Goal: Task Accomplishment & Management: Use online tool/utility

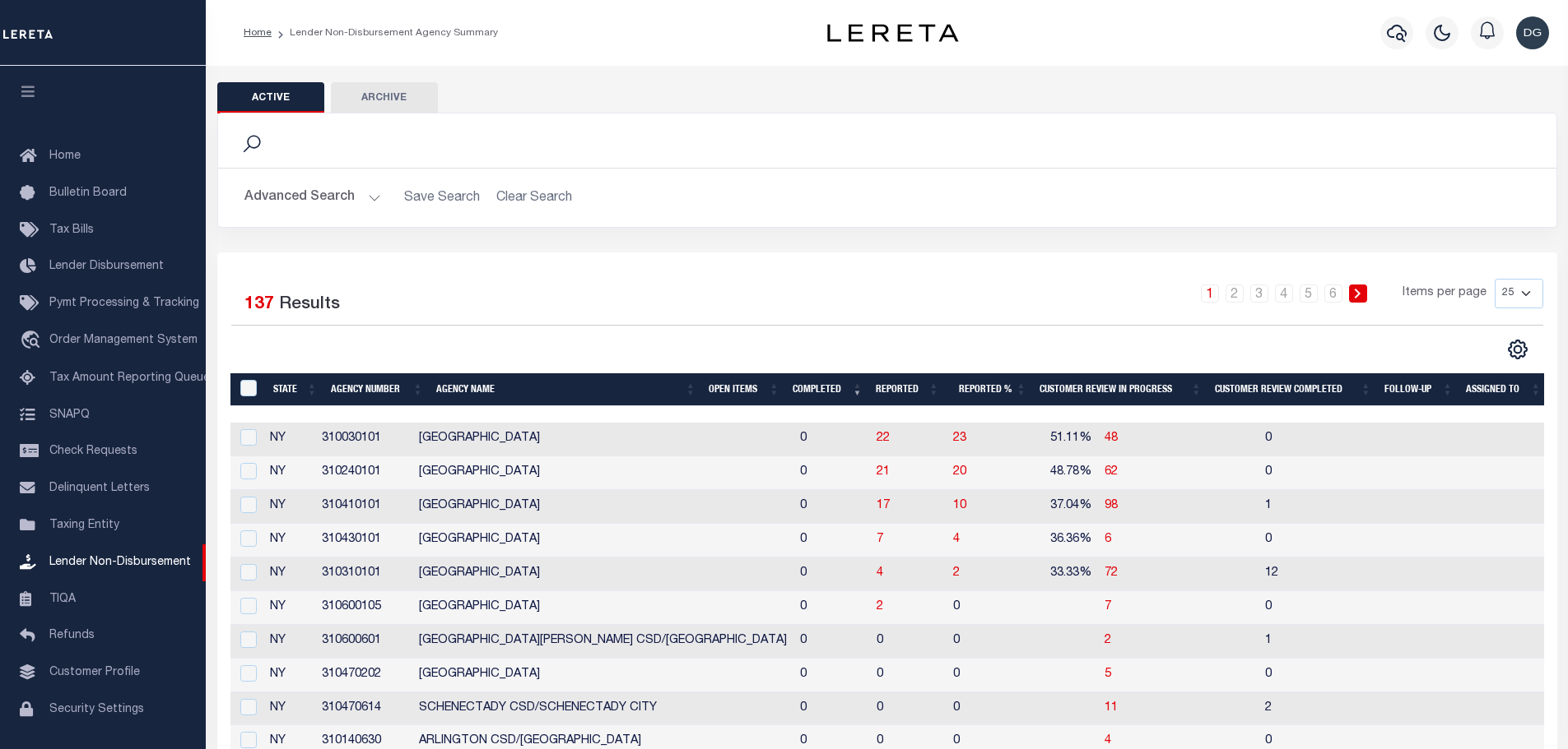
scroll to position [52, 0]
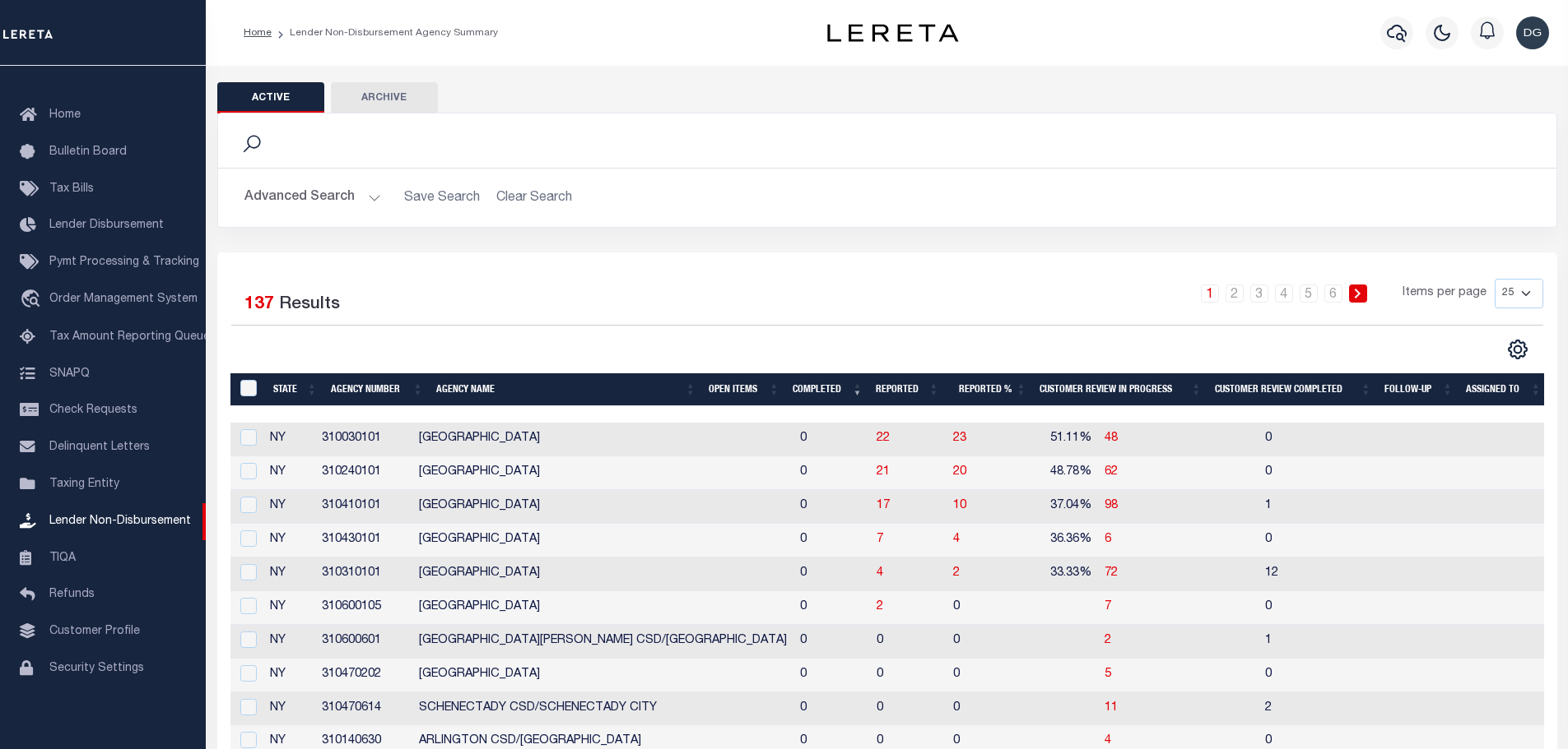
click at [267, 206] on button "Advanced Search" at bounding box center [312, 197] width 137 height 32
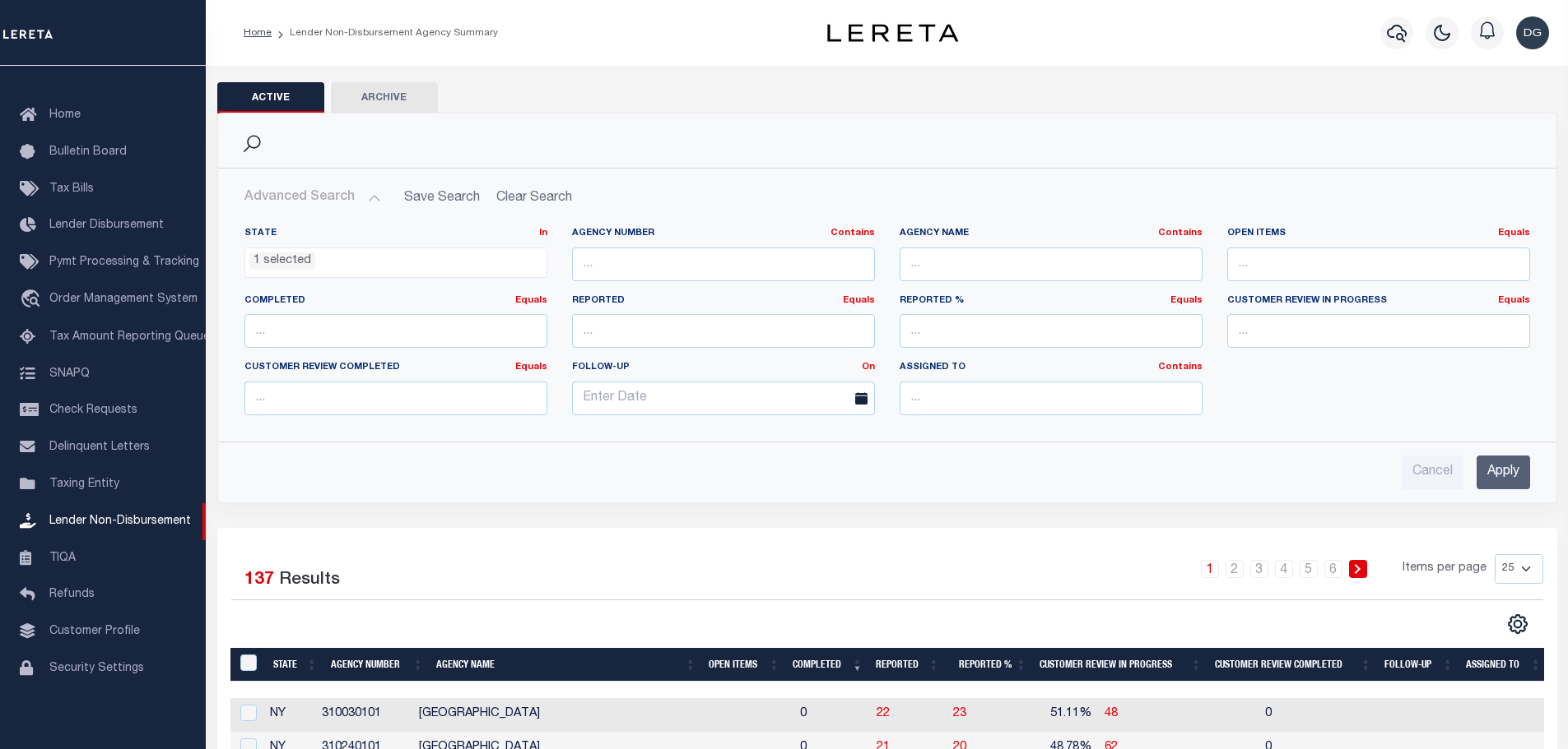
click at [378, 270] on ul "1 selected" at bounding box center [395, 259] width 301 height 22
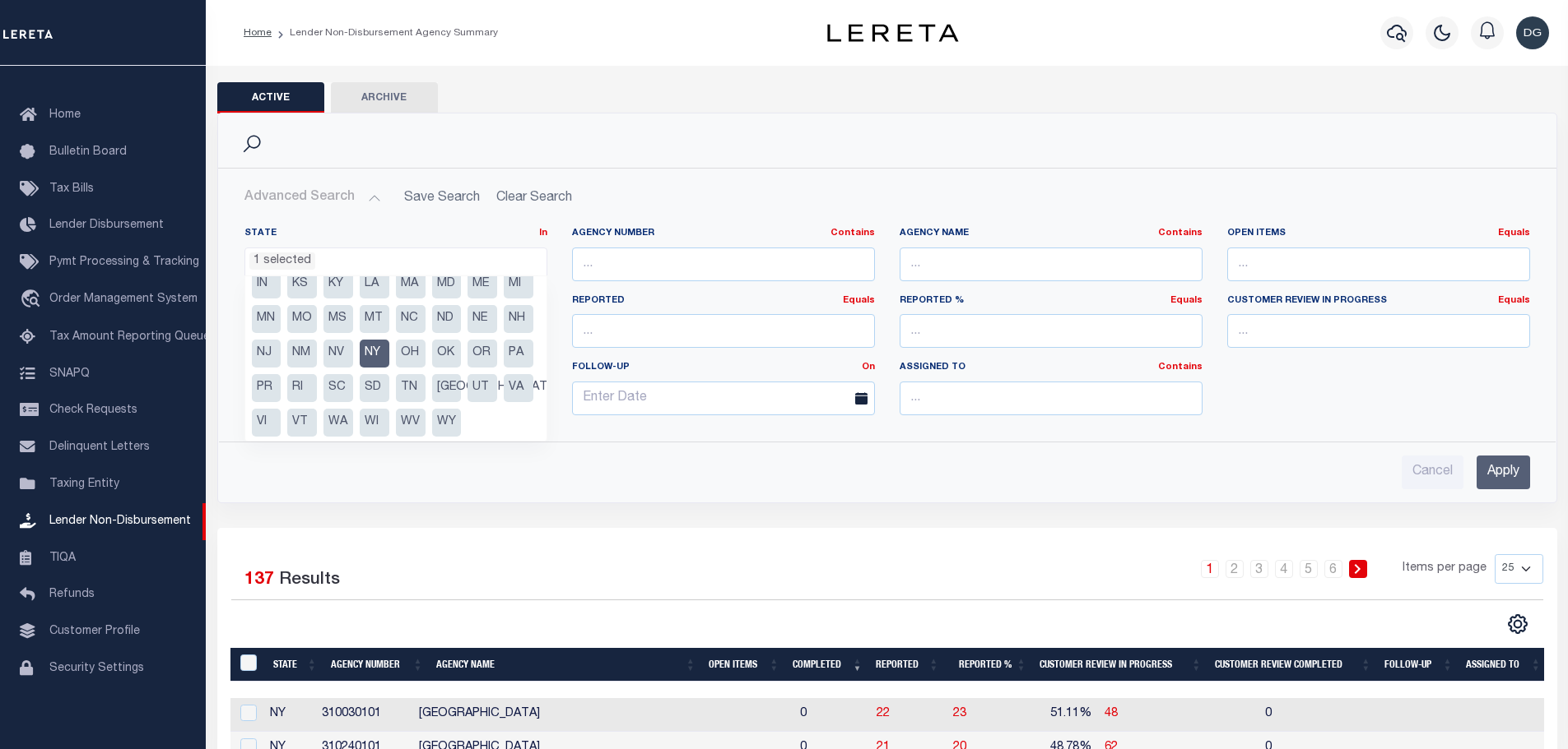
scroll to position [118, 0]
click at [360, 351] on li "NY" at bounding box center [374, 351] width 29 height 28
select select
click at [373, 475] on div "Cancel Apply" at bounding box center [886, 473] width 1285 height 34
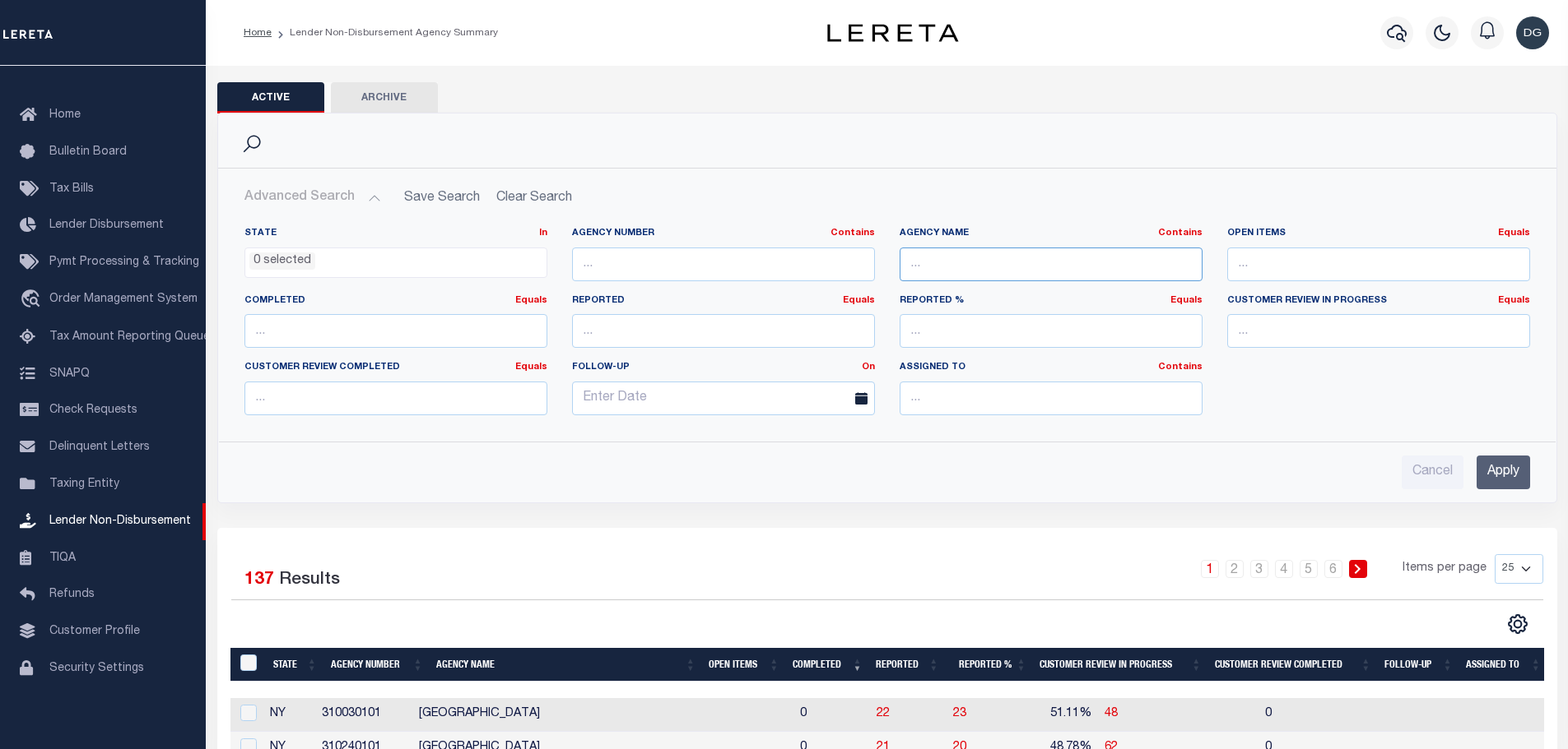
click at [1008, 261] on input "text" at bounding box center [1050, 265] width 303 height 34
type input "atlanta"
click at [1495, 458] on input "Apply" at bounding box center [1503, 473] width 53 height 34
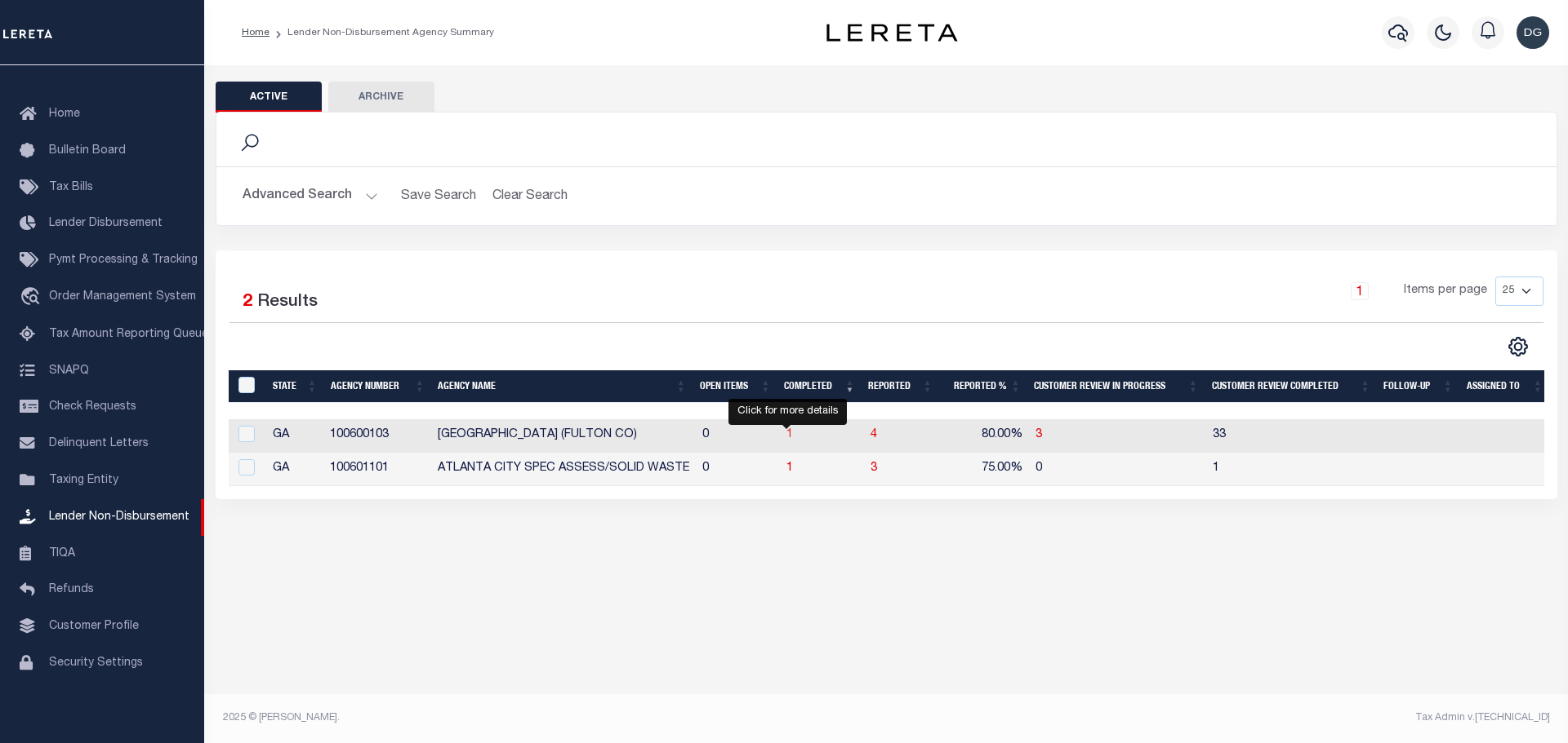
click at [788, 437] on span "1" at bounding box center [789, 435] width 7 height 11
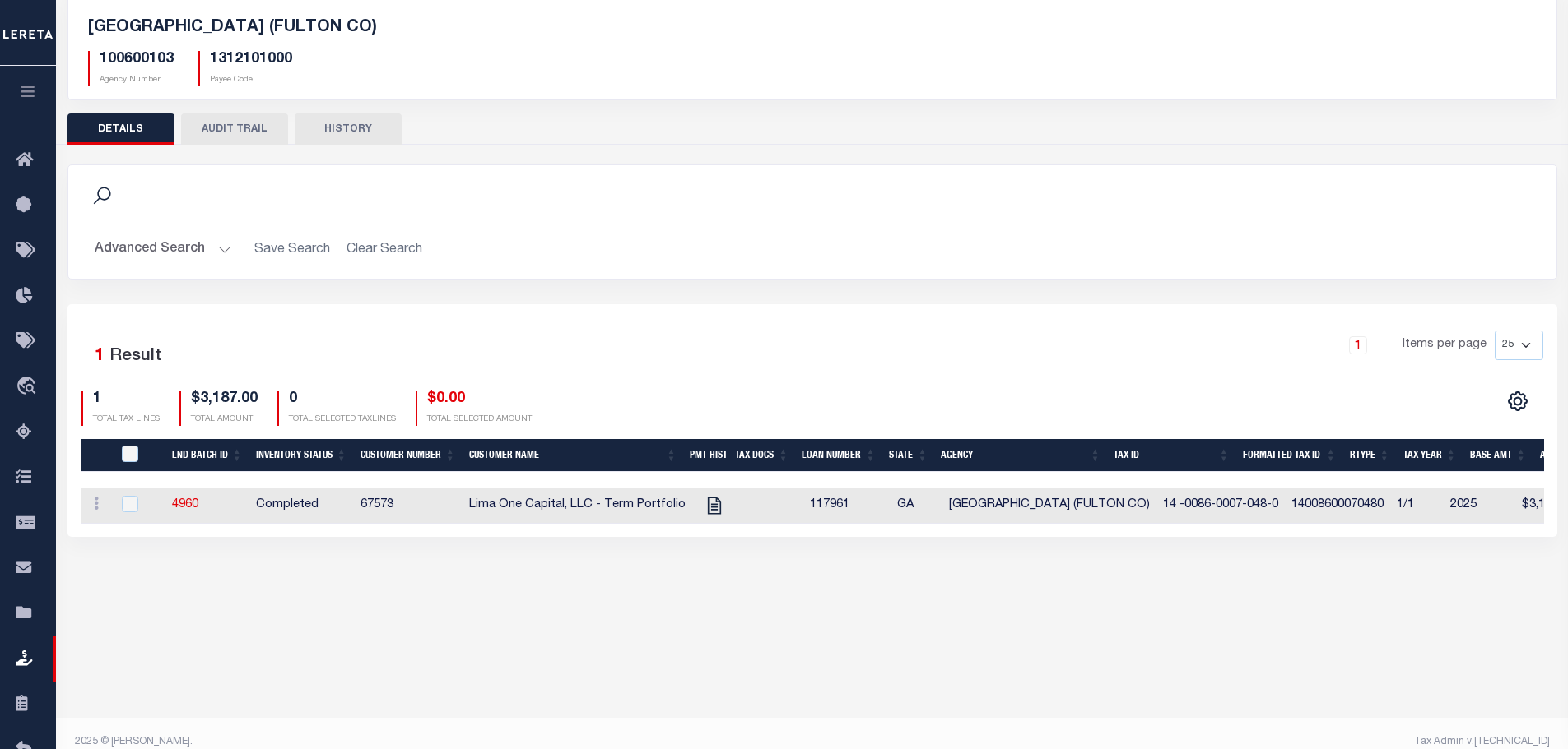
scroll to position [122, 0]
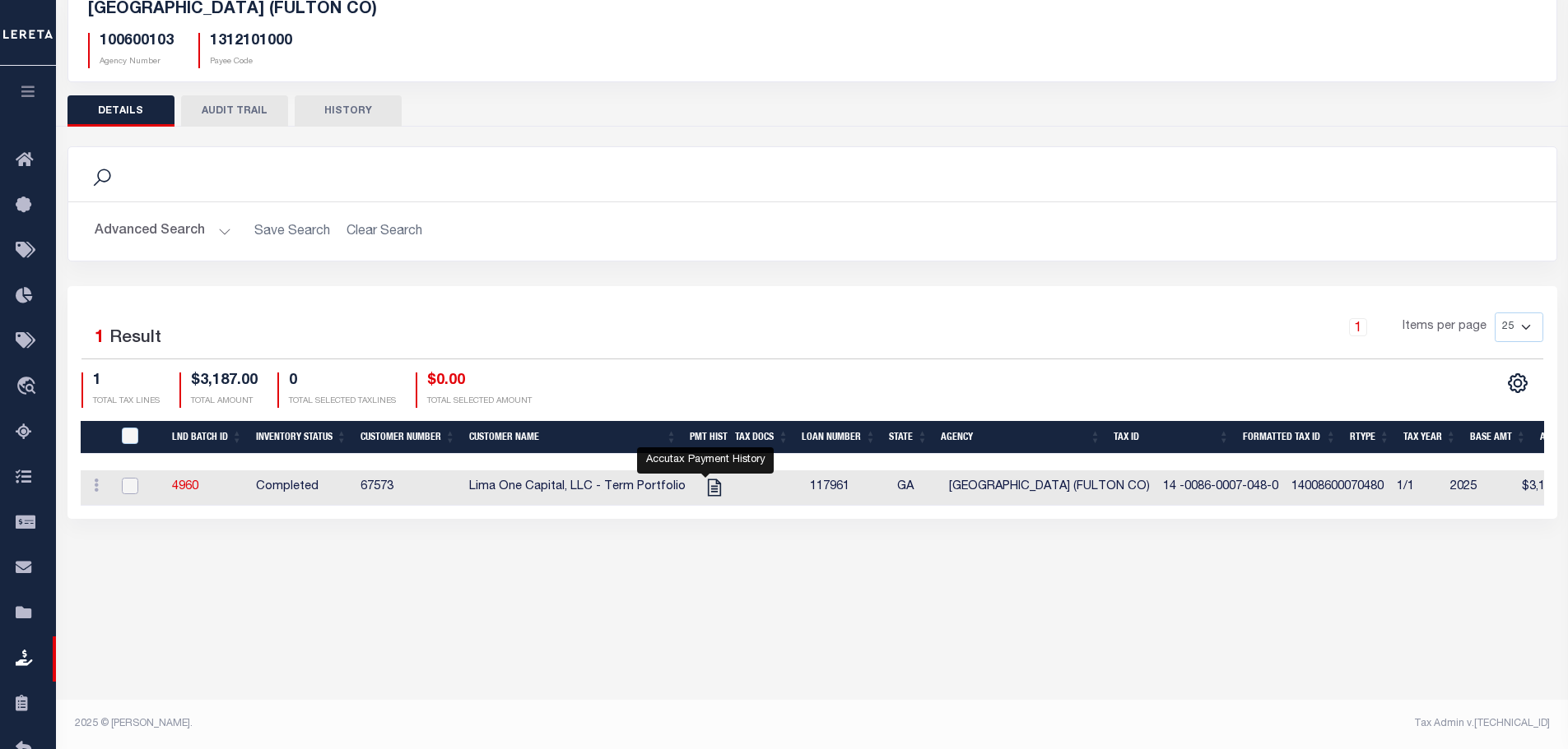
click at [127, 489] on input "checkbox" at bounding box center [129, 485] width 16 height 16
checkbox input "true"
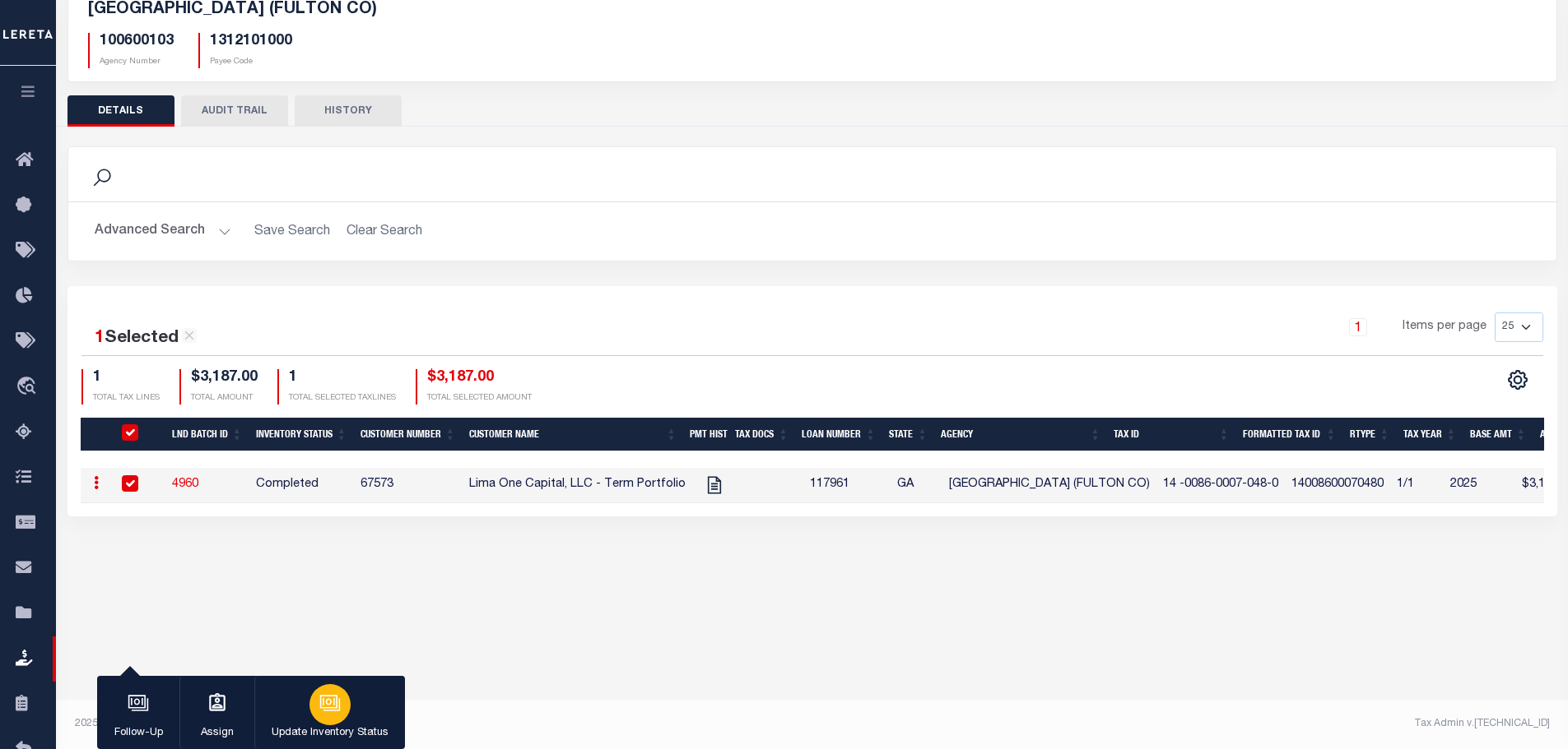
click at [339, 705] on icon "button" at bounding box center [331, 704] width 16 height 12
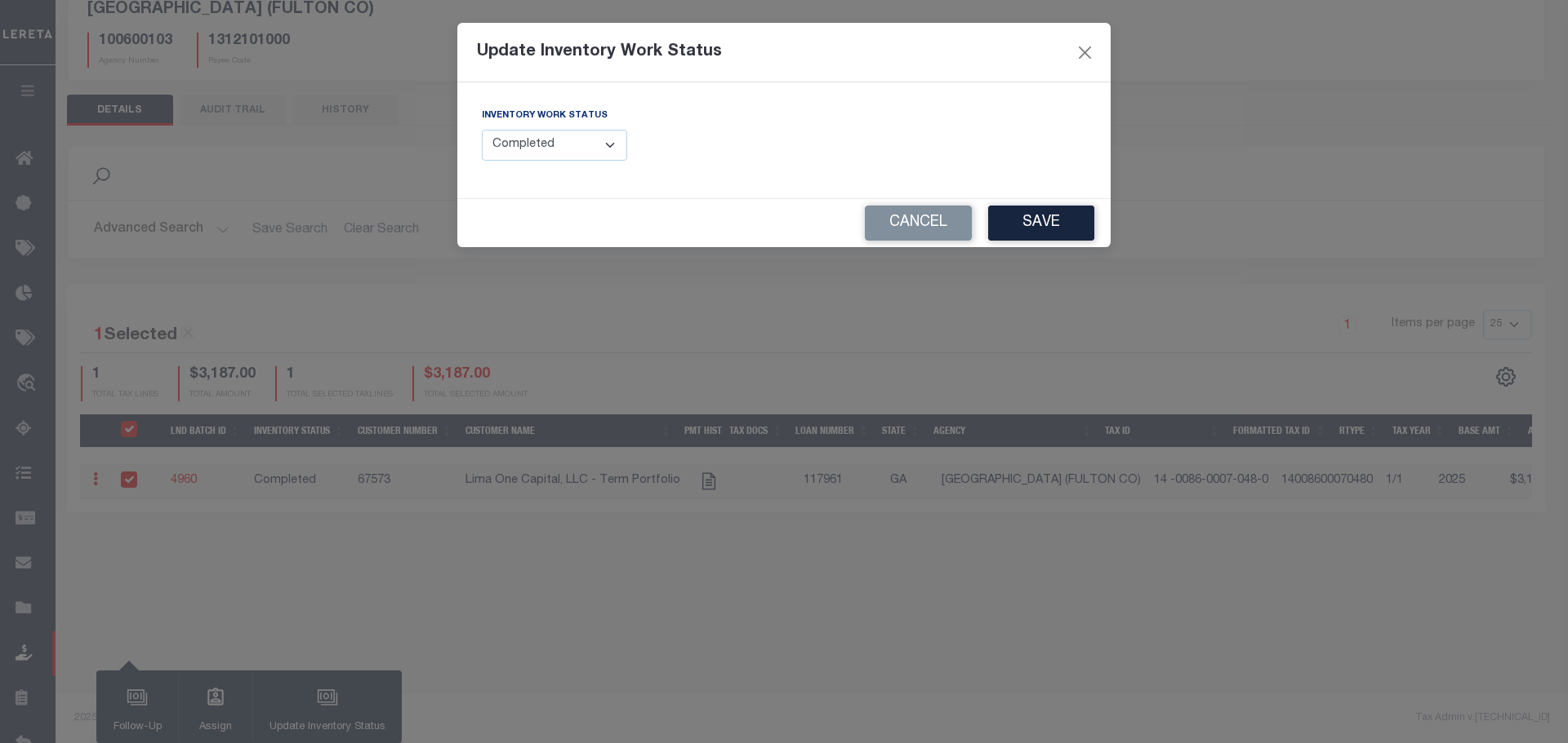
click at [499, 159] on select "--Select-- Open Completed Reported" at bounding box center [554, 146] width 145 height 32
select select "Reported"
click at [482, 130] on select "--Select-- Open Completed Reported" at bounding box center [554, 146] width 145 height 32
click at [1011, 230] on button "Save" at bounding box center [1040, 222] width 106 height 35
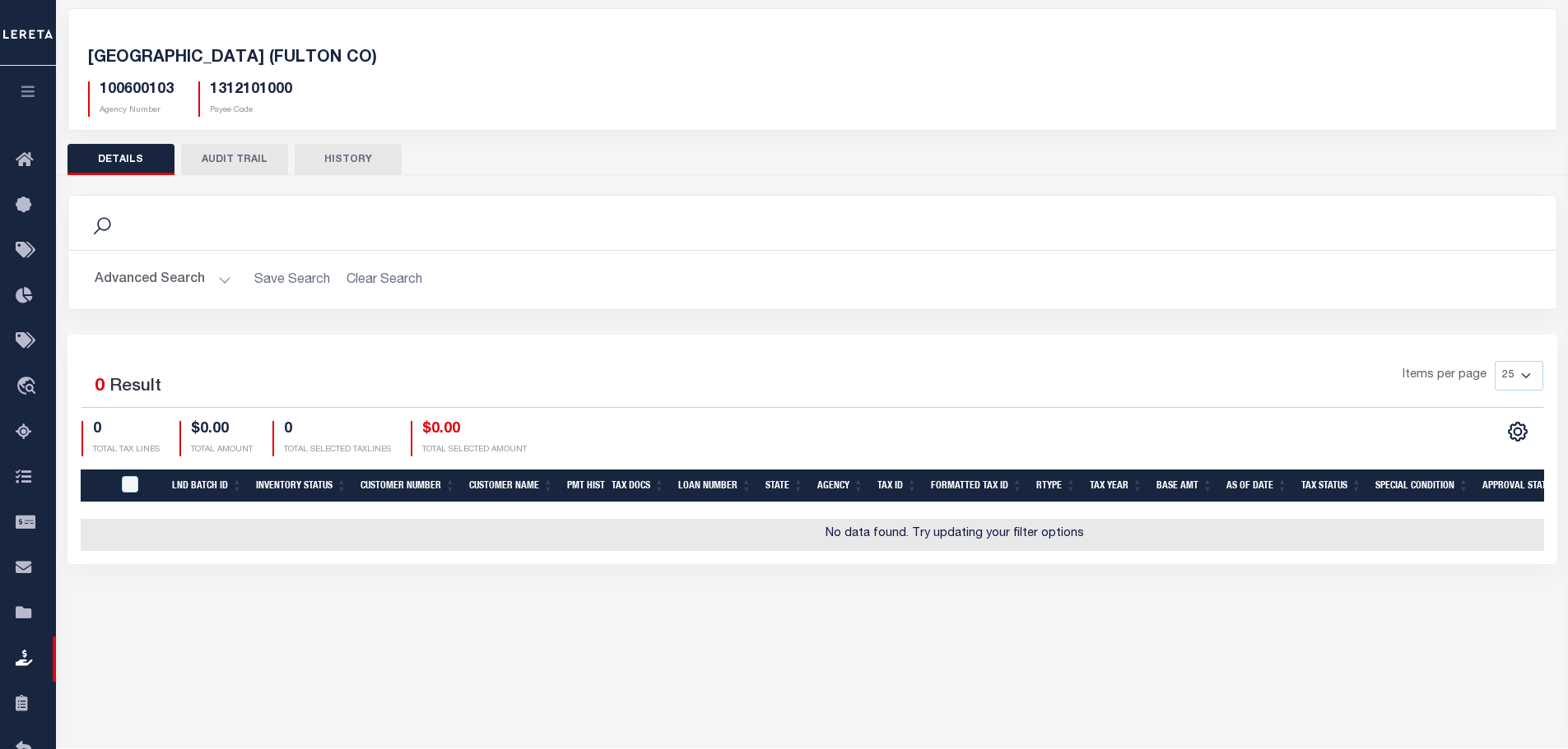
scroll to position [0, 0]
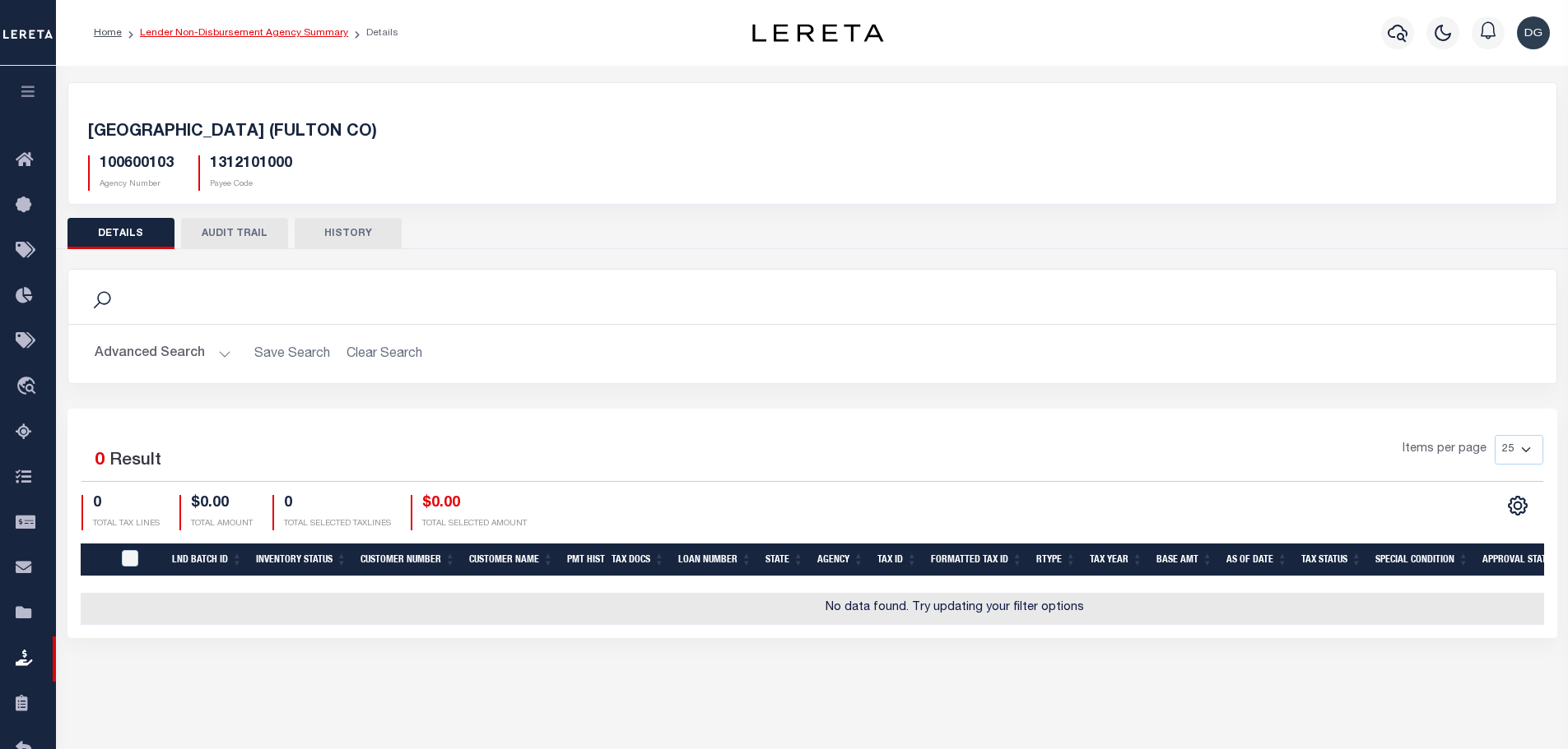
click at [277, 31] on link "Lender Non-Disbursement Agency Summary" at bounding box center [243, 32] width 208 height 9
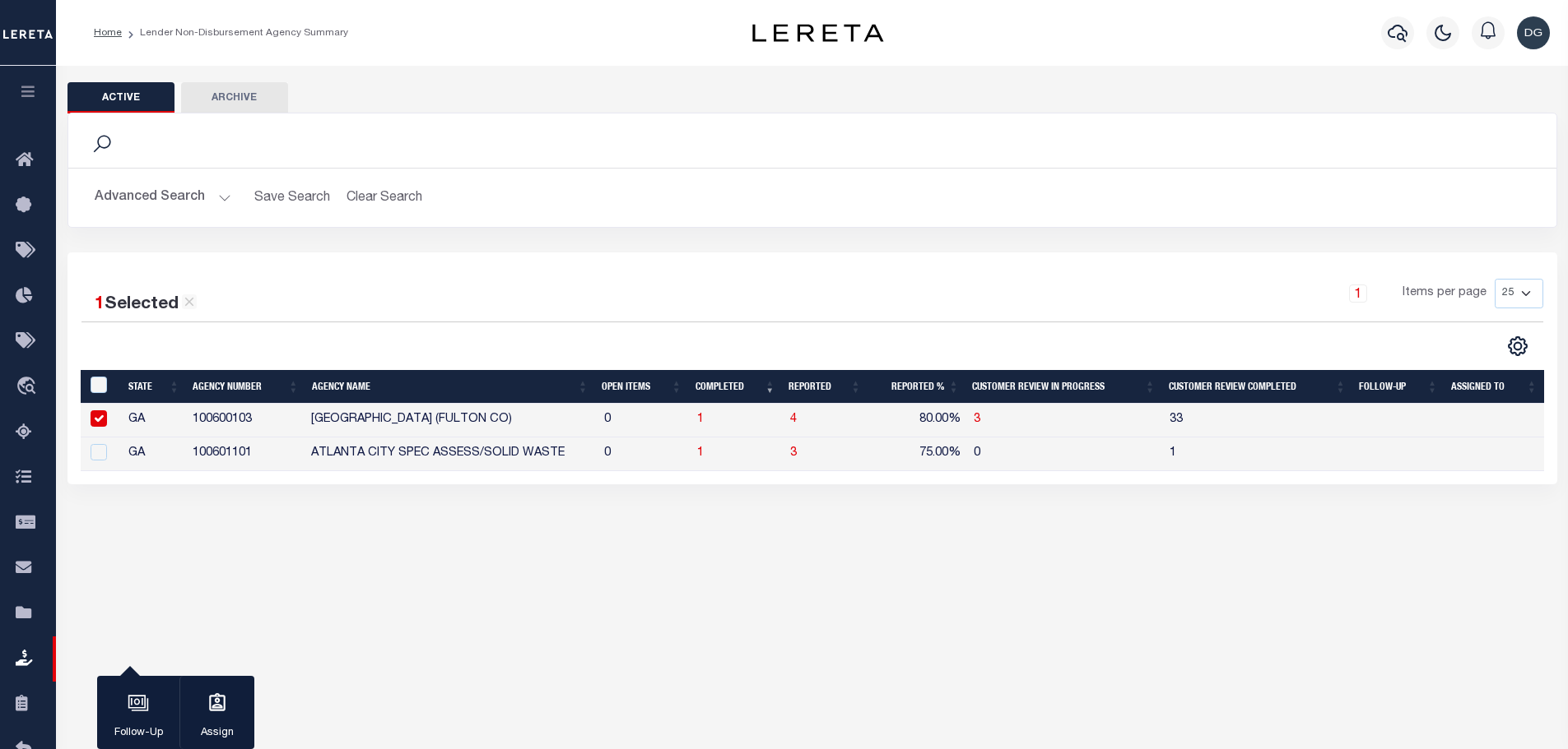
click at [165, 200] on button "Advanced Search" at bounding box center [163, 197] width 137 height 32
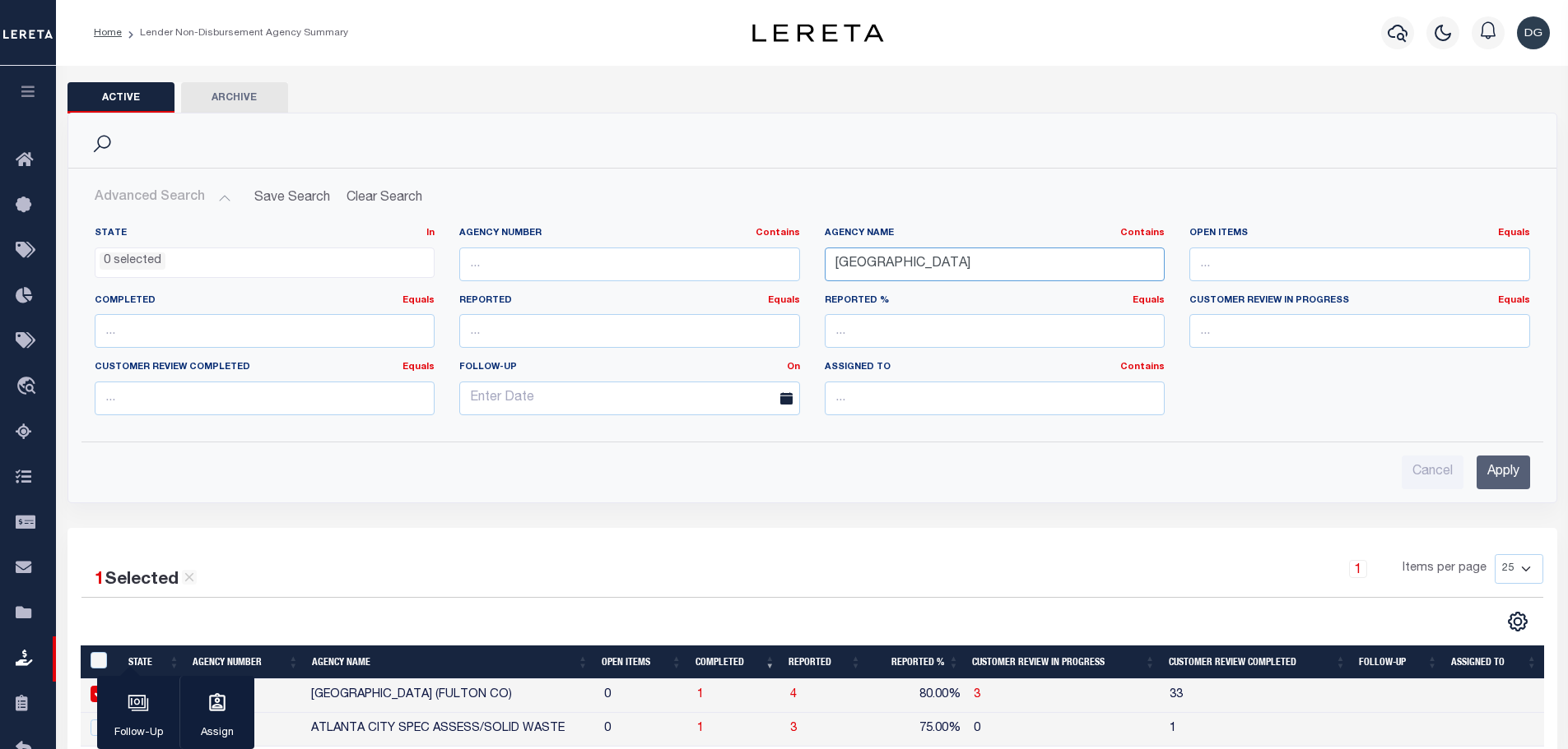
click at [887, 270] on input "atlanta" at bounding box center [994, 265] width 341 height 34
type input "pima"
click at [1503, 473] on input "Apply" at bounding box center [1503, 473] width 53 height 34
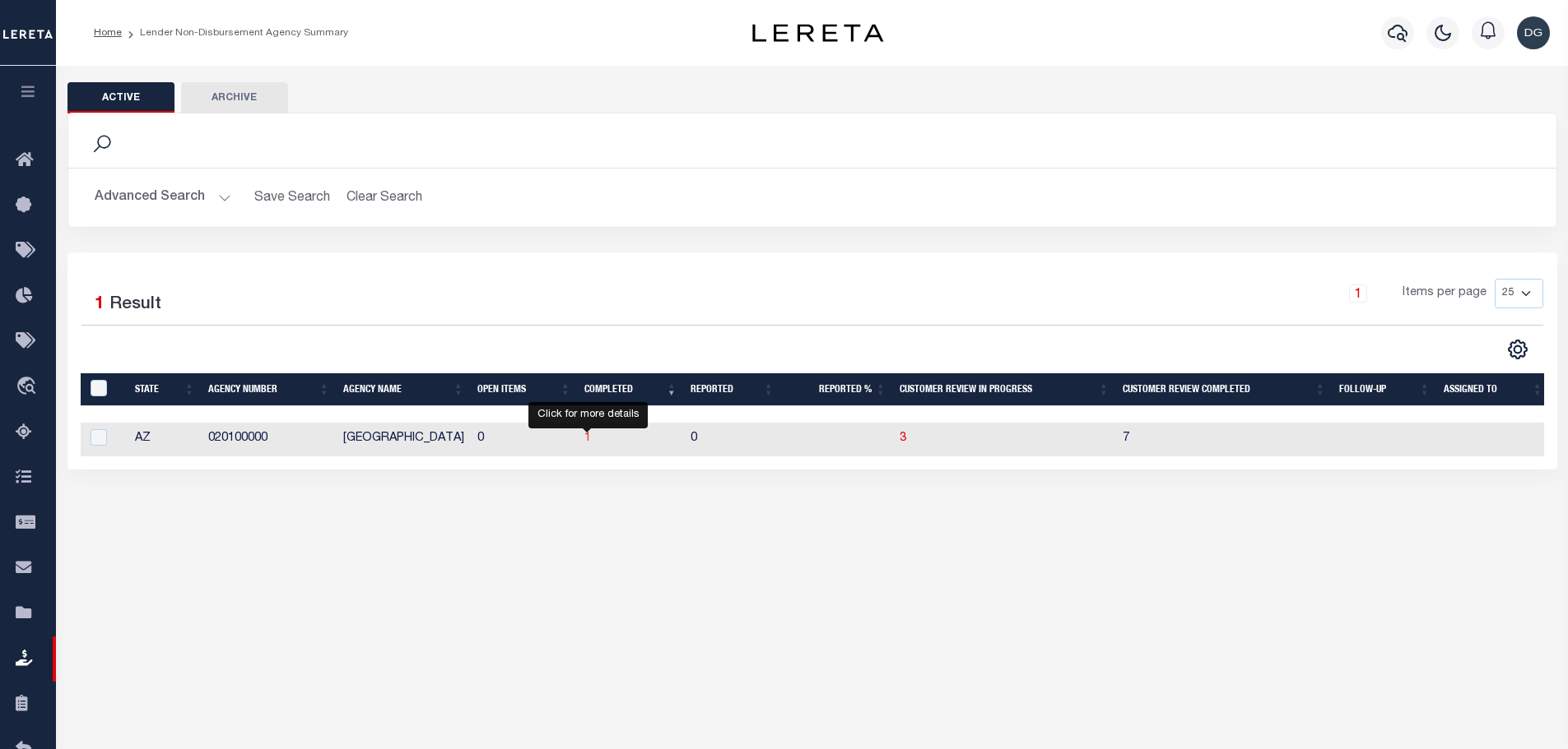
click at [587, 444] on span "1" at bounding box center [587, 439] width 7 height 11
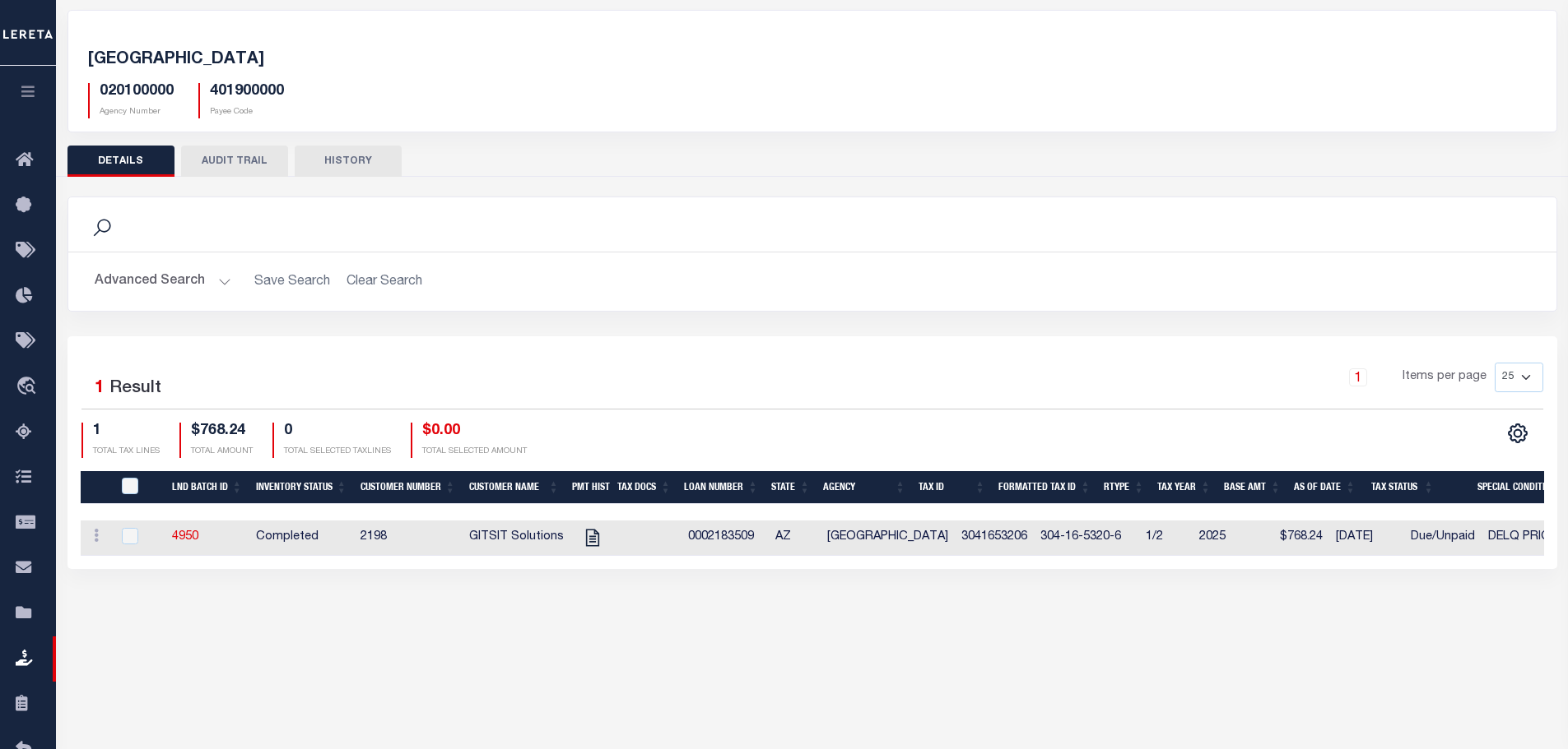
scroll to position [122, 0]
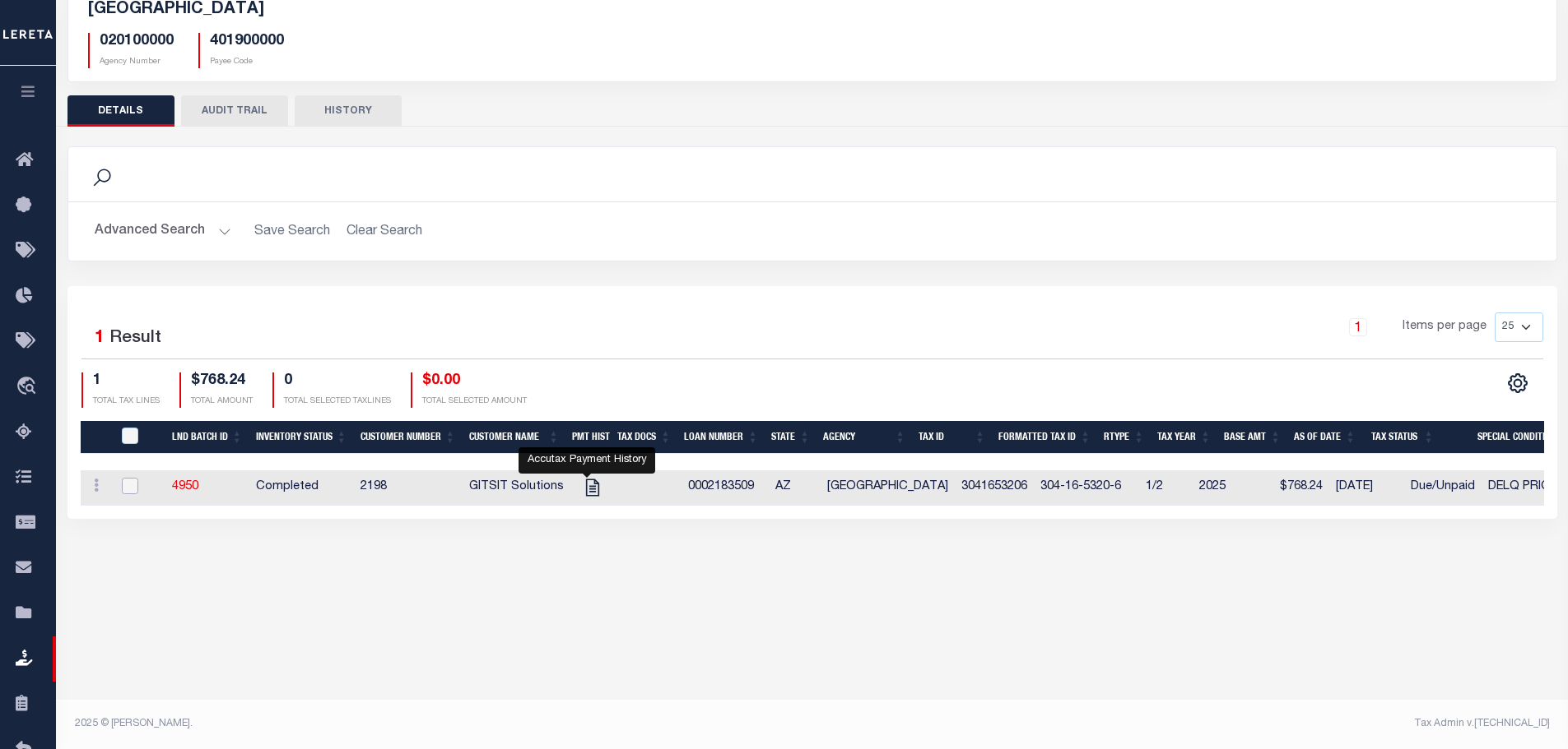
click at [132, 491] on input "checkbox" at bounding box center [129, 485] width 16 height 16
checkbox input "true"
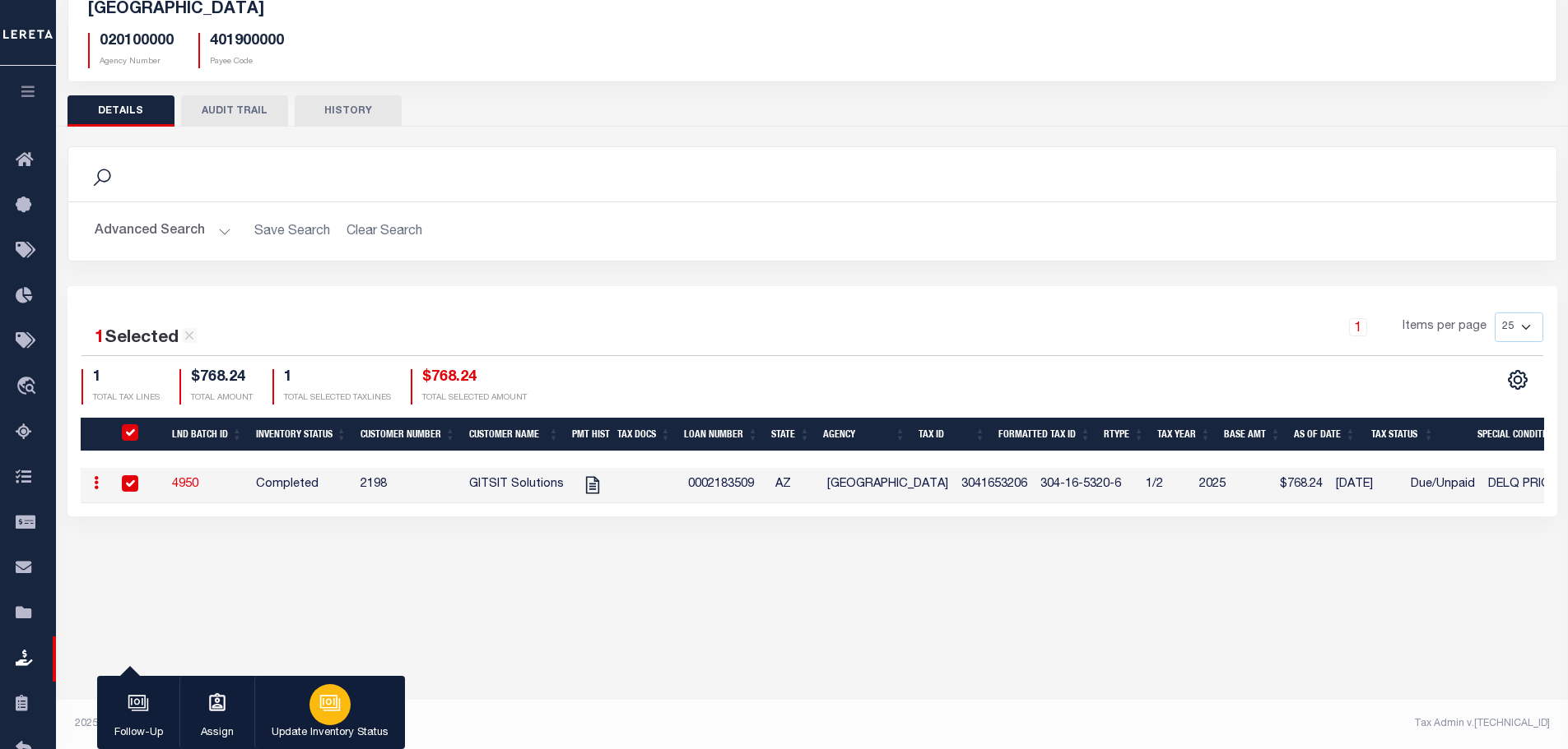
click at [355, 707] on button "Update Inventory Status" at bounding box center [330, 713] width 151 height 74
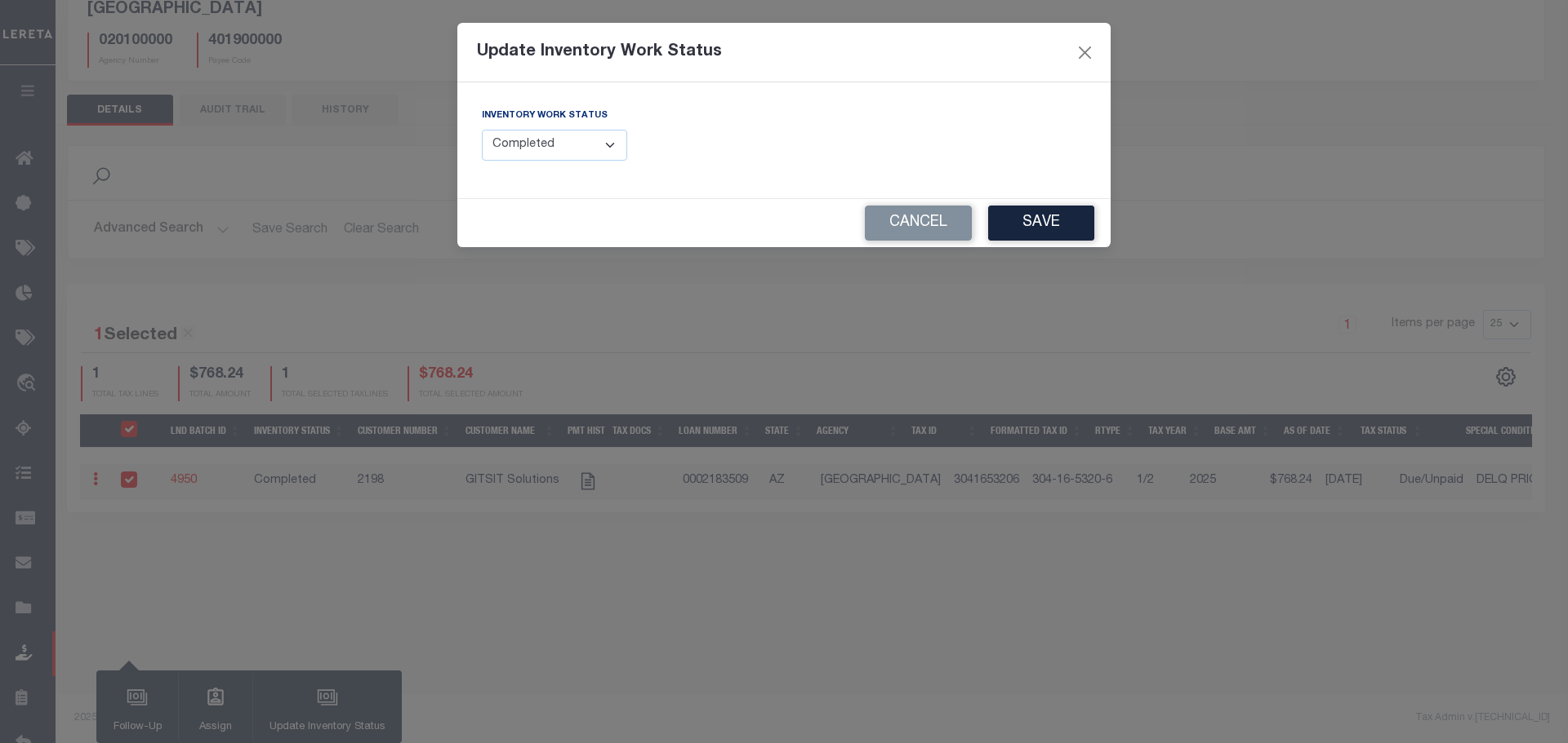
click at [565, 153] on select "--Select-- Open Completed Reported" at bounding box center [554, 146] width 145 height 32
select select "Reported"
click at [482, 130] on select "--Select-- Open Completed Reported" at bounding box center [554, 146] width 145 height 32
click at [1039, 229] on button "Save" at bounding box center [1040, 222] width 106 height 35
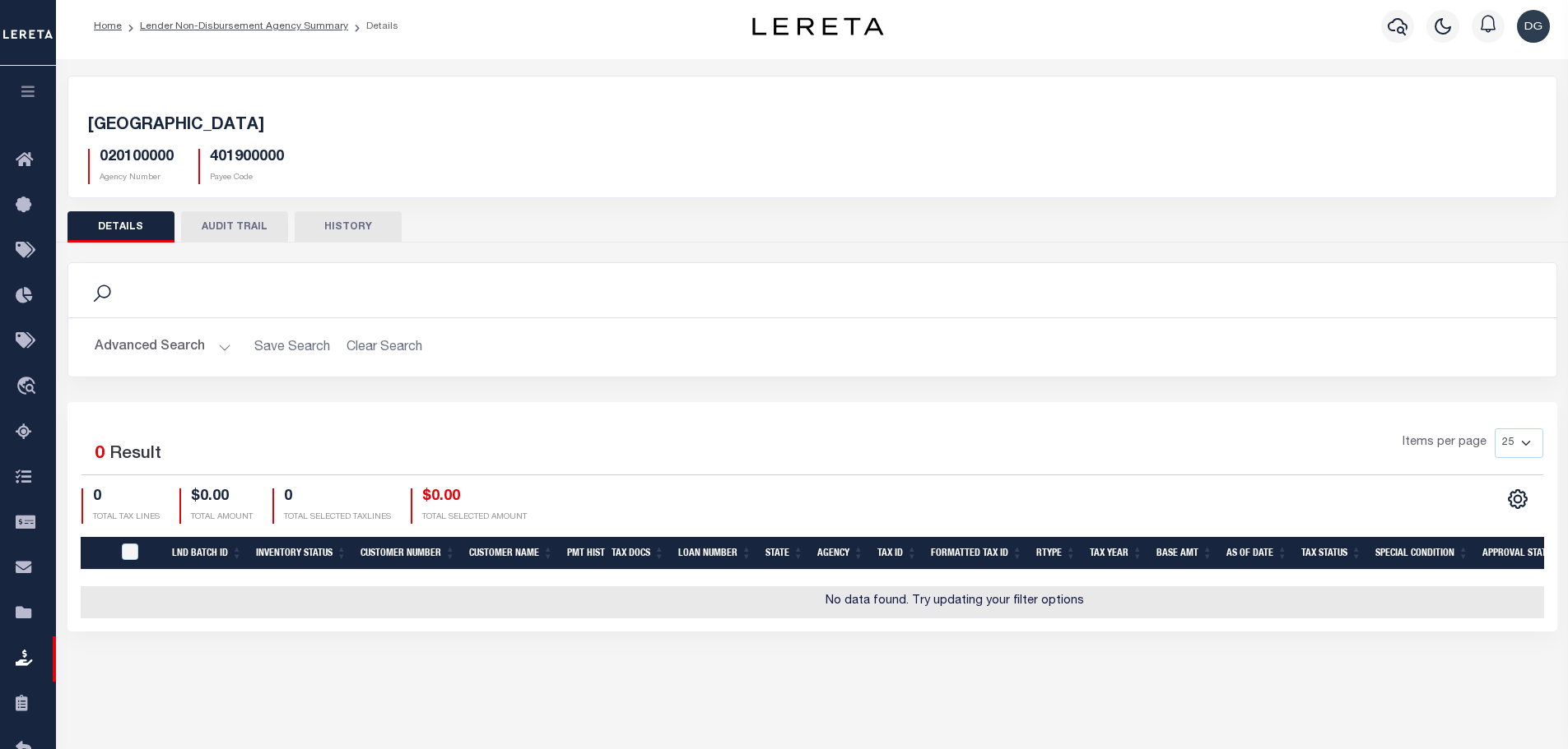
scroll to position [0, 0]
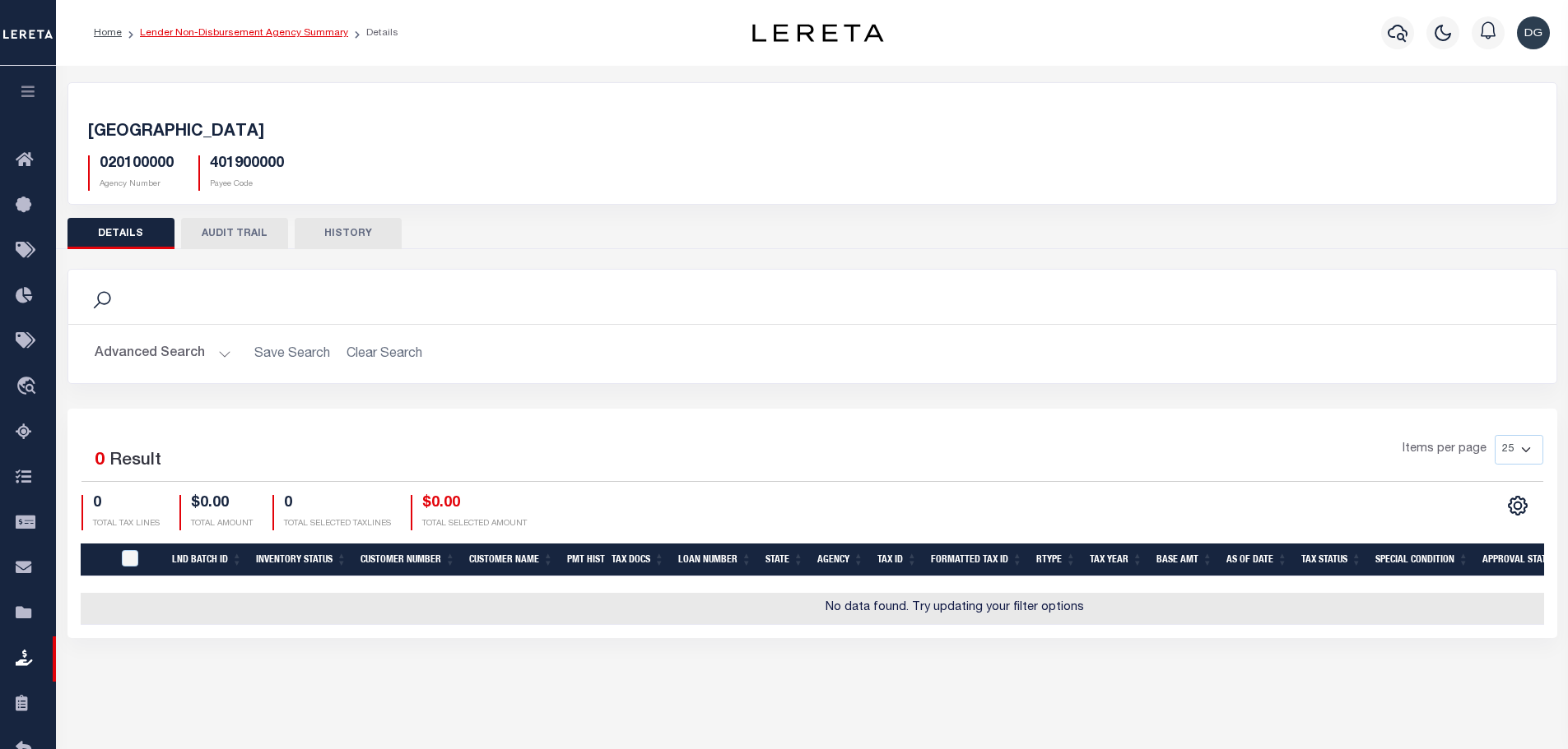
click at [198, 34] on link "Lender Non-Disbursement Agency Summary" at bounding box center [243, 32] width 208 height 9
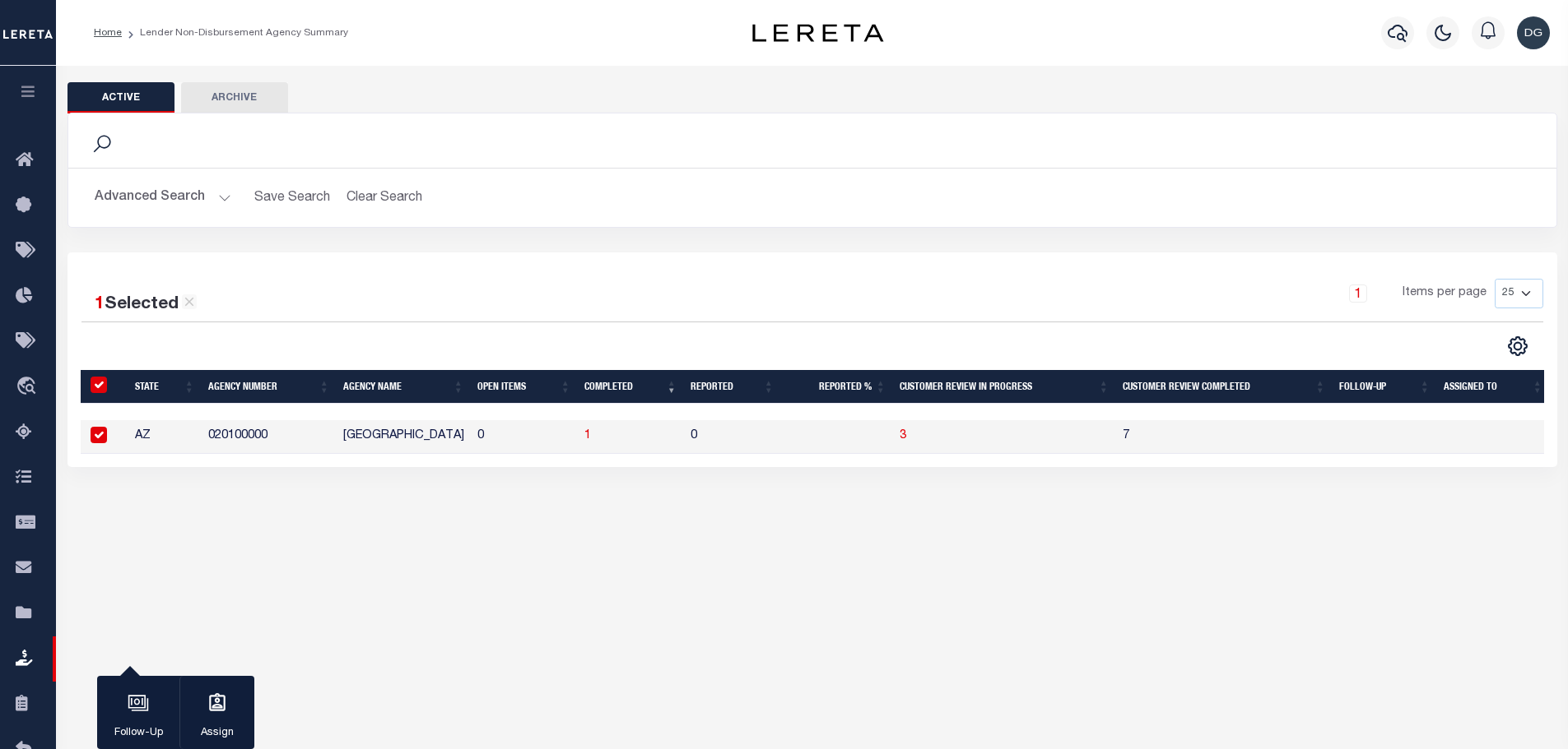
click at [183, 187] on button "Advanced Search" at bounding box center [163, 197] width 137 height 32
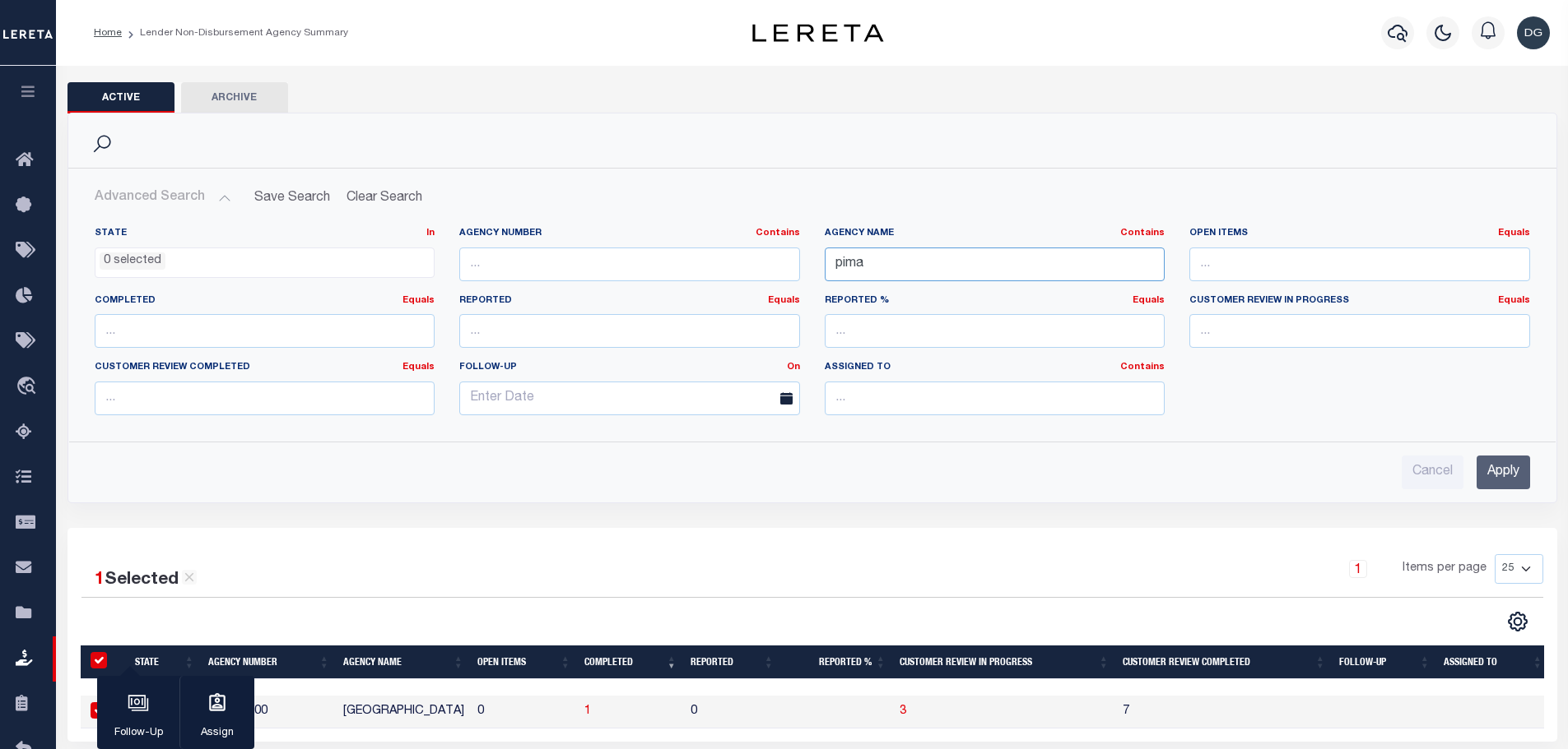
click at [884, 268] on input "pima" at bounding box center [994, 265] width 341 height 34
click at [884, 267] on input "pima" at bounding box center [994, 265] width 341 height 34
type input "meriden"
click at [1520, 467] on input "Apply" at bounding box center [1503, 473] width 53 height 34
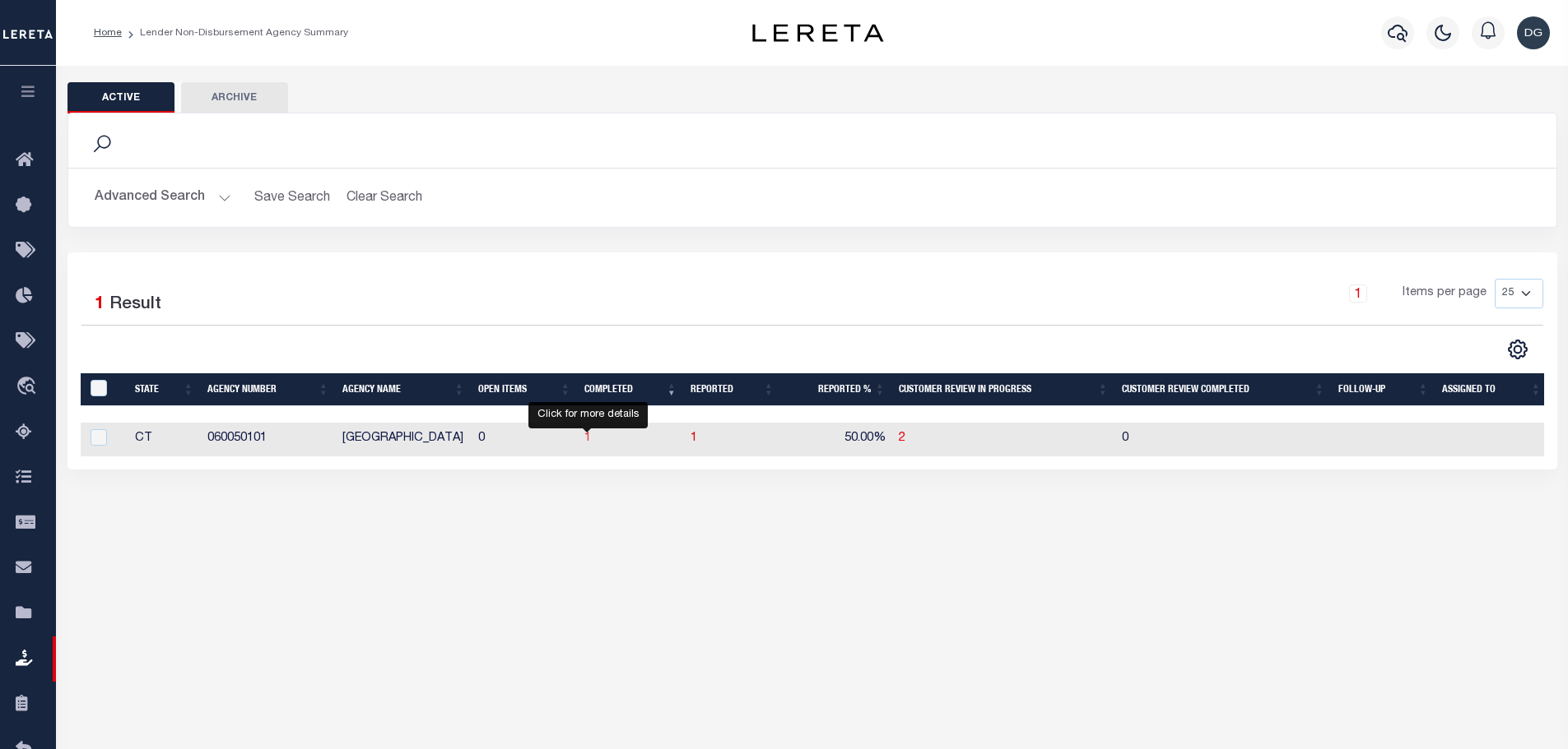
click at [589, 444] on span "1" at bounding box center [587, 439] width 7 height 11
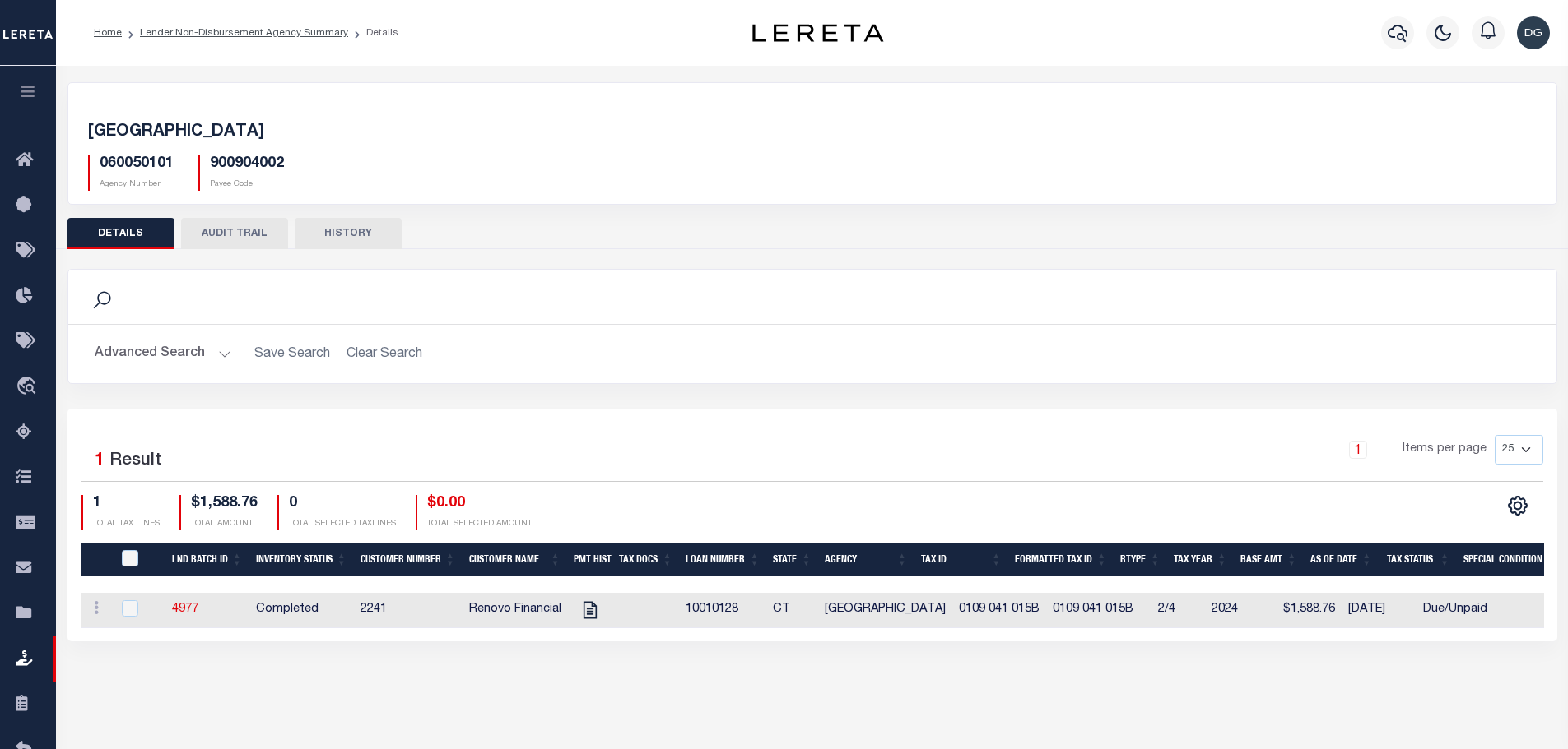
scroll to position [122, 0]
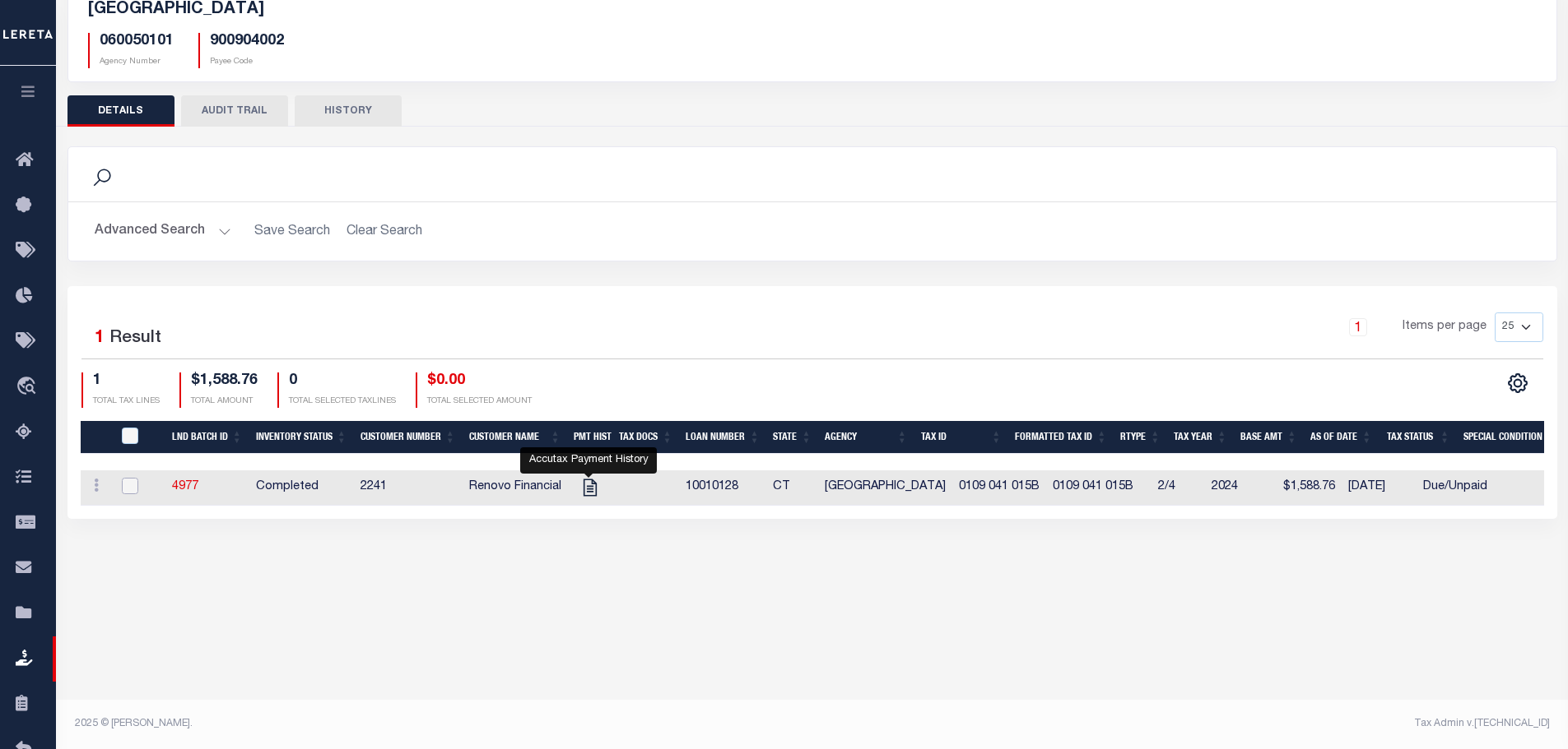
click at [136, 488] on input "checkbox" at bounding box center [129, 485] width 16 height 16
checkbox input "true"
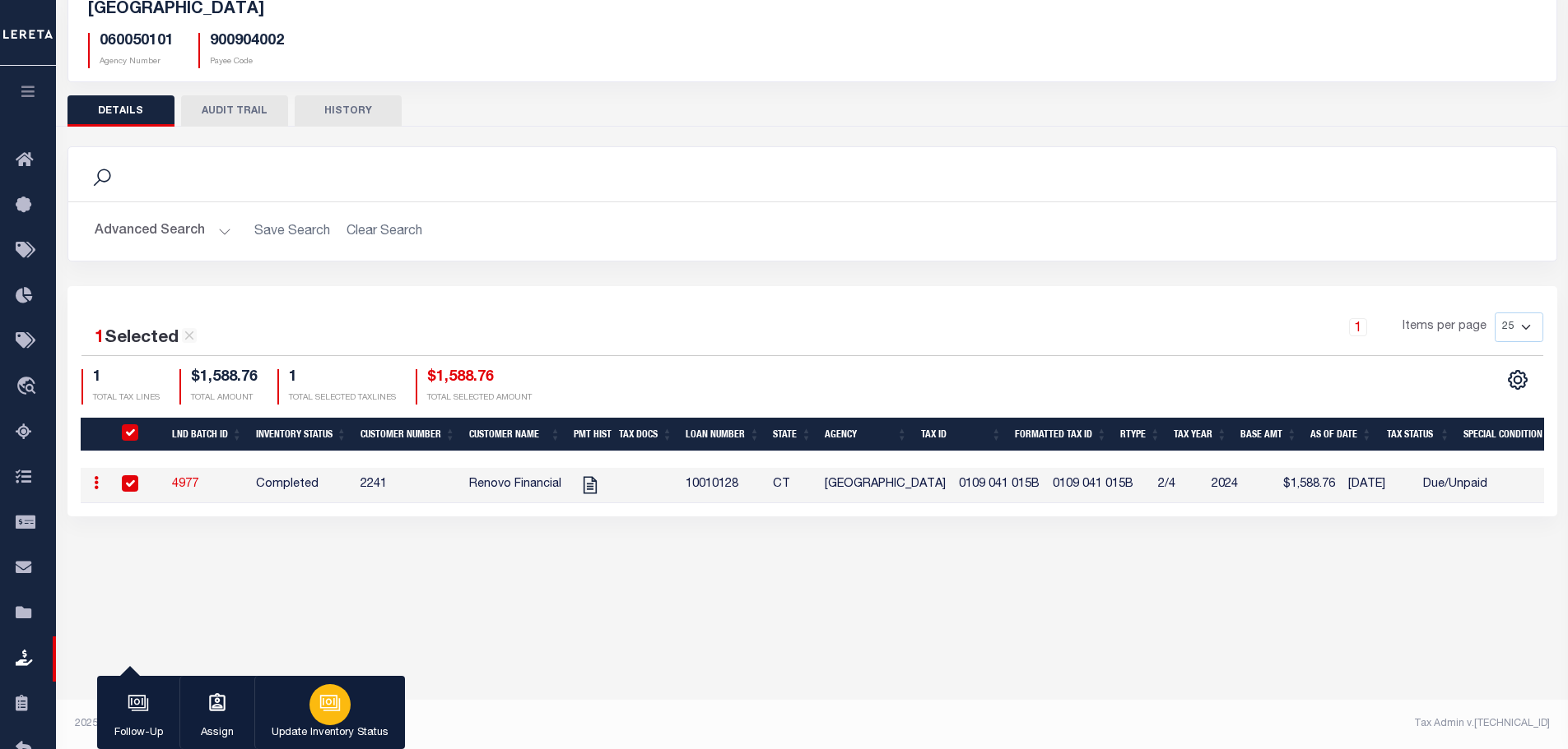
click at [335, 705] on icon "button" at bounding box center [330, 703] width 22 height 22
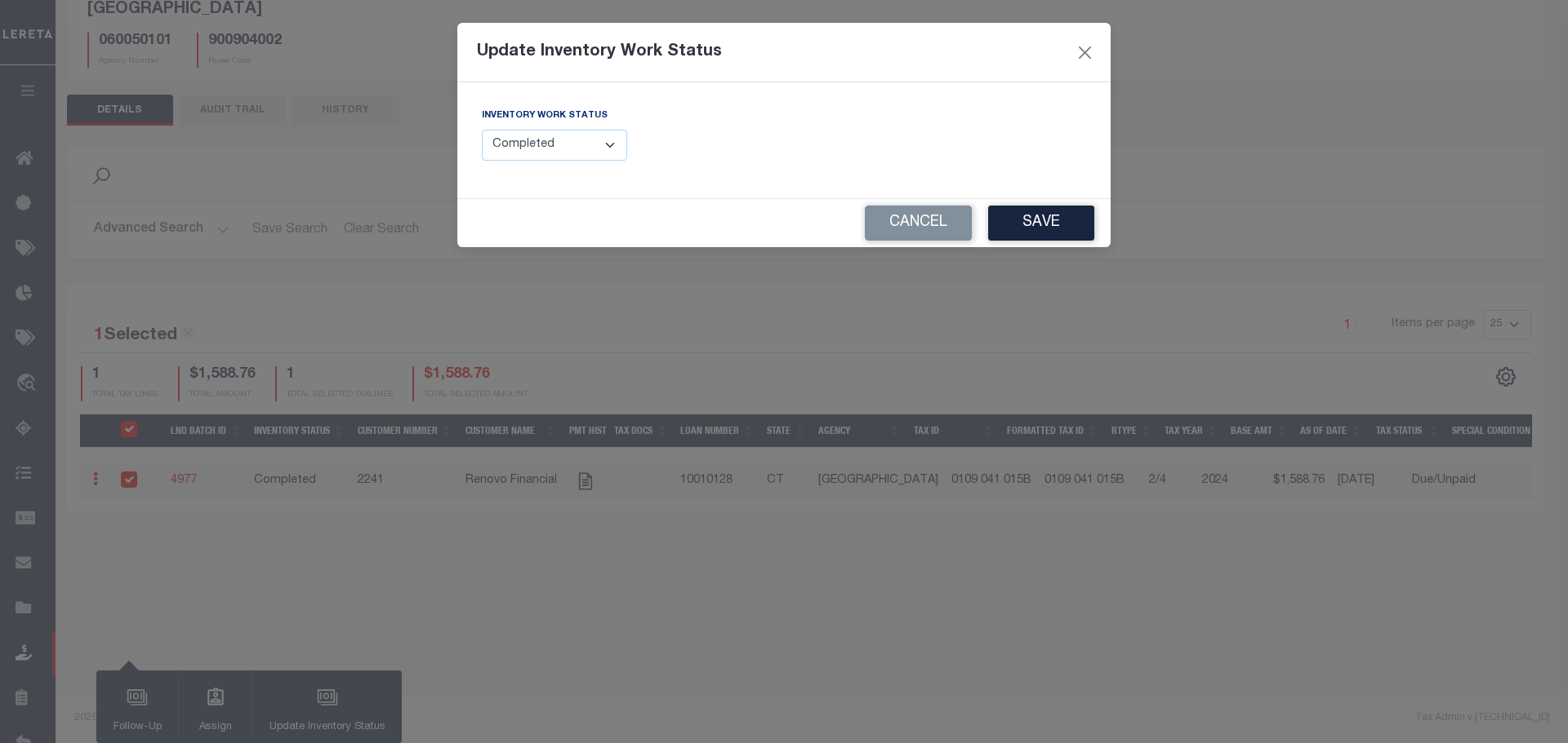
click at [574, 144] on select "--Select-- Open Completed Reported" at bounding box center [554, 146] width 145 height 32
select select "Reported"
click at [482, 130] on select "--Select-- Open Completed Reported" at bounding box center [554, 146] width 145 height 32
click at [1040, 214] on button "Save" at bounding box center [1040, 222] width 106 height 35
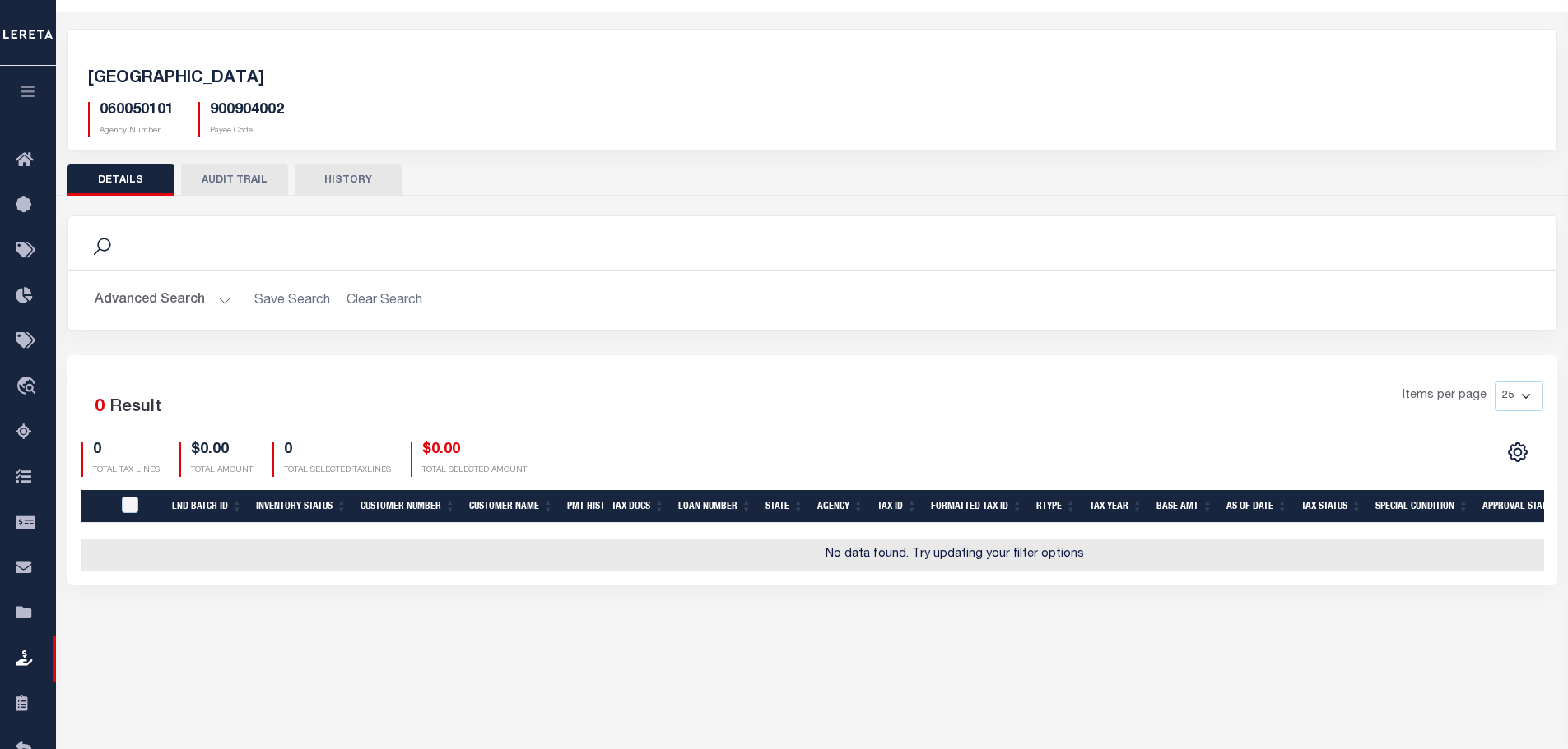
scroll to position [0, 0]
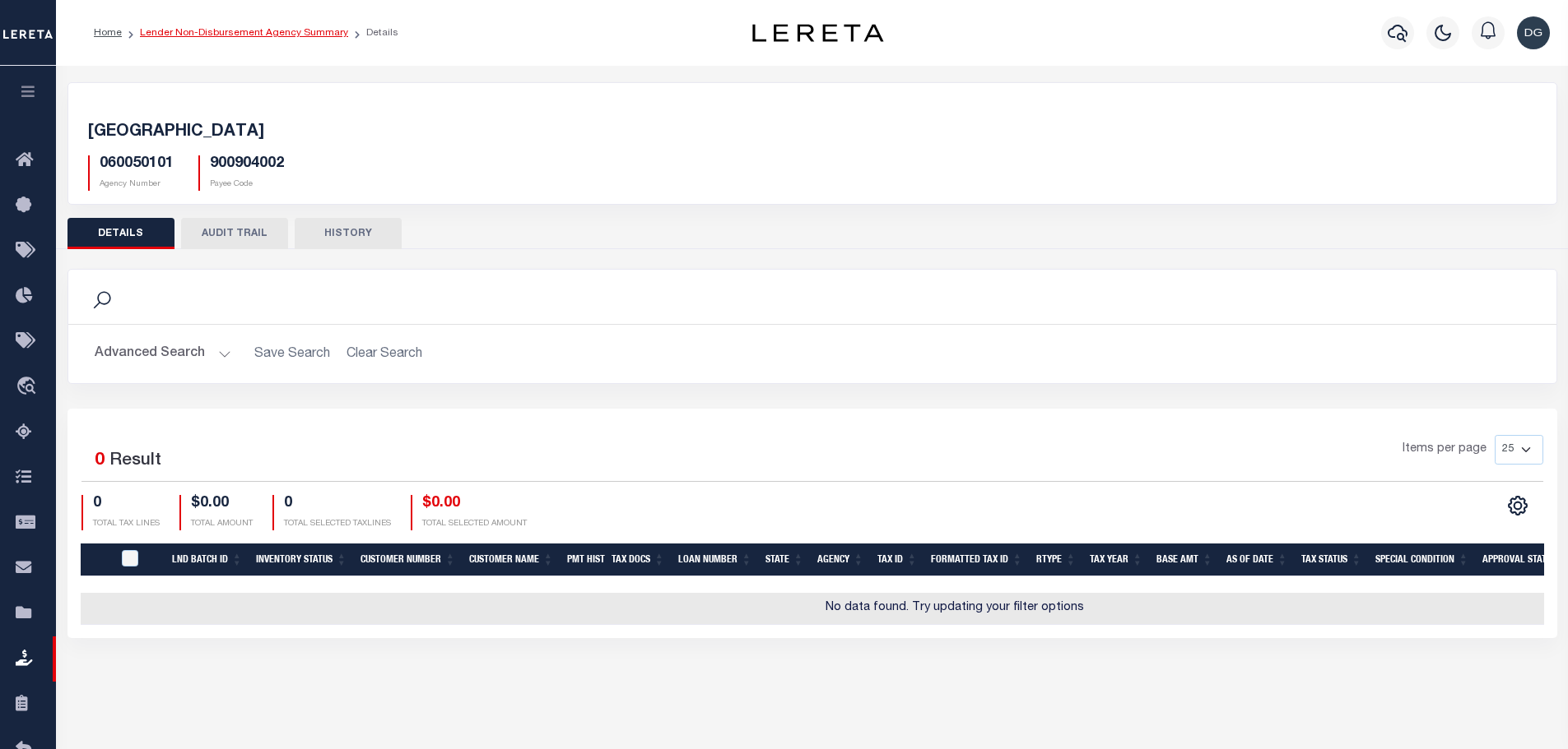
click at [224, 34] on link "Lender Non-Disbursement Agency Summary" at bounding box center [243, 32] width 208 height 9
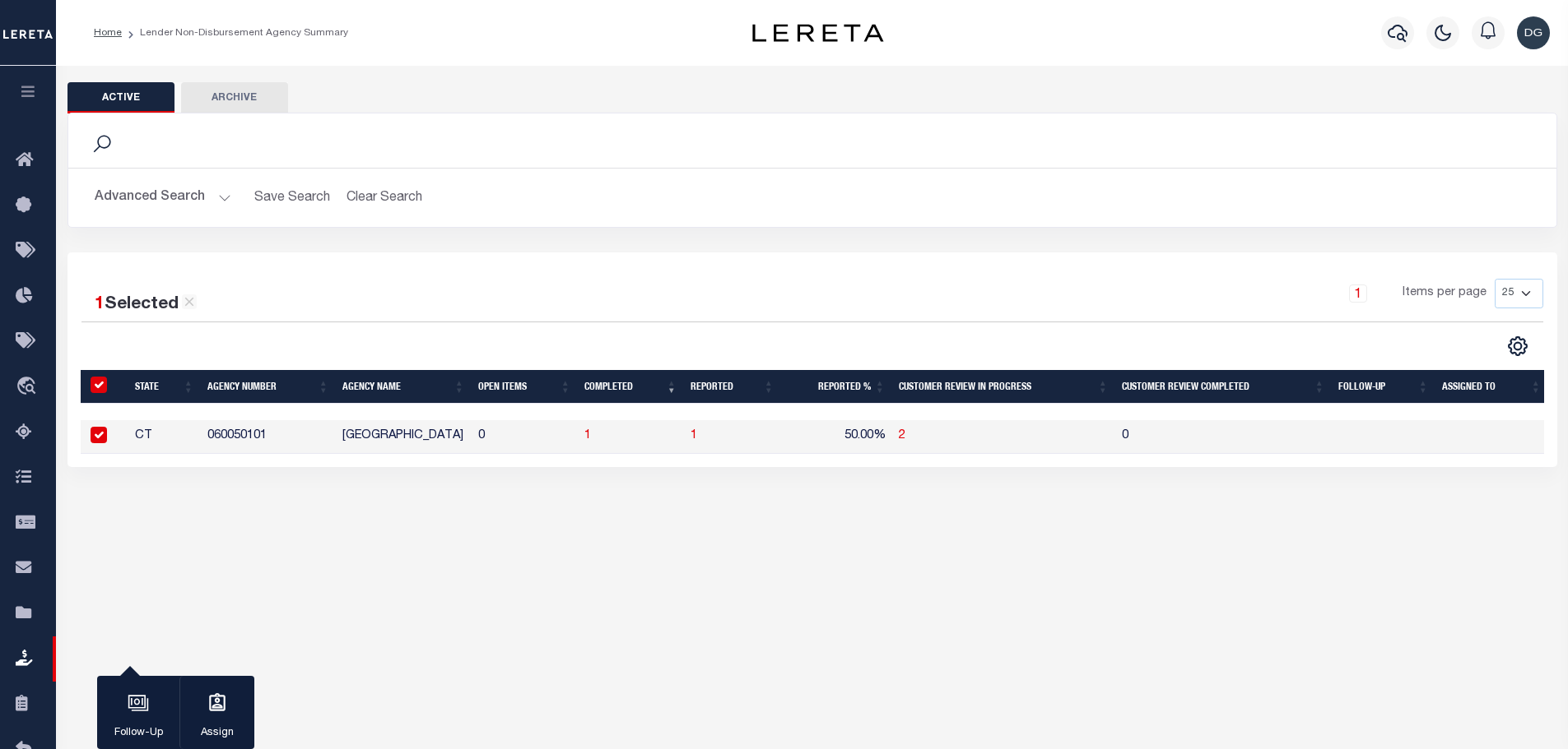
click at [151, 195] on button "Advanced Search" at bounding box center [163, 197] width 137 height 32
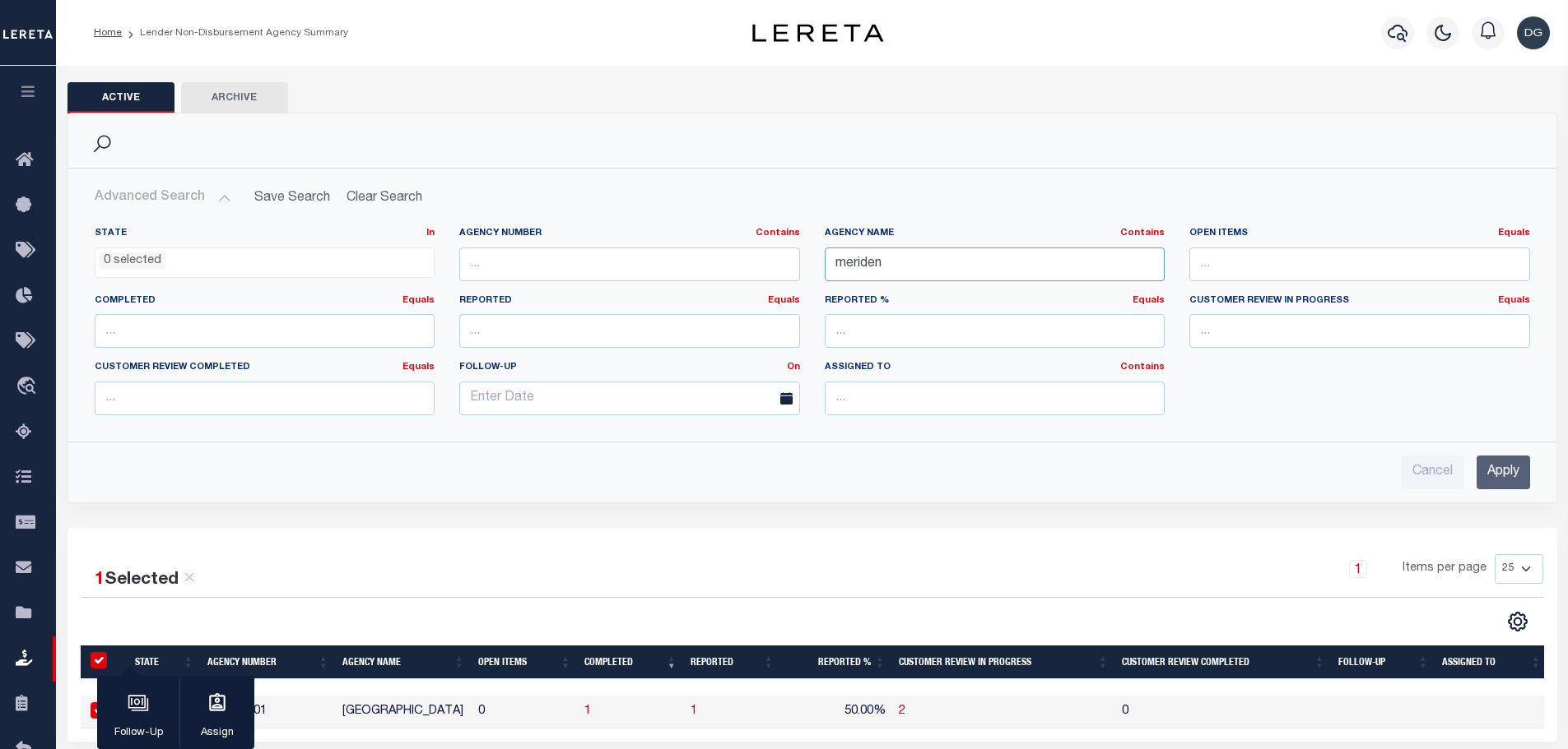
click at [919, 262] on input "meriden" at bounding box center [994, 265] width 341 height 34
click at [1522, 470] on input "Apply" at bounding box center [1503, 473] width 53 height 34
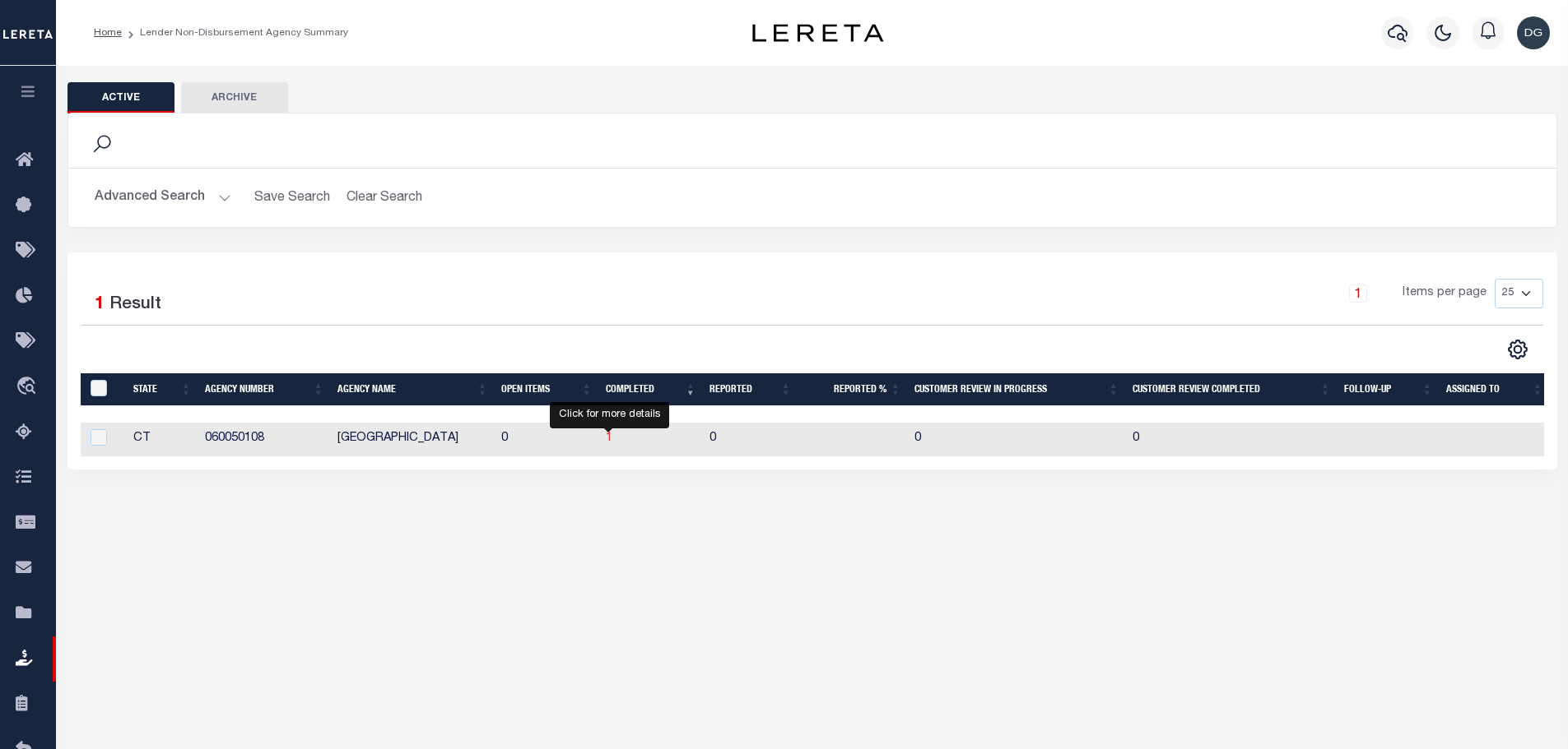
click at [607, 440] on span "1" at bounding box center [609, 439] width 7 height 11
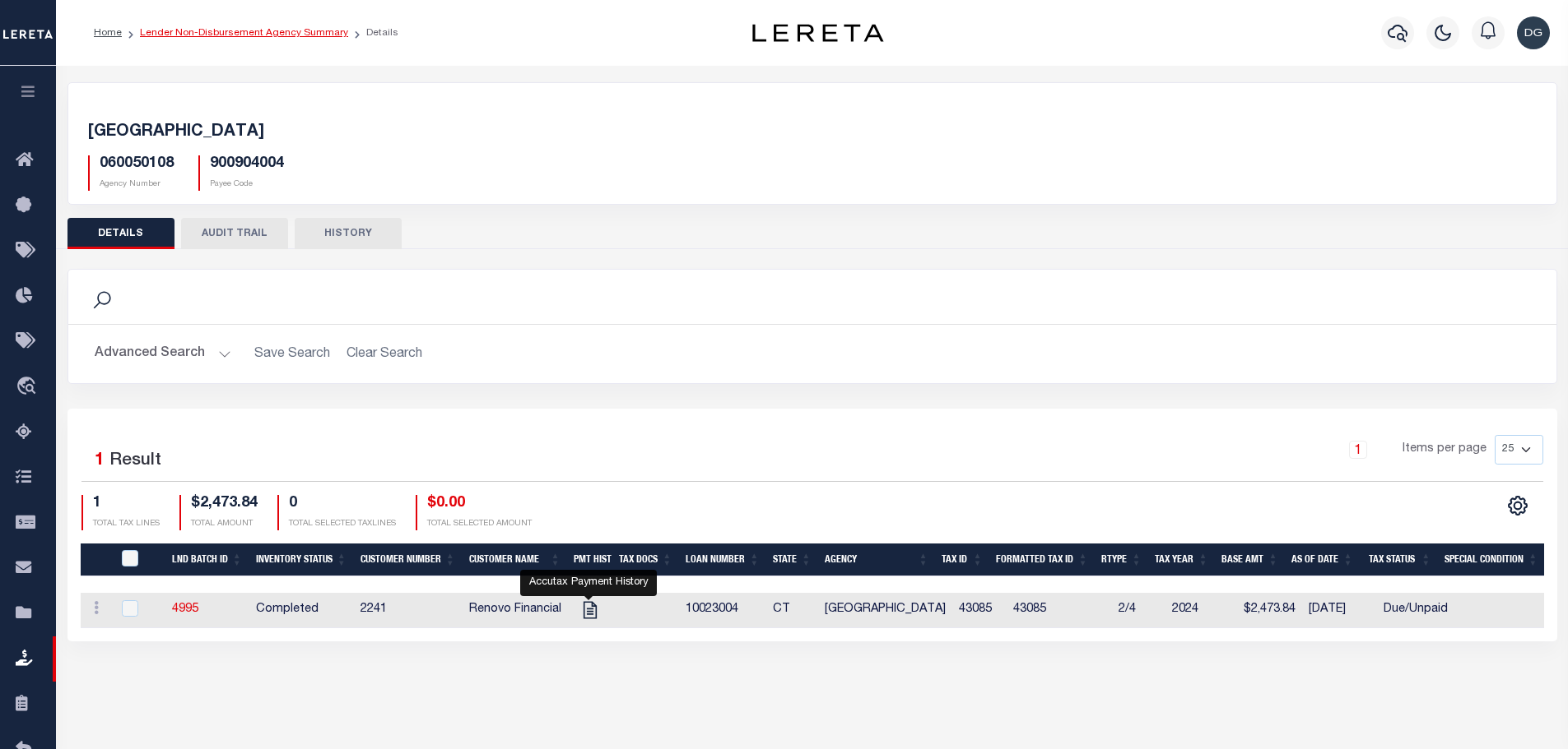
click at [252, 29] on link "Lender Non-Disbursement Agency Summary" at bounding box center [243, 32] width 208 height 9
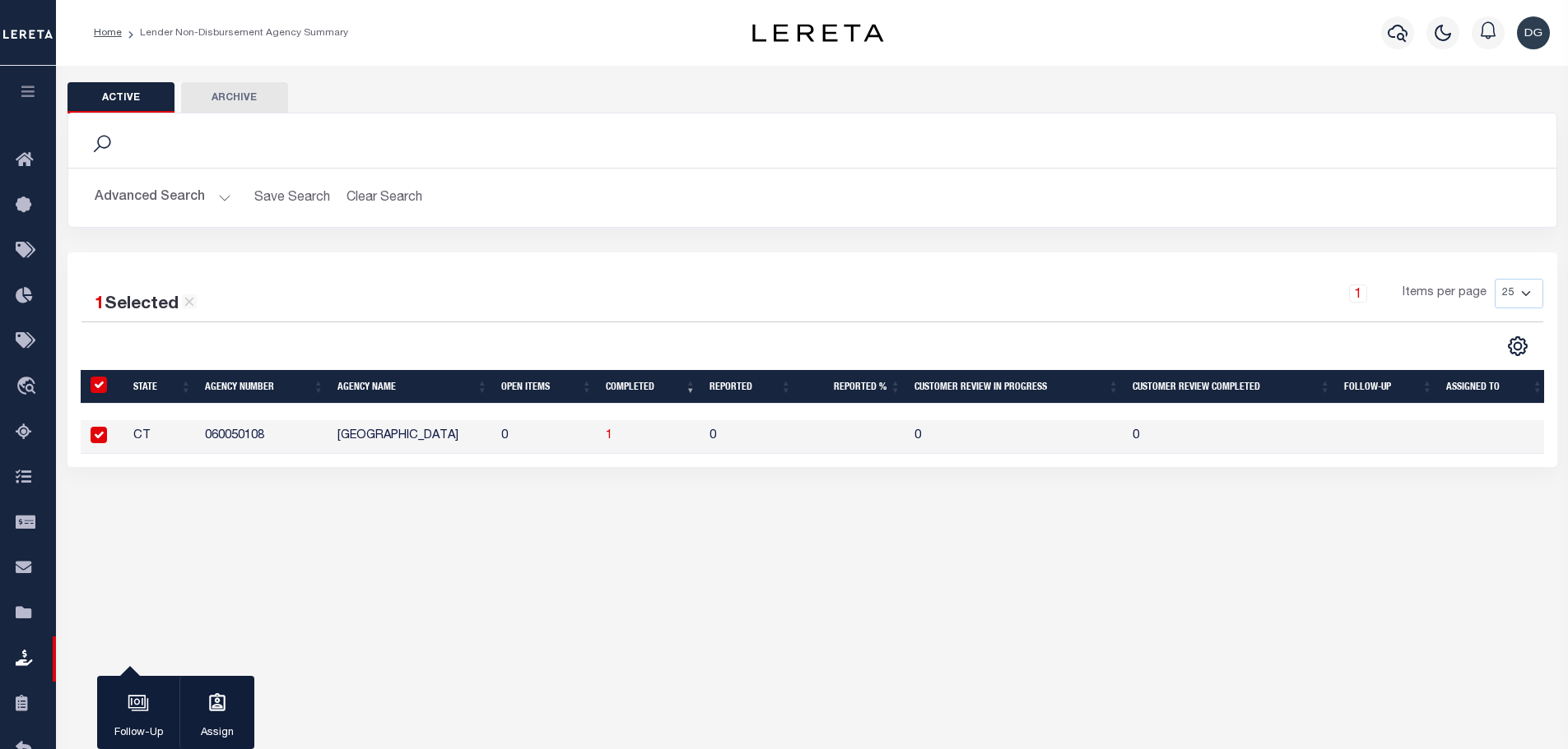
click at [178, 196] on button "Advanced Search" at bounding box center [163, 197] width 137 height 32
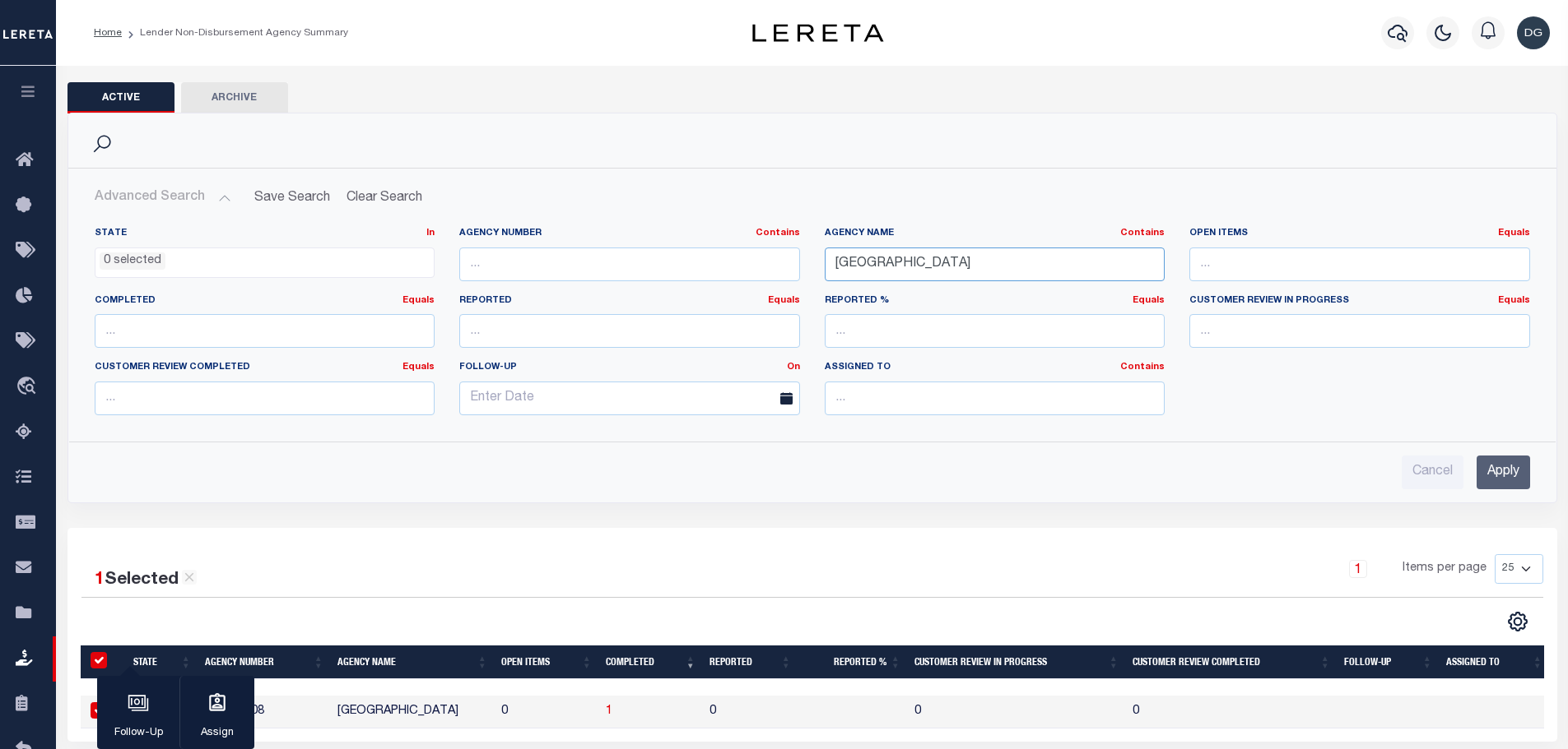
click at [894, 263] on input "west haven" at bounding box center [994, 265] width 341 height 34
click at [893, 262] on input "west haven" at bounding box center [994, 265] width 341 height 34
drag, startPoint x: 883, startPoint y: 268, endPoint x: 568, endPoint y: 299, distance: 316.5
click at [568, 292] on div "State In In AK AL AR AZ CA CO CT DC DE FL GA GU HI IA ID IL IN KS KY LA MA MD M…" at bounding box center [812, 328] width 1460 height 201
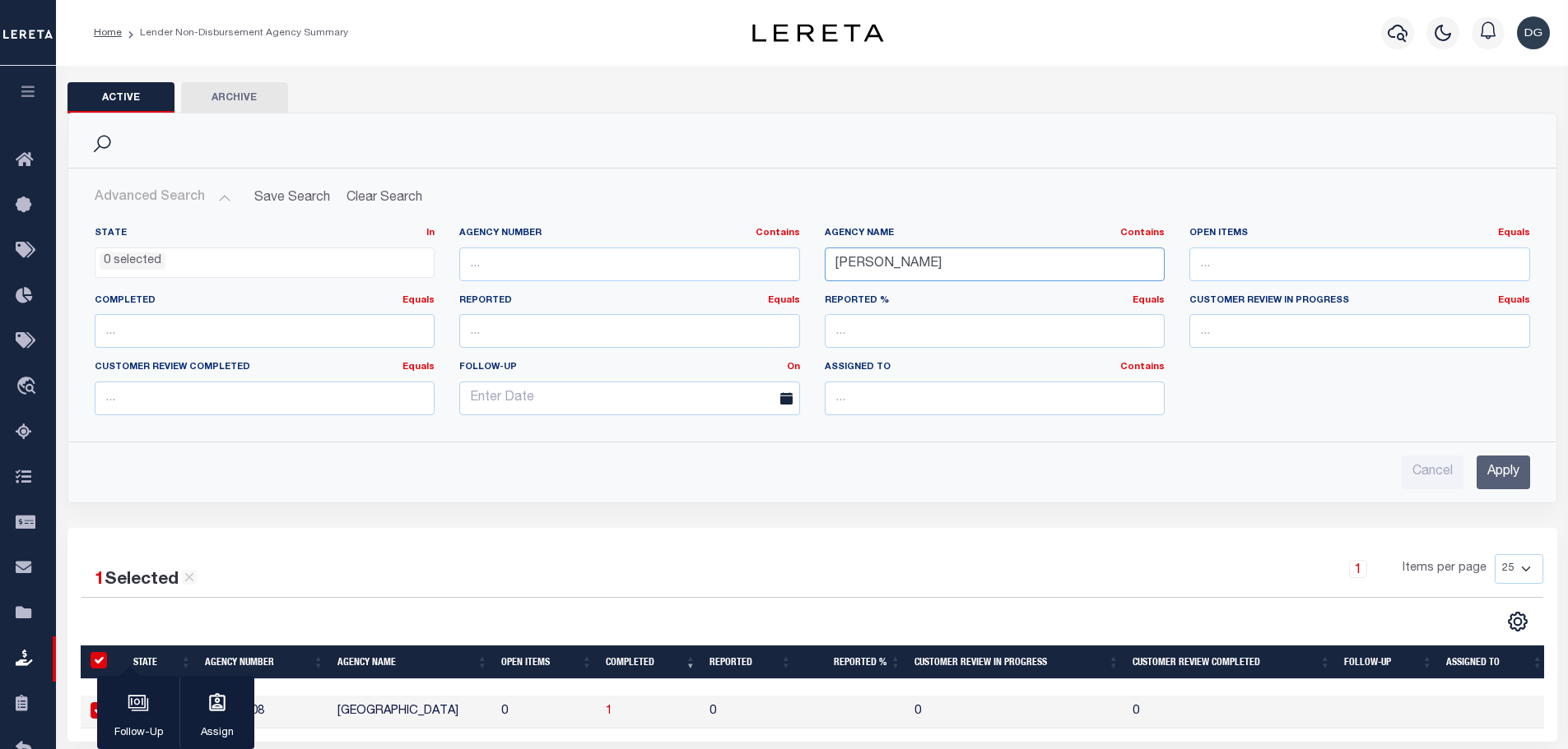
type input "covington"
click at [1487, 477] on input "Apply" at bounding box center [1503, 473] width 53 height 34
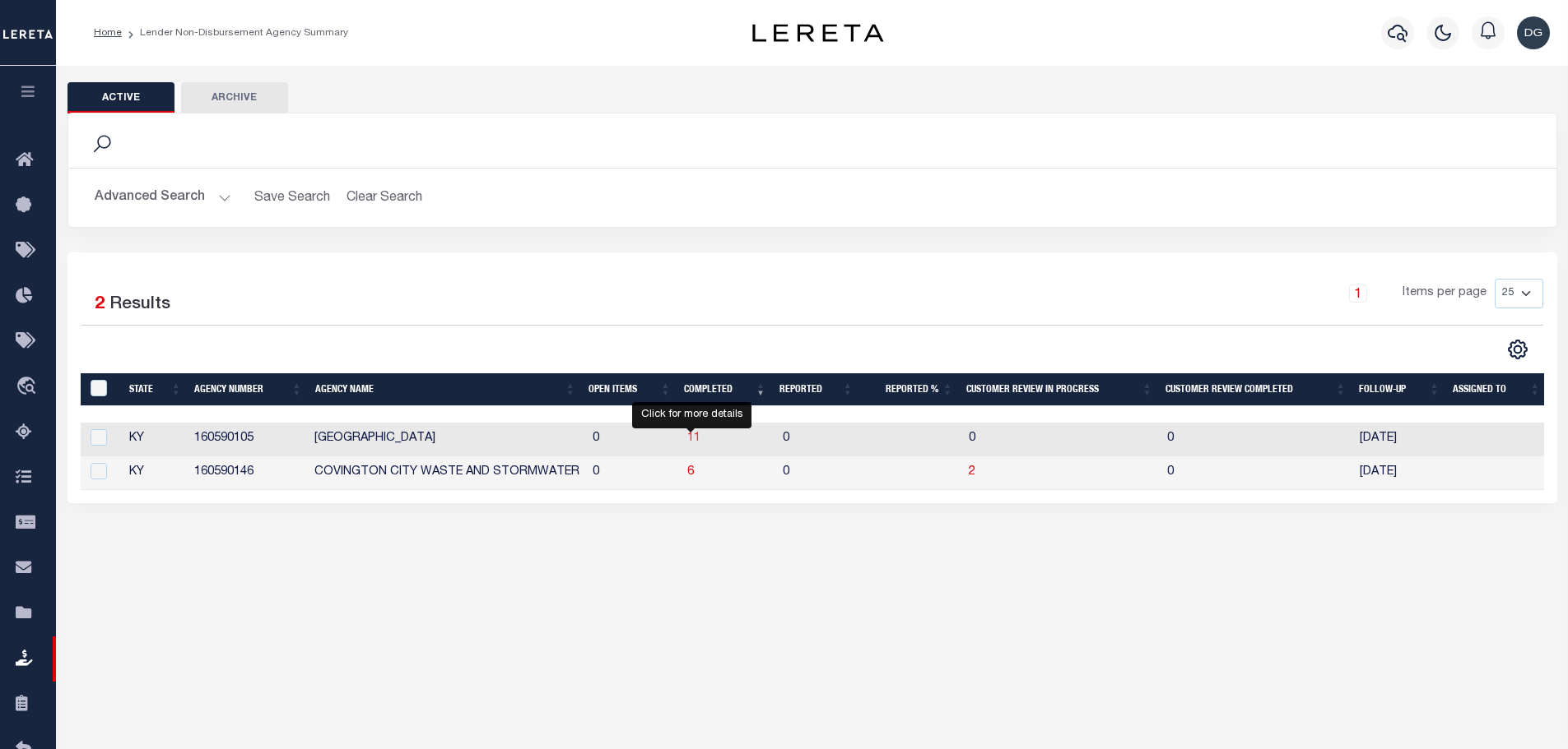
click at [688, 437] on span "11" at bounding box center [694, 439] width 13 height 11
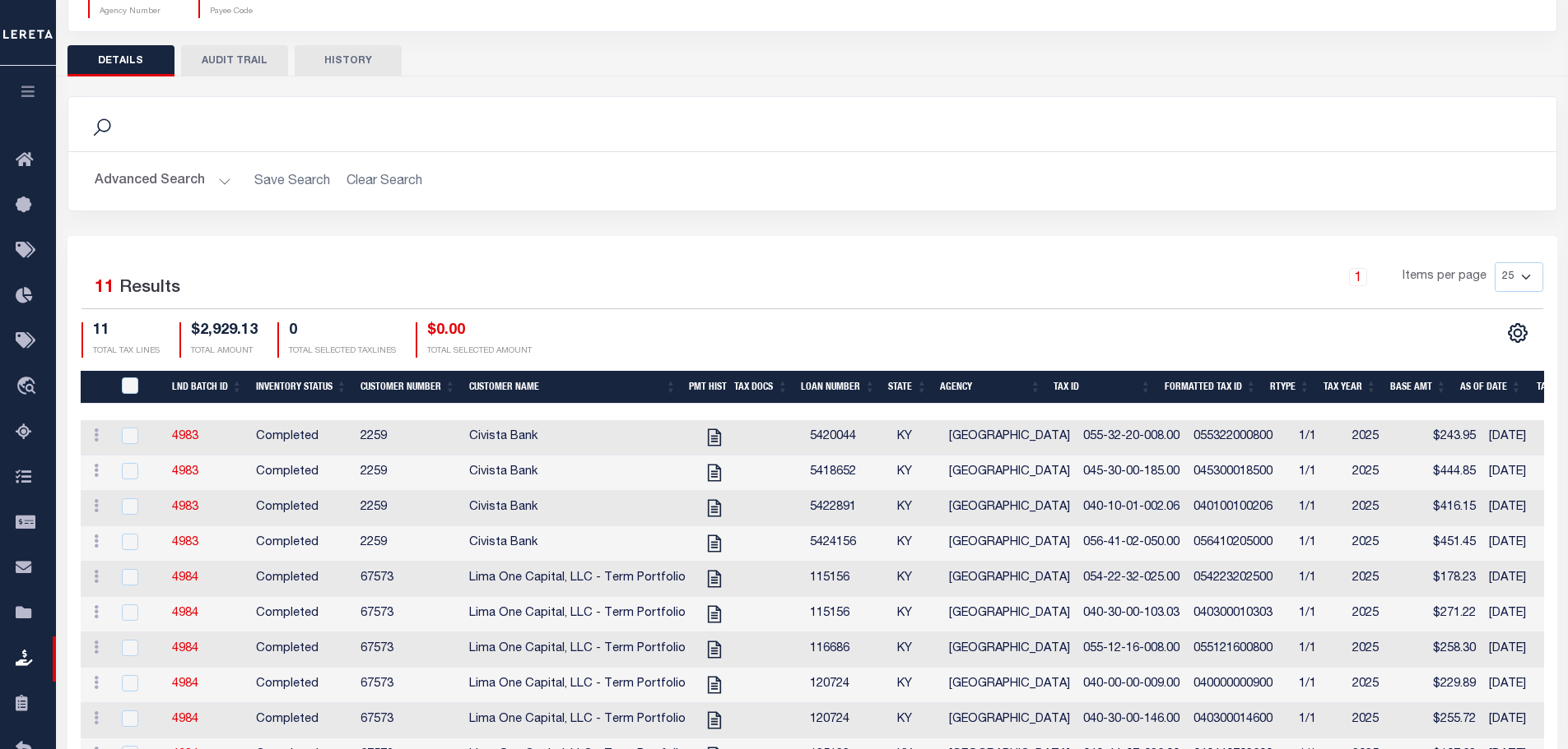
scroll to position [317, 0]
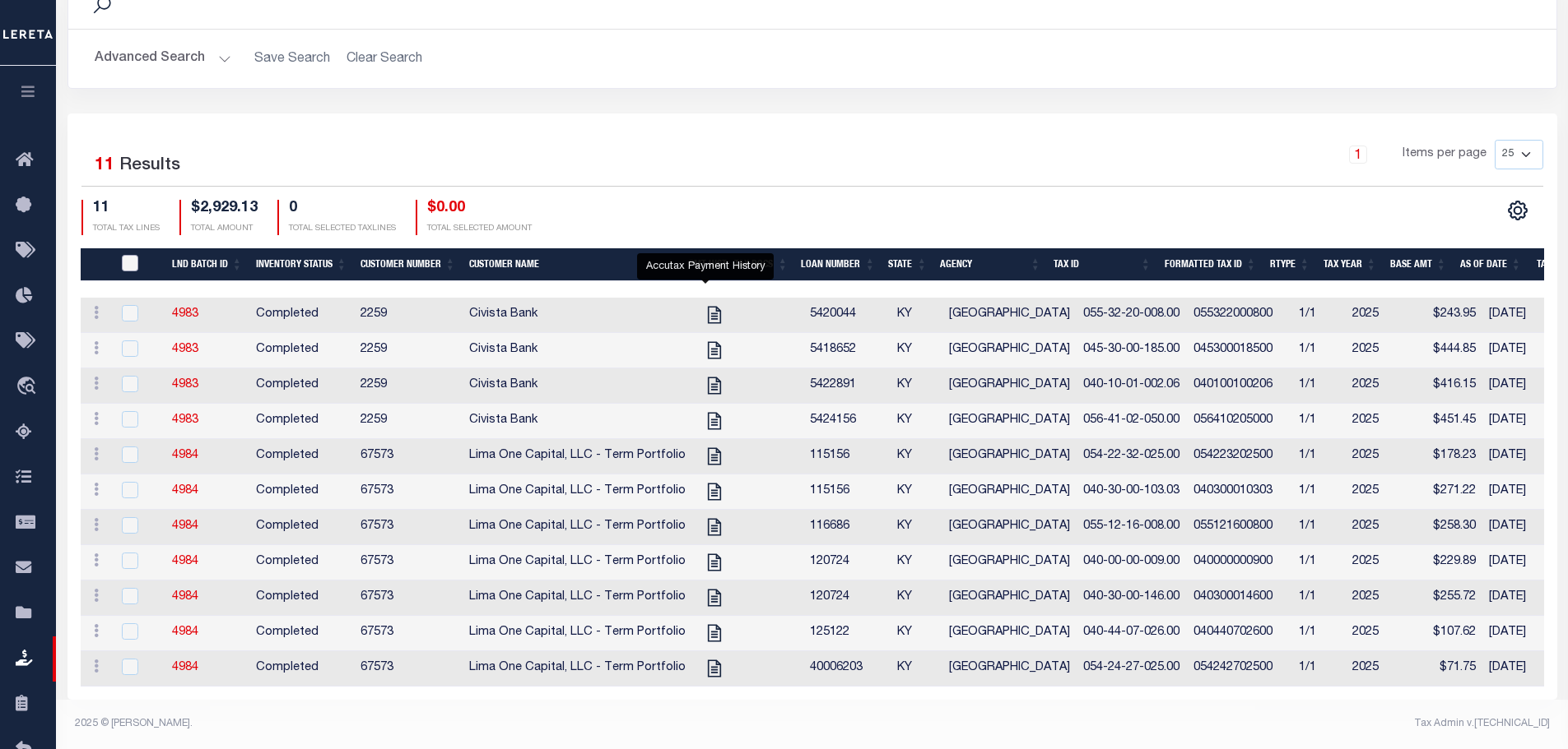
click at [124, 255] on input "QID" at bounding box center [129, 263] width 16 height 16
checkbox input "true"
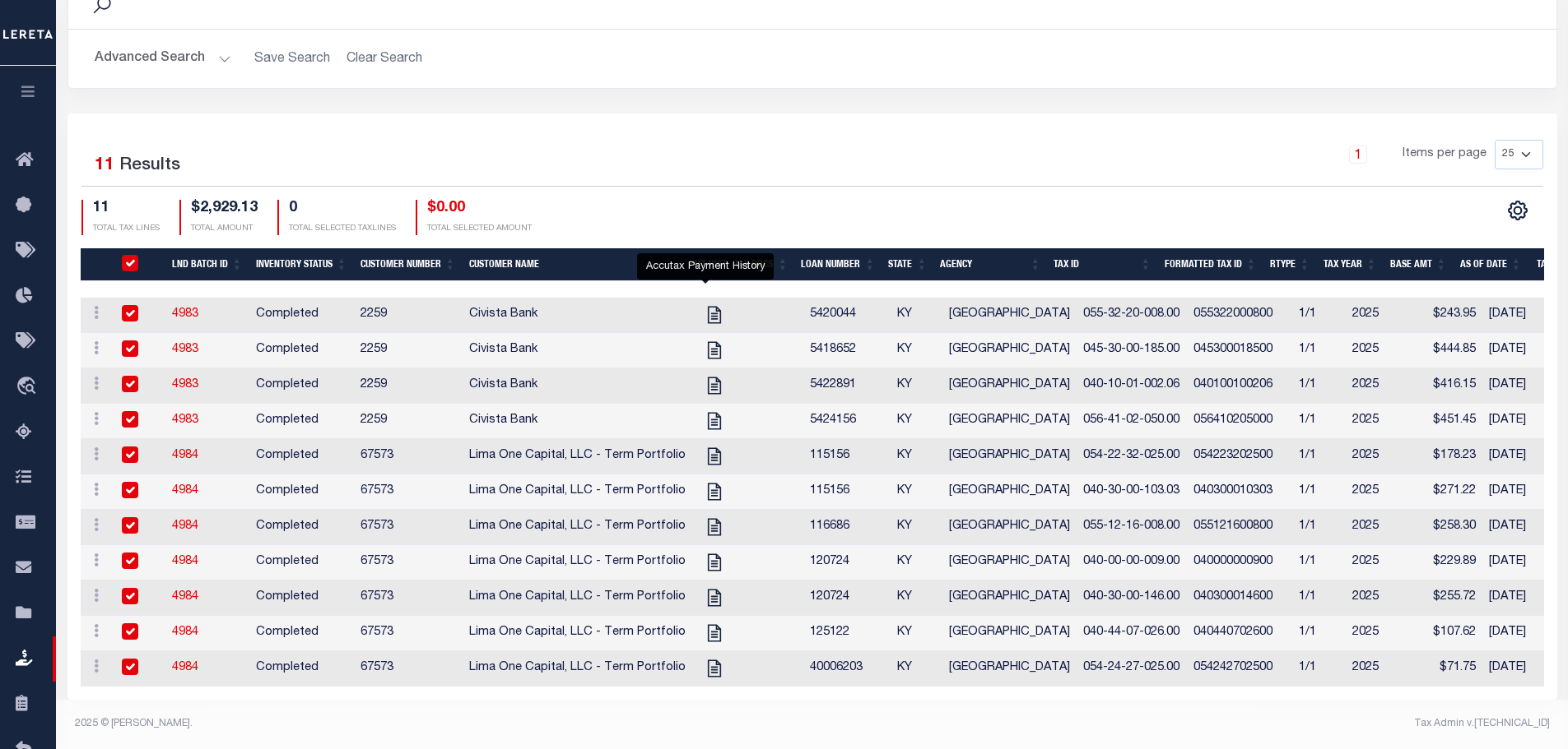
checkbox input "true"
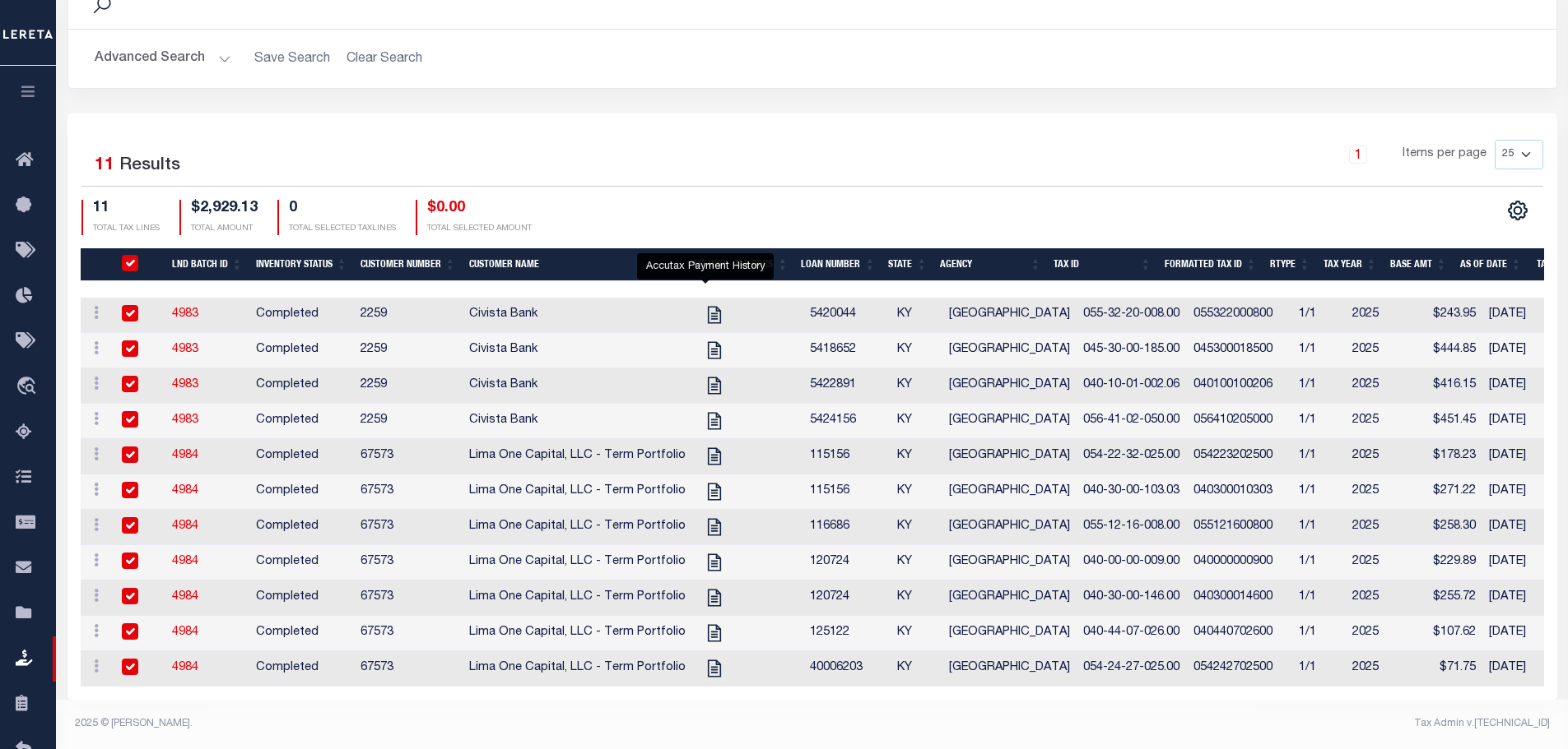
checkbox input "true"
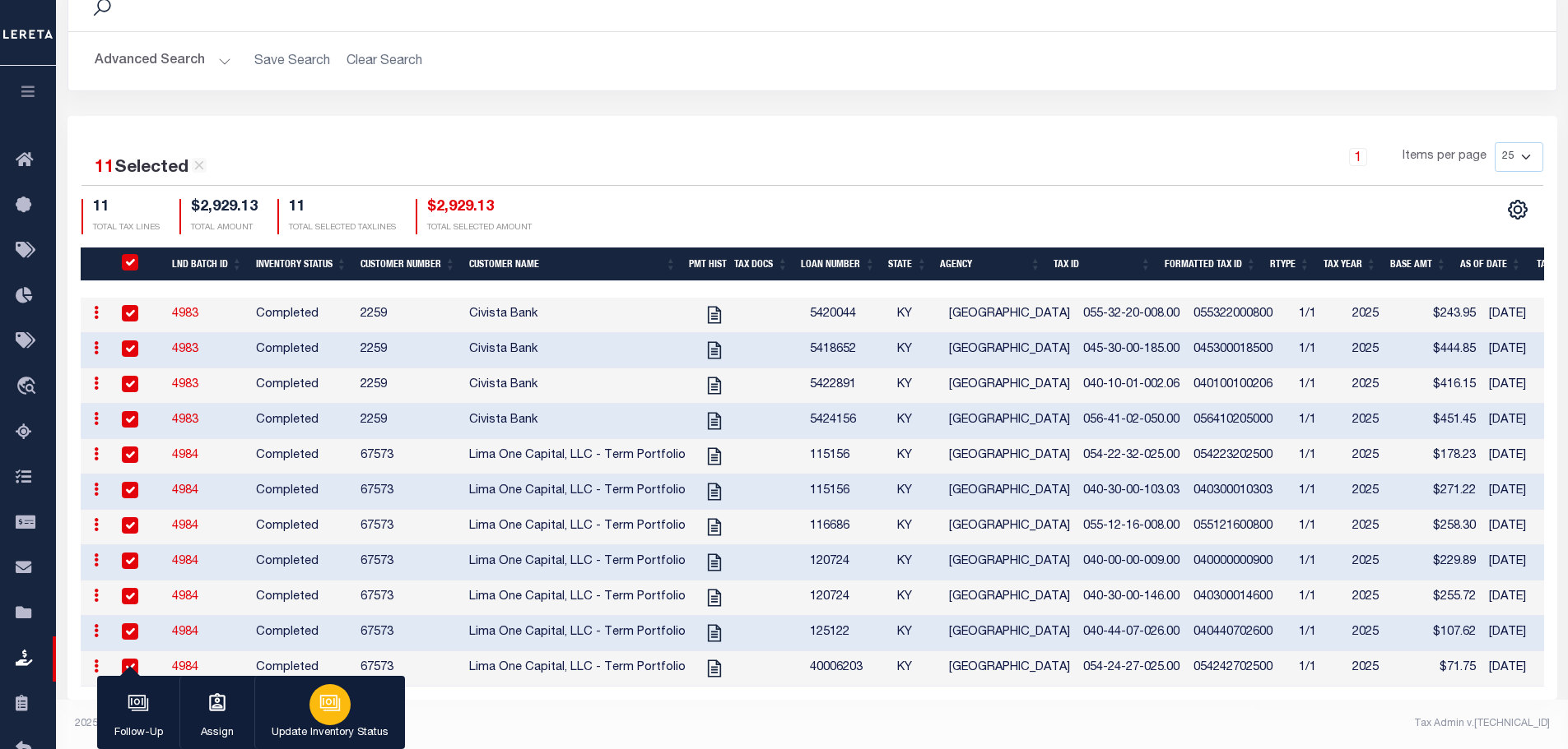
click at [334, 704] on icon "button" at bounding box center [329, 702] width 12 height 8
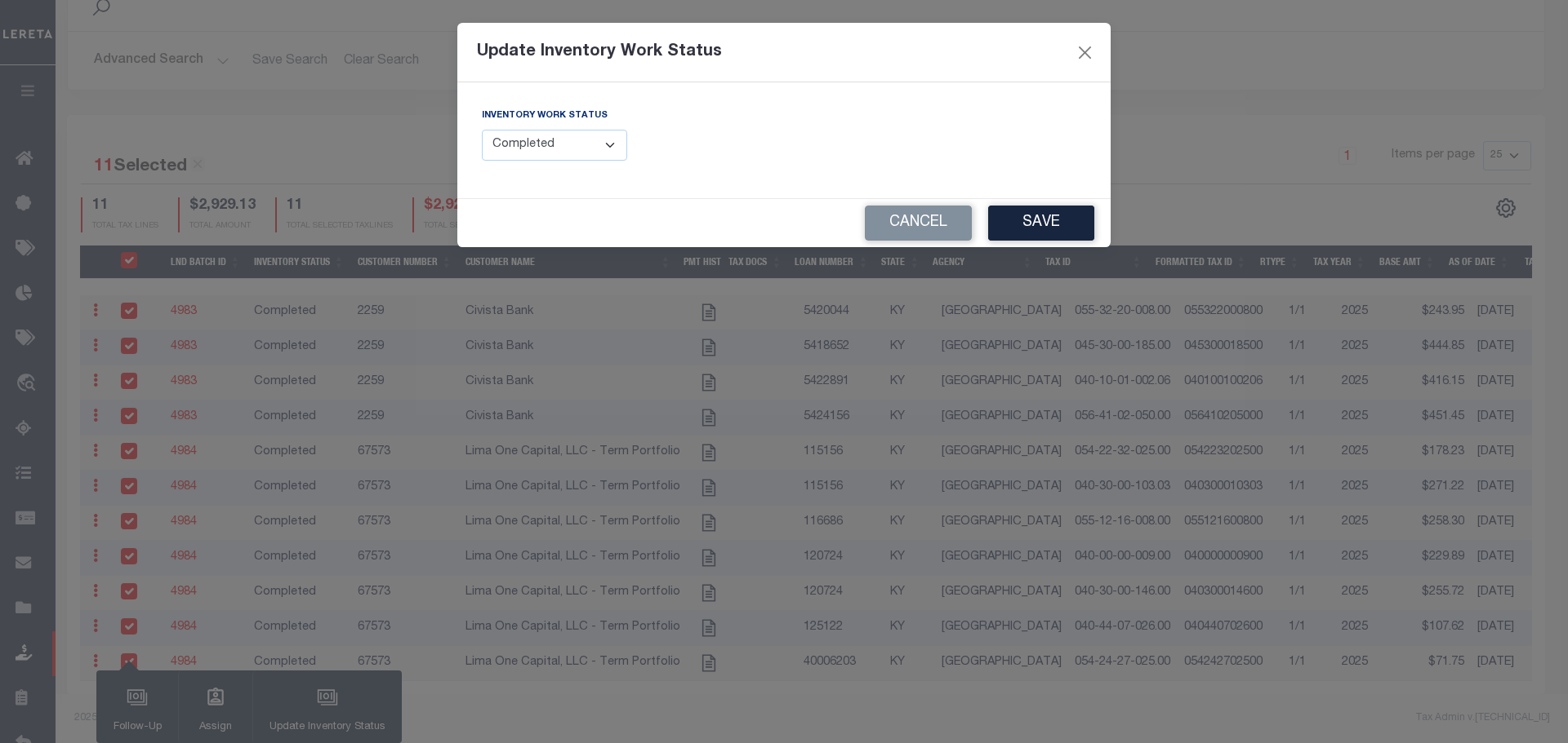
click at [541, 150] on select "--Select-- Open Completed Reported" at bounding box center [554, 146] width 145 height 32
select select "Reported"
click at [482, 130] on select "--Select-- Open Completed Reported" at bounding box center [554, 146] width 145 height 32
click at [1024, 234] on button "Save" at bounding box center [1040, 222] width 106 height 35
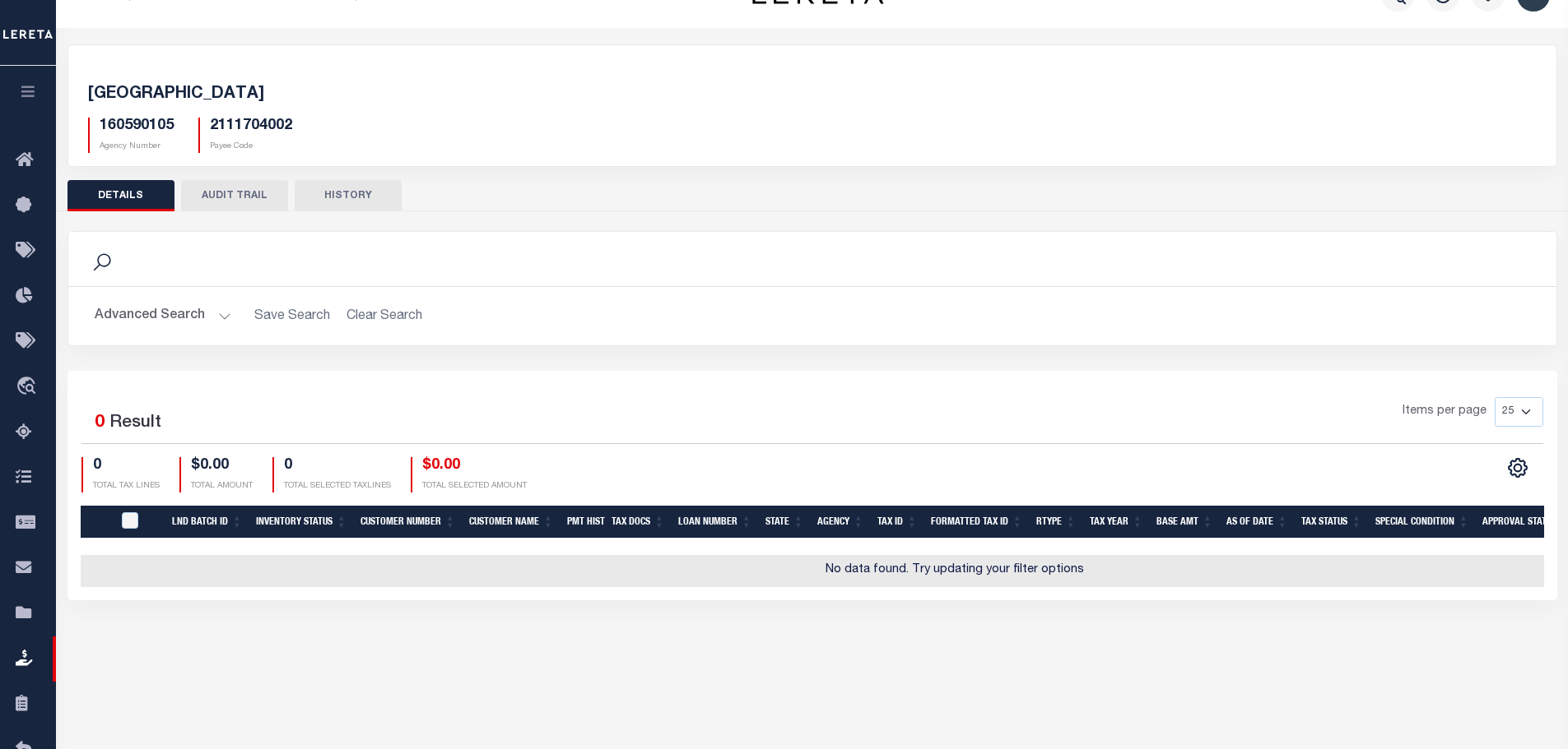
scroll to position [0, 0]
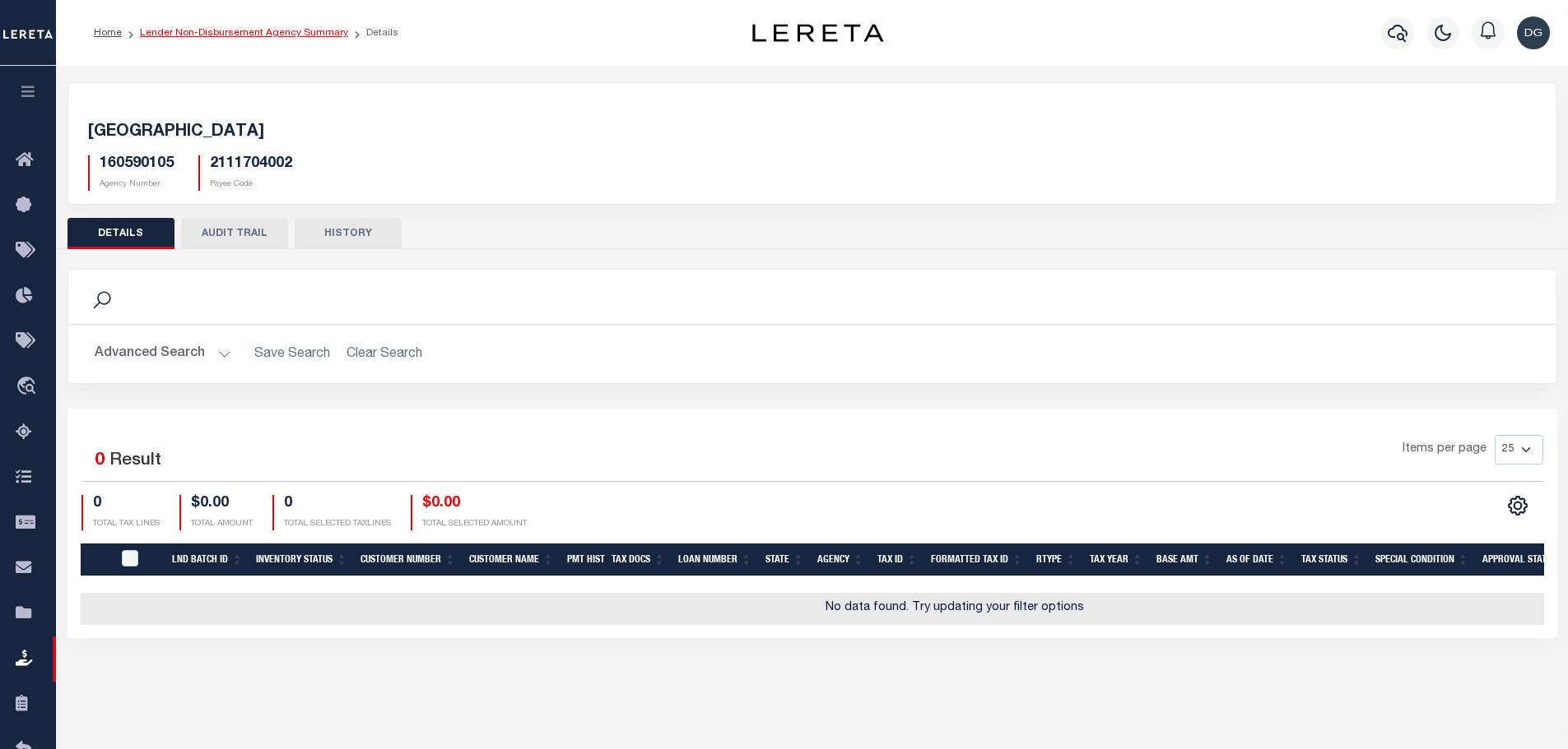
click at [274, 33] on link "Lender Non-Disbursement Agency Summary" at bounding box center [243, 32] width 208 height 9
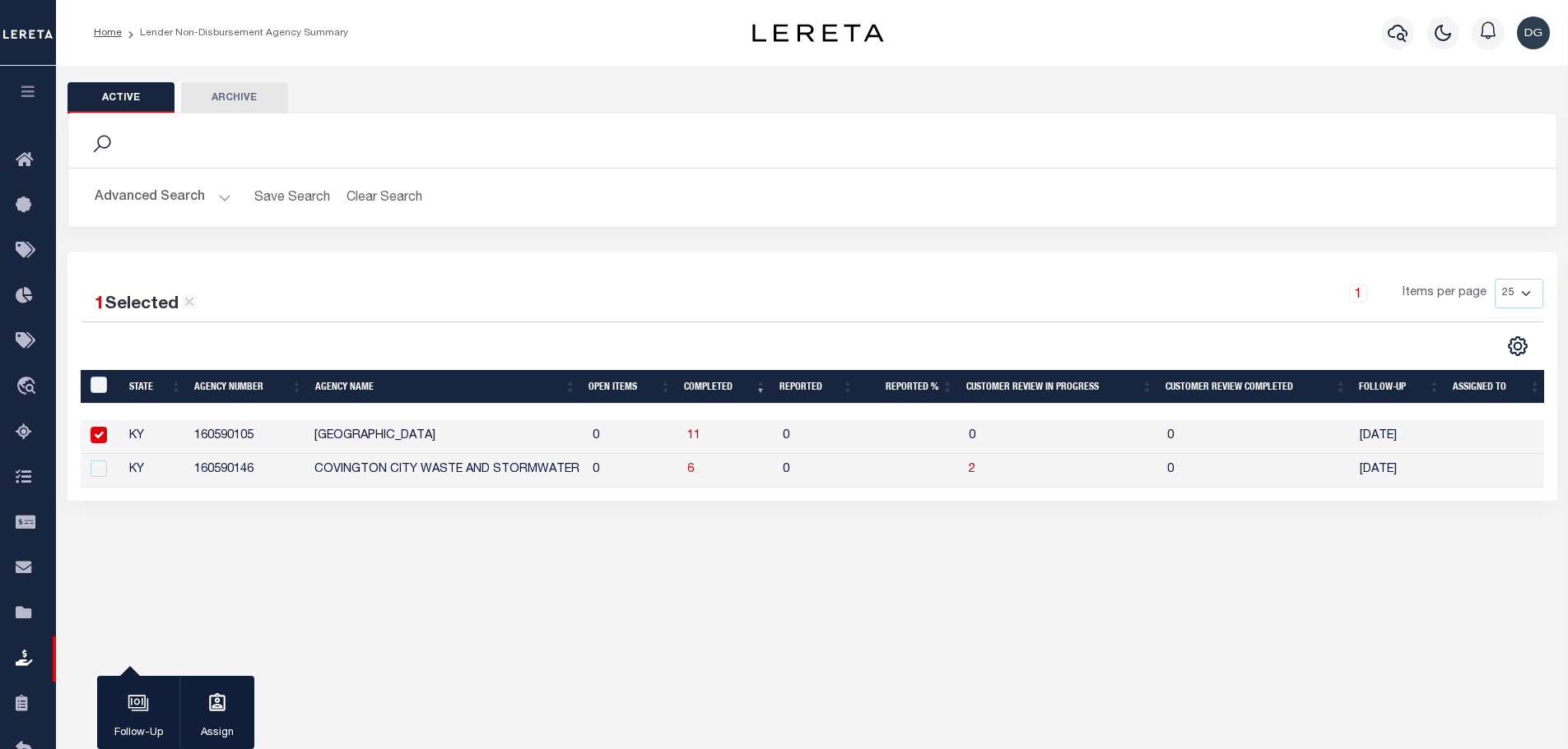
click at [131, 192] on button "Advanced Search" at bounding box center [163, 197] width 137 height 32
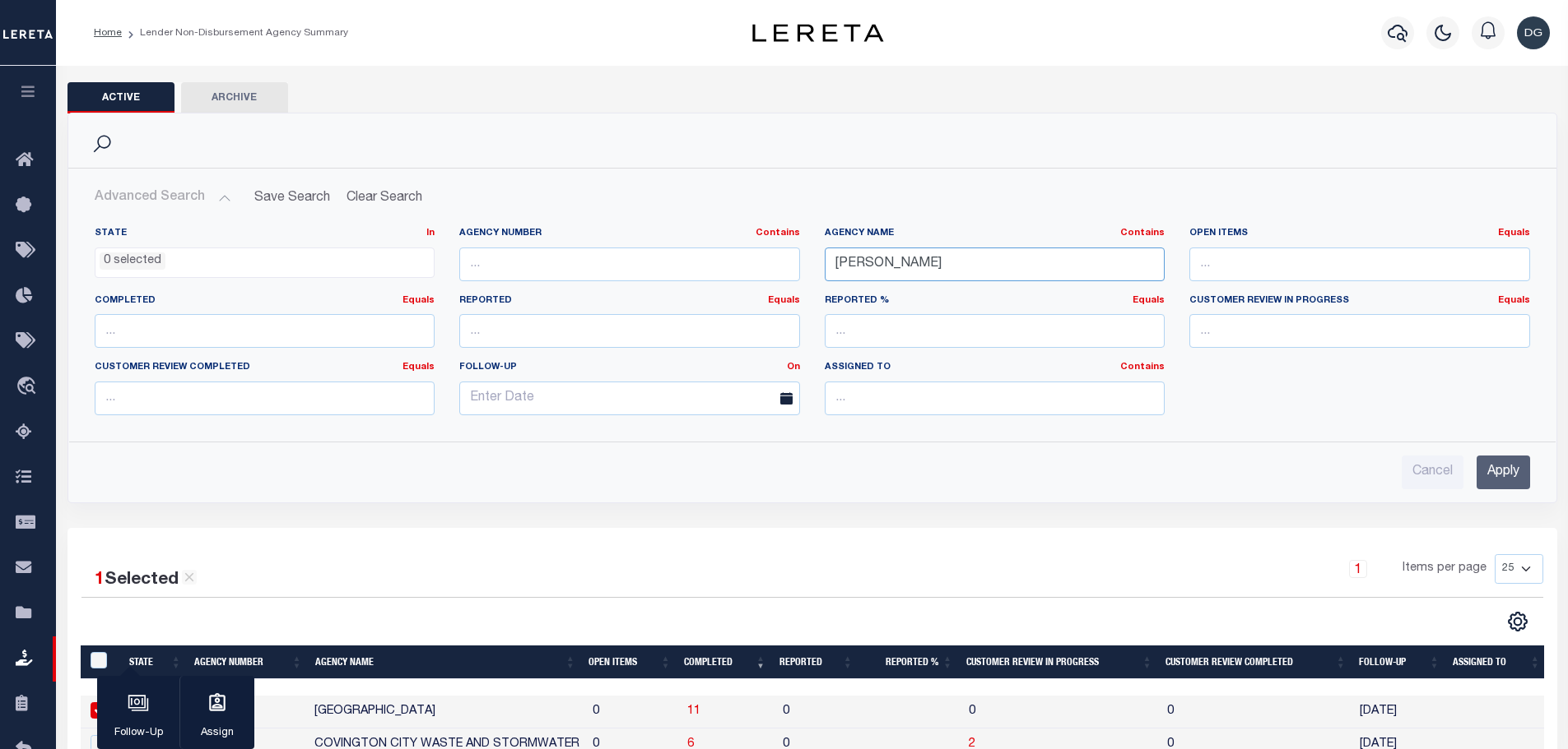
click at [933, 268] on input "covington" at bounding box center [994, 265] width 341 height 34
type input "yarmou"
click at [1525, 468] on input "Apply" at bounding box center [1503, 473] width 53 height 34
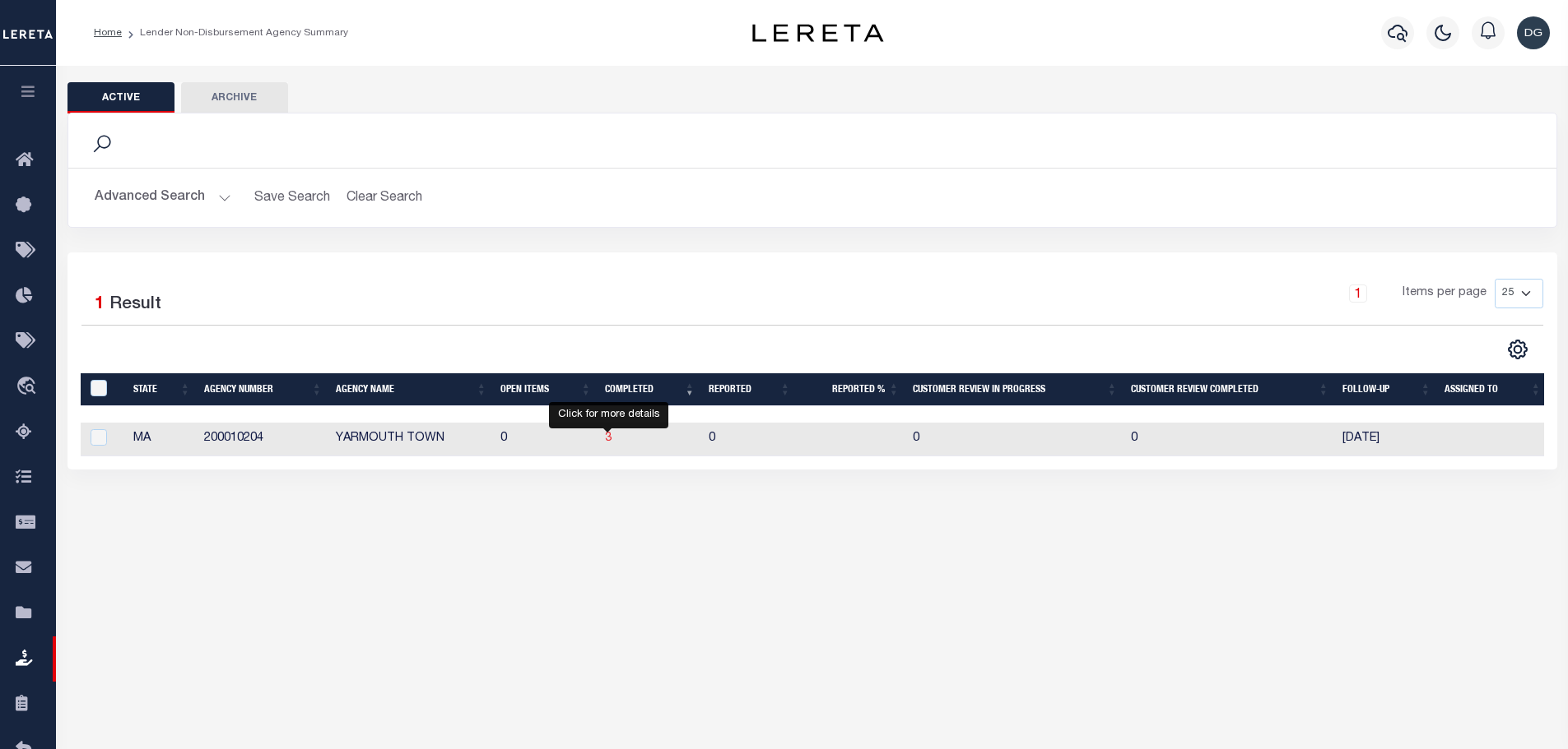
click at [606, 443] on span "3" at bounding box center [608, 439] width 7 height 11
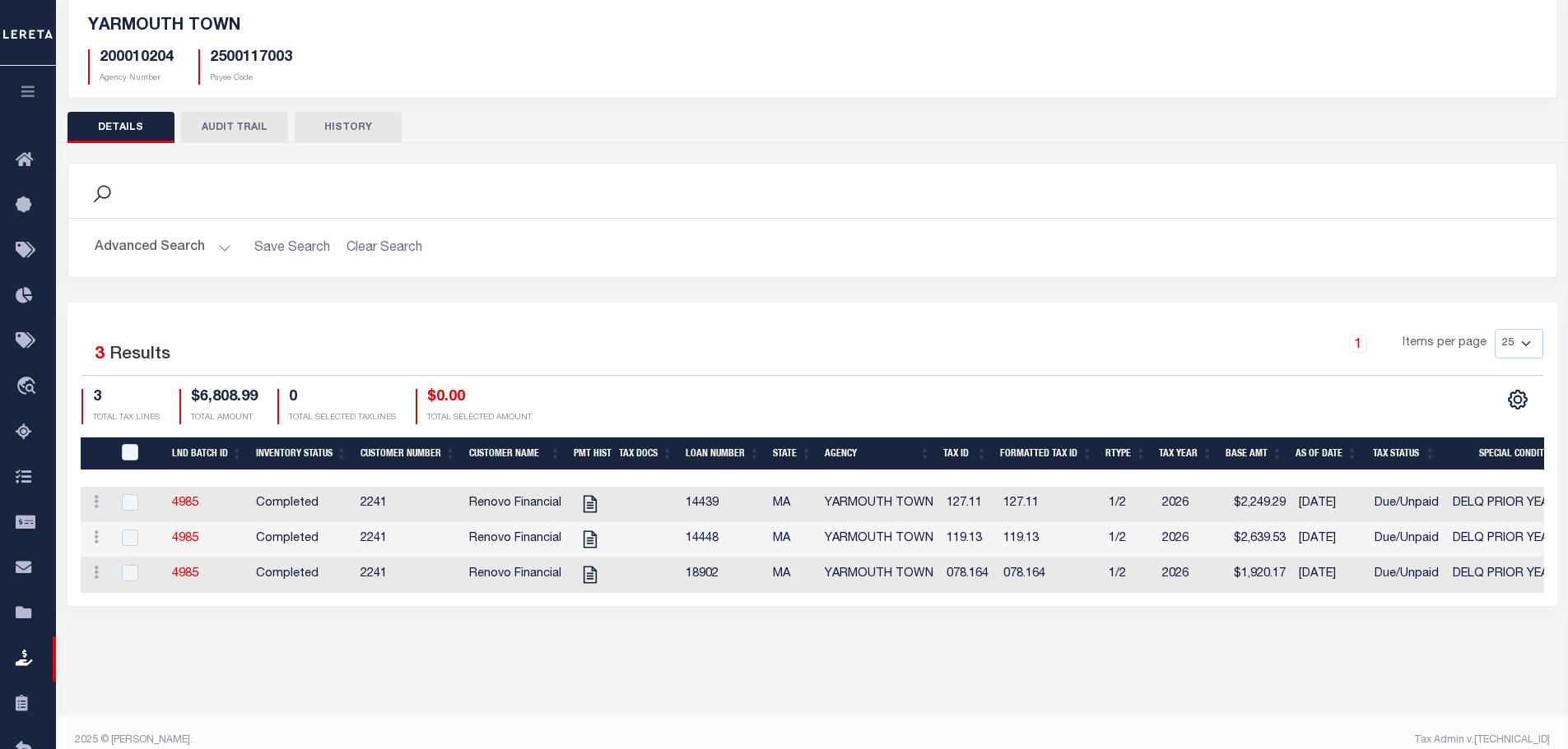
scroll to position [122, 0]
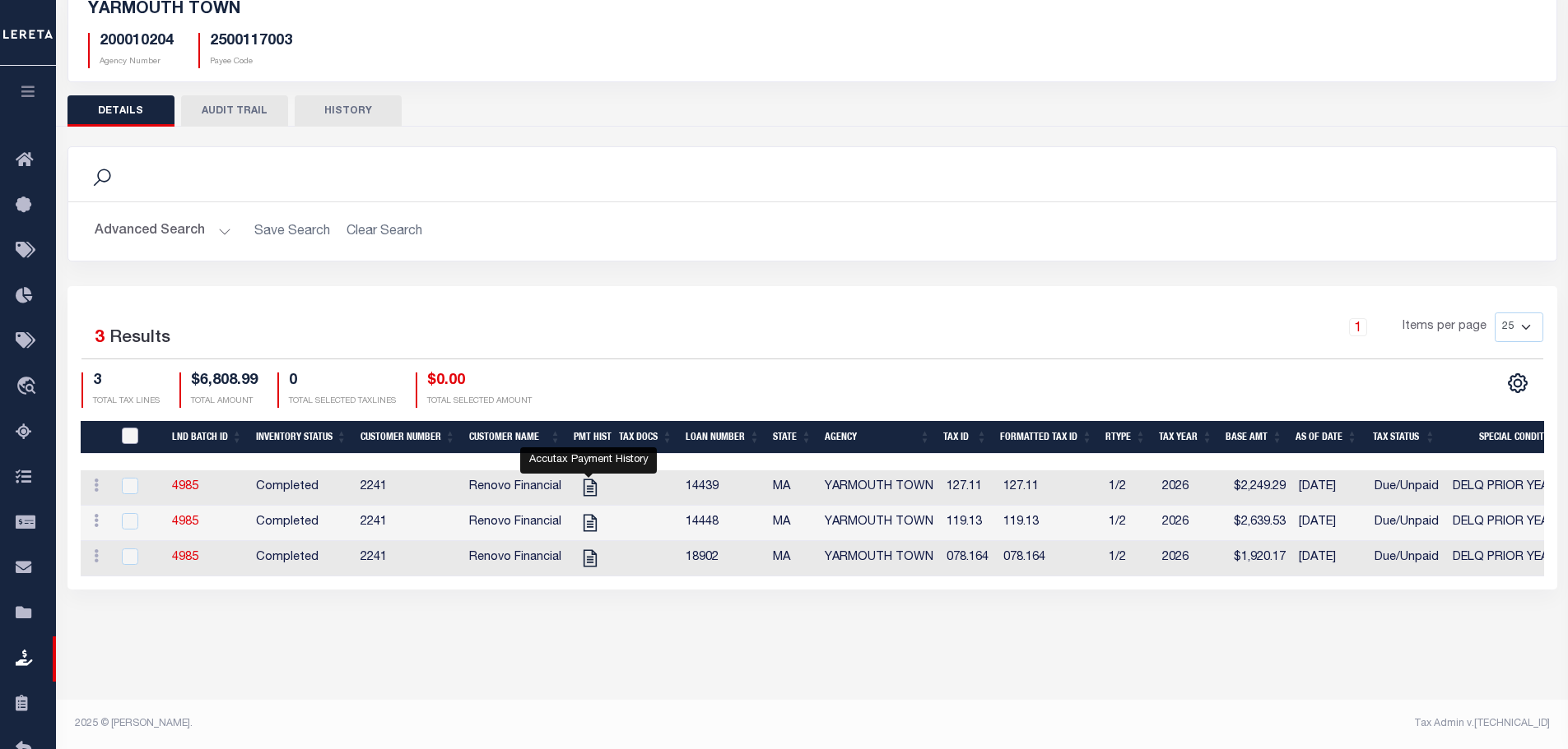
click at [123, 431] on input "QID" at bounding box center [129, 436] width 16 height 16
checkbox input "true"
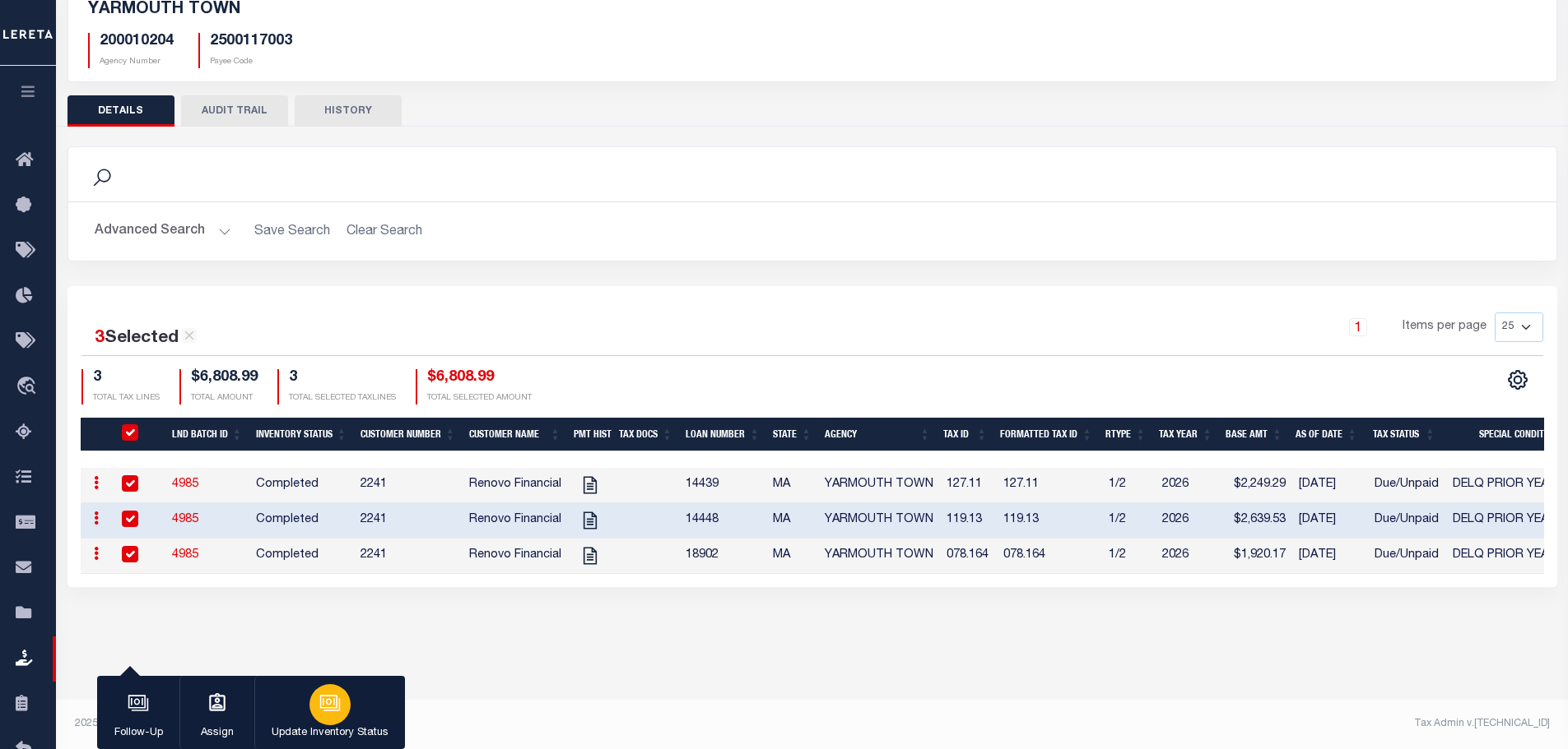
click at [332, 705] on icon "button" at bounding box center [330, 703] width 22 height 22
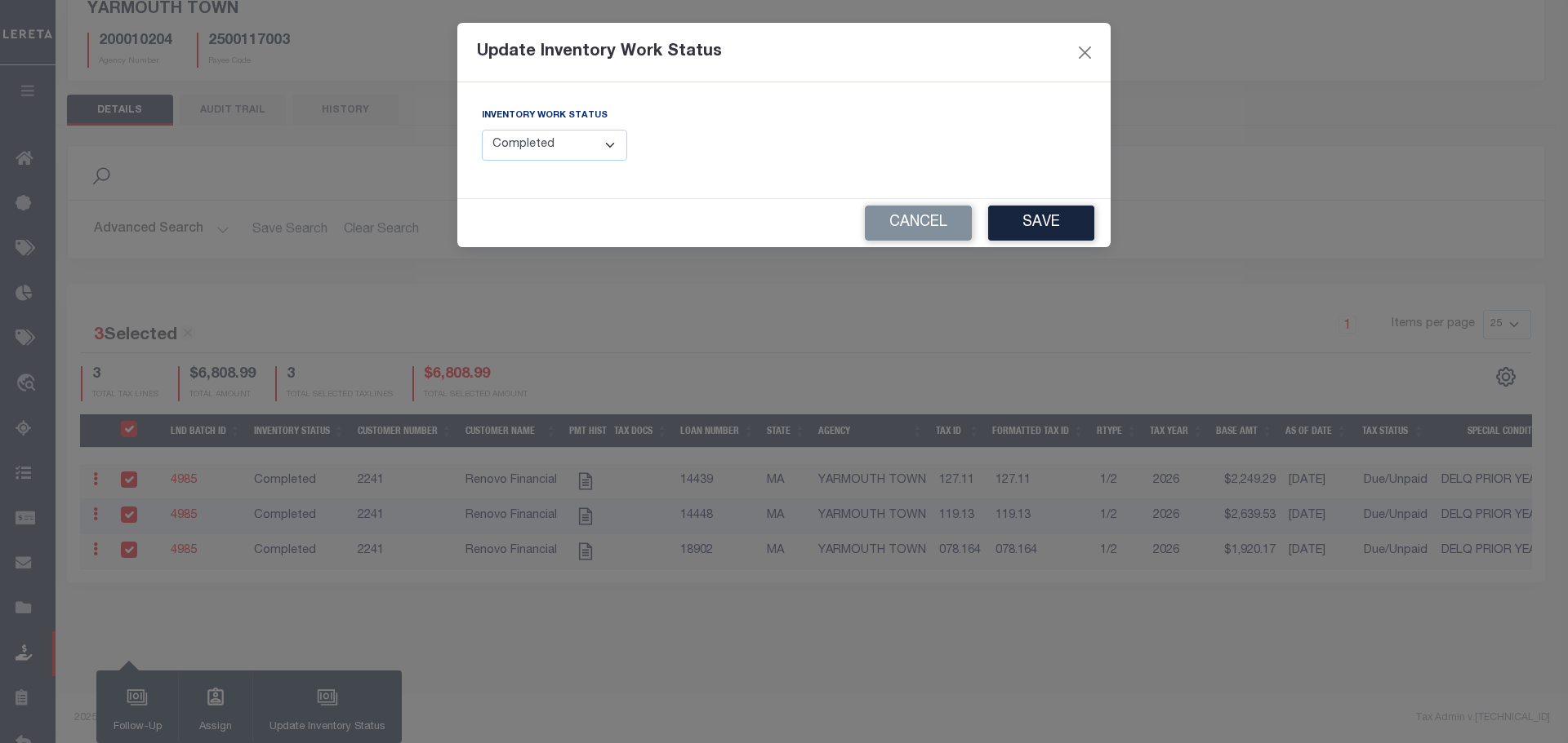
click at [560, 144] on select "--Select-- Open Completed Reported" at bounding box center [554, 146] width 145 height 32
select select "Reported"
click at [482, 130] on select "--Select-- Open Completed Reported" at bounding box center [554, 146] width 145 height 32
click at [1043, 212] on button "Save" at bounding box center [1040, 222] width 106 height 35
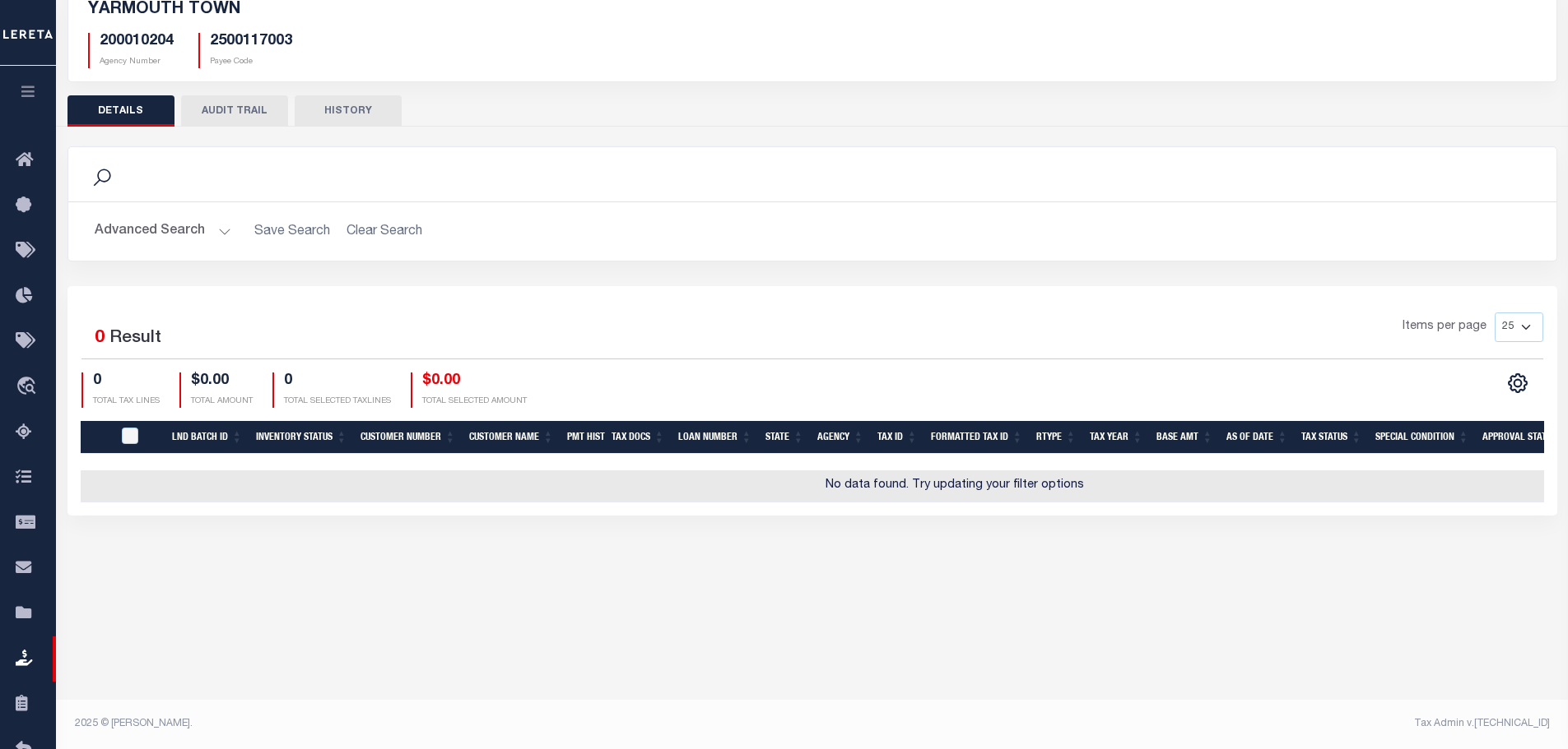
click at [187, 232] on button "Advanced Search" at bounding box center [163, 232] width 137 height 32
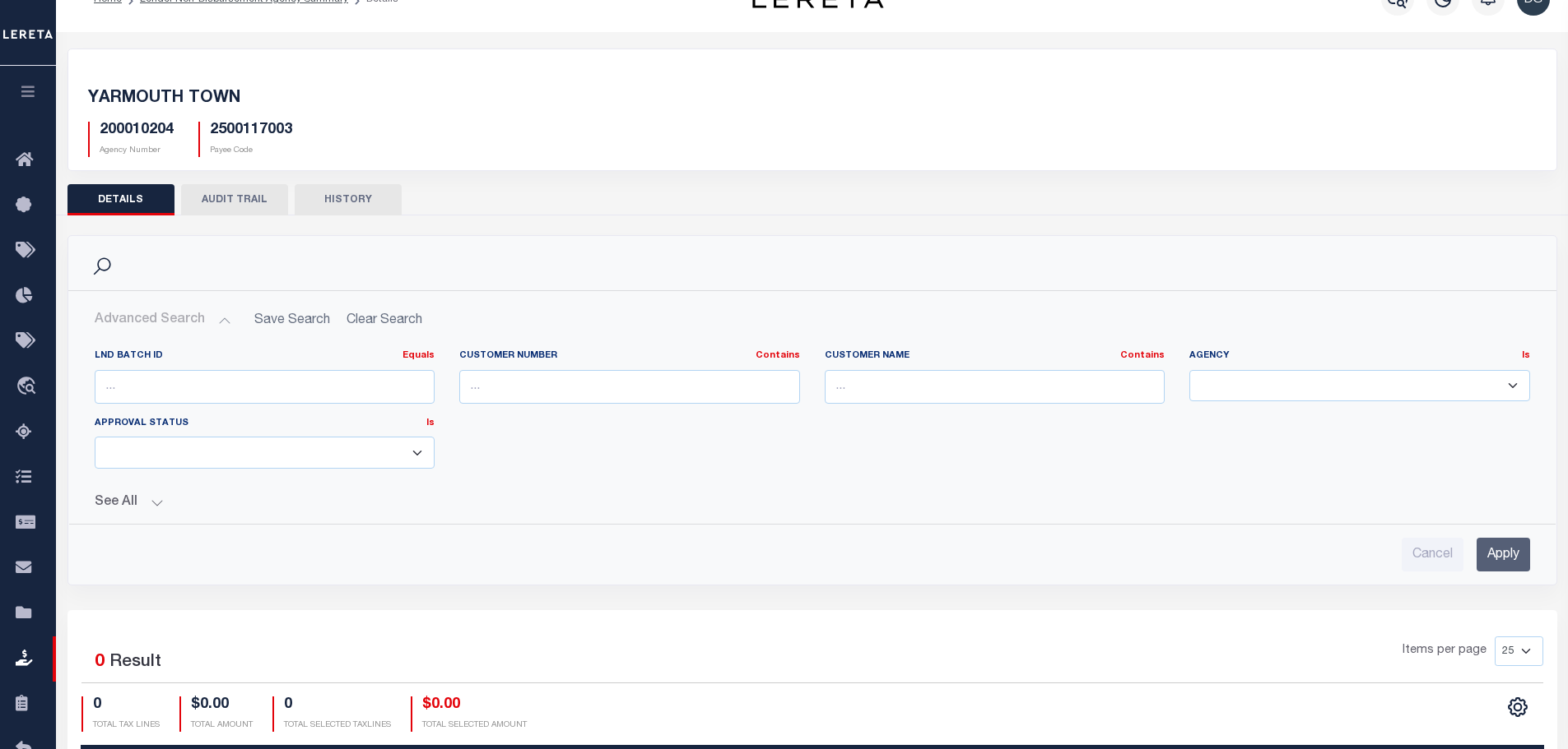
scroll to position [0, 0]
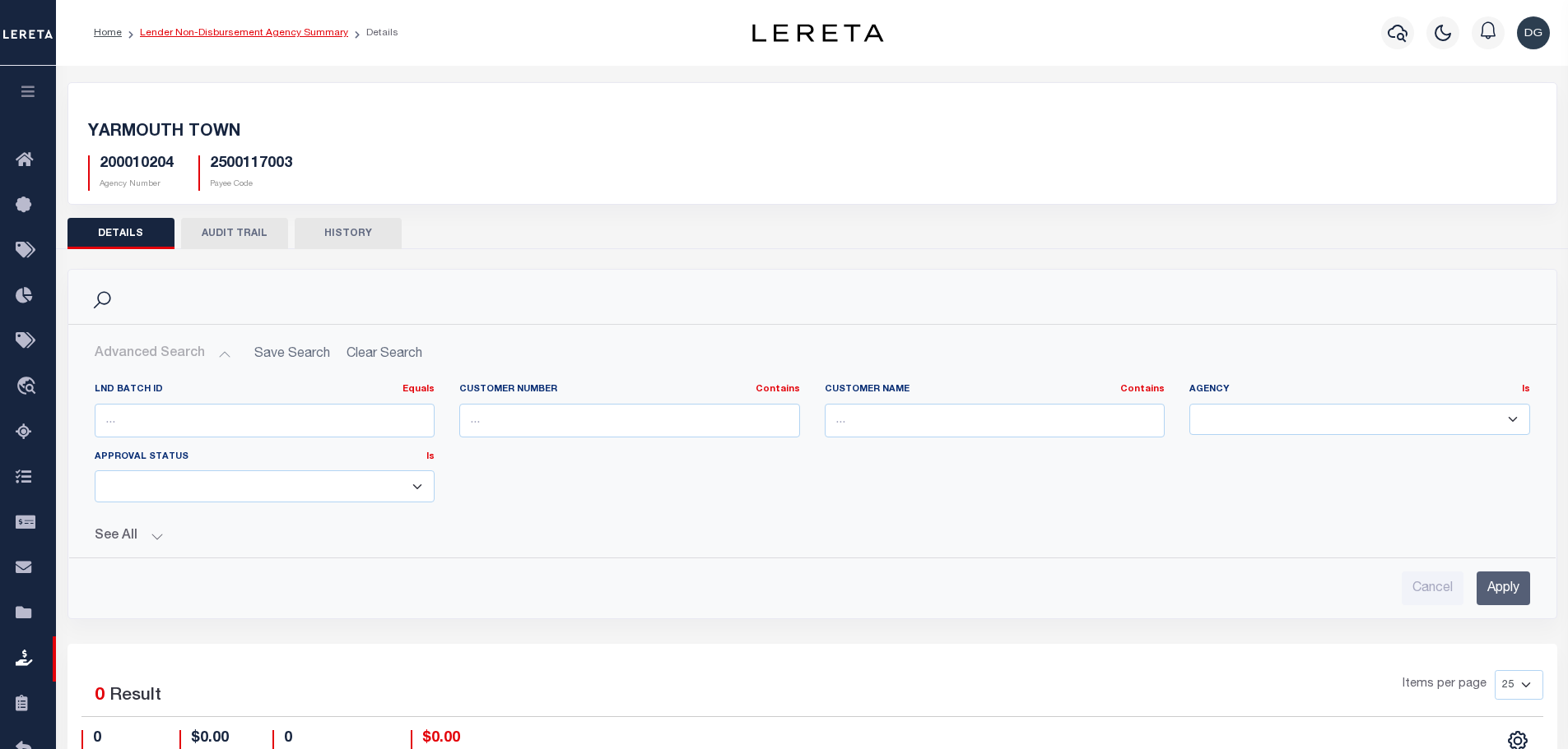
click at [265, 29] on link "Lender Non-Disbursement Agency Summary" at bounding box center [243, 32] width 208 height 9
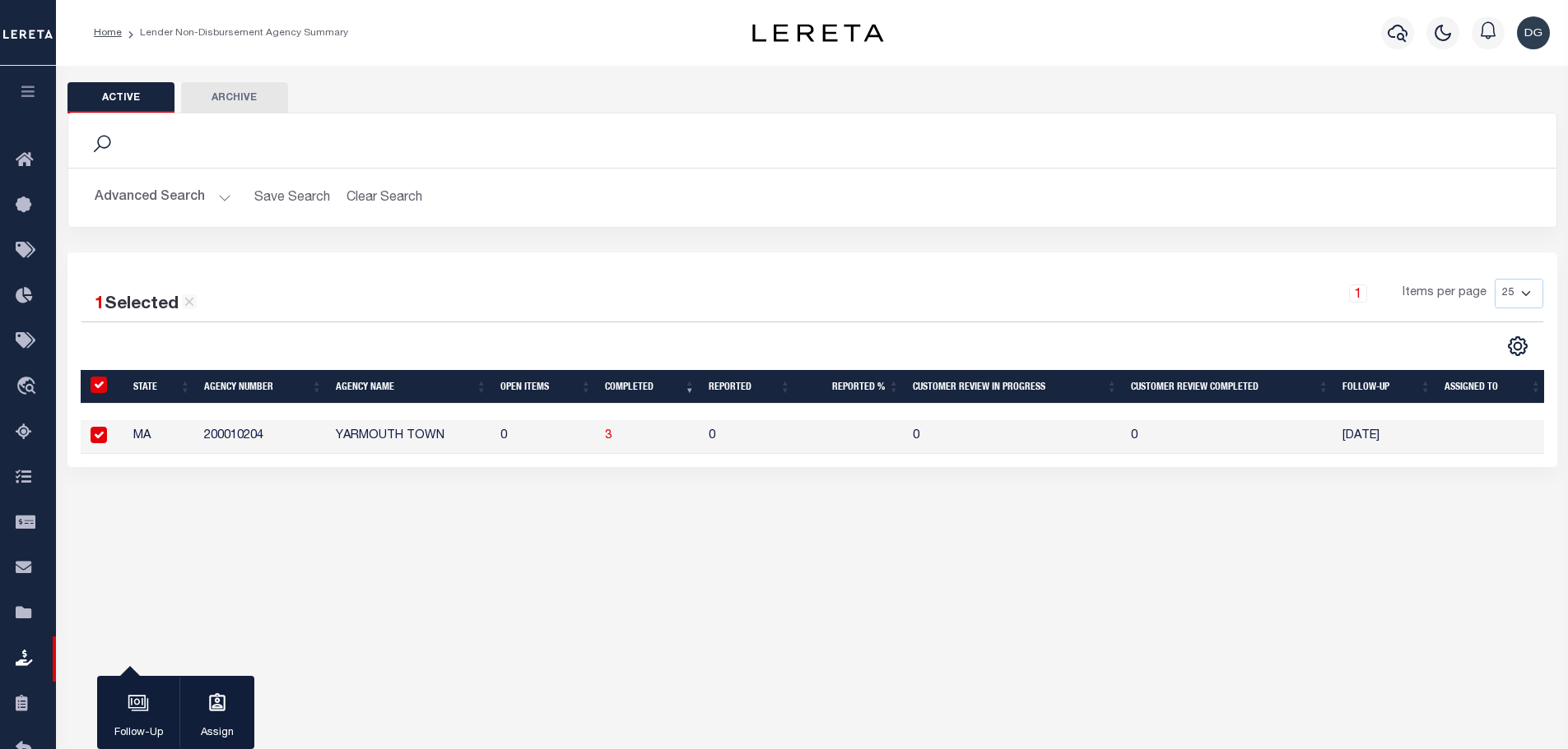
click at [194, 197] on button "Advanced Search" at bounding box center [163, 197] width 137 height 32
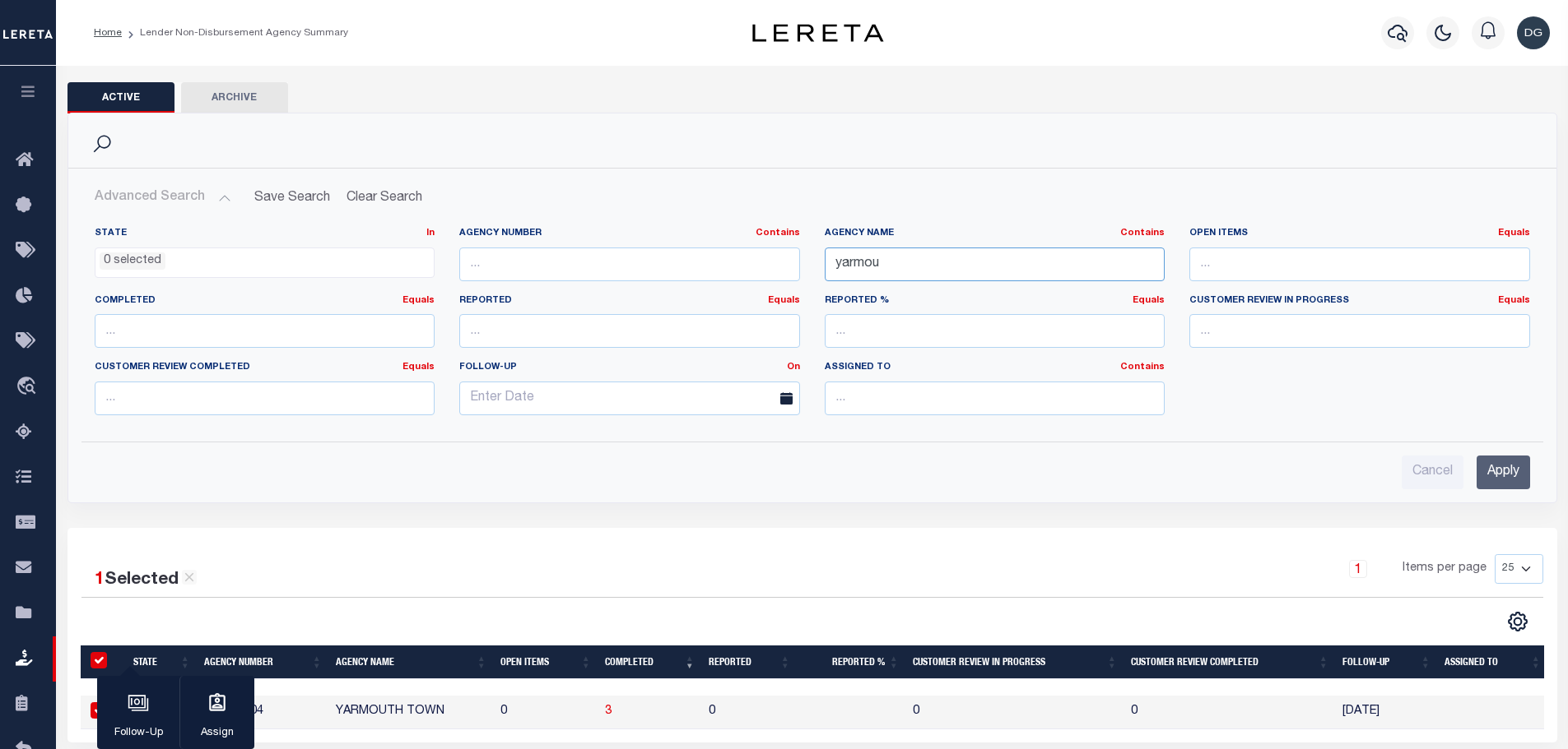
click at [914, 262] on input "yarmou" at bounding box center [994, 265] width 341 height 34
type input "taunt"
click at [1518, 480] on input "Apply" at bounding box center [1503, 473] width 53 height 34
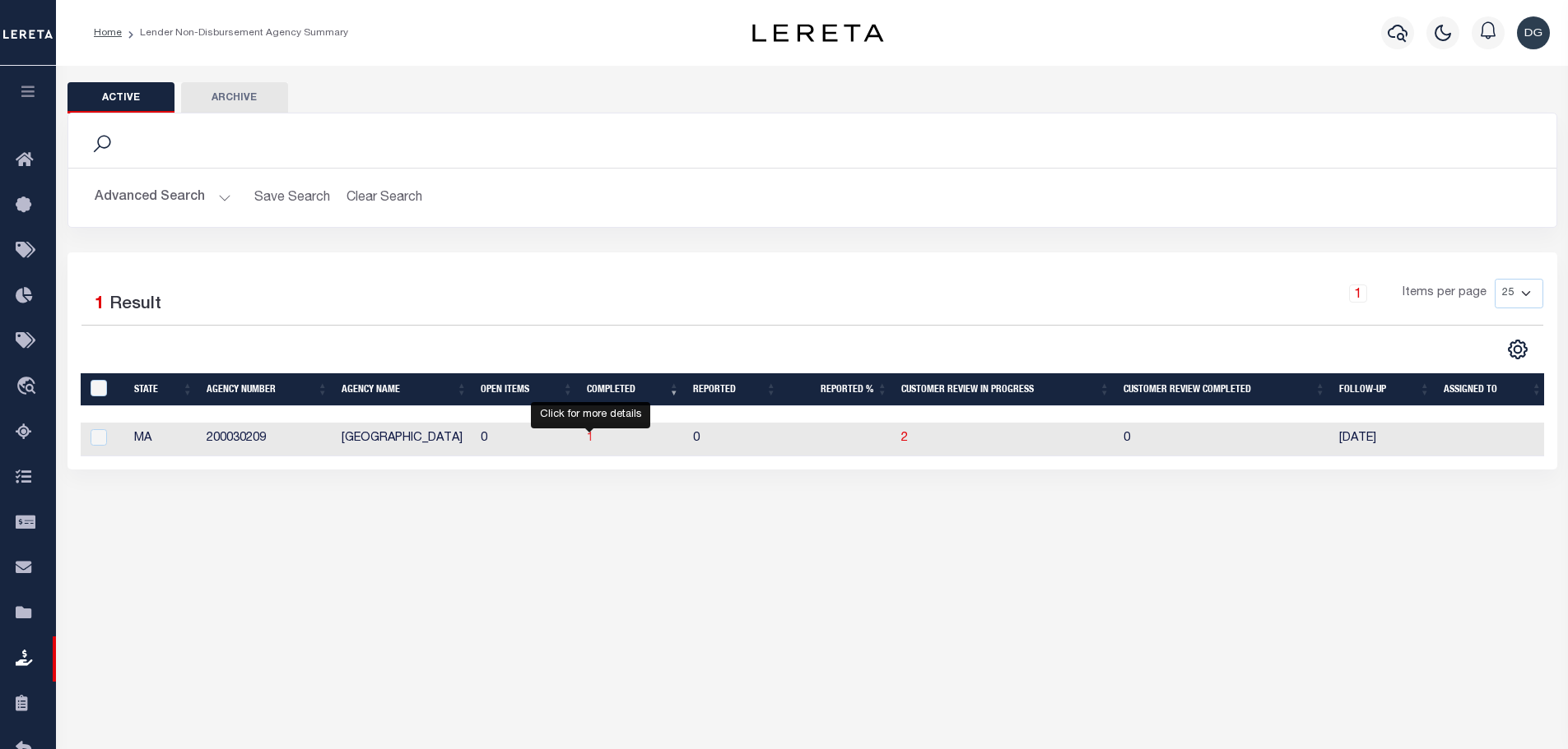
click at [587, 439] on span "1" at bounding box center [590, 439] width 7 height 11
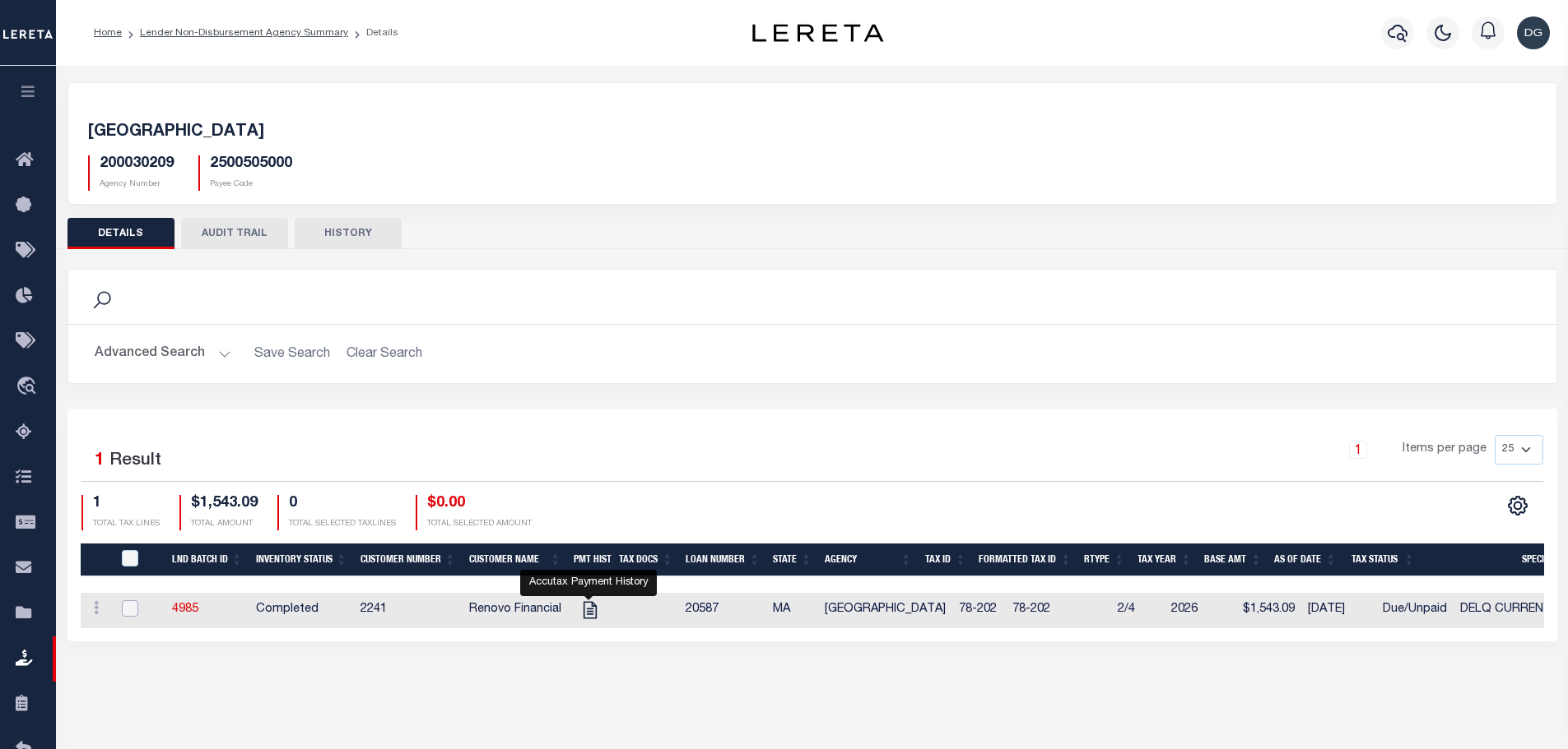
click at [133, 606] on input "checkbox" at bounding box center [129, 609] width 16 height 16
checkbox input "true"
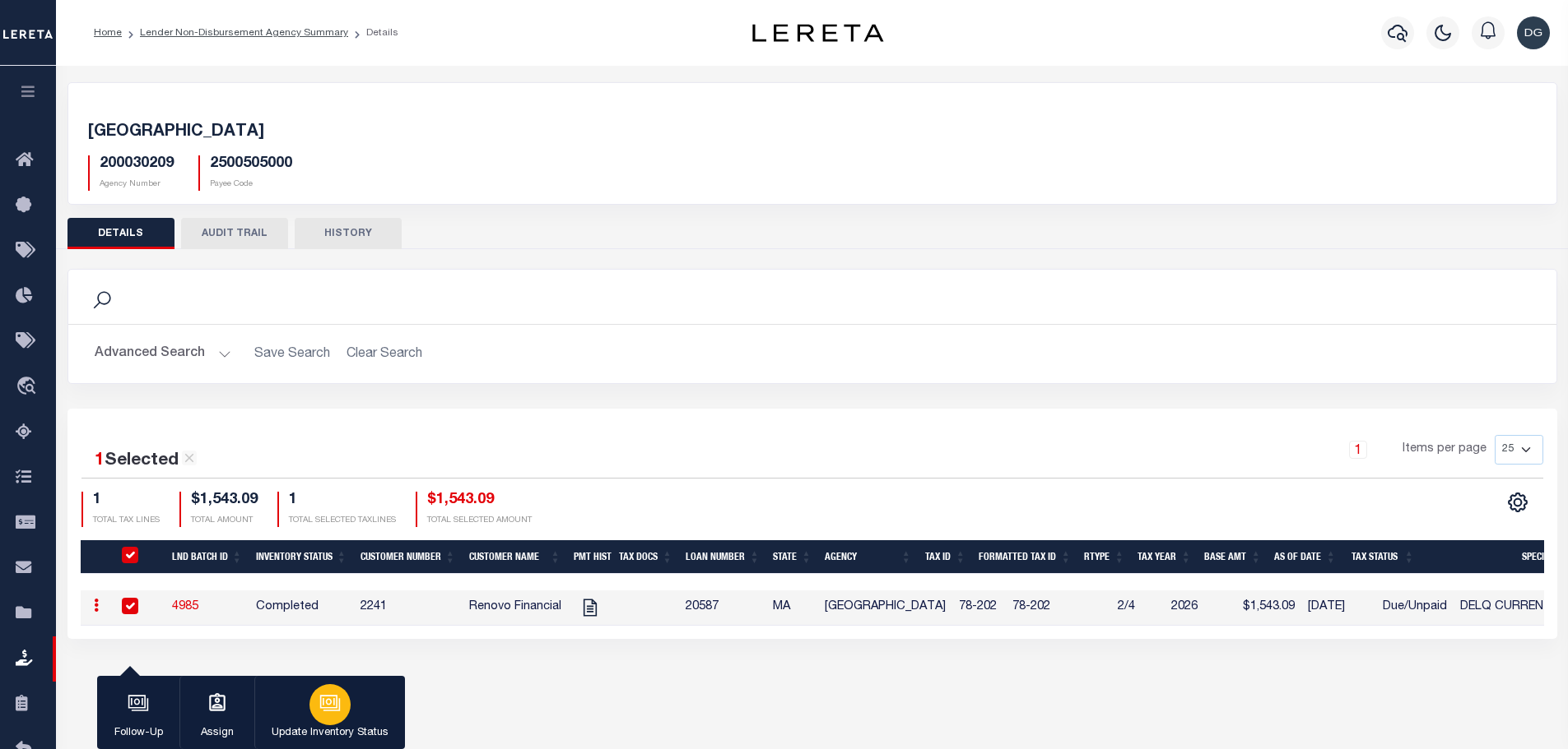
click at [323, 721] on div "button" at bounding box center [330, 704] width 41 height 41
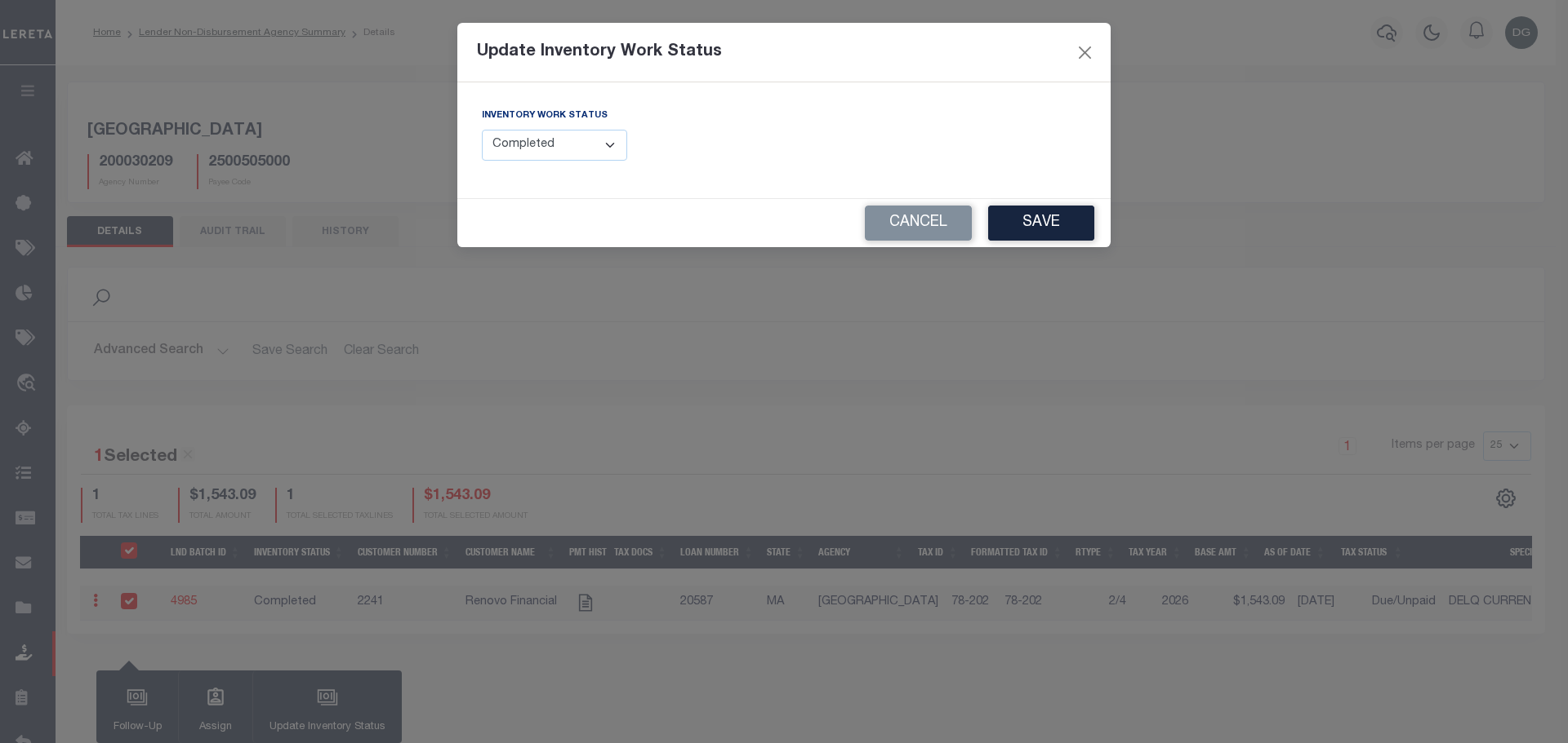
click at [588, 133] on select "--Select-- Open Completed Reported" at bounding box center [554, 146] width 145 height 32
select select "Reported"
click at [482, 130] on select "--Select-- Open Completed Reported" at bounding box center [554, 146] width 145 height 32
click at [1043, 211] on button "Save" at bounding box center [1040, 222] width 106 height 35
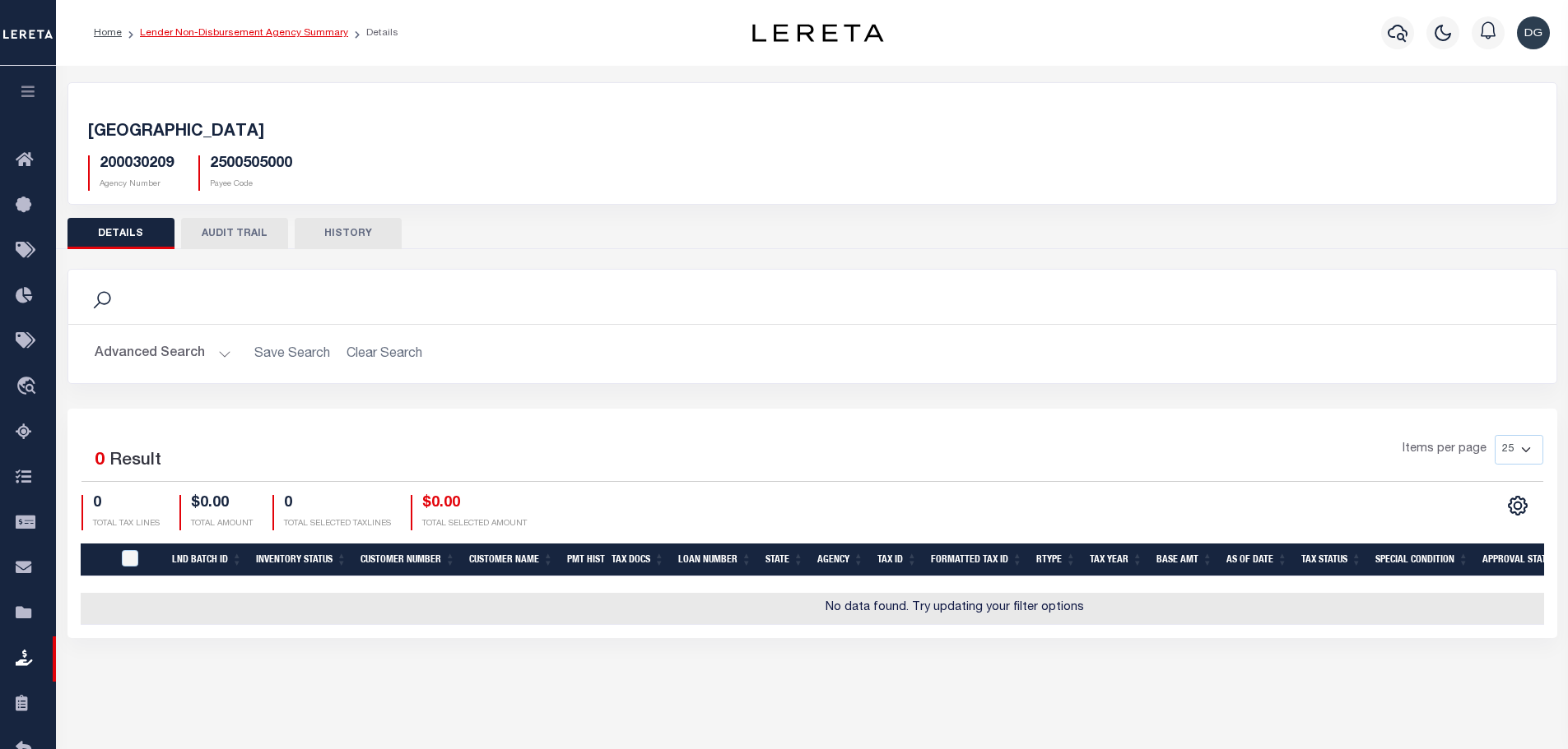
click at [290, 34] on link "Lender Non-Disbursement Agency Summary" at bounding box center [243, 32] width 208 height 9
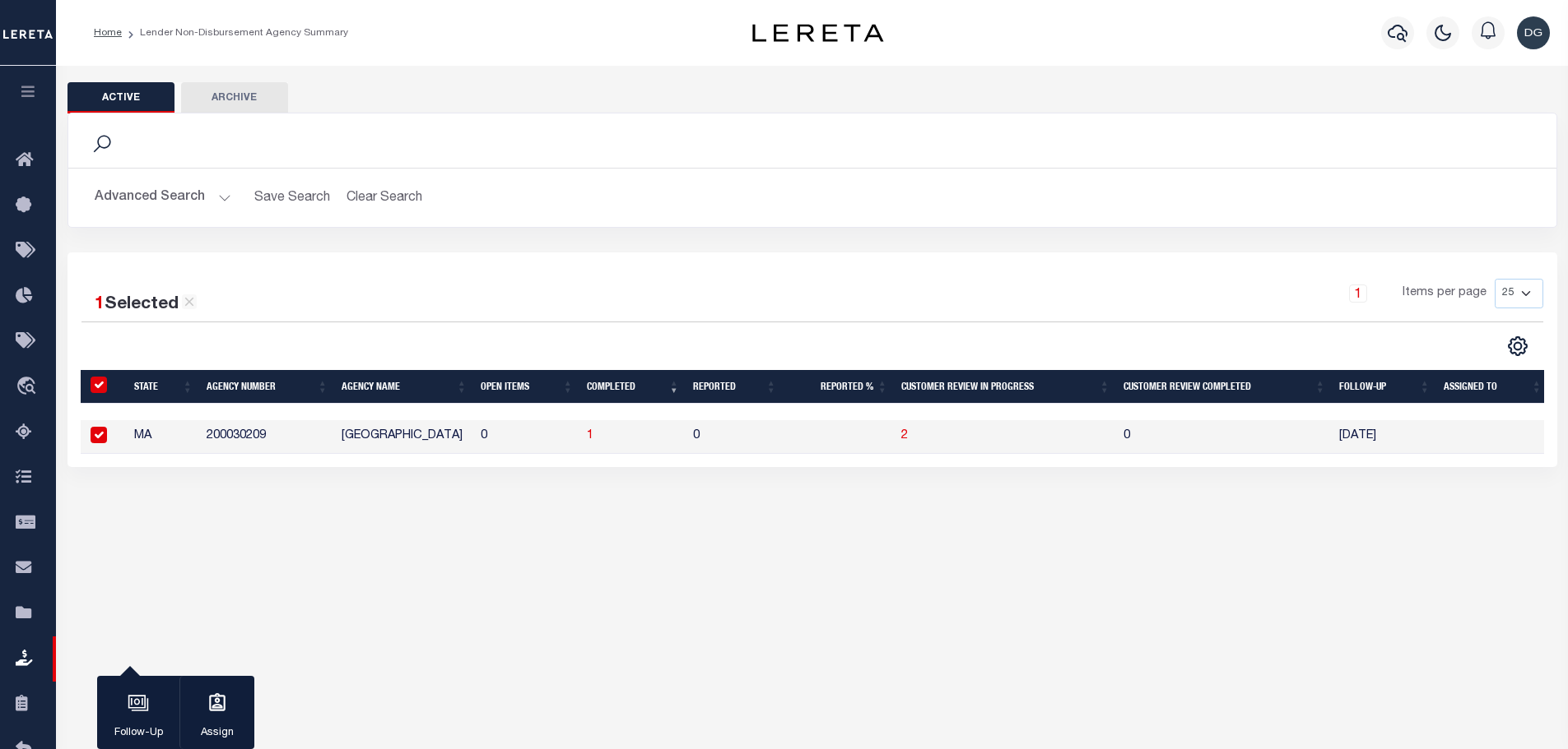
click at [123, 202] on button "Advanced Search" at bounding box center [163, 197] width 137 height 32
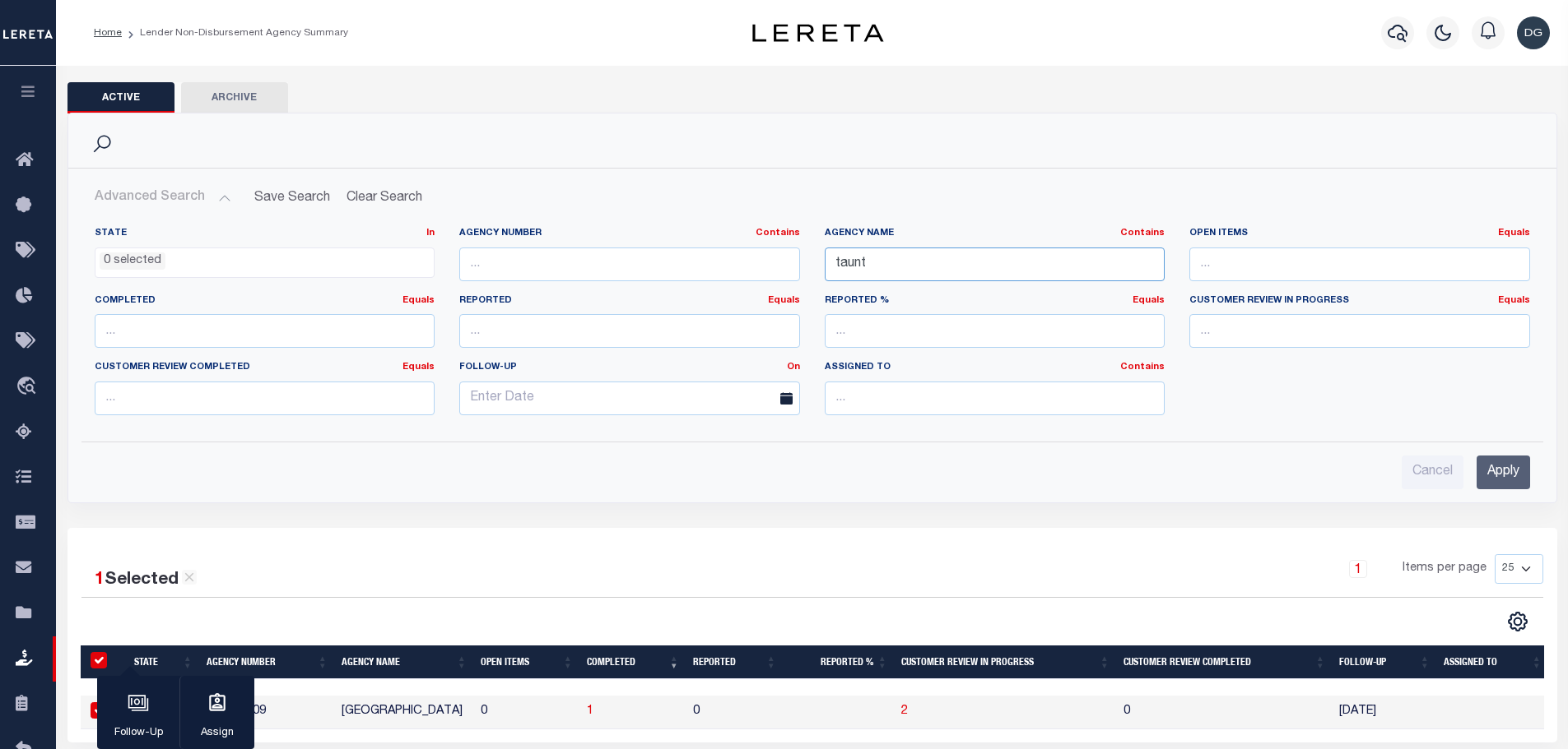
click at [903, 270] on input "taunt" at bounding box center [994, 265] width 341 height 34
drag, startPoint x: 903, startPoint y: 270, endPoint x: 898, endPoint y: 278, distance: 9.4
click at [902, 270] on input "taunt" at bounding box center [994, 265] width 341 height 34
type input "lynn"
drag, startPoint x: 1528, startPoint y: 468, endPoint x: 1519, endPoint y: 466, distance: 9.2
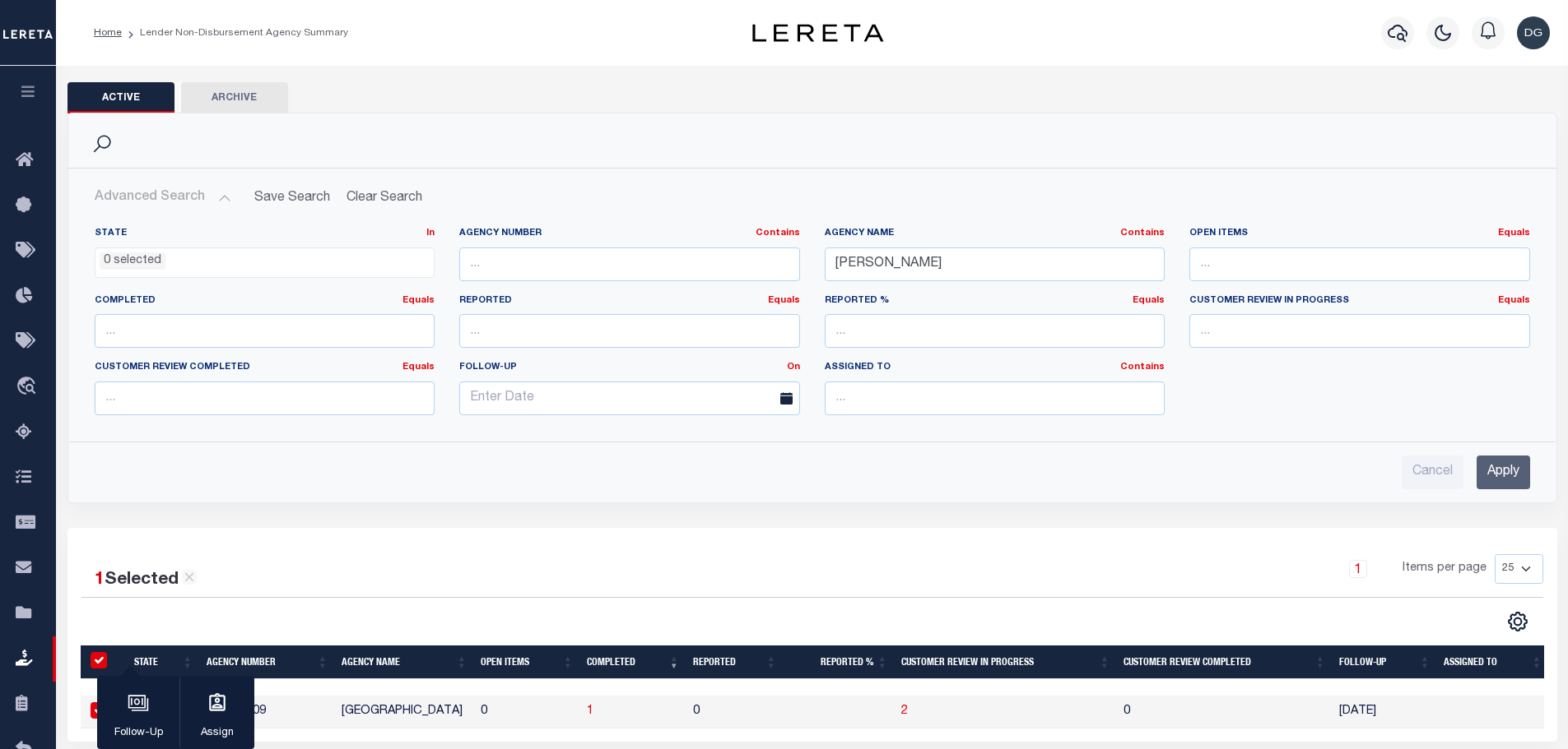
click at [1519, 466] on input "Apply" at bounding box center [1503, 473] width 53 height 34
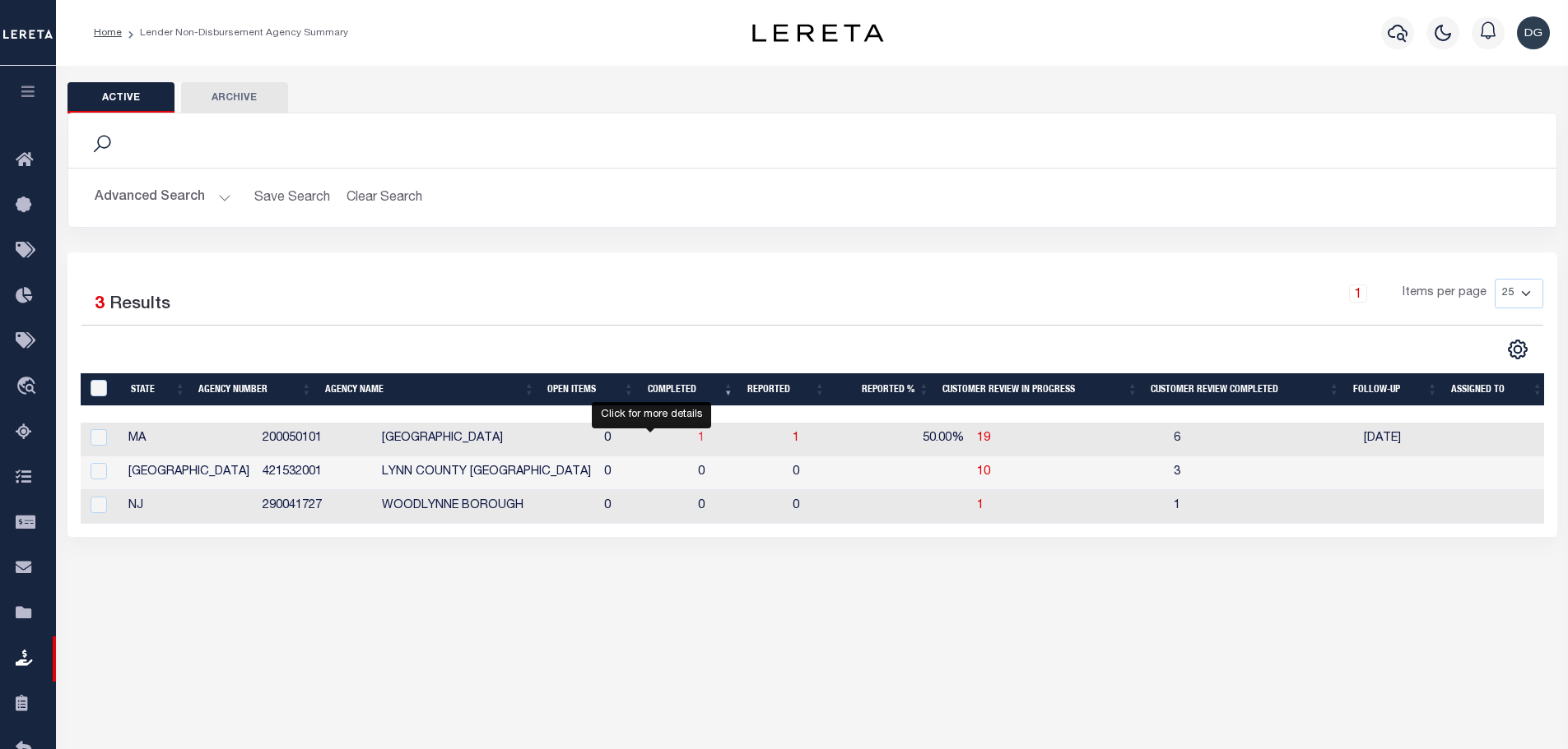
click at [698, 439] on span "1" at bounding box center [701, 439] width 7 height 11
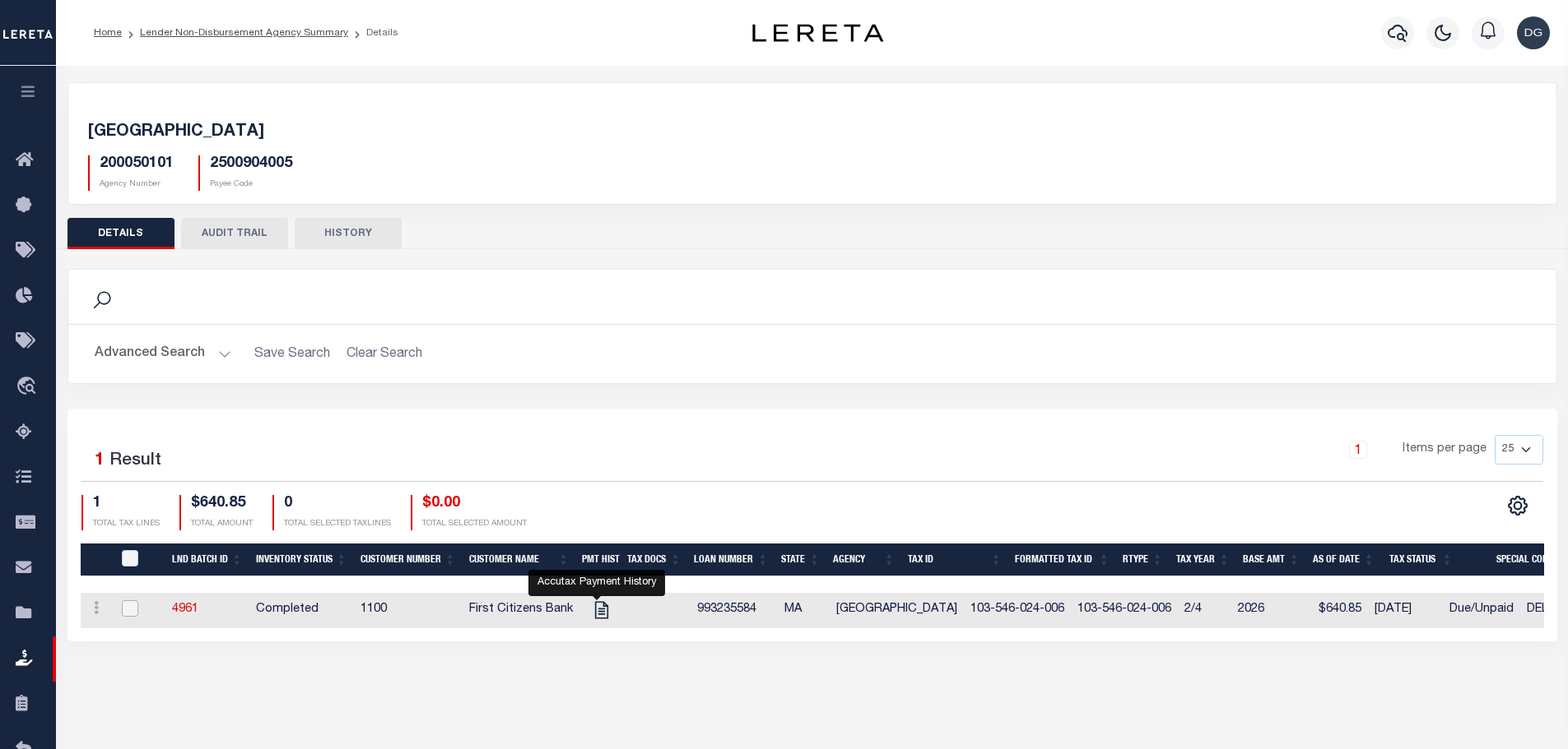
click at [123, 613] on input "checkbox" at bounding box center [129, 609] width 16 height 16
checkbox input "true"
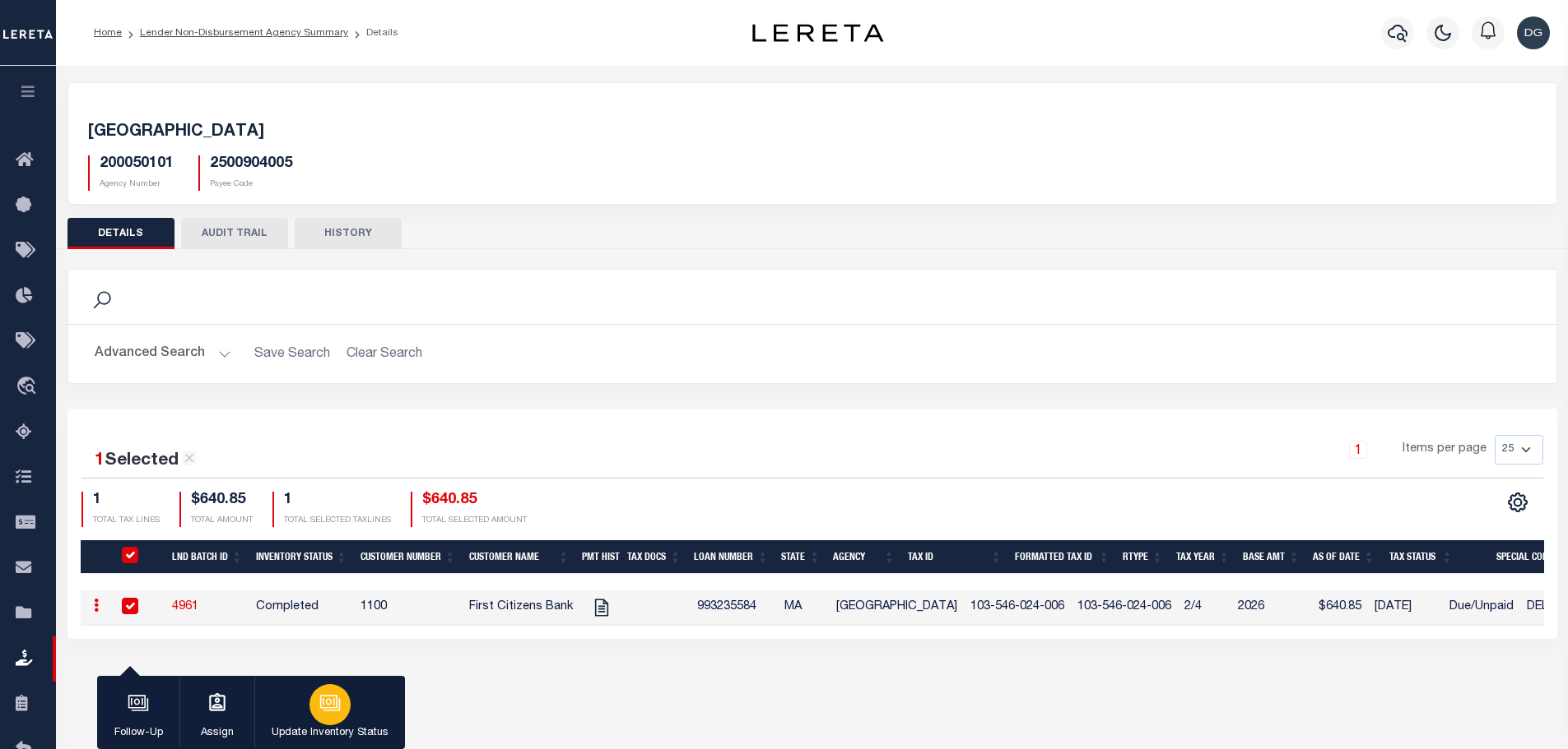
click at [330, 713] on icon "button" at bounding box center [330, 703] width 22 height 22
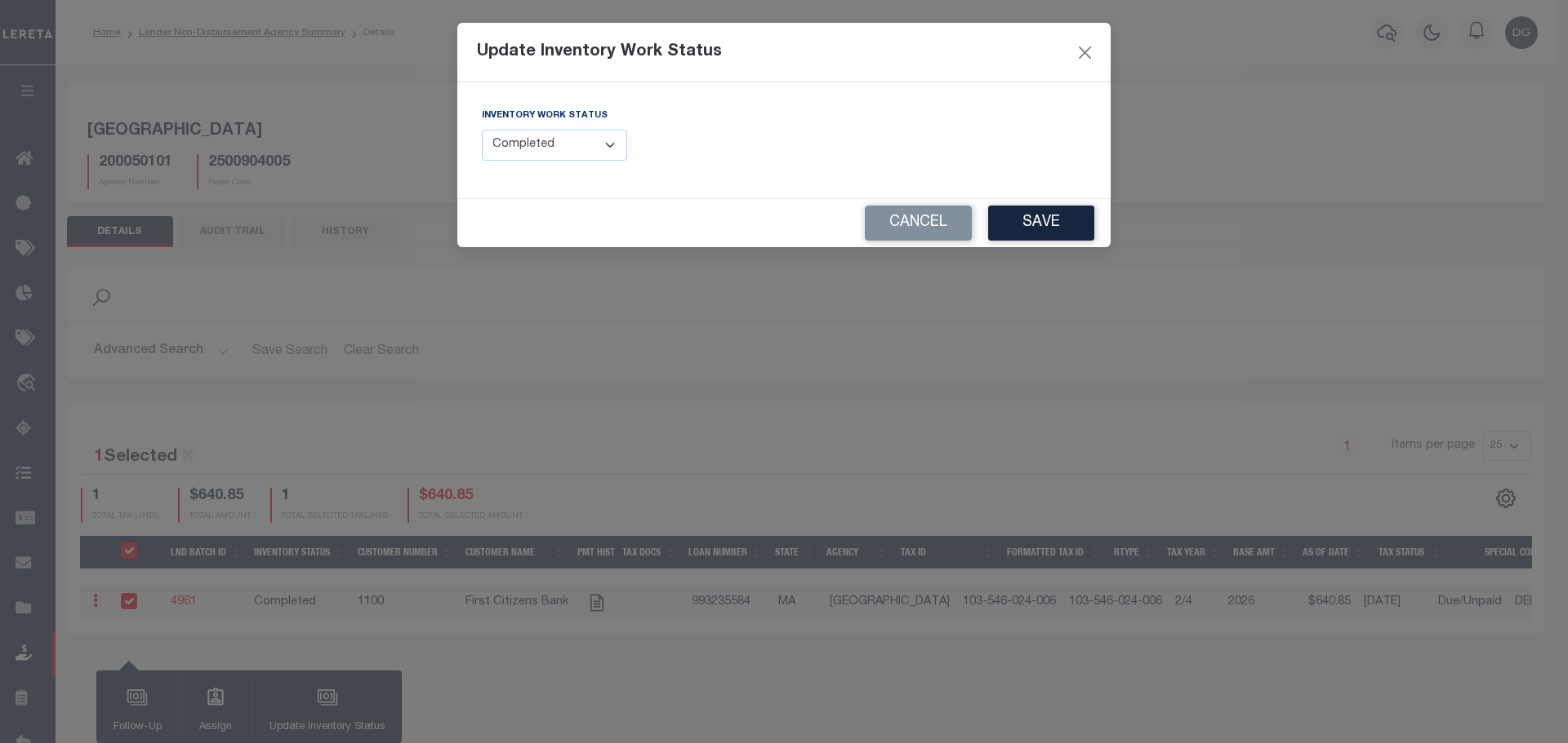
click at [577, 130] on div "Inventory Work Status --Select-- Open Completed Reported" at bounding box center [554, 134] width 145 height 54
click at [577, 144] on select "--Select-- Open Completed Reported" at bounding box center [554, 146] width 145 height 32
select select "Reported"
click at [482, 130] on select "--Select-- Open Completed Reported" at bounding box center [554, 146] width 145 height 32
click at [1049, 235] on button "Save" at bounding box center [1040, 222] width 106 height 35
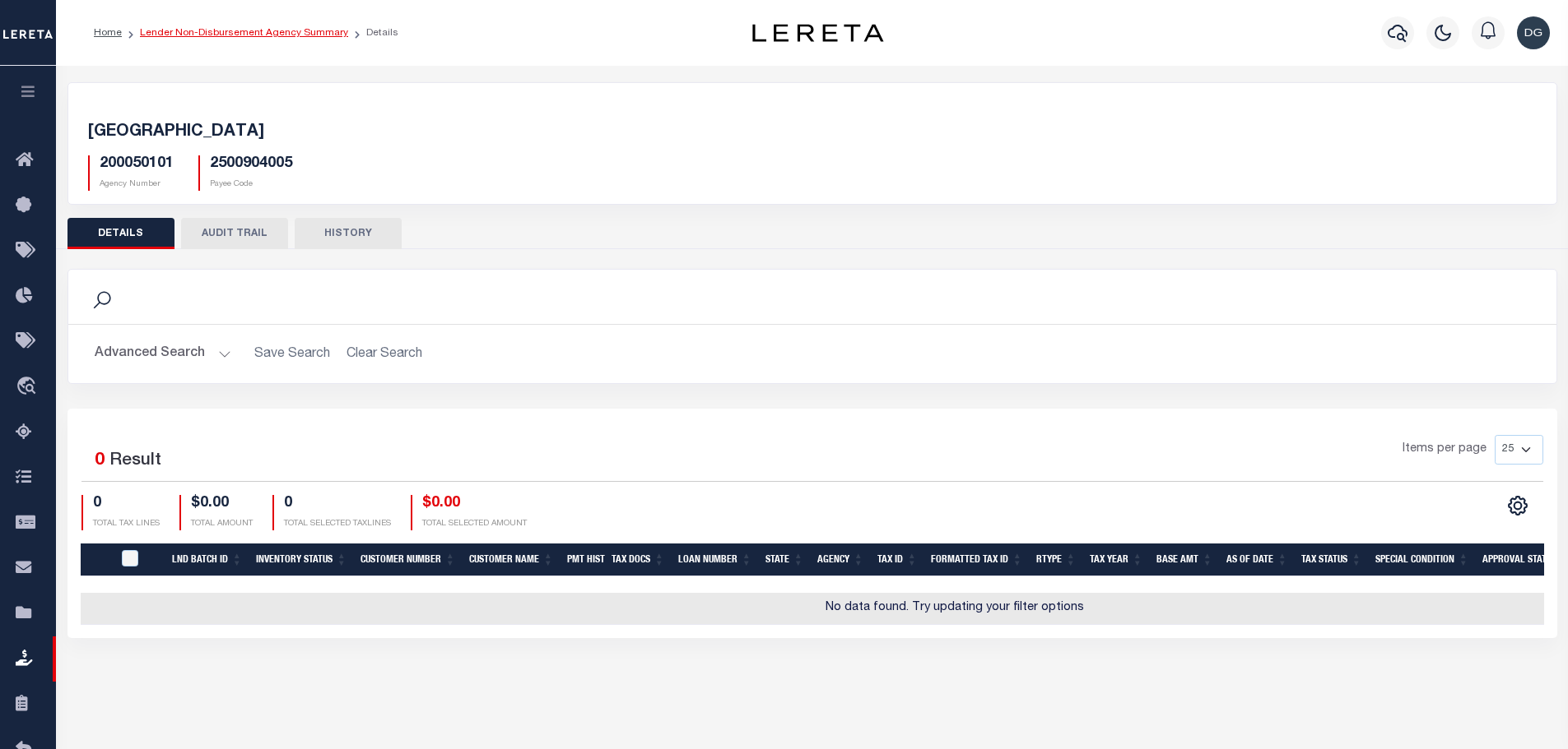
click at [176, 31] on link "Lender Non-Disbursement Agency Summary" at bounding box center [243, 32] width 208 height 9
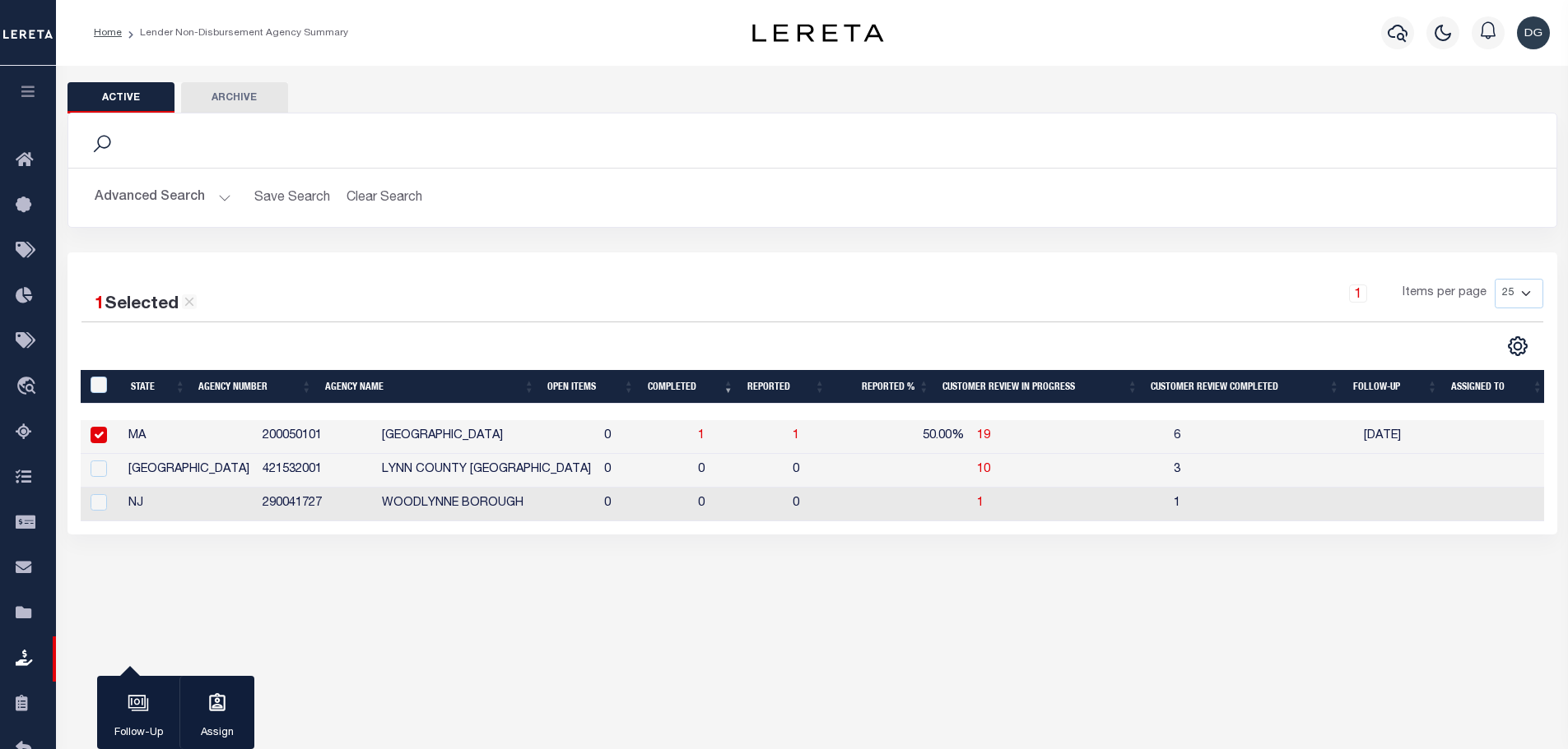
click at [161, 208] on button "Advanced Search" at bounding box center [163, 197] width 137 height 32
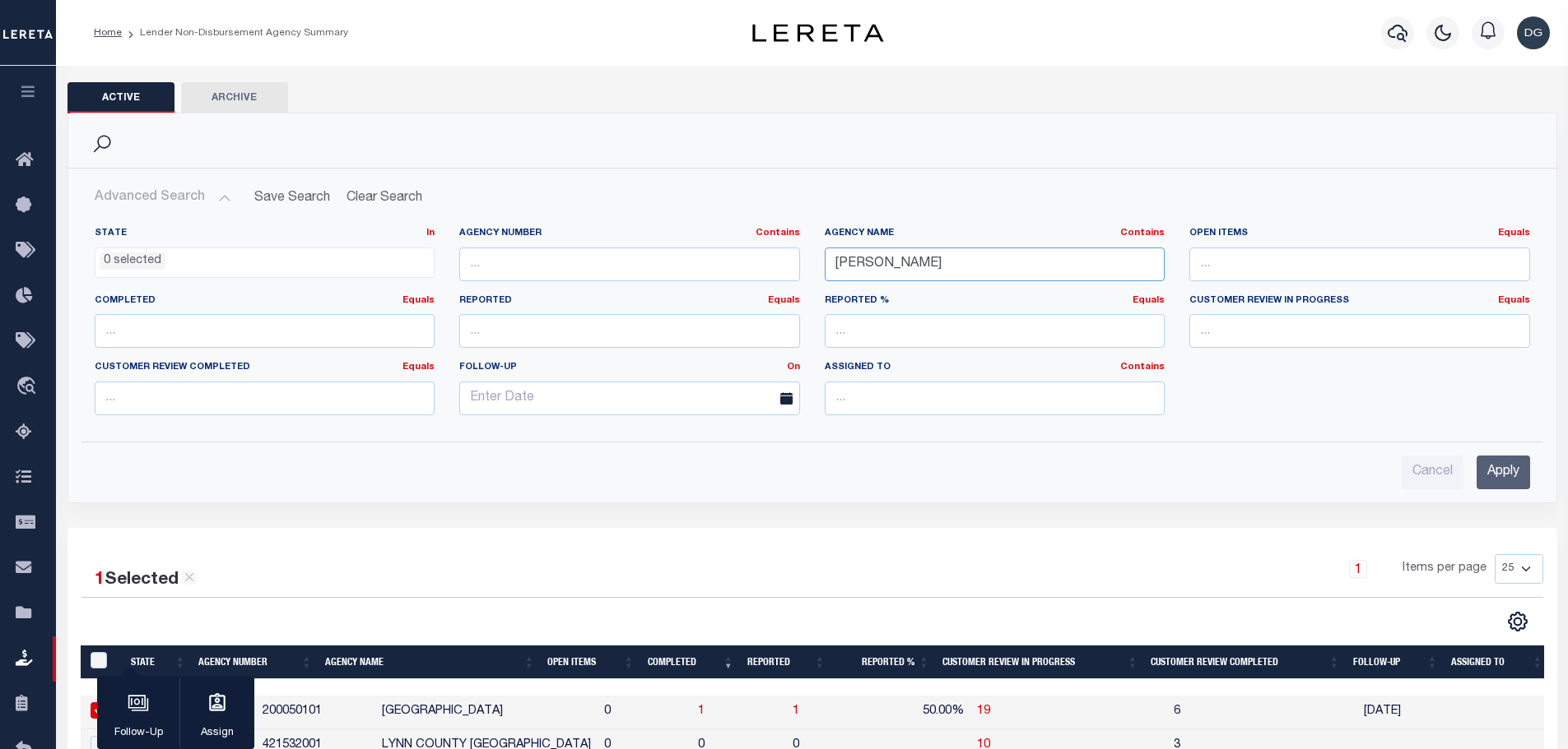
click at [966, 269] on input "lynn" at bounding box center [994, 265] width 341 height 34
click at [965, 268] on input "lynn" at bounding box center [994, 265] width 341 height 34
type input "lexington"
click at [1533, 460] on div "Cancel Apply" at bounding box center [812, 465] width 1462 height 47
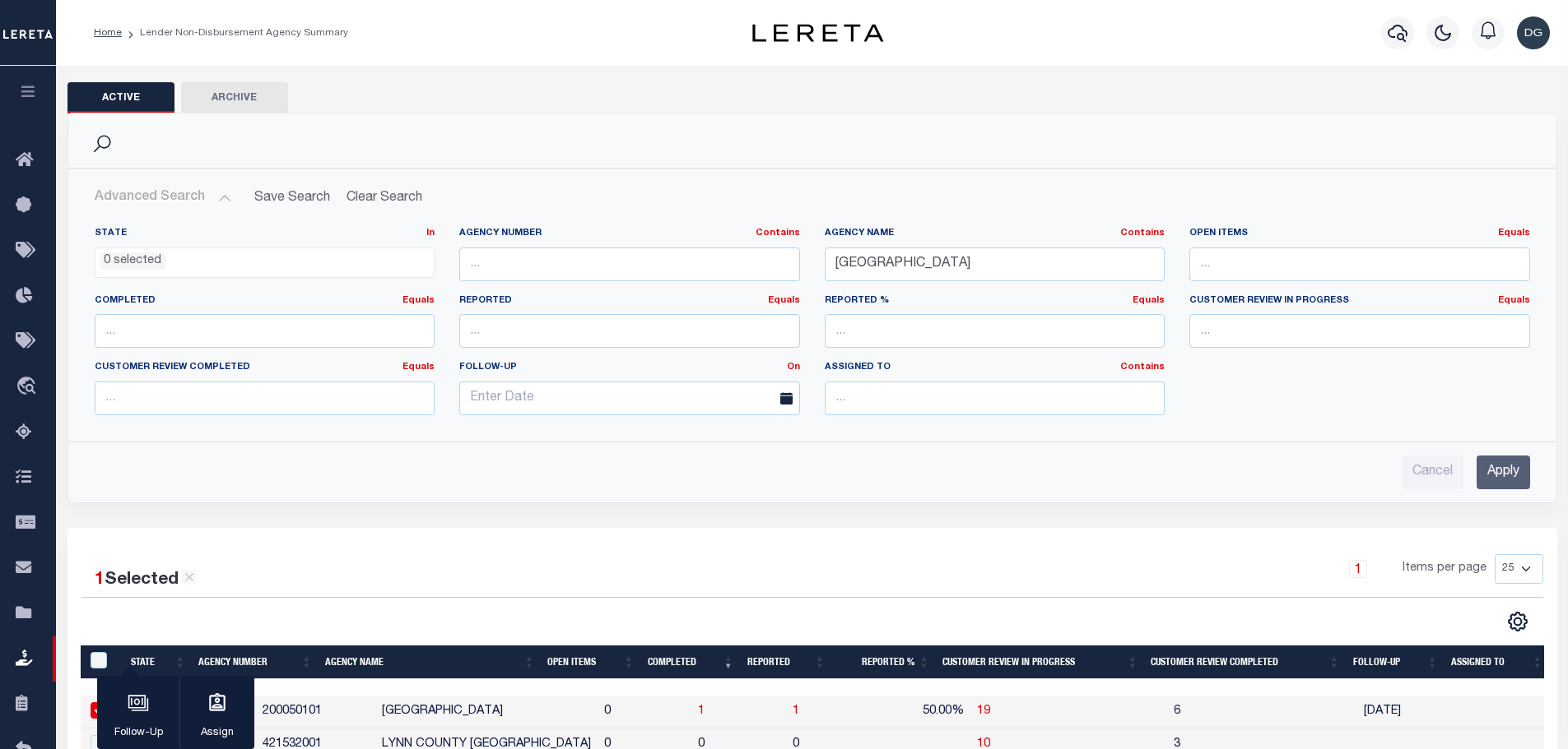
click at [1512, 464] on input "Apply" at bounding box center [1503, 473] width 53 height 34
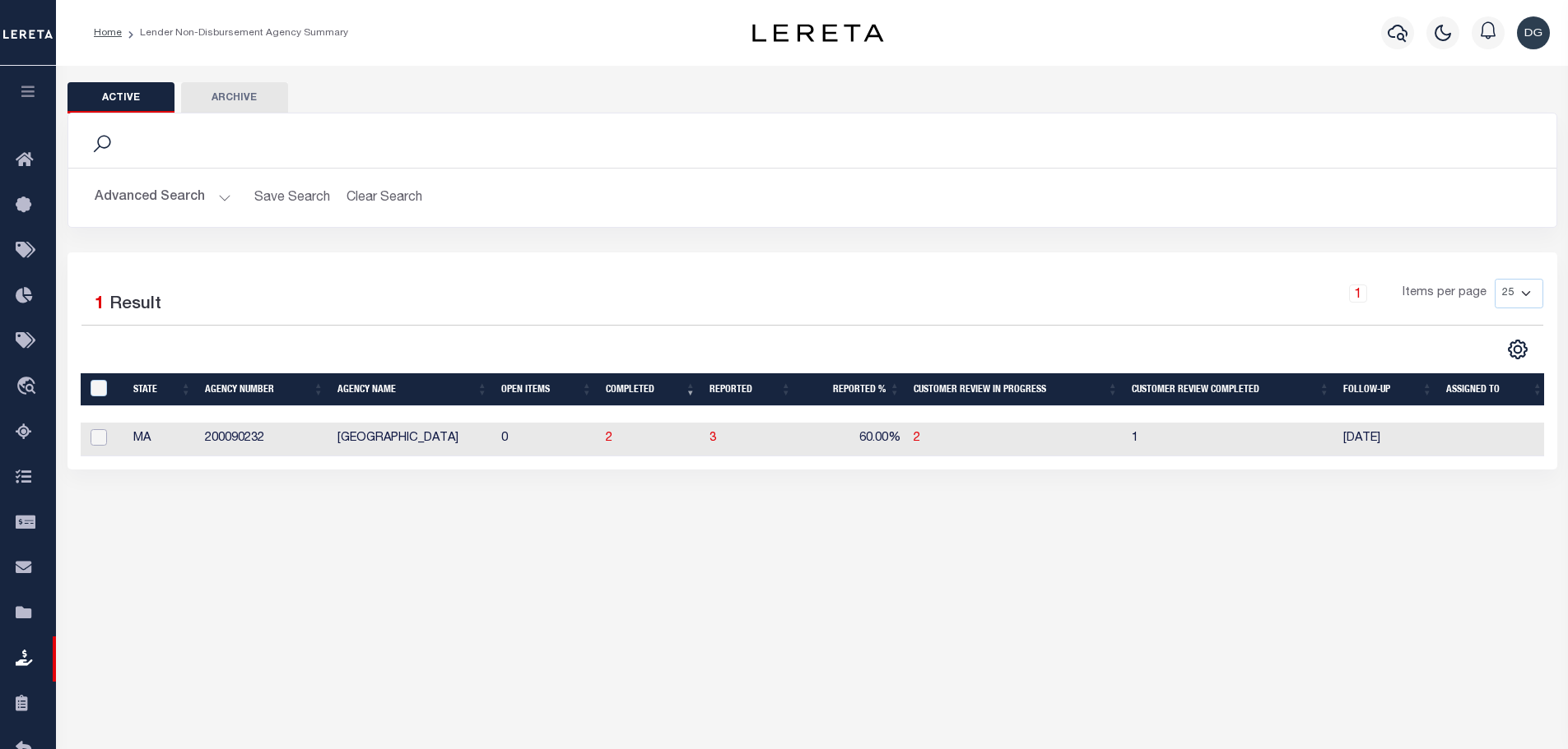
click at [106, 437] on input "checkbox" at bounding box center [98, 437] width 16 height 16
checkbox input "true"
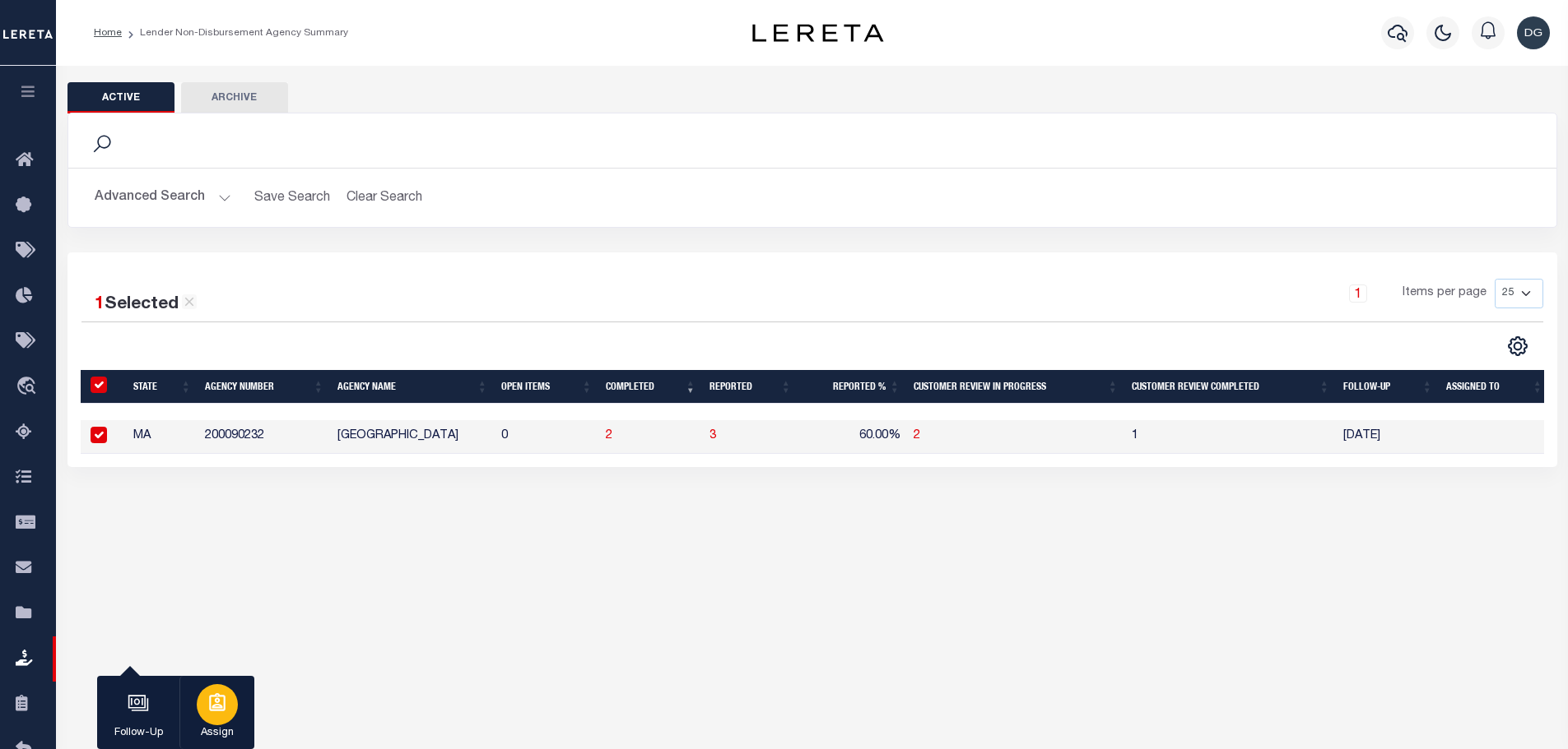
click at [227, 703] on icon "button" at bounding box center [217, 703] width 22 height 22
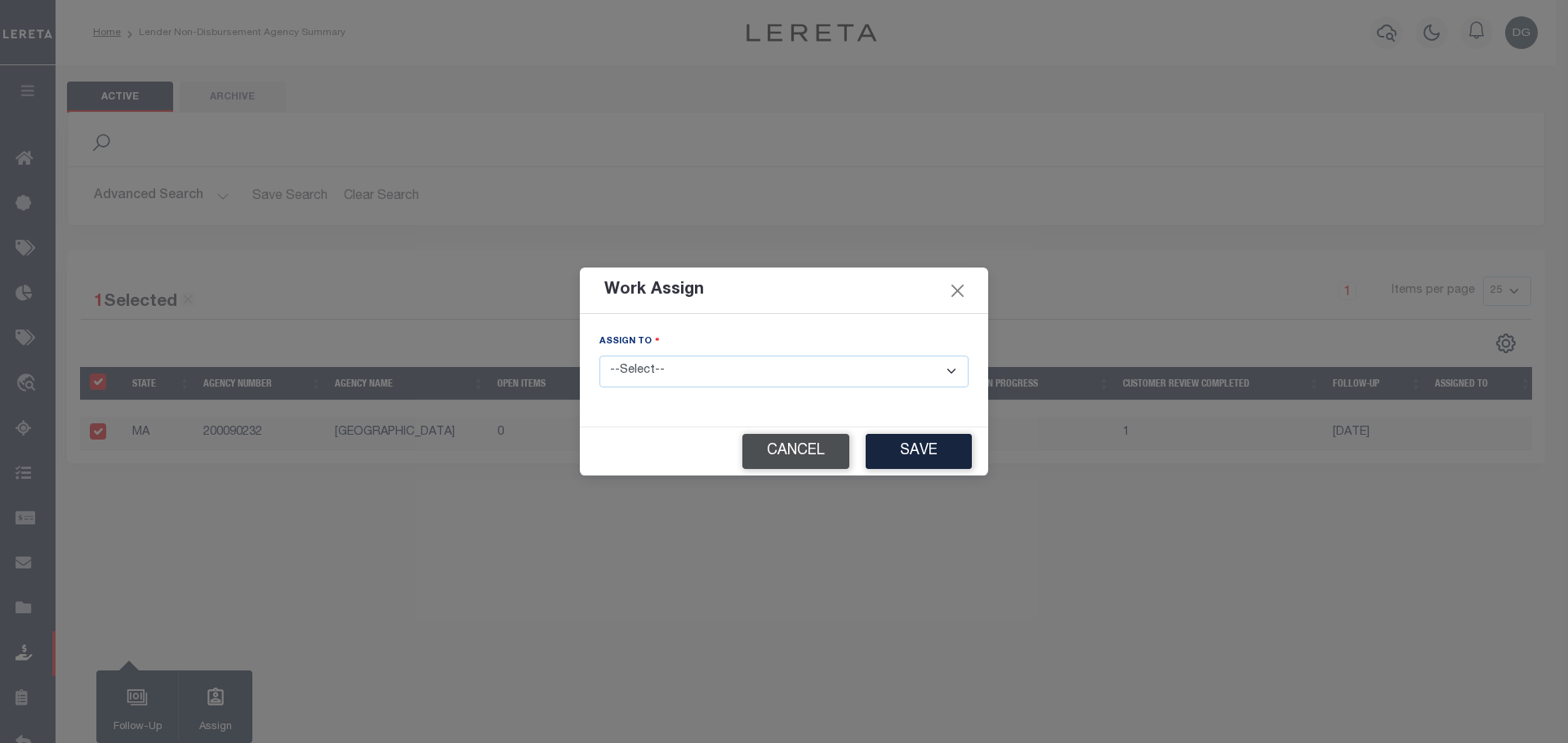
click at [814, 452] on button "Cancel" at bounding box center [796, 451] width 107 height 35
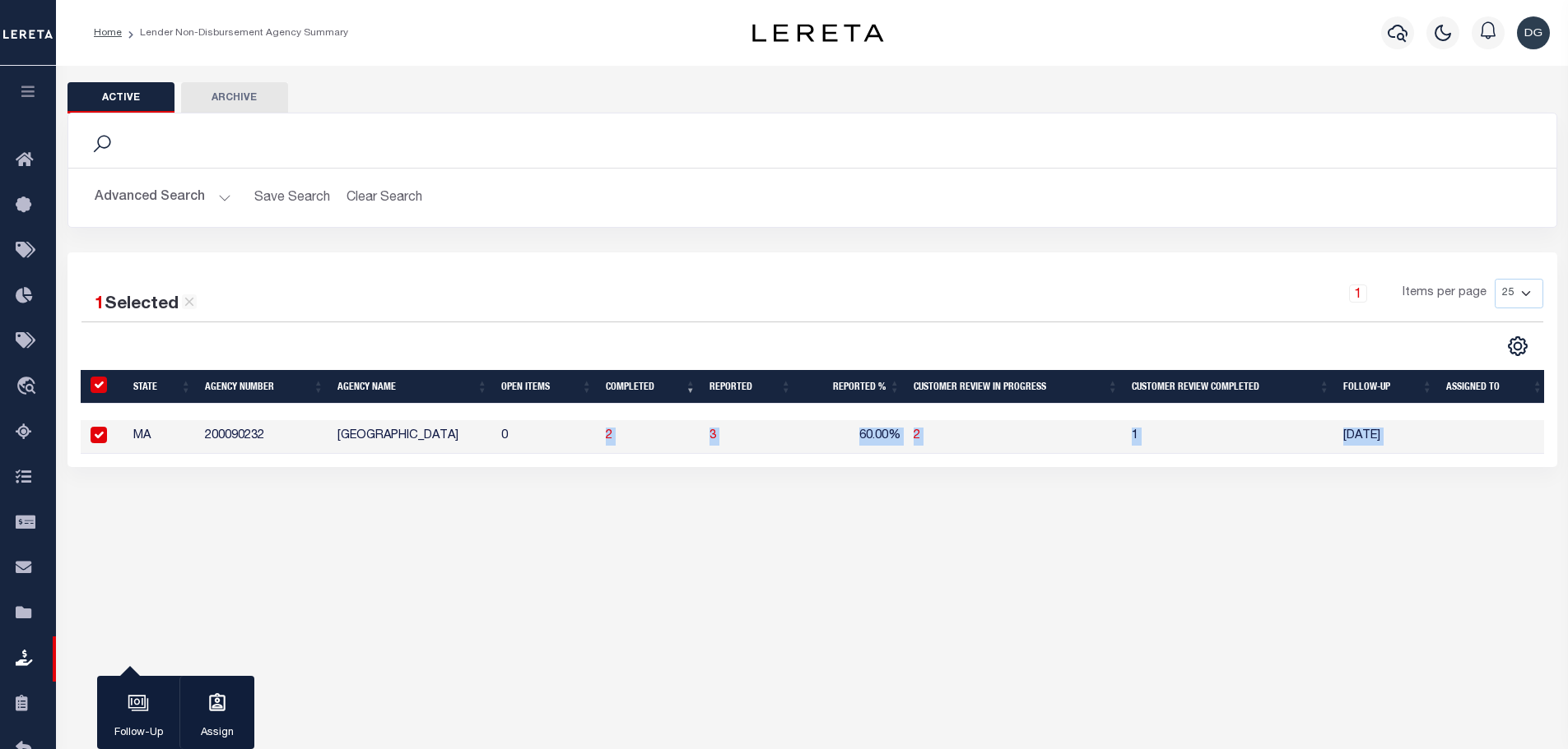
click at [612, 438] on td "2" at bounding box center [651, 438] width 104 height 34
checkbox input "false"
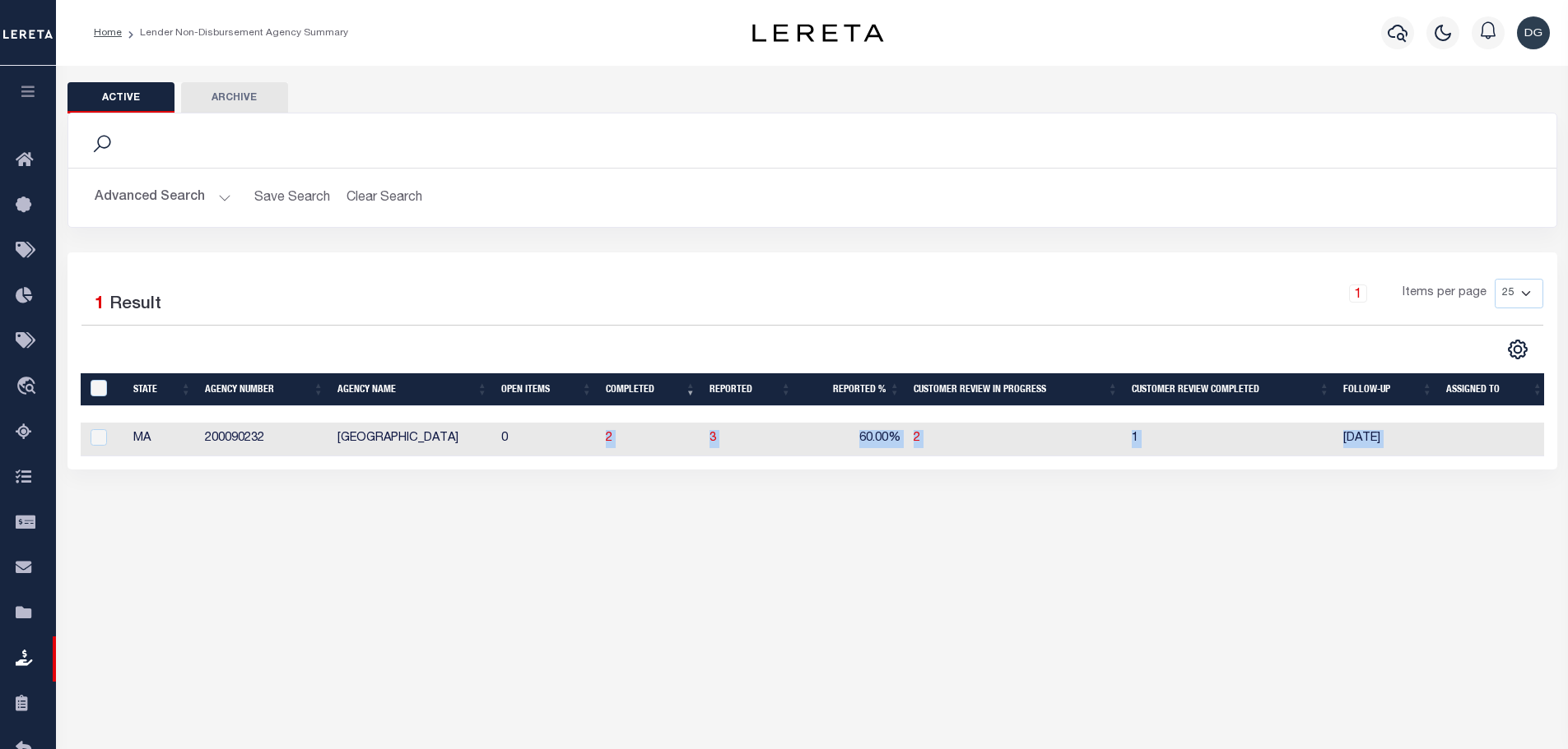
click at [638, 501] on div "Active Archive Search Advanced Search Save Search Clear Search" at bounding box center [812, 302] width 1512 height 473
click at [607, 441] on span "2" at bounding box center [609, 439] width 7 height 11
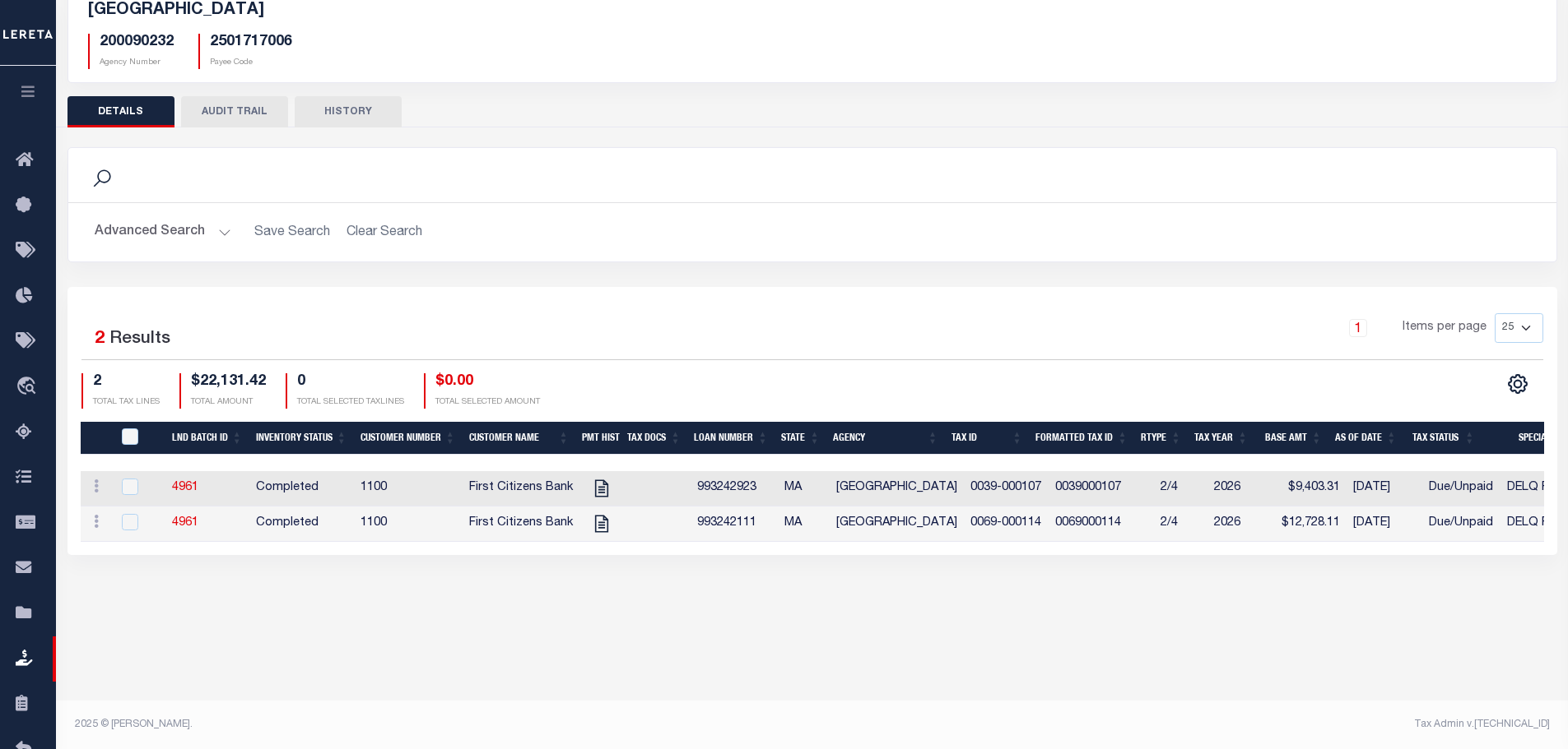
scroll to position [122, 0]
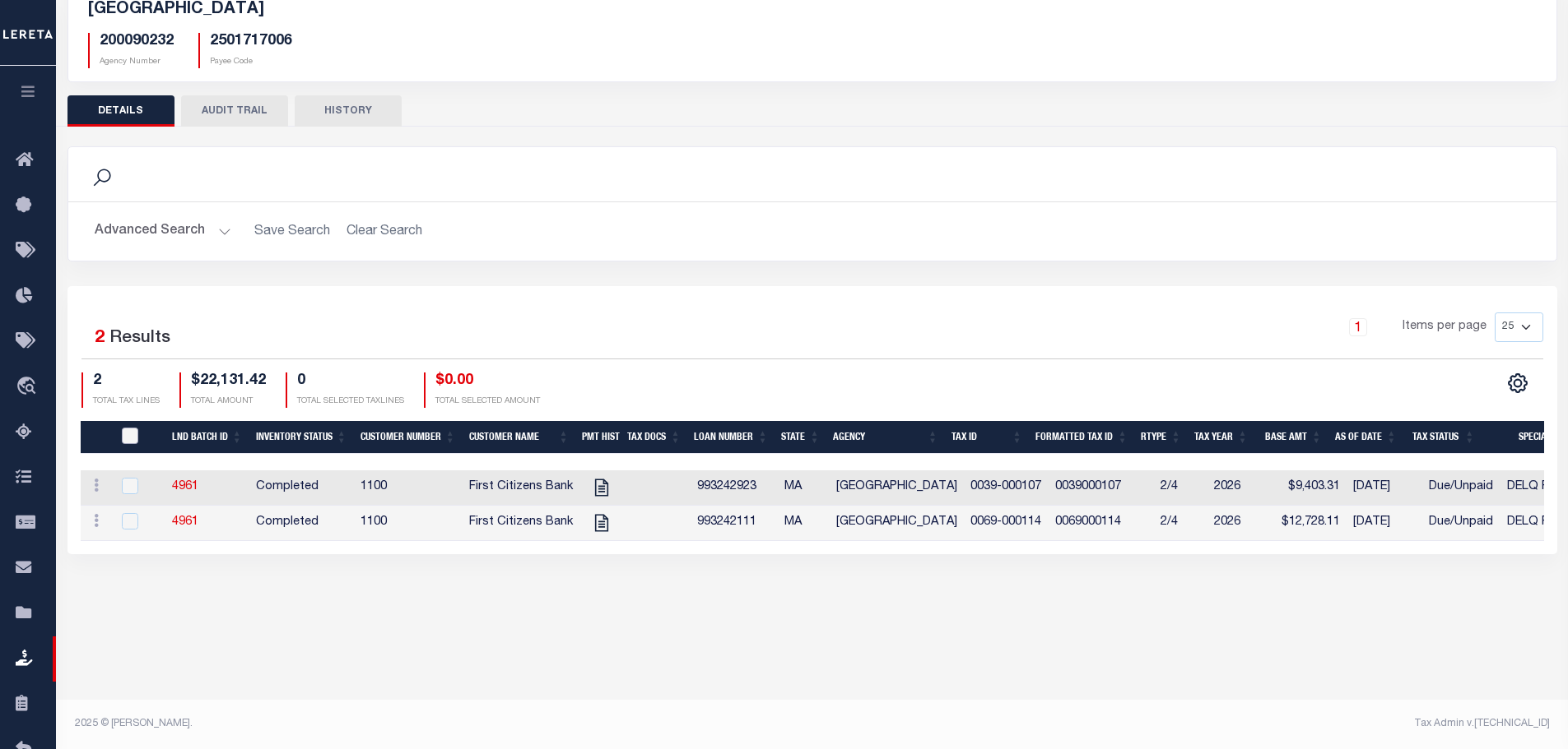
click at [133, 438] on input "QID" at bounding box center [129, 436] width 16 height 16
checkbox input "true"
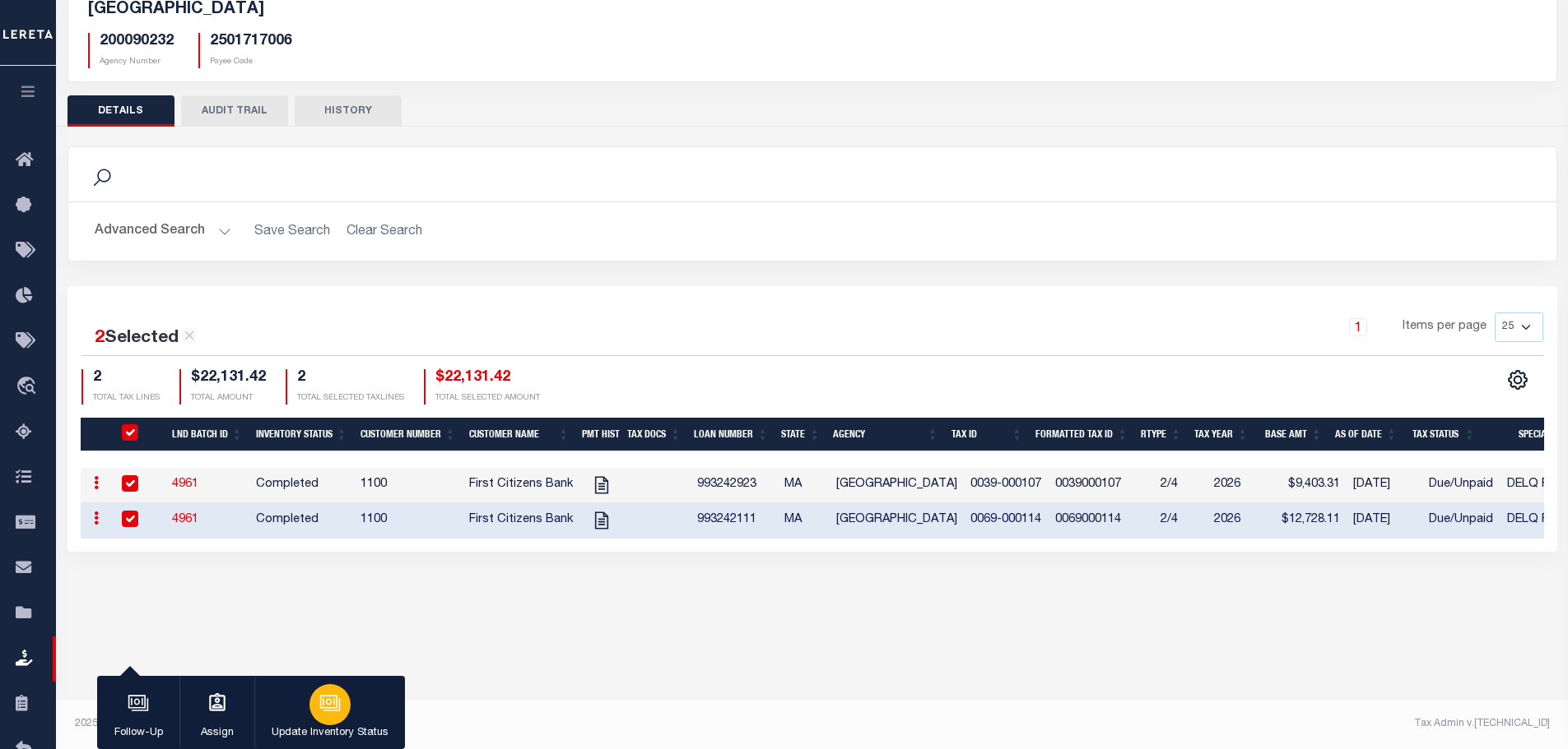
click at [312, 696] on div "button" at bounding box center [330, 704] width 41 height 41
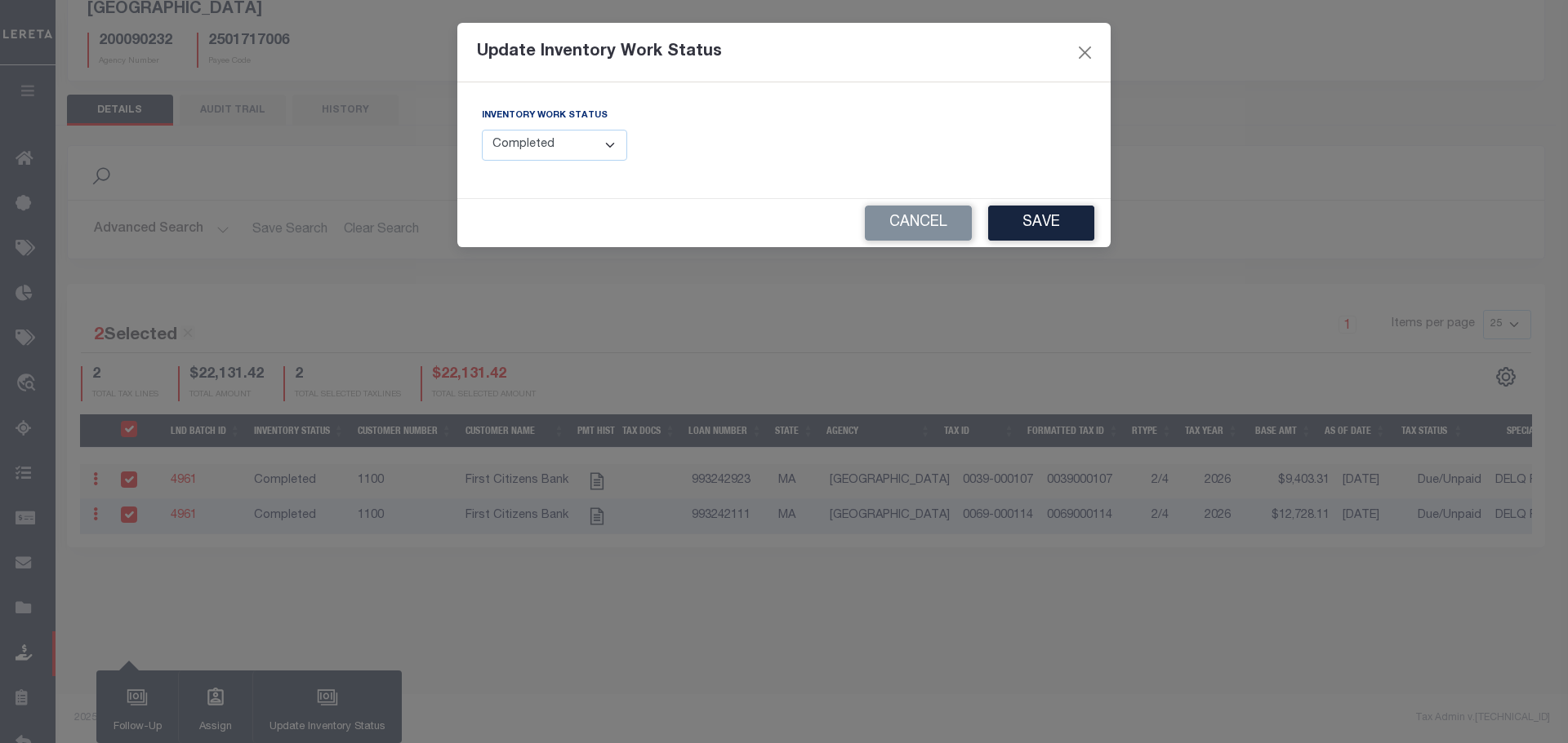
click at [552, 142] on select "--Select-- Open Completed Reported" at bounding box center [554, 146] width 145 height 32
select select "Reported"
click at [482, 130] on select "--Select-- Open Completed Reported" at bounding box center [554, 146] width 145 height 32
click at [1033, 206] on div "Cancel Save" at bounding box center [783, 222] width 653 height 48
click at [1033, 215] on button "Save" at bounding box center [1040, 222] width 106 height 35
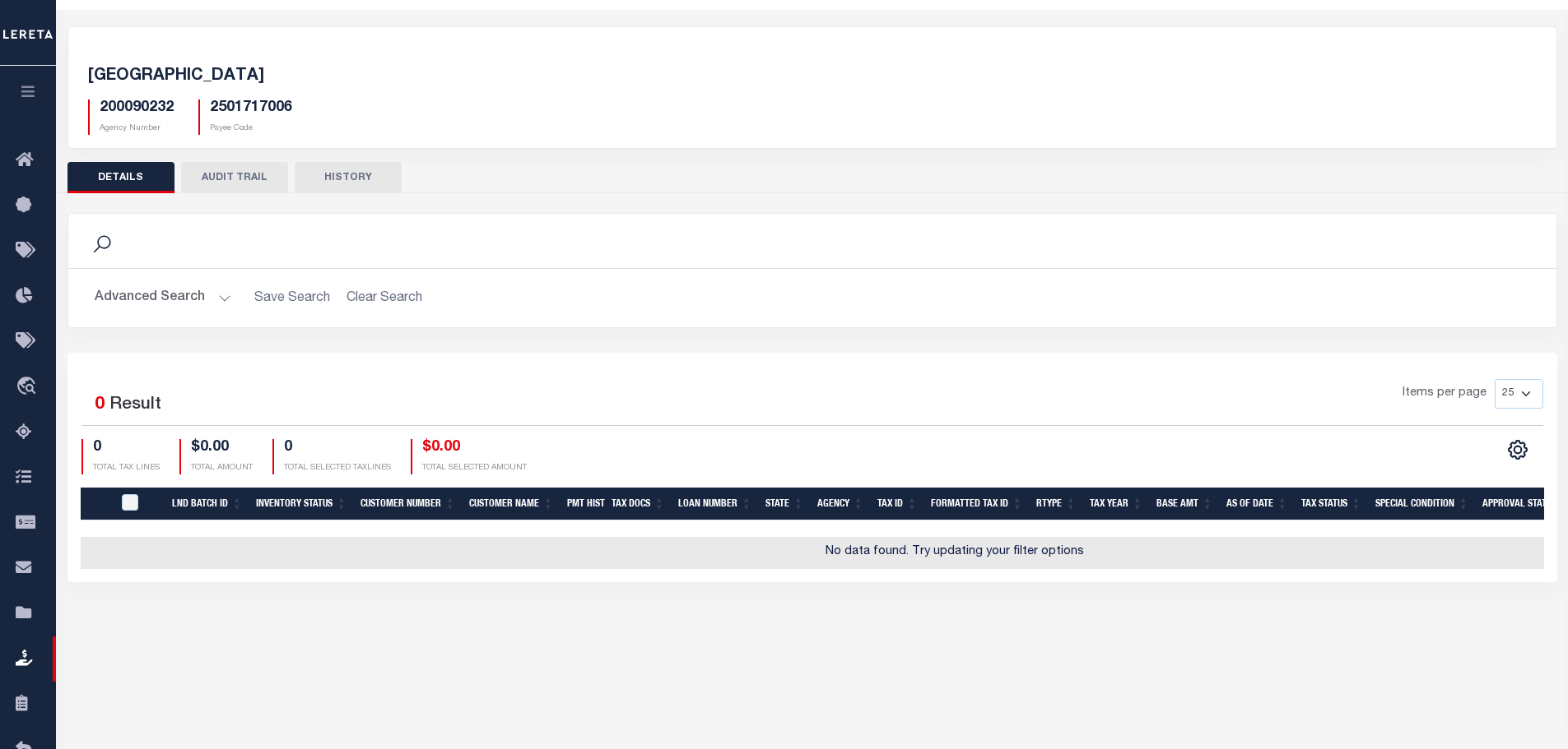
scroll to position [0, 0]
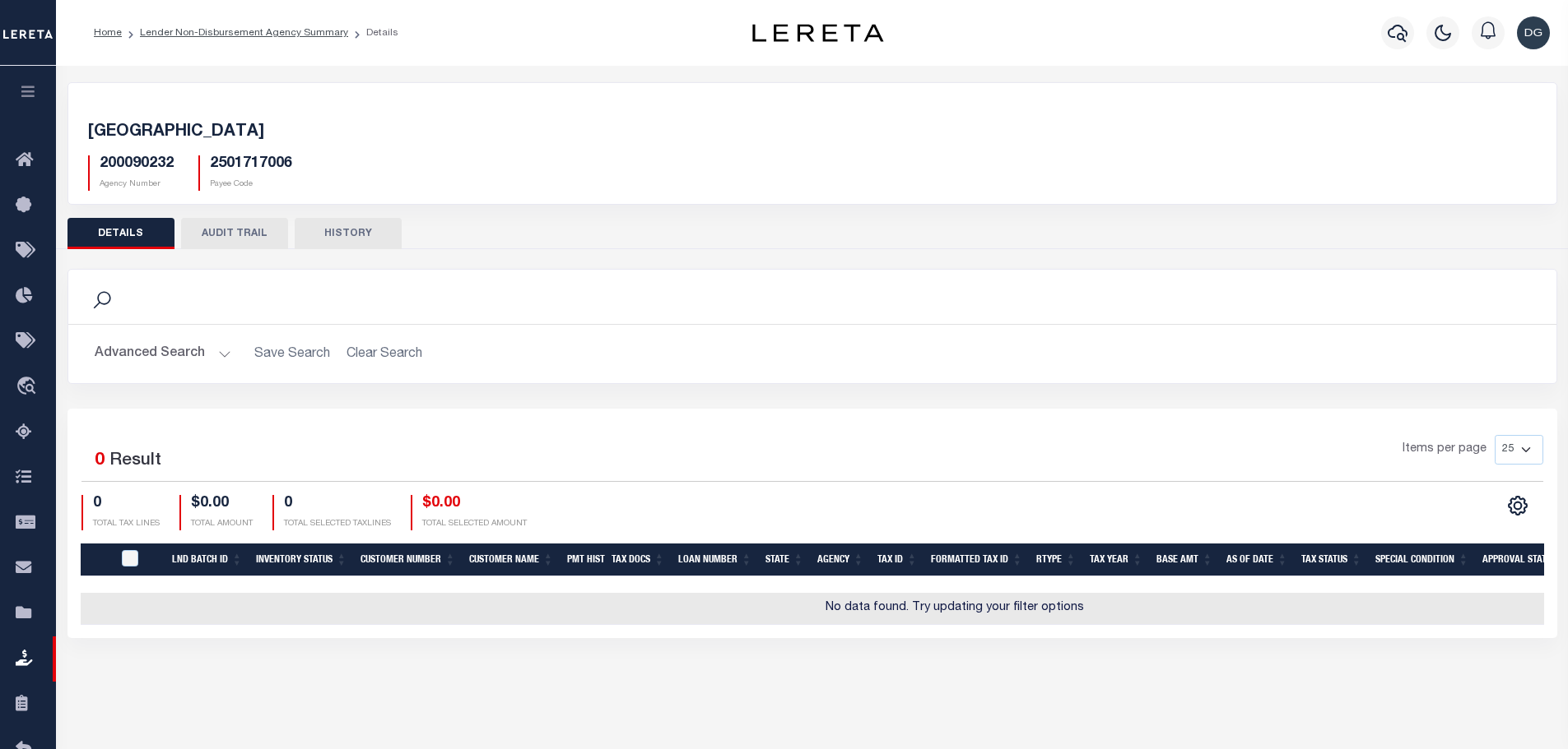
click at [251, 21] on ol "Home Lender Non-Disbursement Agency Summary Details" at bounding box center [246, 32] width 331 height 34
click at [253, 29] on link "Lender Non-Disbursement Agency Summary" at bounding box center [243, 32] width 208 height 9
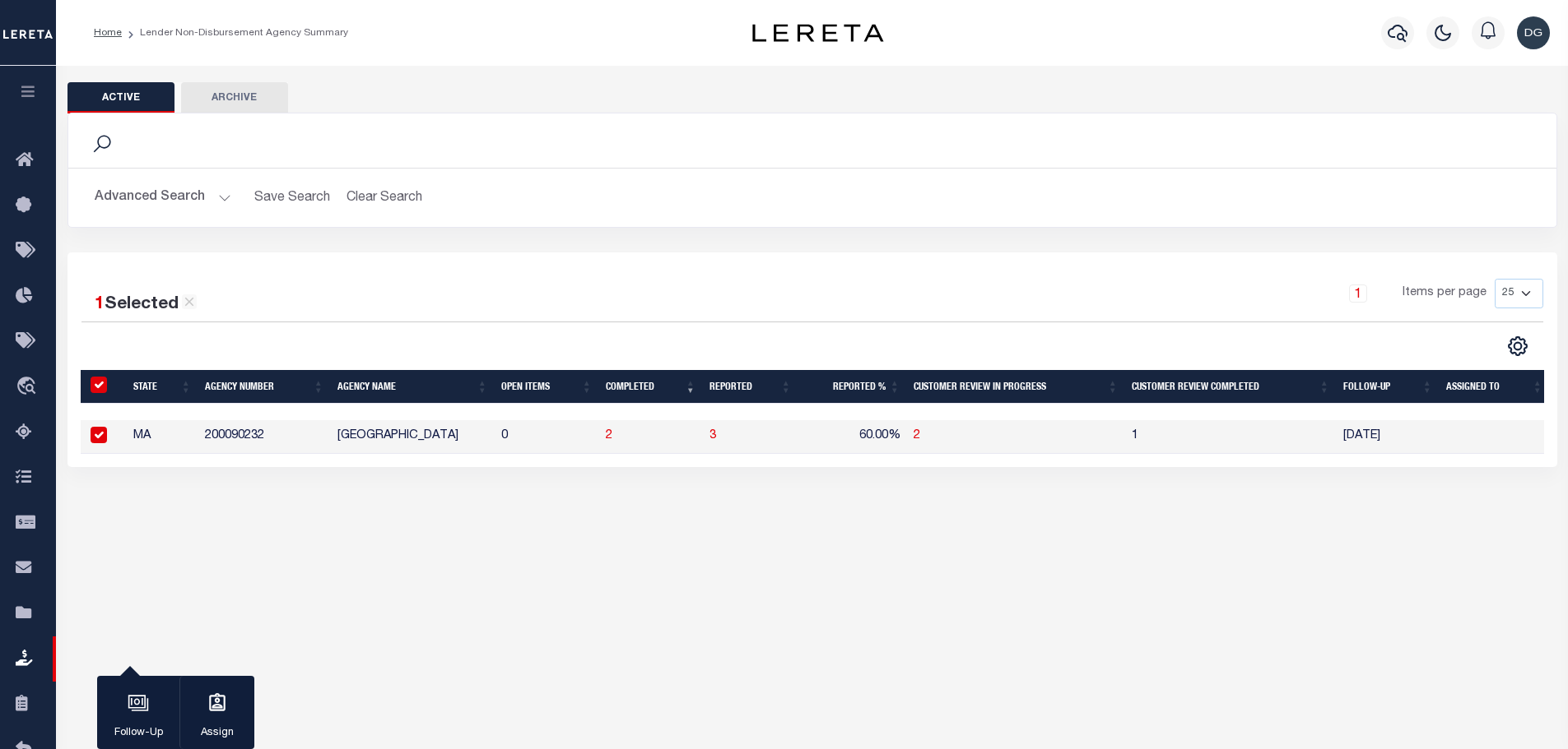
click at [184, 195] on button "Advanced Search" at bounding box center [163, 197] width 137 height 32
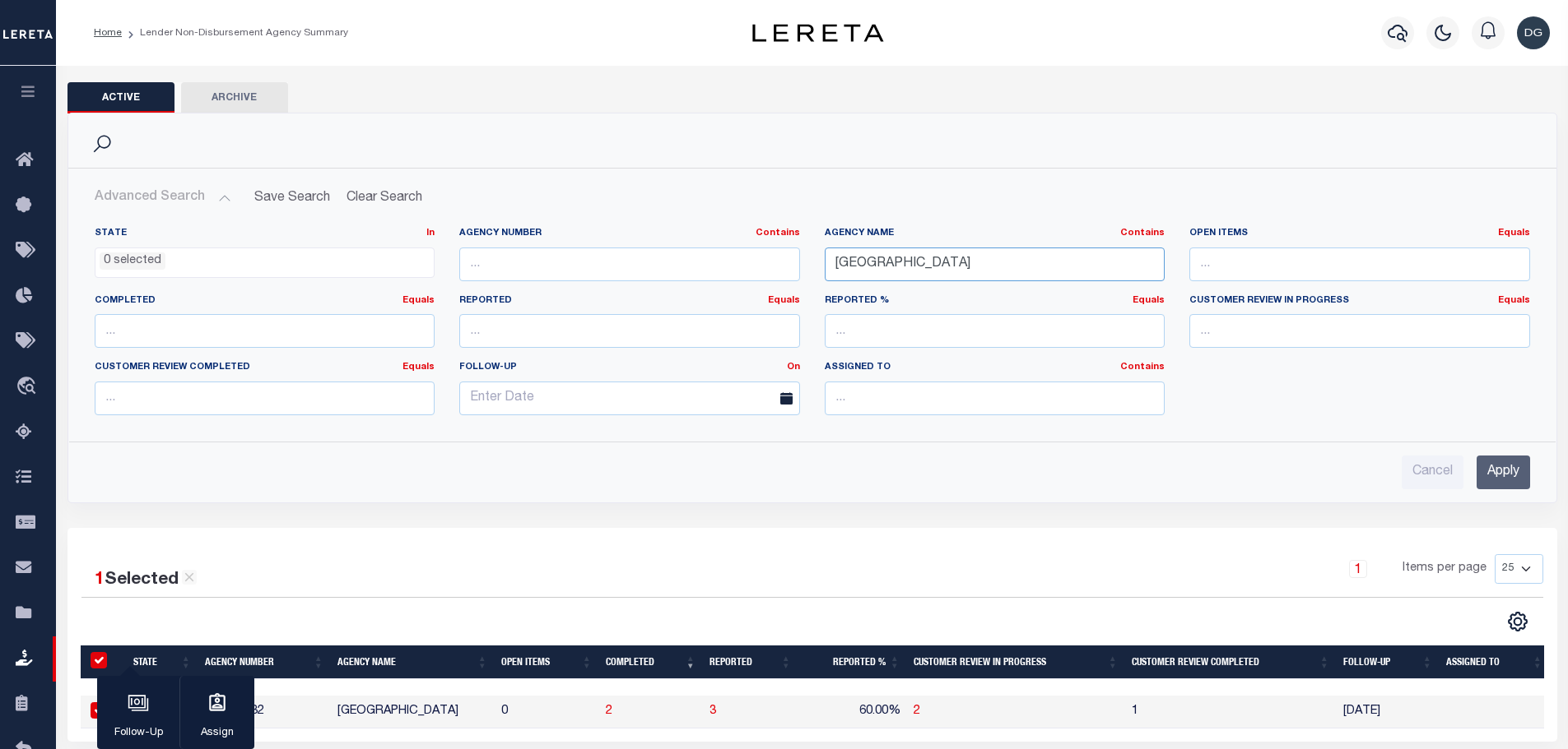
click at [1003, 256] on input "lexington" at bounding box center [994, 265] width 341 height 34
type input "quincy"
click at [1514, 460] on input "Apply" at bounding box center [1503, 473] width 53 height 34
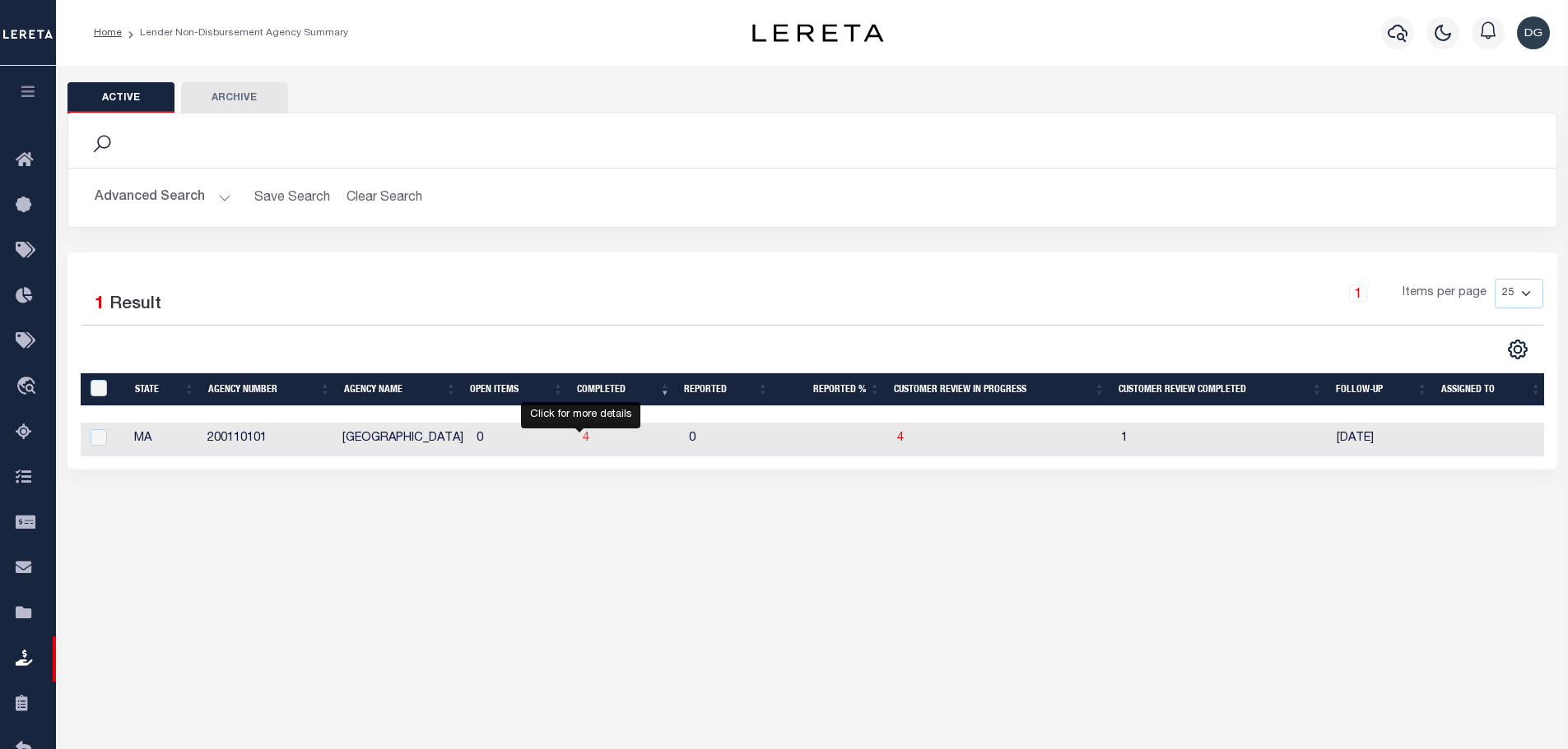
click at [582, 442] on span "4" at bounding box center [585, 439] width 7 height 11
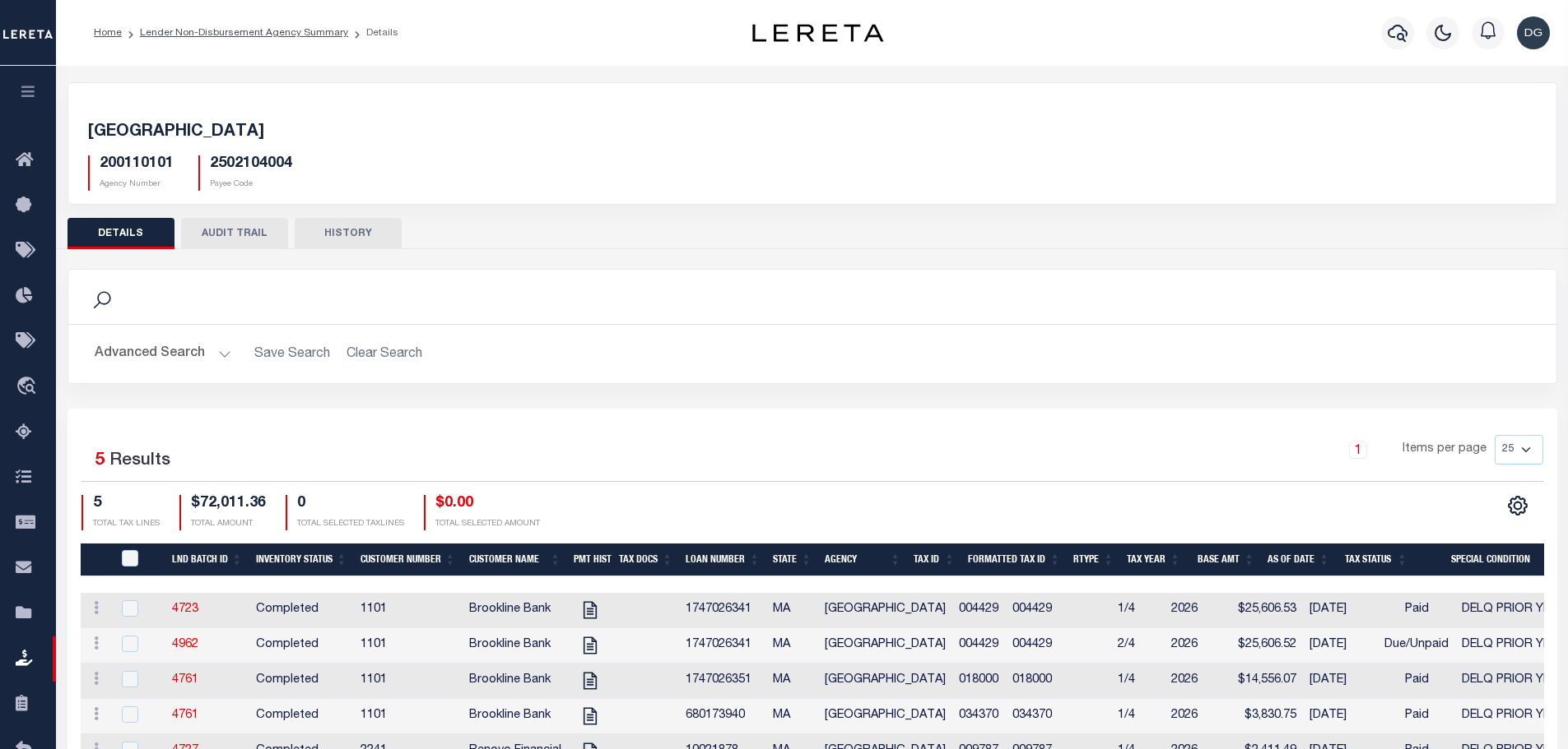
scroll to position [122, 0]
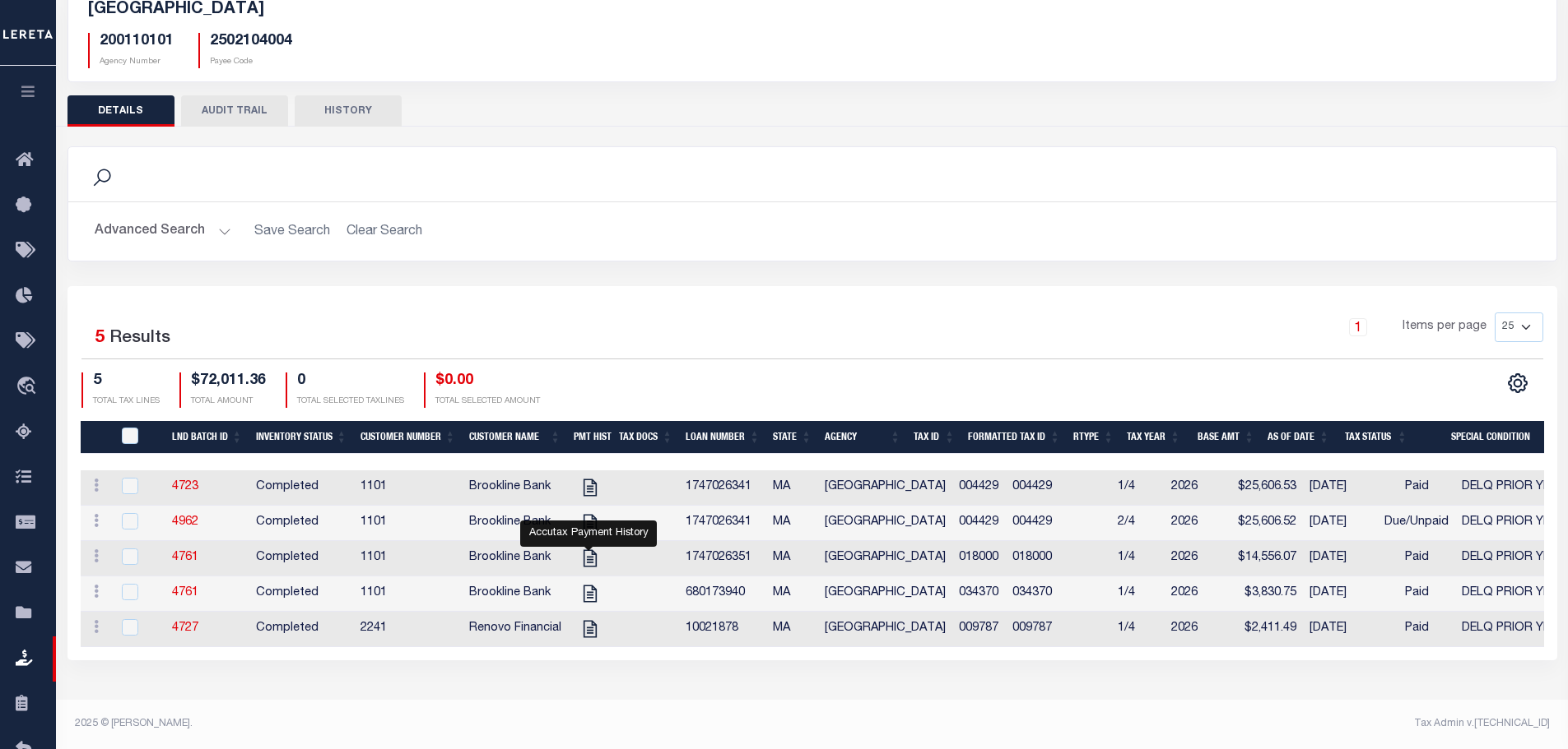
drag, startPoint x: 594, startPoint y: 564, endPoint x: 665, endPoint y: 724, distance: 175.0
click at [665, 724] on div "2025 © [PERSON_NAME]." at bounding box center [437, 724] width 749 height 15
click at [126, 439] on input "QID" at bounding box center [129, 436] width 16 height 16
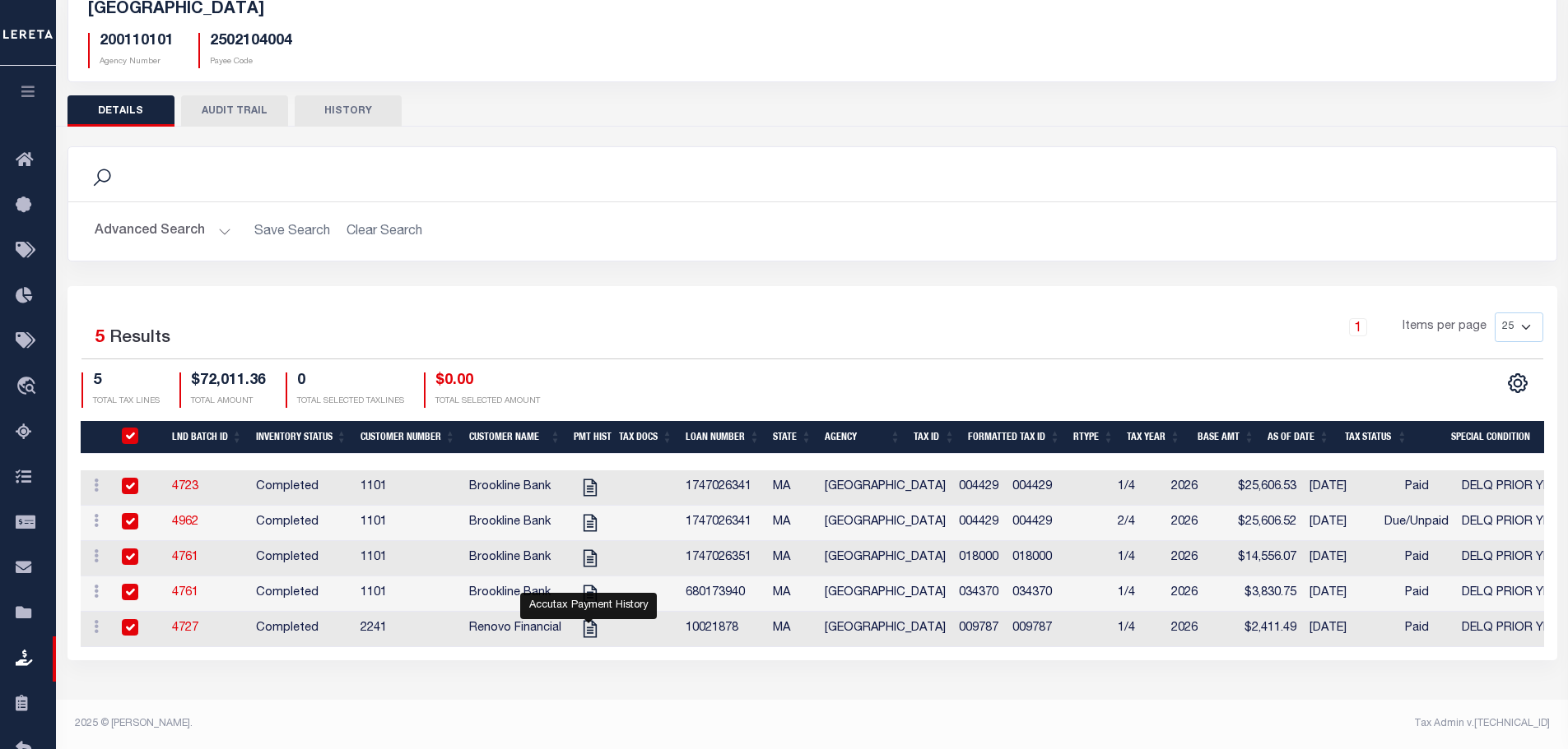
checkbox input "true"
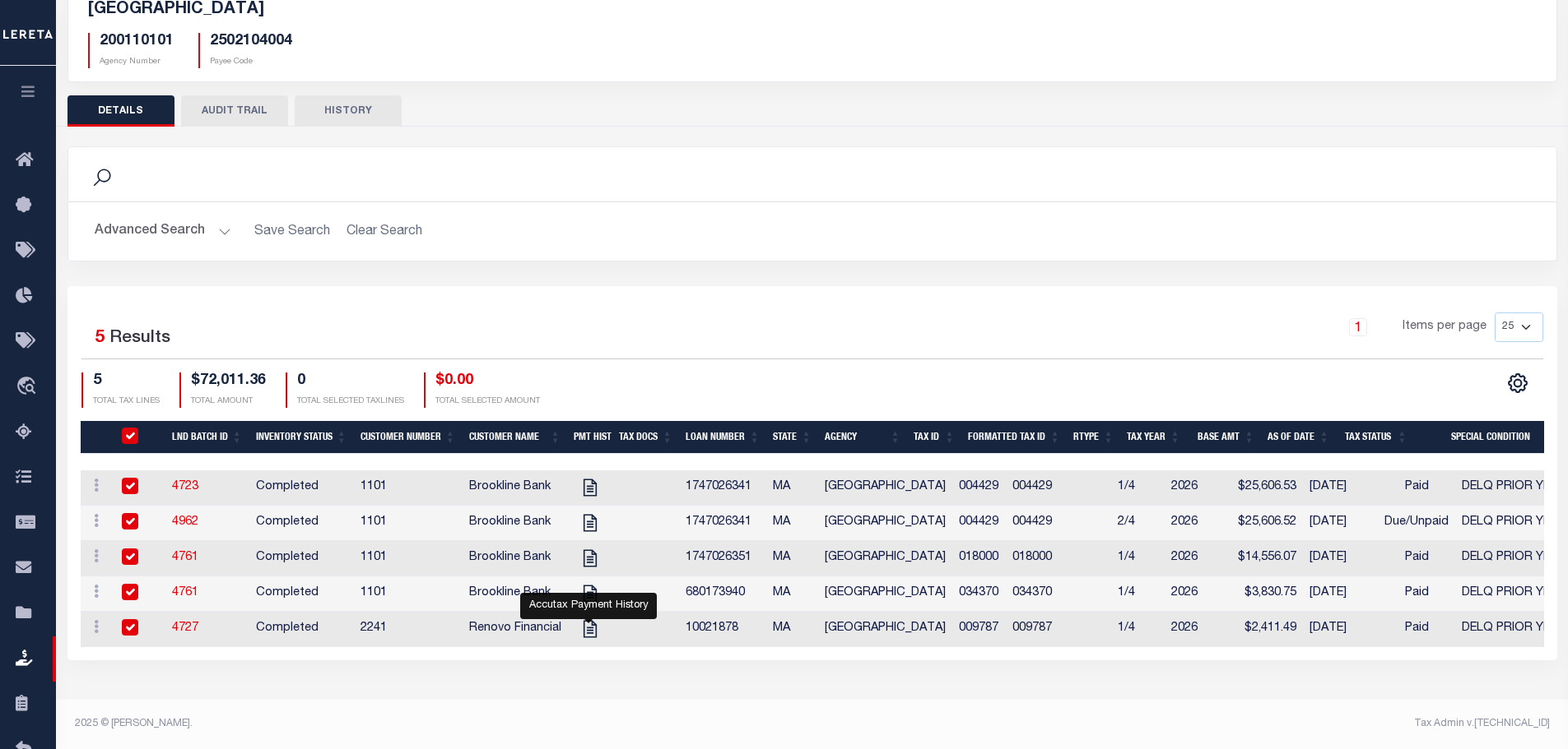
checkbox input "true"
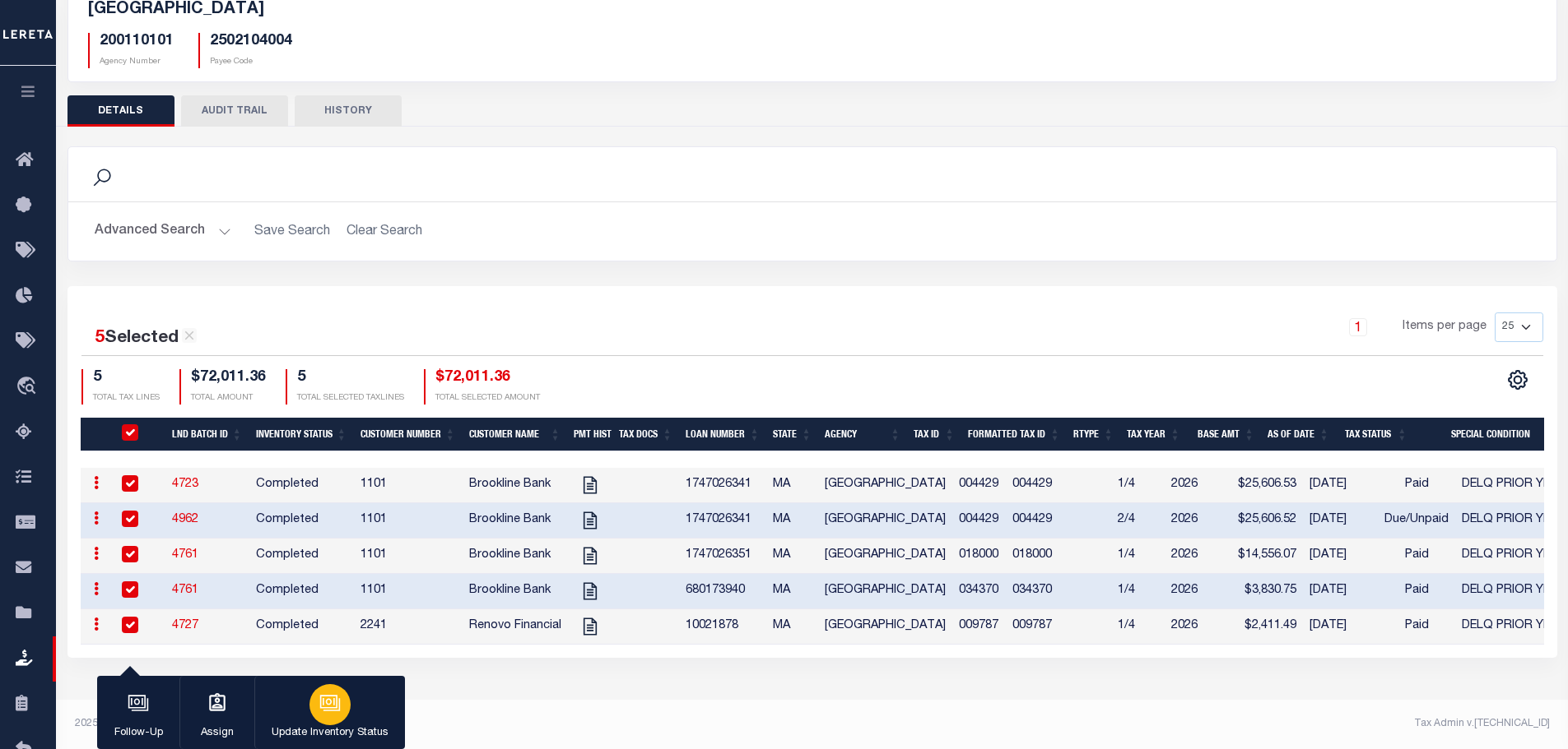
click at [342, 696] on div "button" at bounding box center [330, 704] width 41 height 41
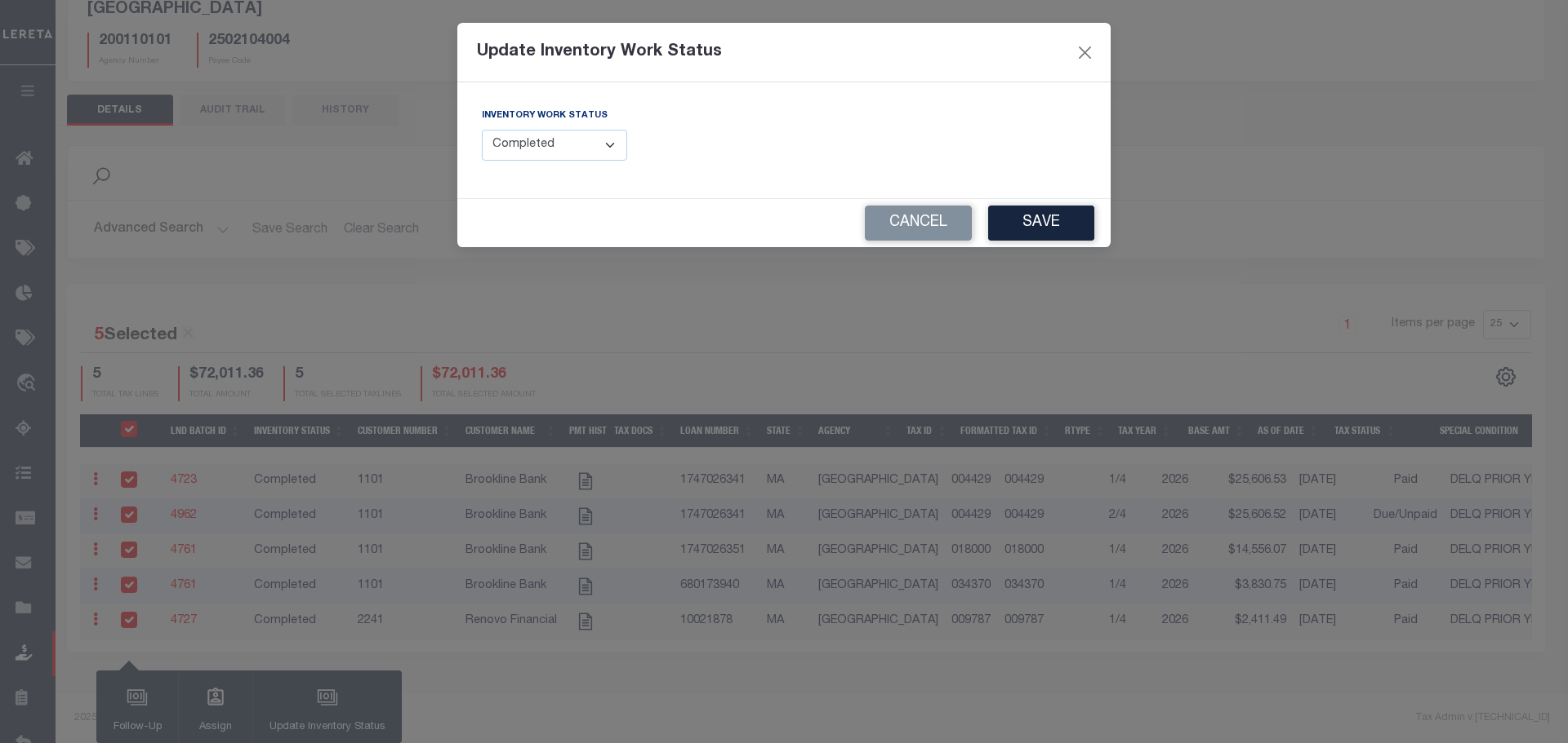
click at [539, 137] on select "--Select-- Open Completed Reported" at bounding box center [554, 146] width 145 height 32
select select "Reported"
click at [482, 130] on select "--Select-- Open Completed Reported" at bounding box center [554, 146] width 145 height 32
click at [1037, 241] on button "Save" at bounding box center [1040, 222] width 106 height 35
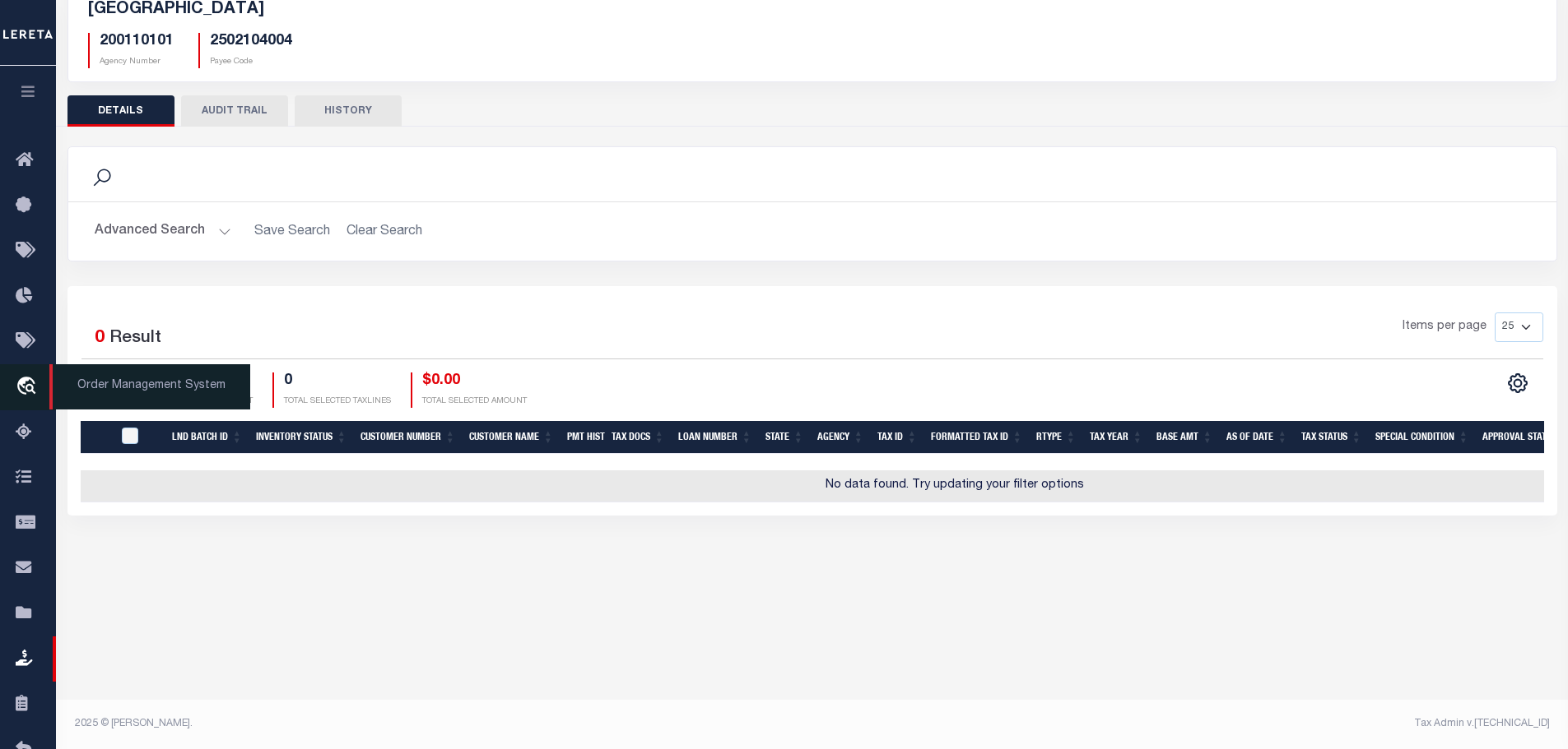
drag, startPoint x: 661, startPoint y: 520, endPoint x: 47, endPoint y: 383, distance: 629.1
click at [661, 515] on div "5 Selected 0 Result Items per page 25 50 100 200 0 TOTAL TAX LINES" at bounding box center [812, 402] width 1489 height 230
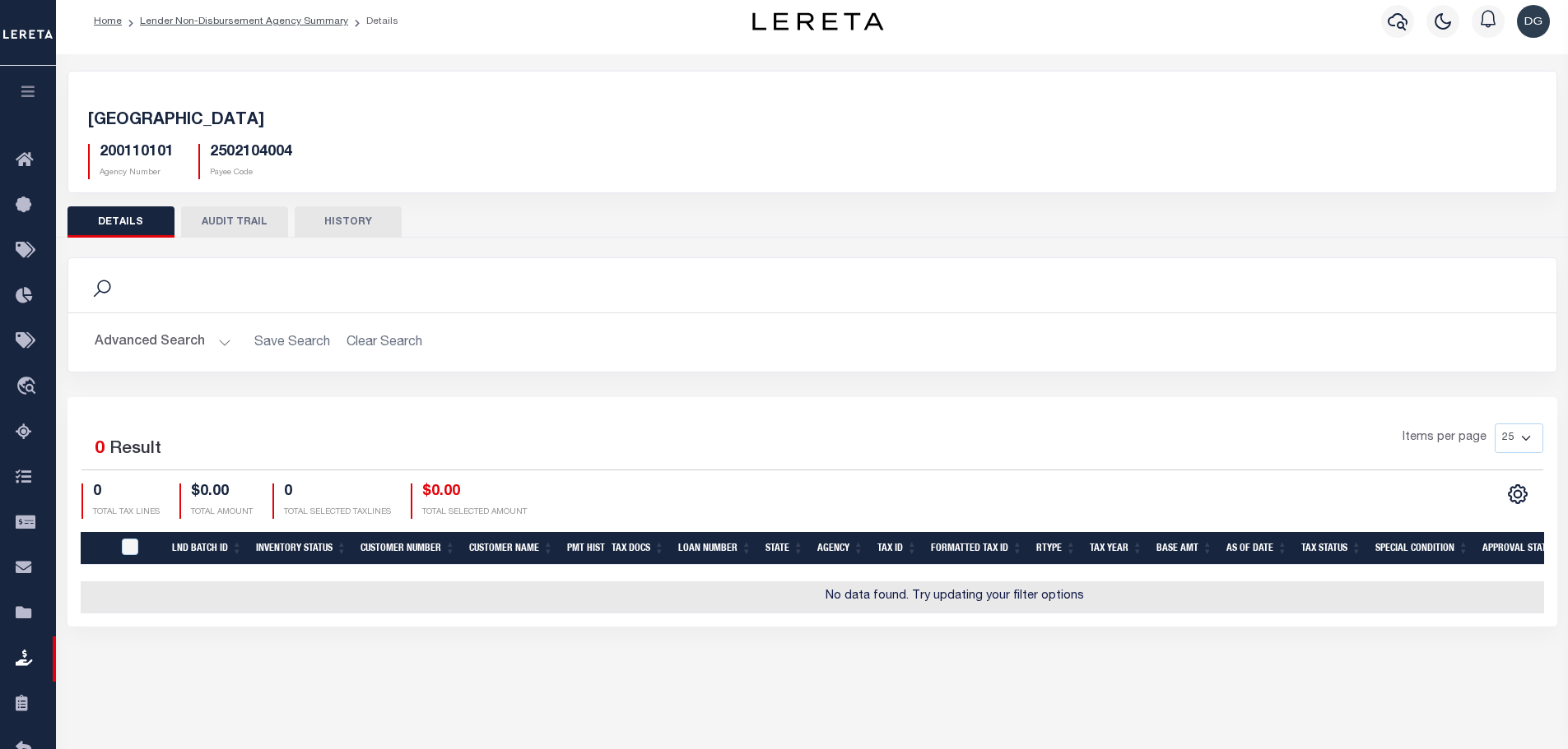
scroll to position [0, 0]
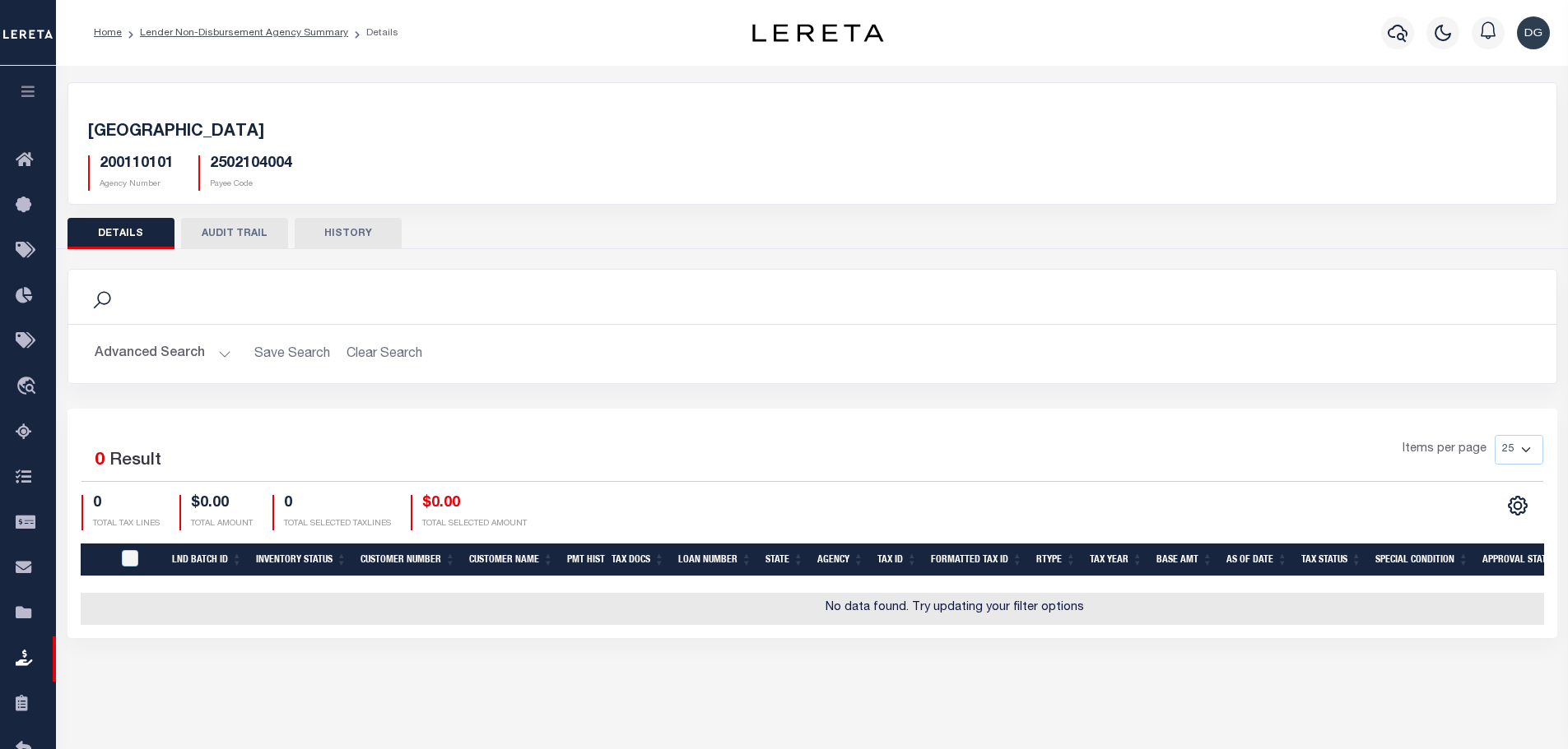
click at [255, 48] on ol "Home Lender Non-Disbursement Agency Summary Details" at bounding box center [246, 32] width 331 height 34
click at [254, 31] on link "Lender Non-Disbursement Agency Summary" at bounding box center [243, 32] width 208 height 9
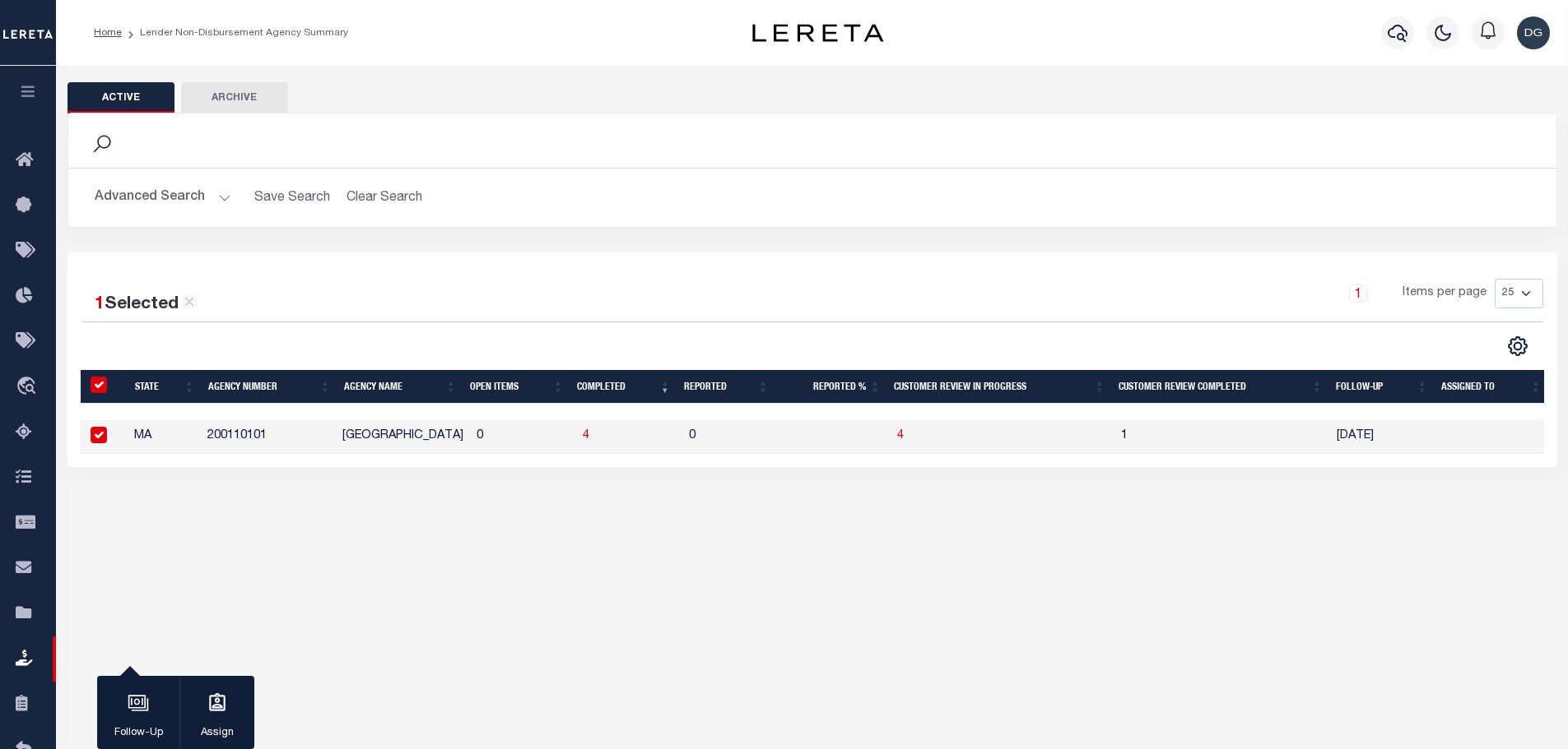
click at [170, 189] on button "Advanced Search" at bounding box center [163, 197] width 137 height 32
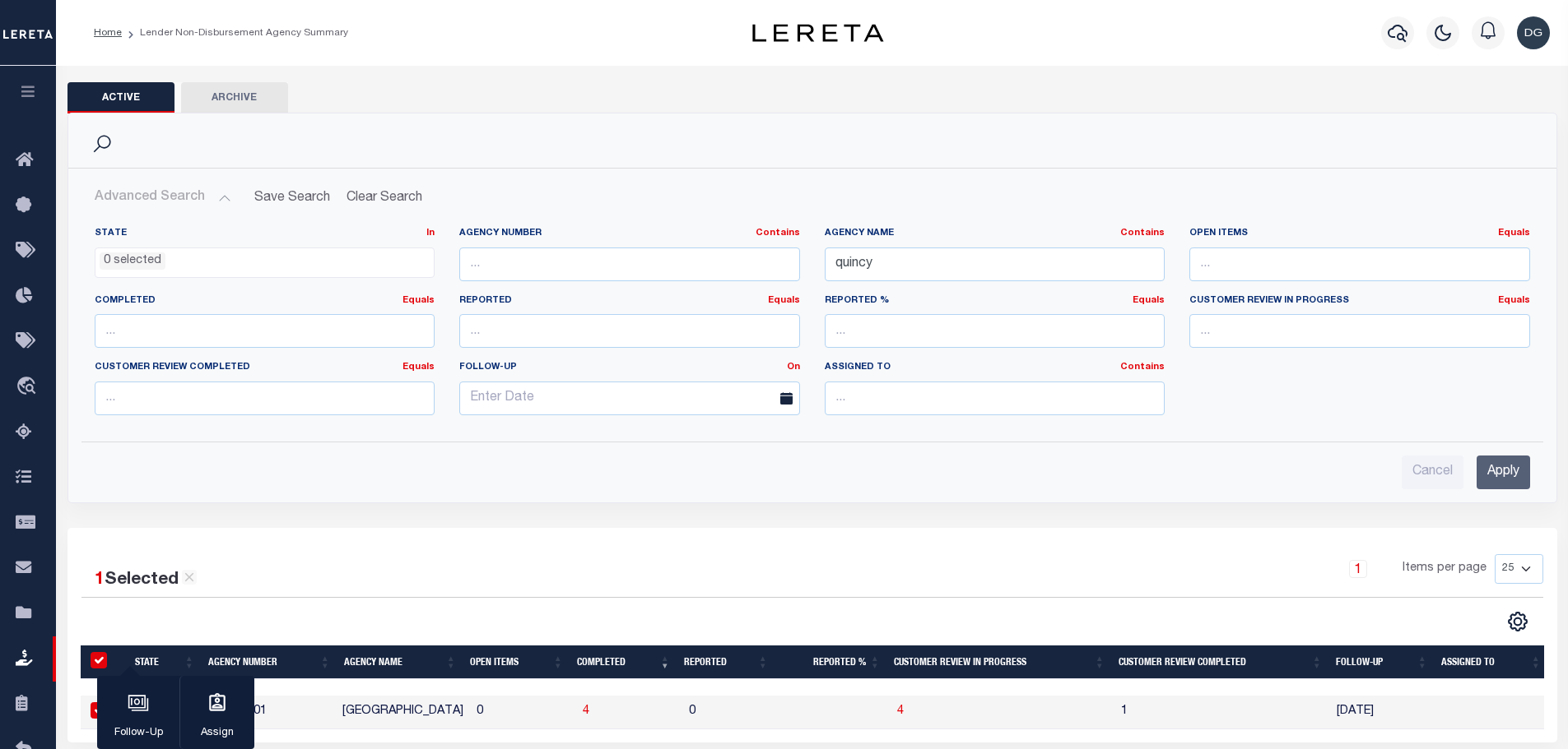
click at [973, 235] on label "Agency Name Contains Contains Is" at bounding box center [994, 234] width 341 height 14
click at [965, 254] on input "quincy" at bounding box center [994, 265] width 341 height 34
click at [965, 255] on input "quincy" at bounding box center [994, 265] width 341 height 34
type input "wellesl"
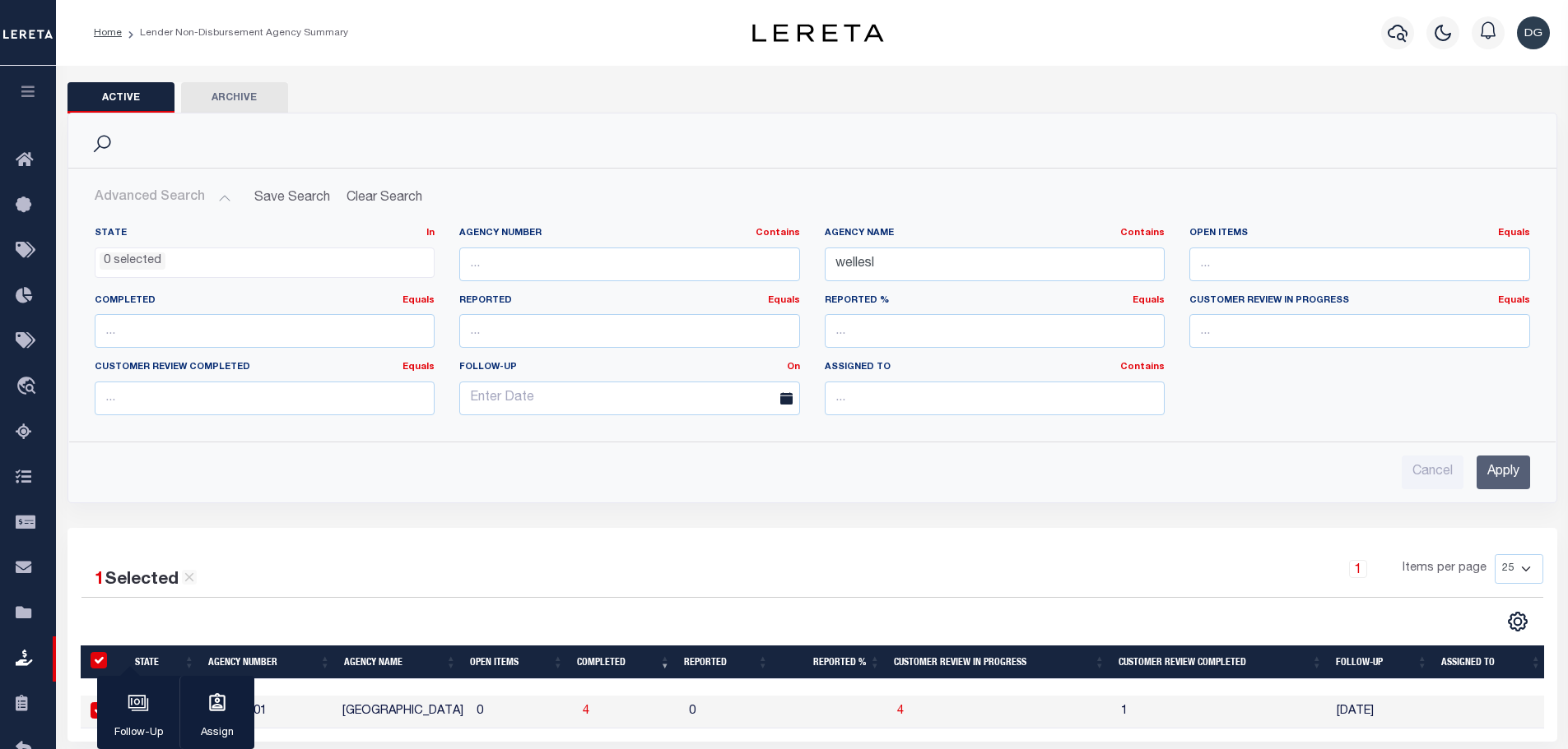
click at [1494, 464] on input "Apply" at bounding box center [1503, 473] width 53 height 34
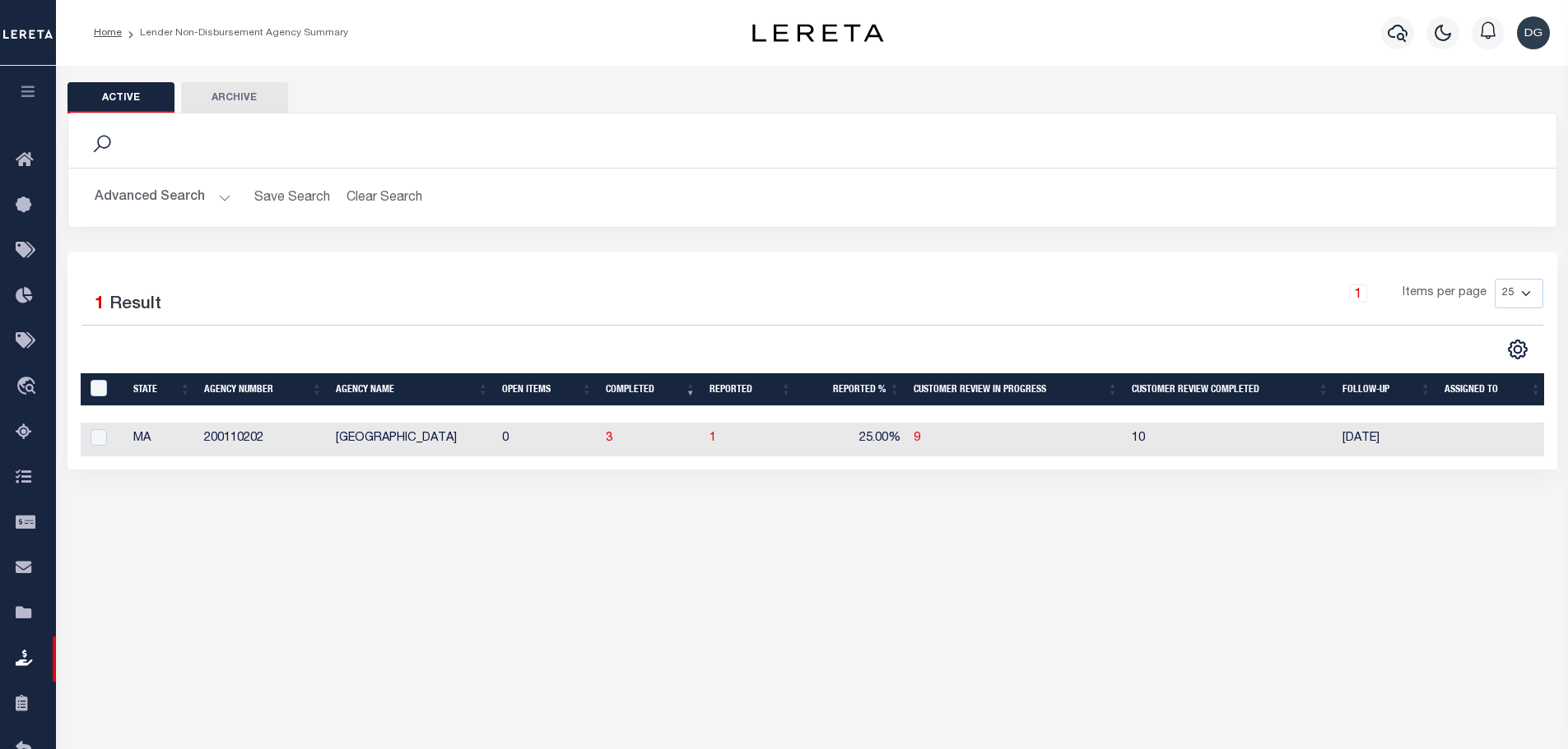
click at [614, 442] on td "3" at bounding box center [651, 440] width 104 height 34
checkbox input "true"
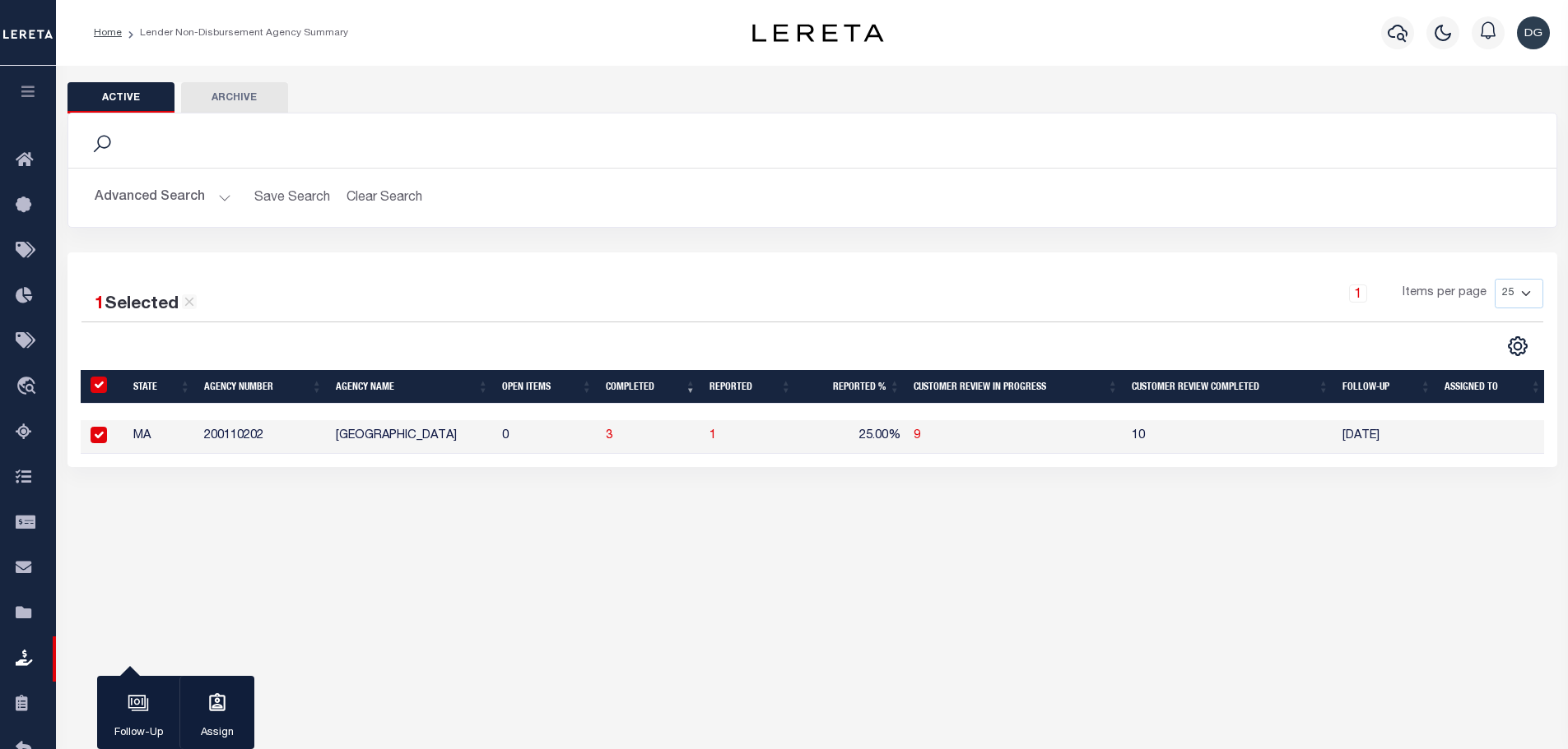
click at [606, 435] on span "3" at bounding box center [609, 436] width 7 height 11
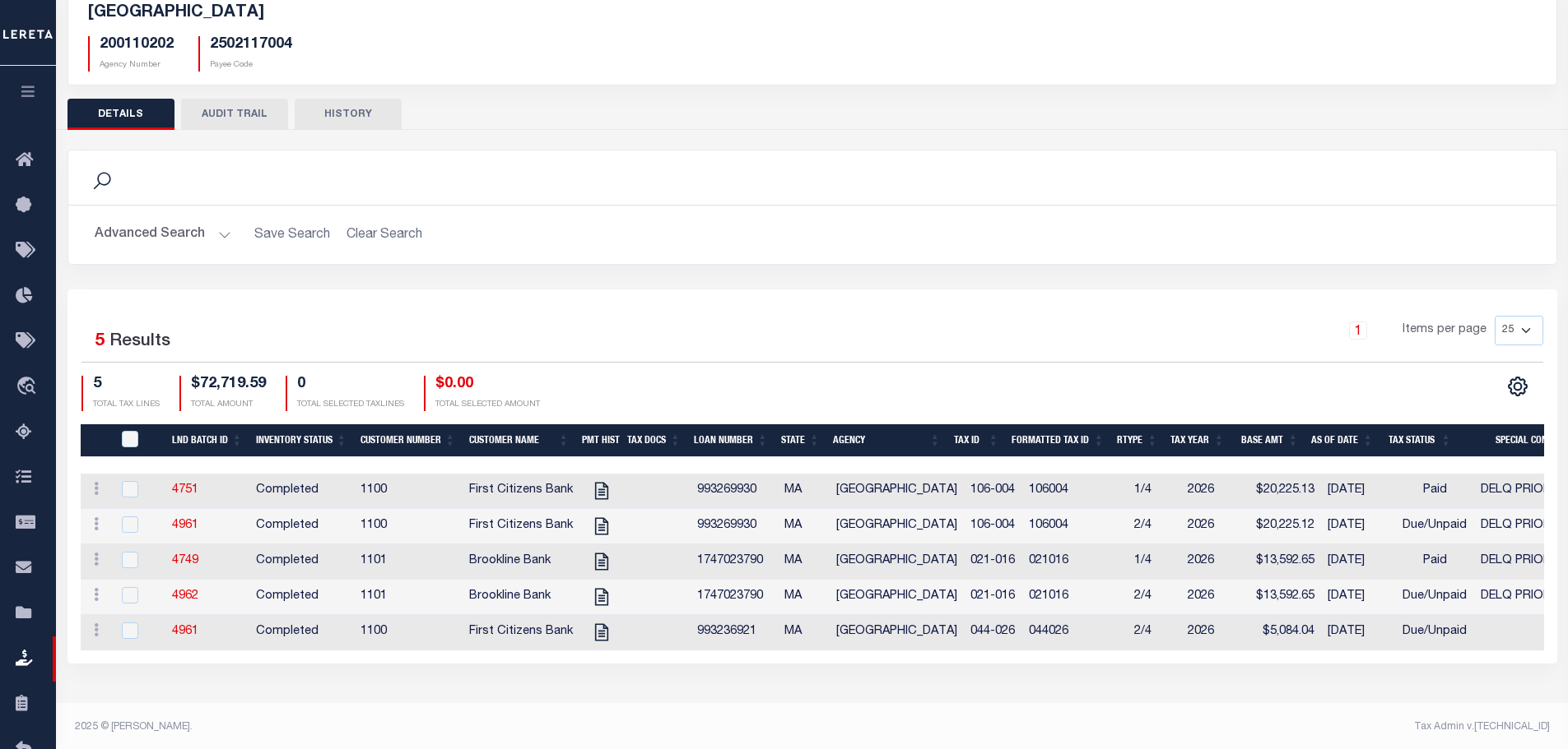
scroll to position [122, 0]
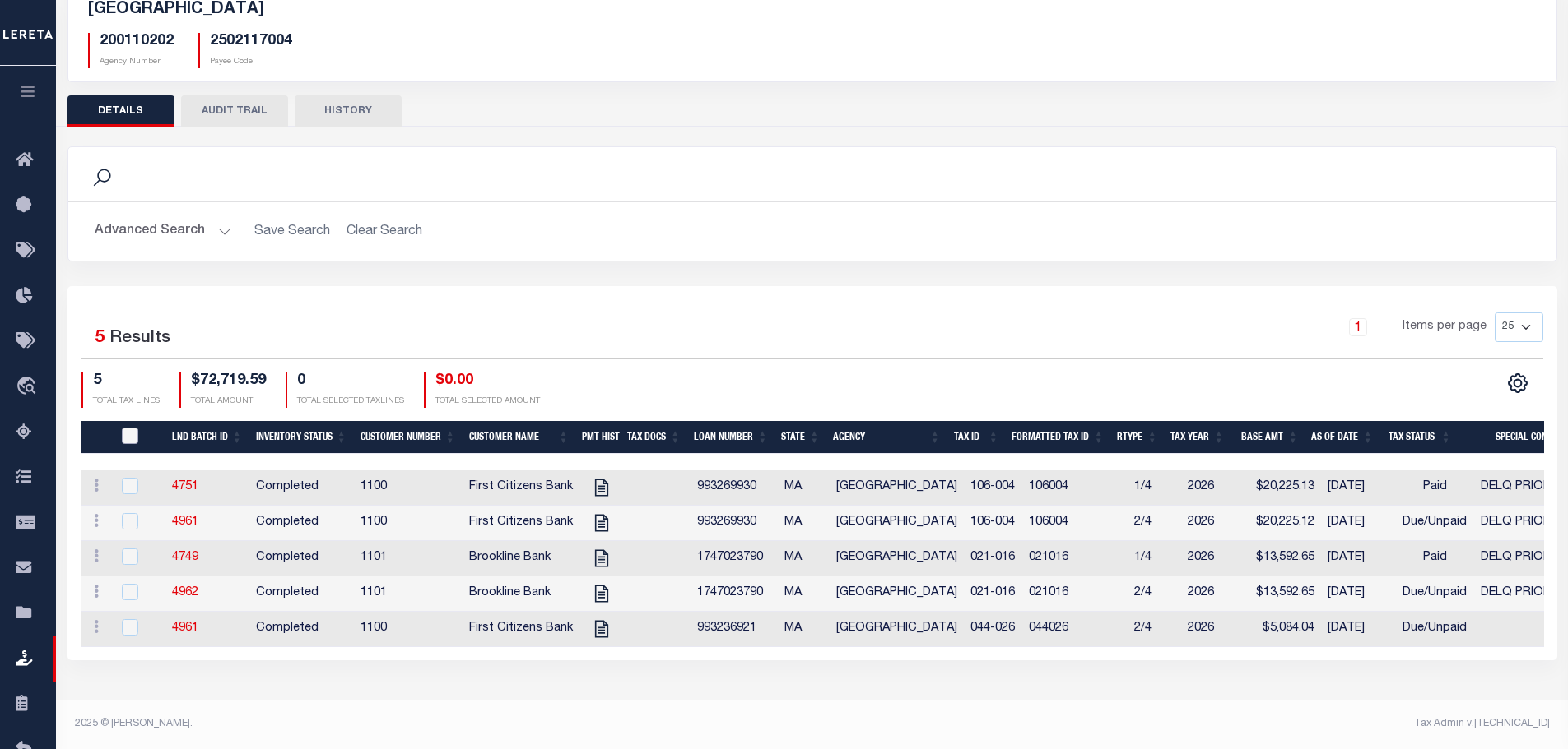
click at [131, 429] on input "QID" at bounding box center [129, 436] width 16 height 16
checkbox input "true"
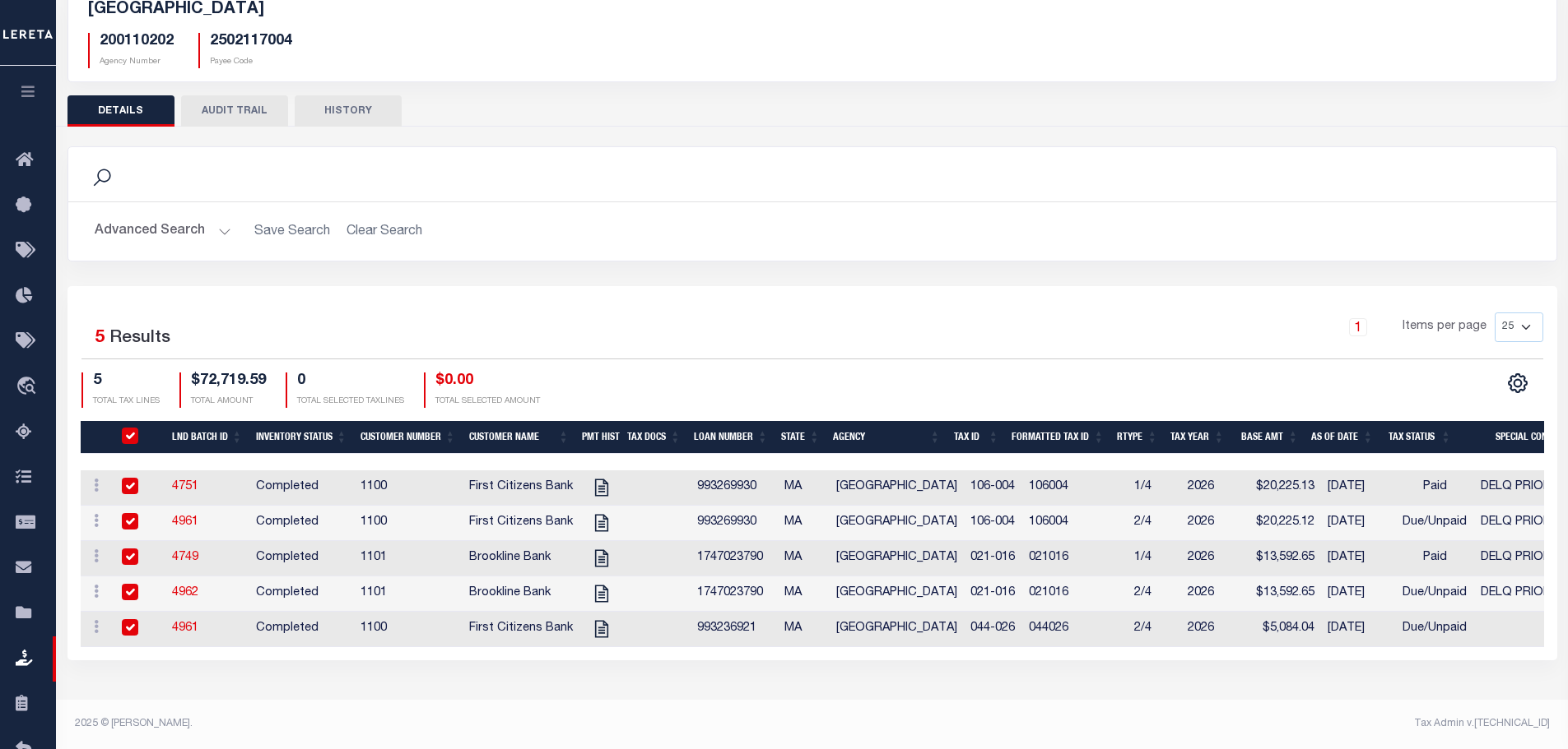
checkbox input "true"
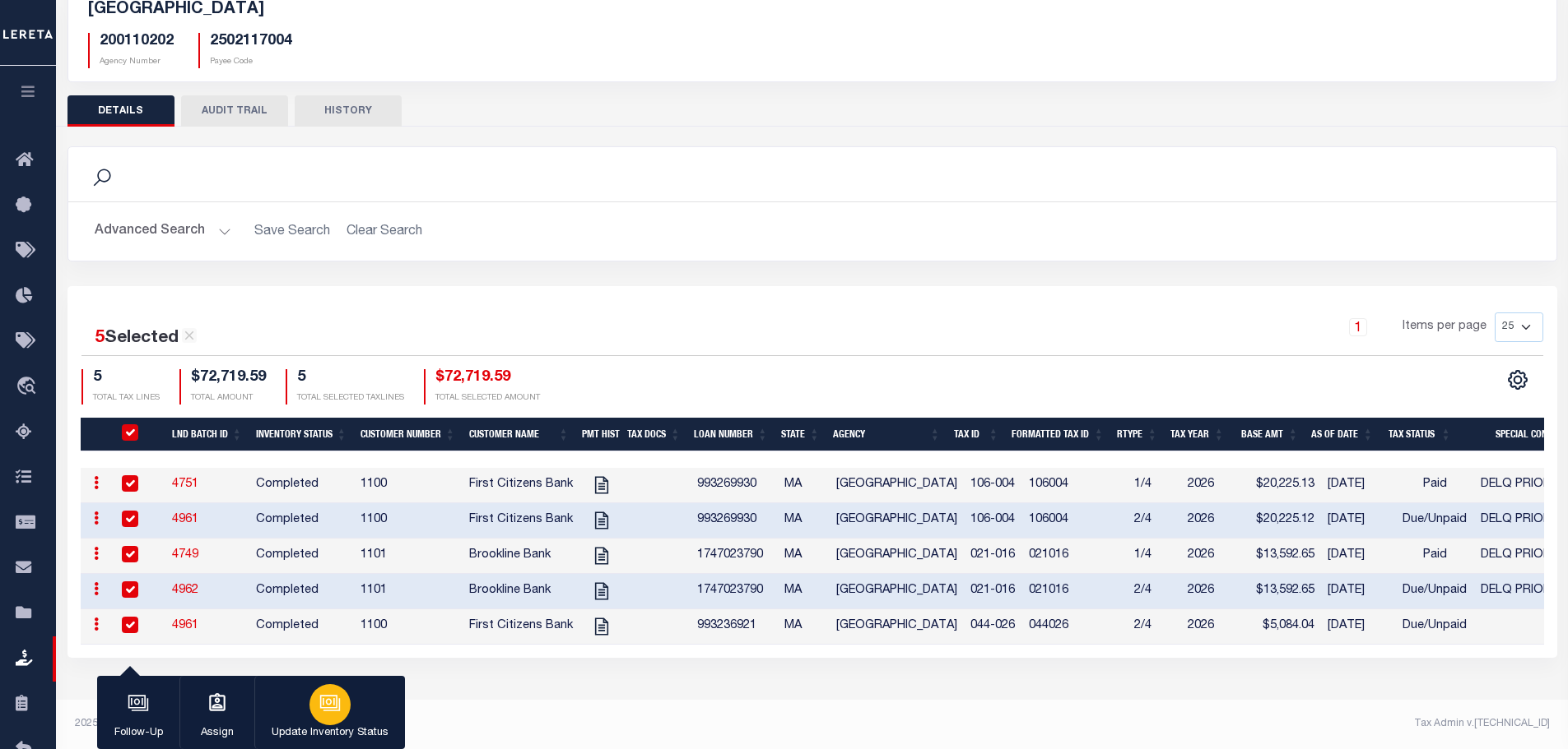
click at [312, 704] on div "button" at bounding box center [330, 704] width 41 height 41
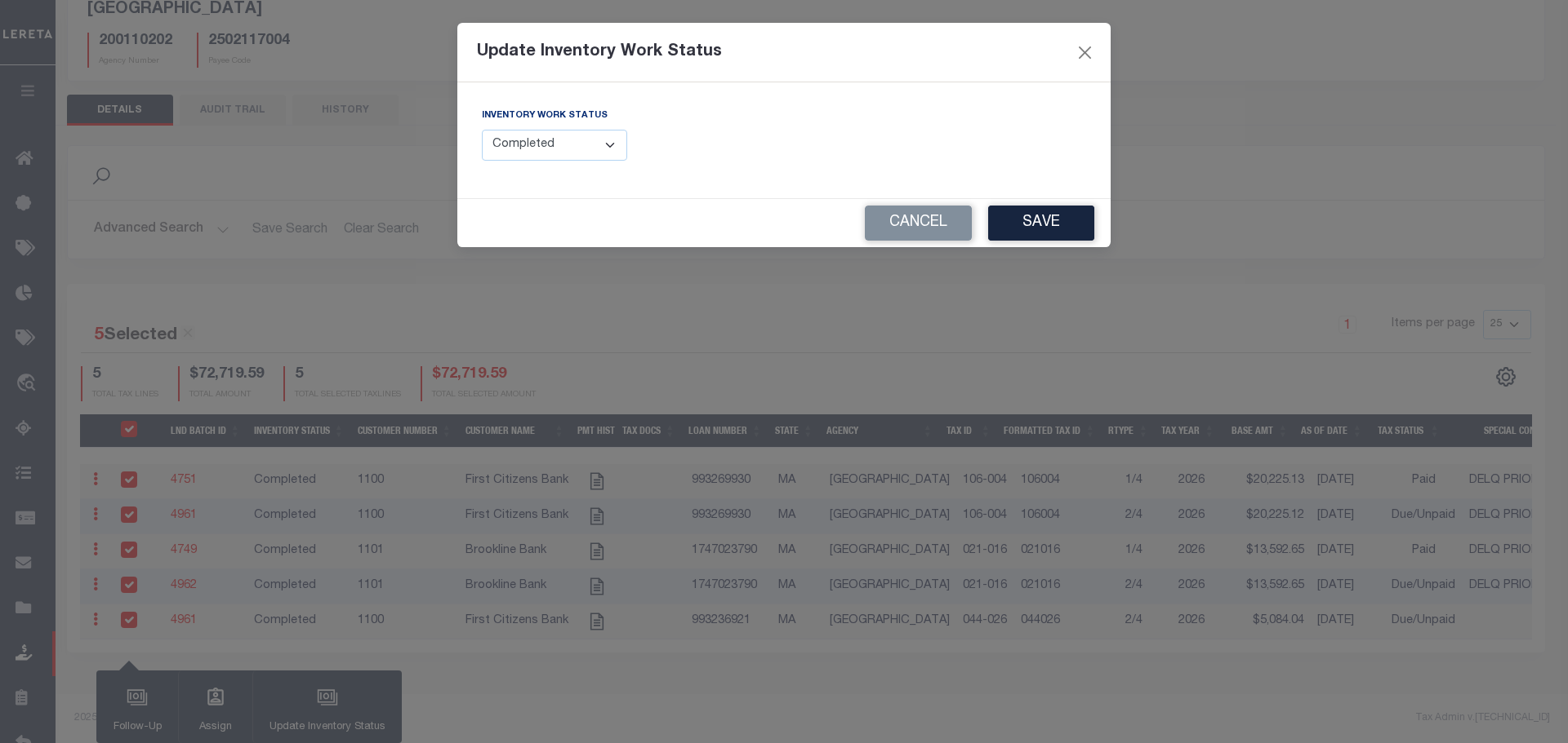
click at [545, 131] on select "--Select-- Open Completed Reported" at bounding box center [554, 146] width 145 height 32
select select "Reported"
click at [482, 130] on select "--Select-- Open Completed Reported" at bounding box center [554, 146] width 145 height 32
click at [1043, 223] on button "Save" at bounding box center [1040, 222] width 106 height 35
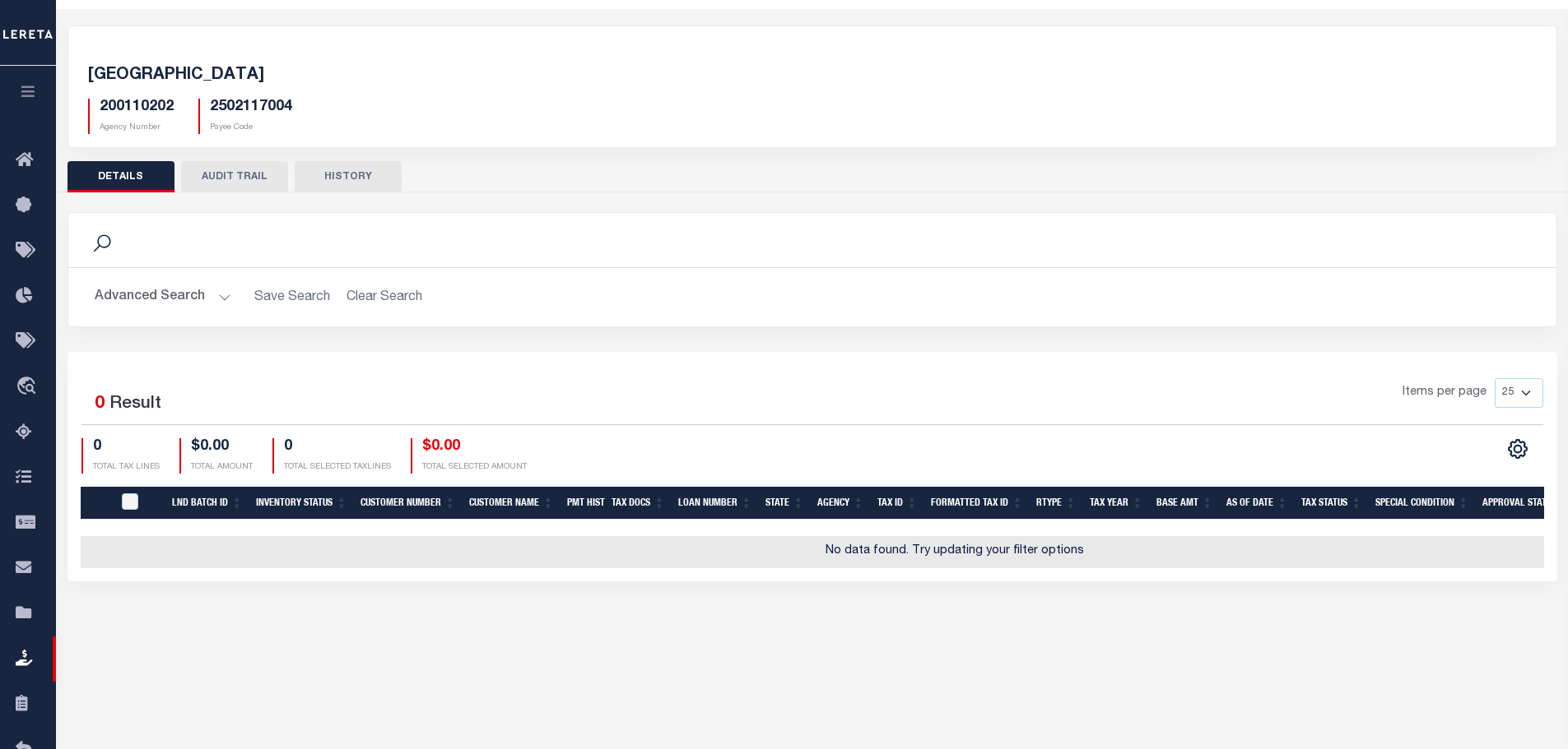
scroll to position [0, 0]
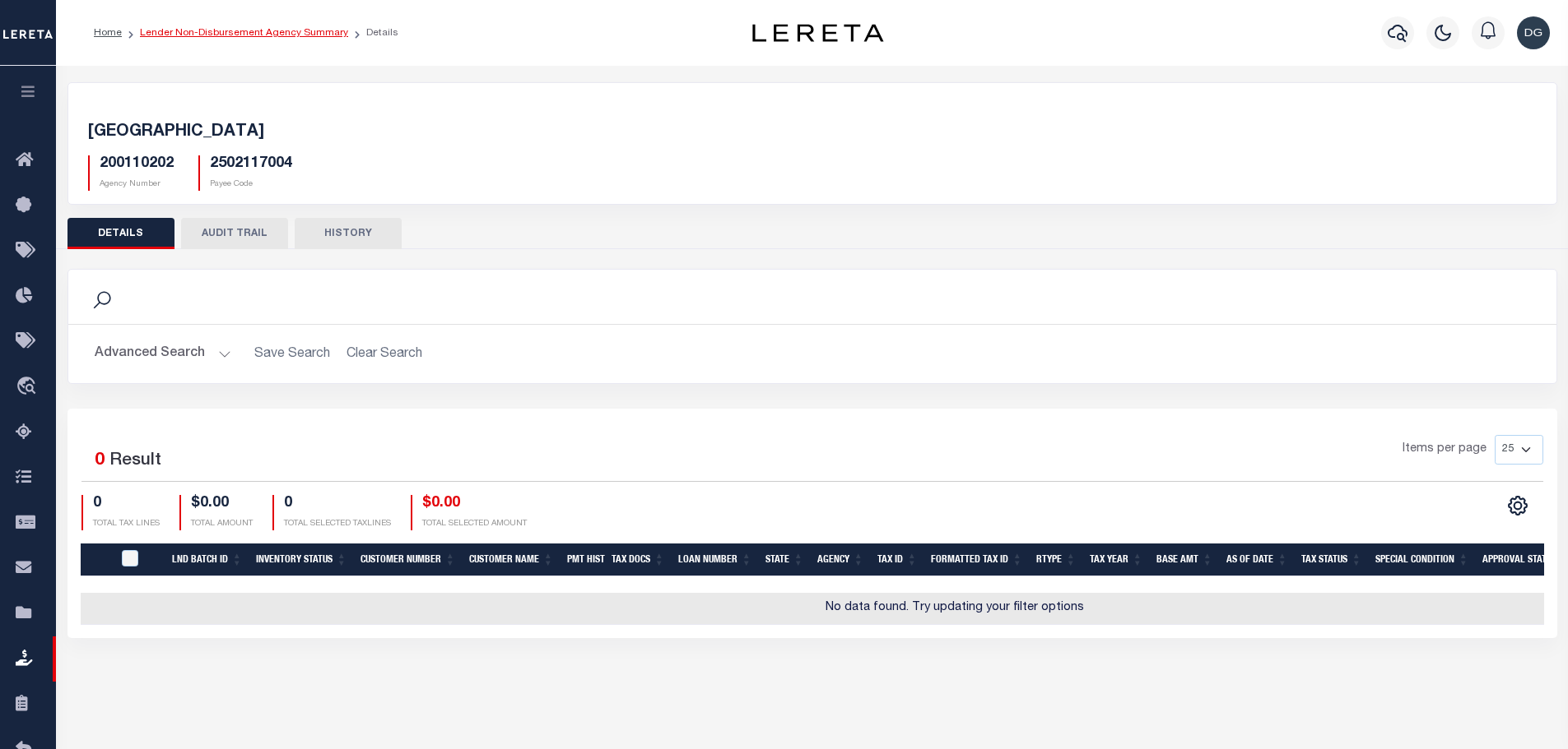
click at [206, 30] on link "Lender Non-Disbursement Agency Summary" at bounding box center [243, 32] width 208 height 9
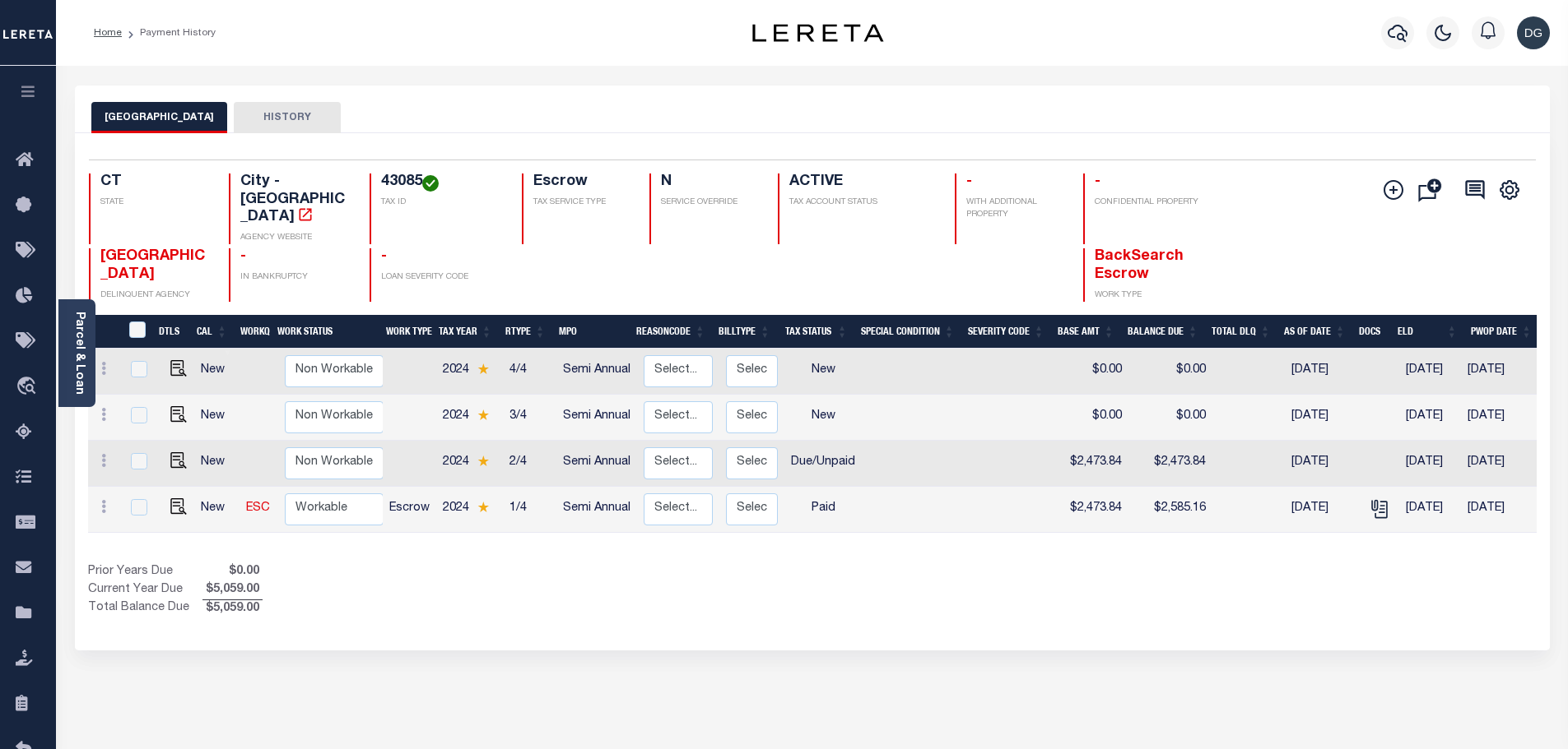
click at [626, 591] on div "Prior Years Due $0.00 Current Year Due $5,059.00 Total Balance Due $5,059.00" at bounding box center [450, 591] width 725 height 55
click at [553, 592] on div "Prior Years Due $0.00 Current Year Due $5,059.00 Total Balance Due $5,059.00" at bounding box center [450, 591] width 725 height 55
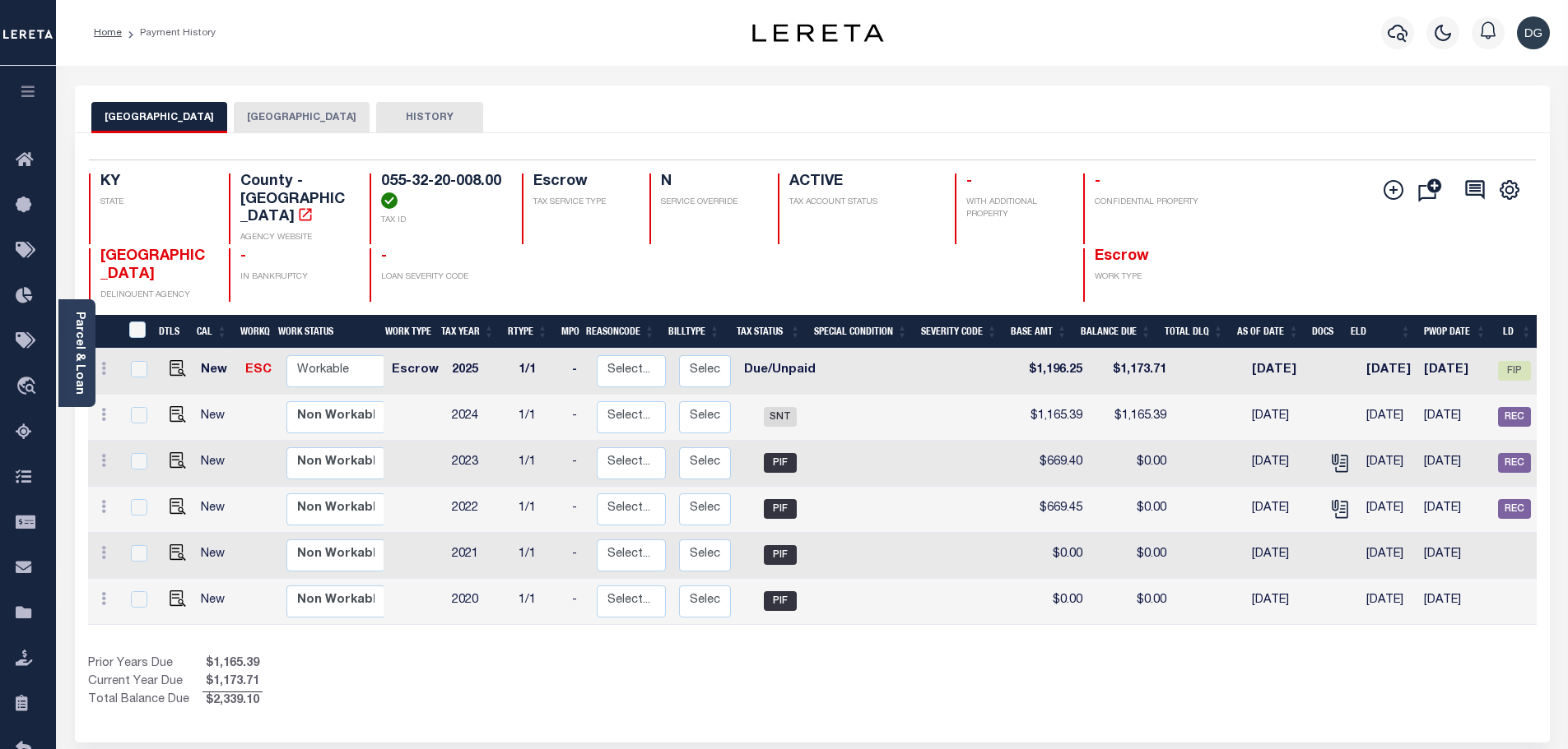
click at [269, 121] on button "[GEOGRAPHIC_DATA]" at bounding box center [301, 117] width 136 height 31
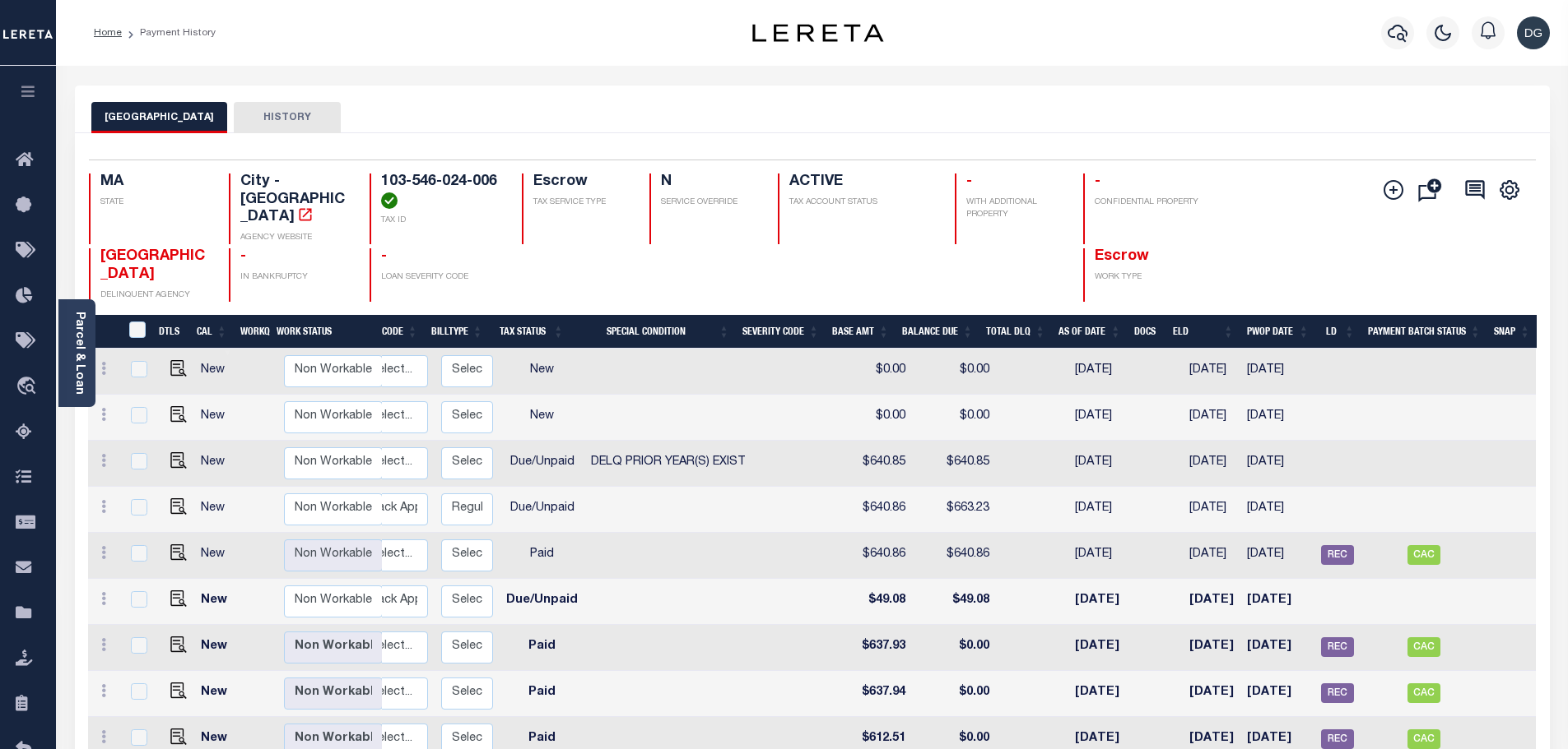
click at [810, 487] on td at bounding box center [797, 510] width 89 height 47
checkbox input "true"
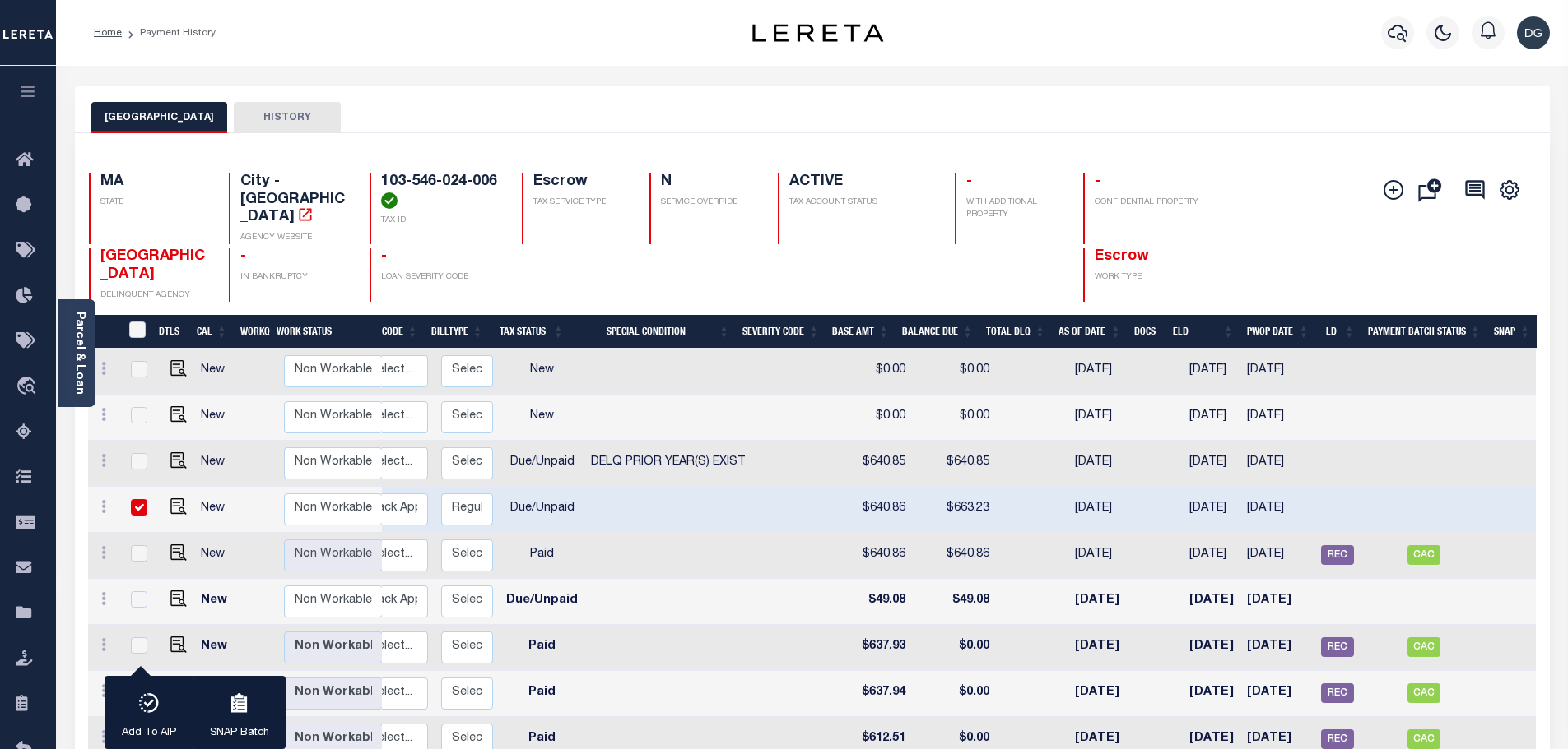
click at [819, 446] on td at bounding box center [797, 463] width 89 height 47
checkbox input "true"
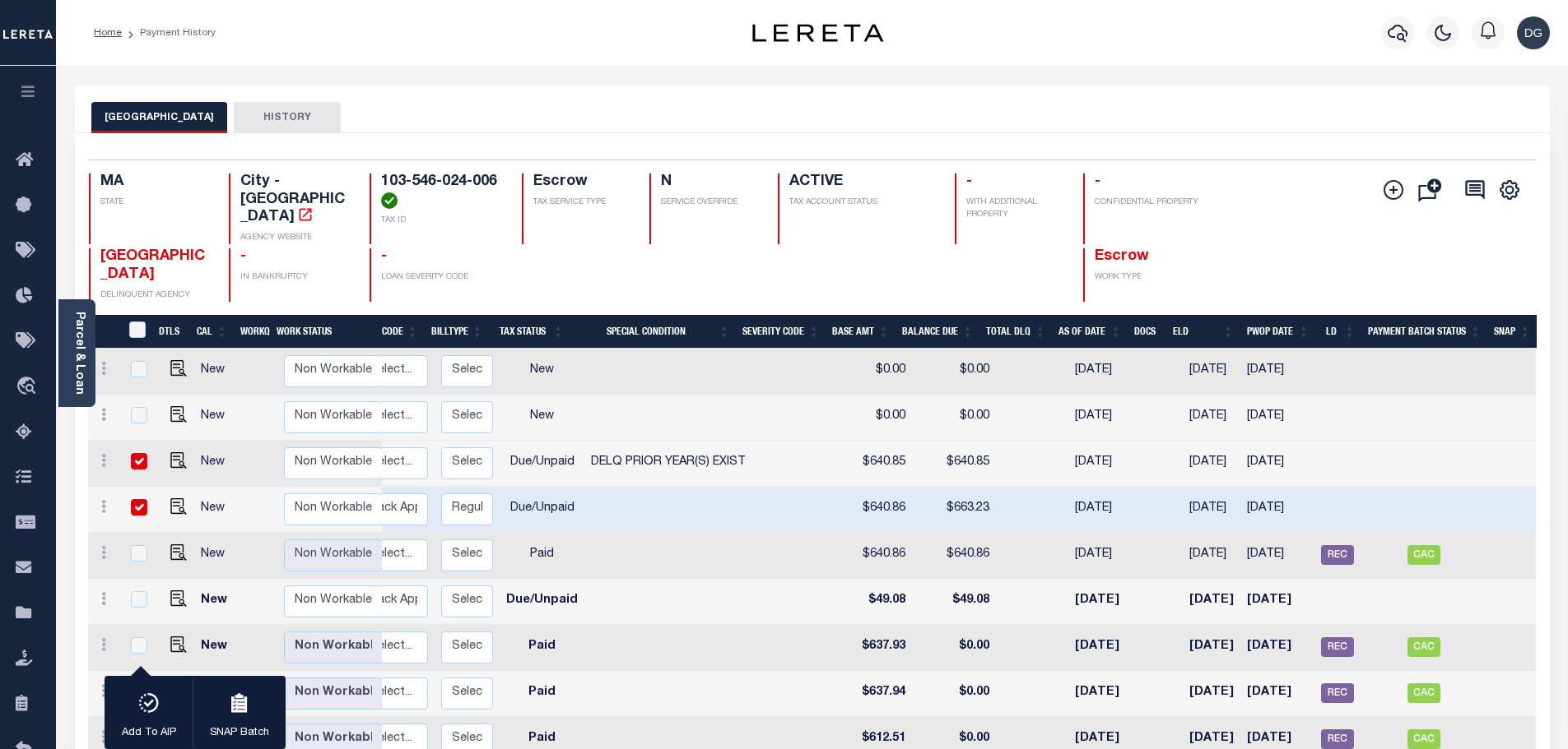
click at [814, 440] on td at bounding box center [797, 463] width 89 height 47
checkbox input "false"
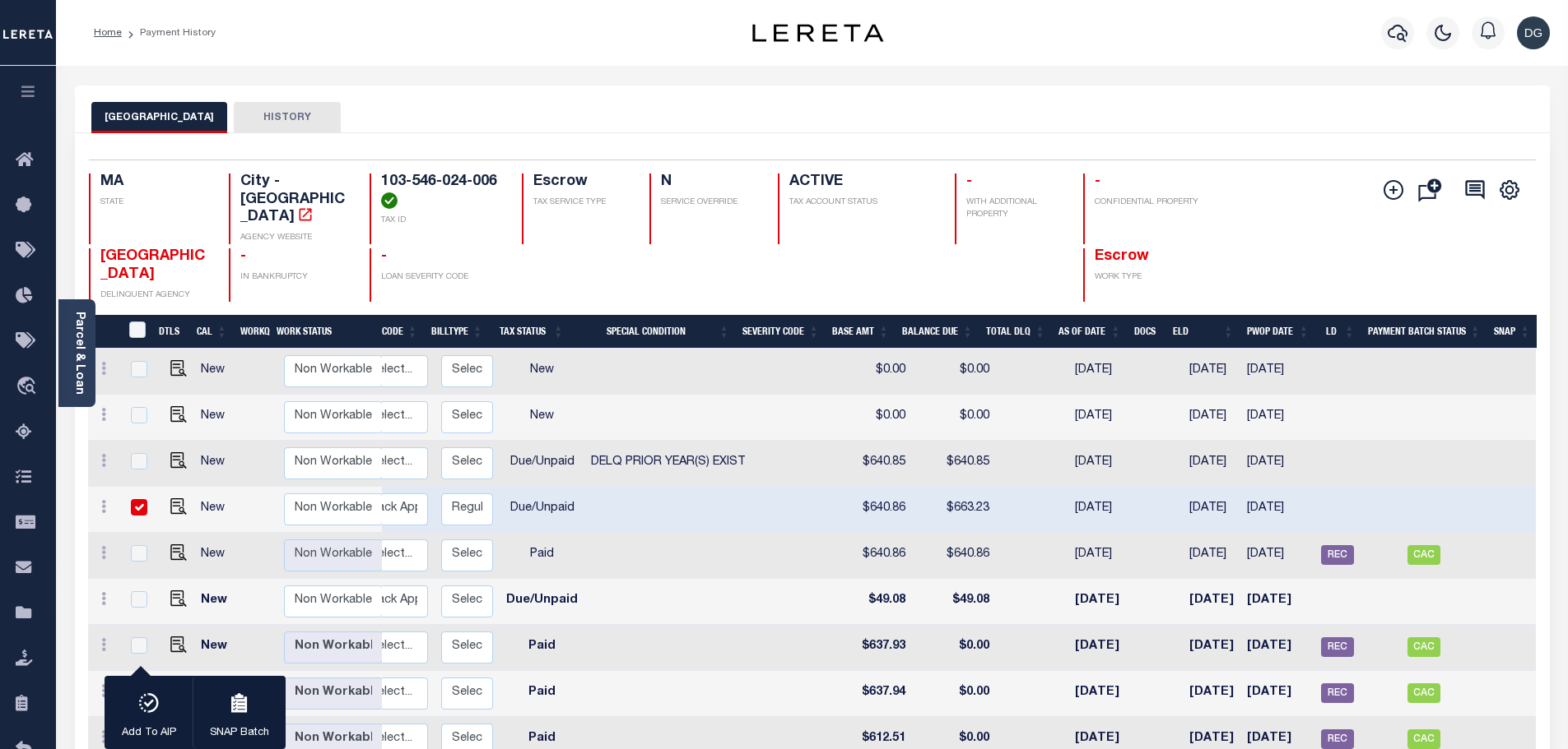
click at [776, 440] on td at bounding box center [797, 463] width 89 height 47
checkbox input "true"
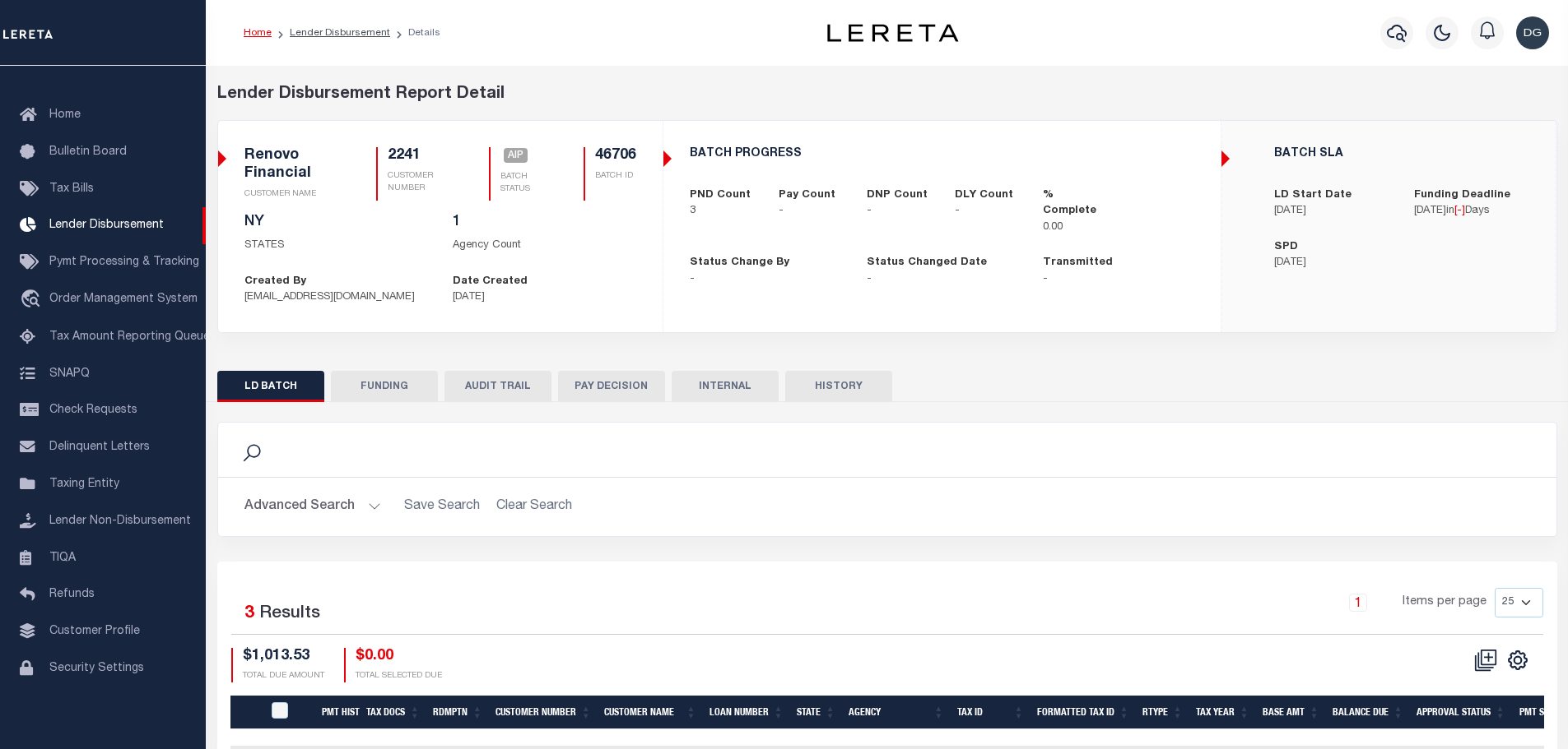
click at [350, 27] on li "Lender Disbursement" at bounding box center [331, 33] width 119 height 15
click at [361, 35] on link "Lender Disbursement" at bounding box center [340, 32] width 101 height 9
checkbox input "true"
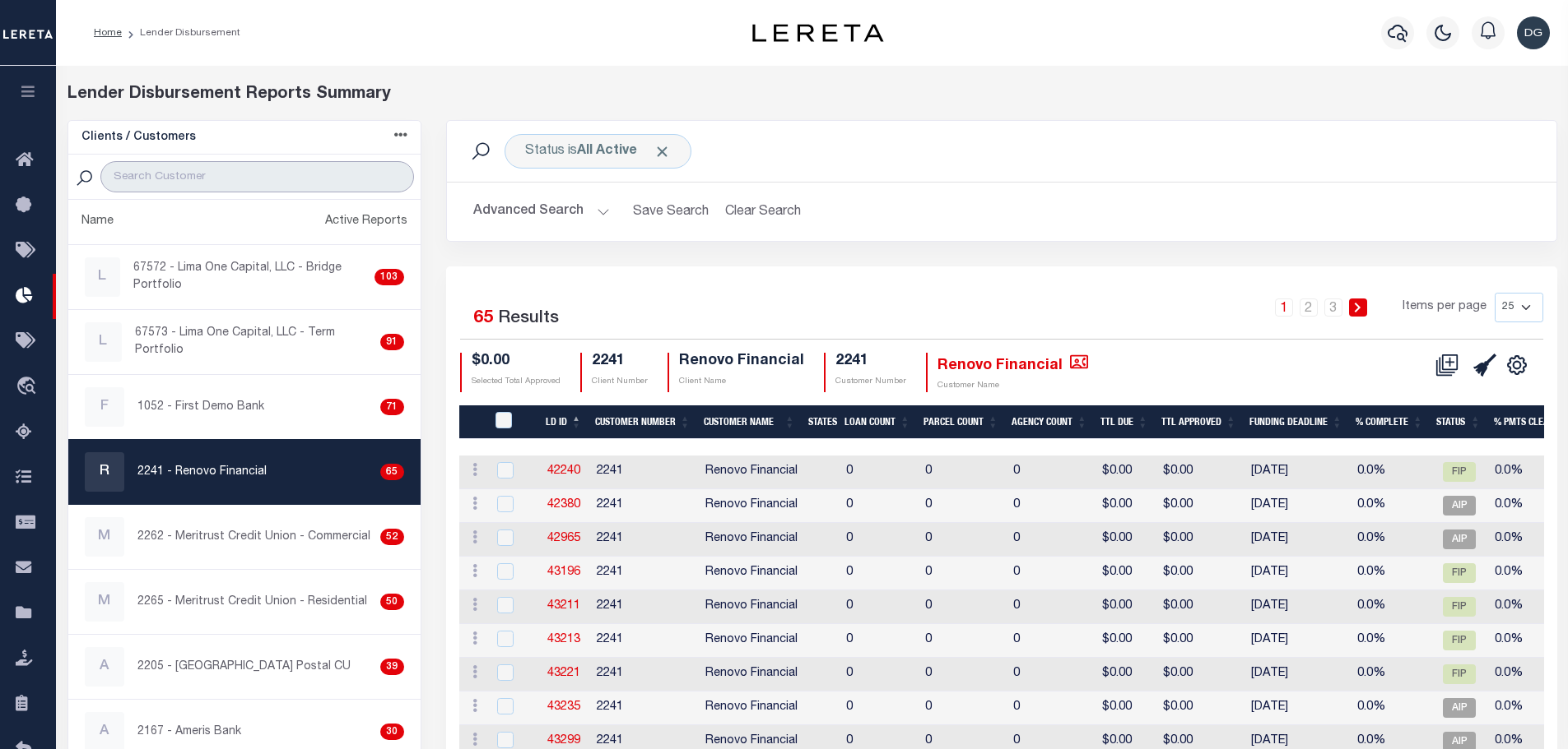
click at [152, 165] on input "search" at bounding box center [256, 177] width 312 height 31
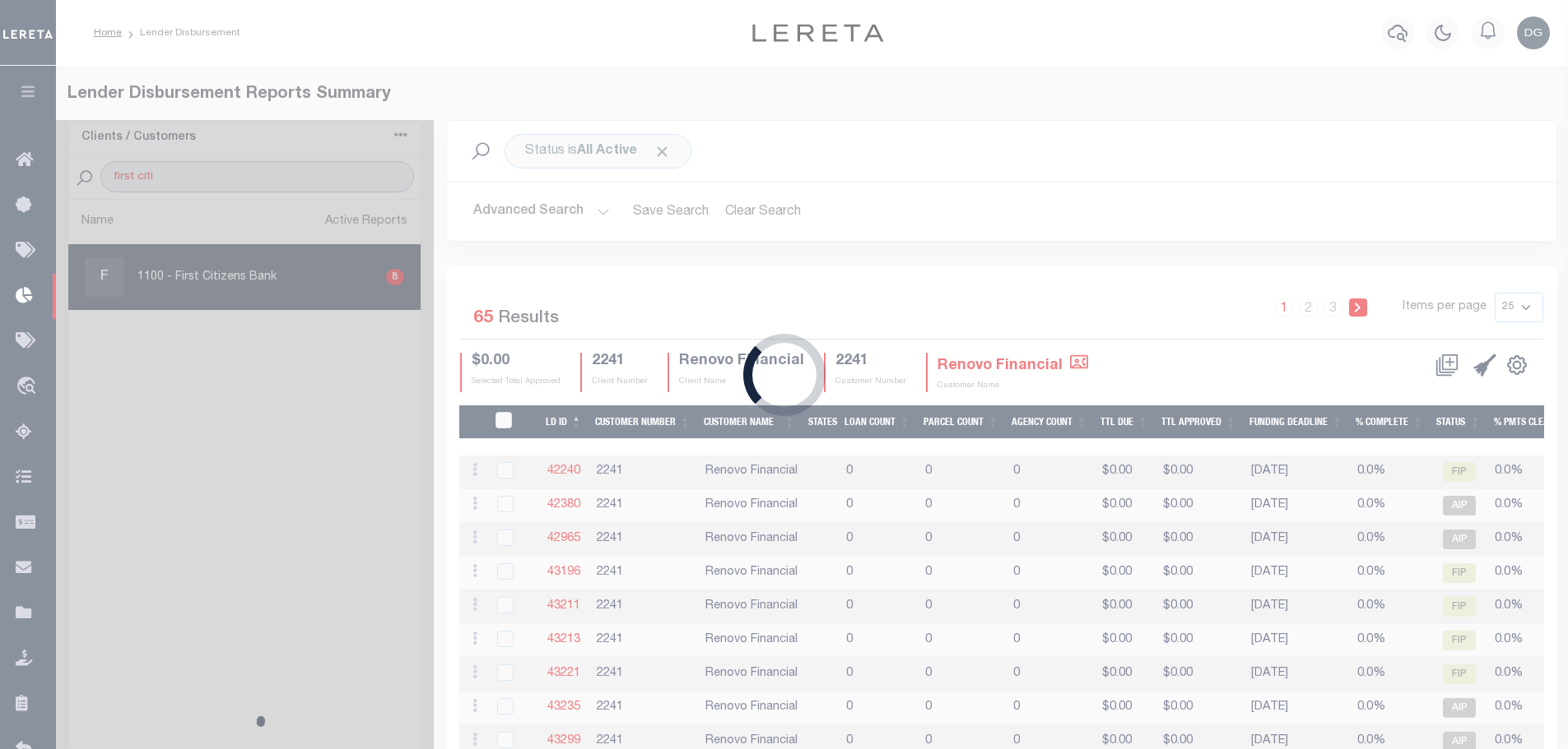
type input "FIRST CITIZENS"
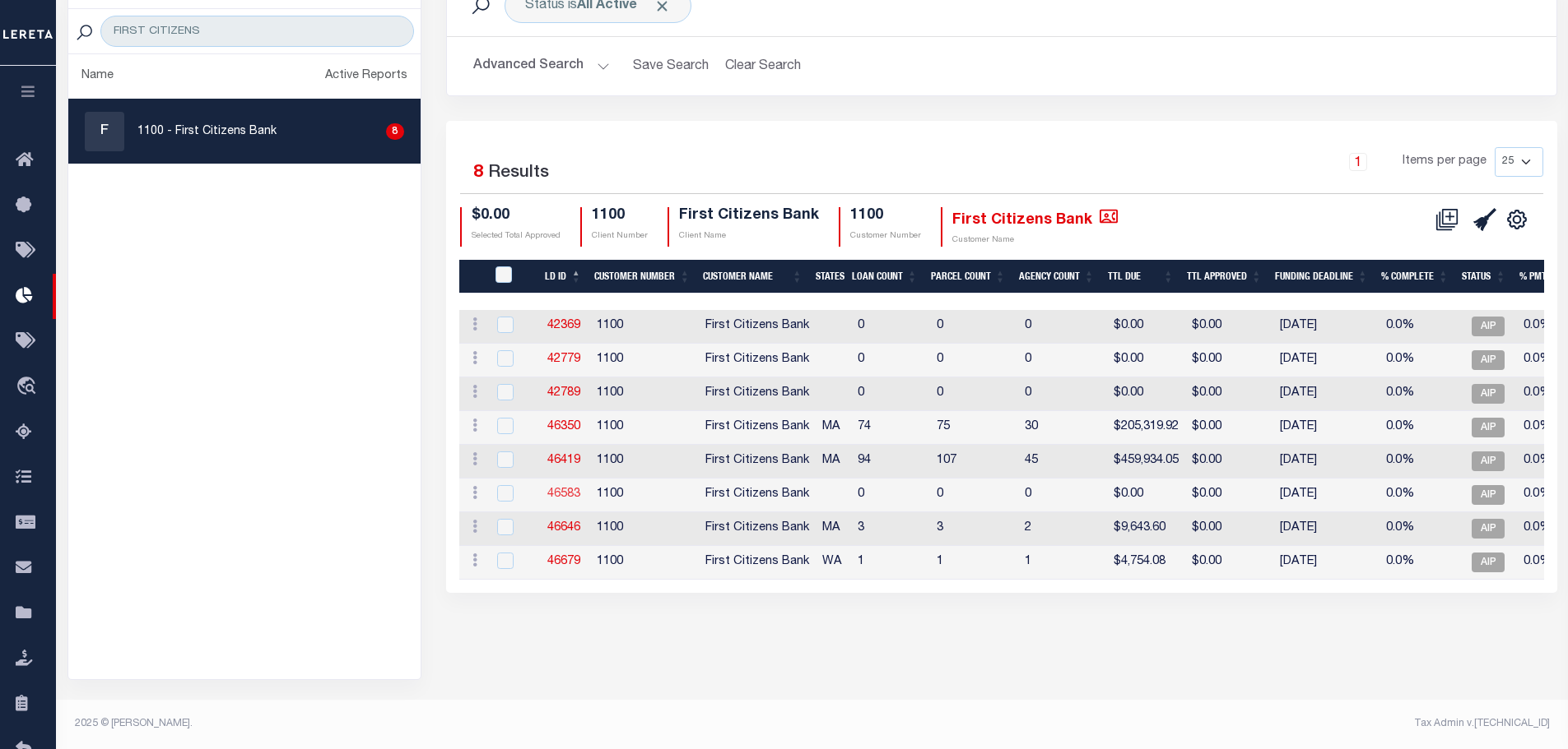
click at [571, 489] on link "46583" at bounding box center [563, 495] width 33 height 11
checkbox input "true"
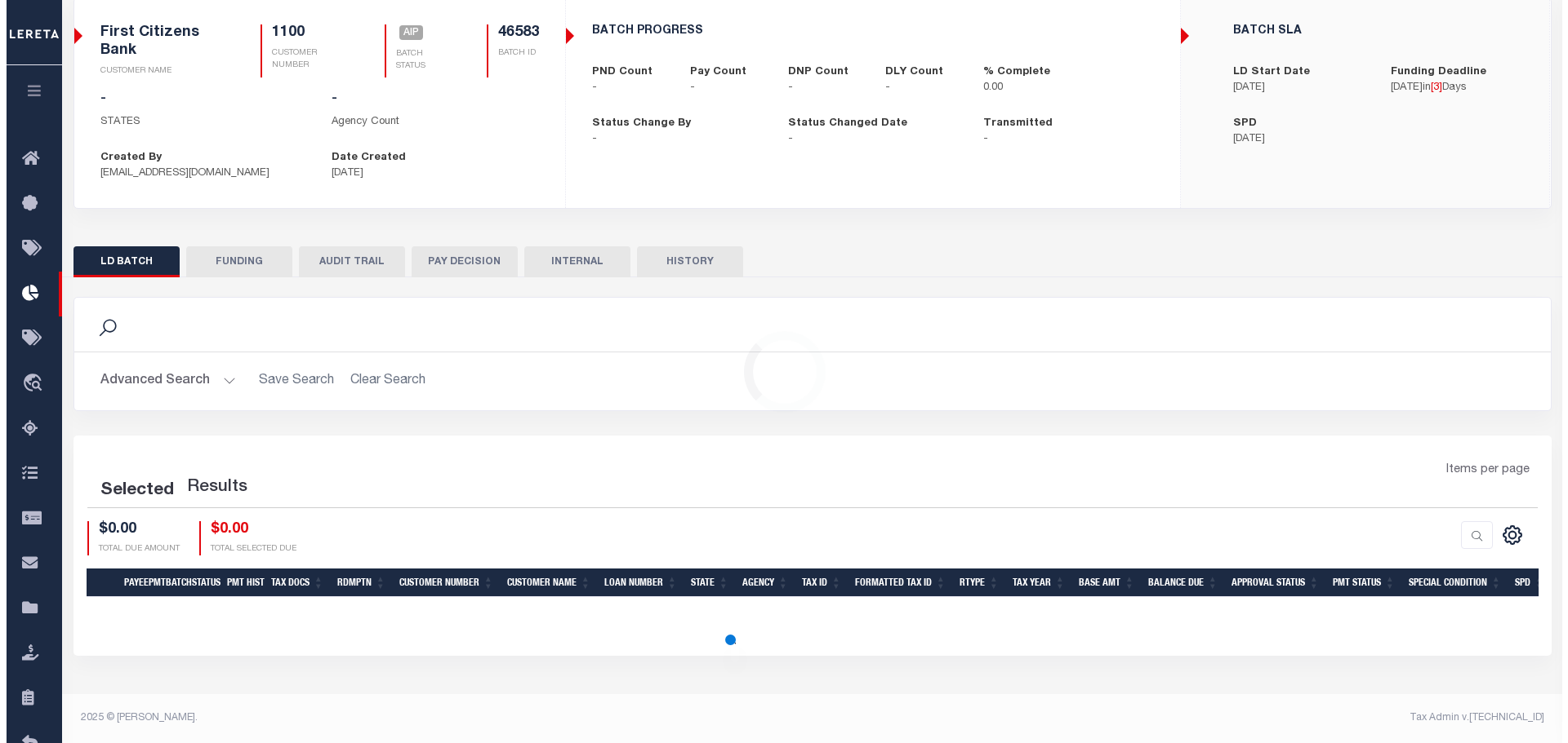
scroll to position [121, 0]
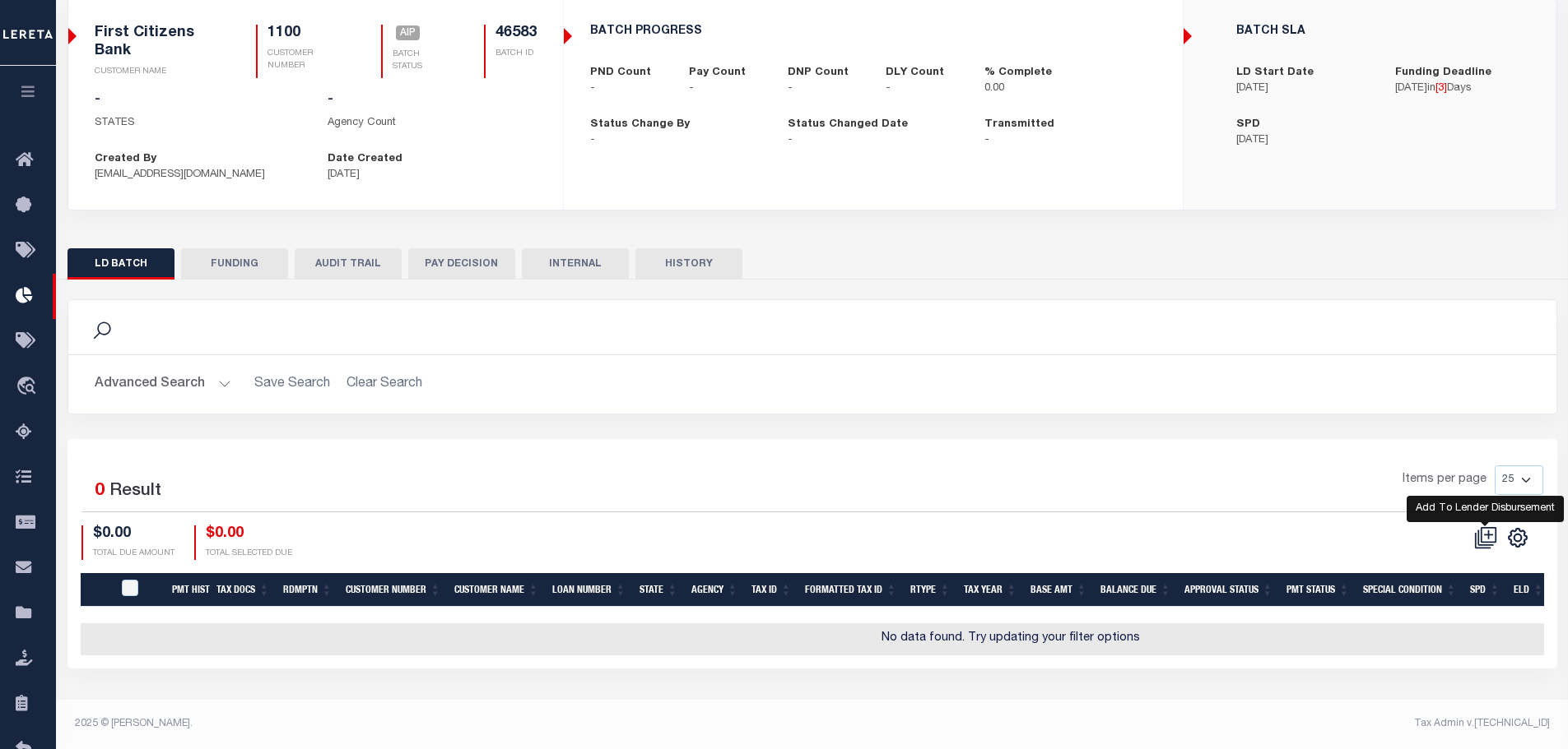
click at [1483, 539] on icon at bounding box center [1485, 538] width 23 height 23
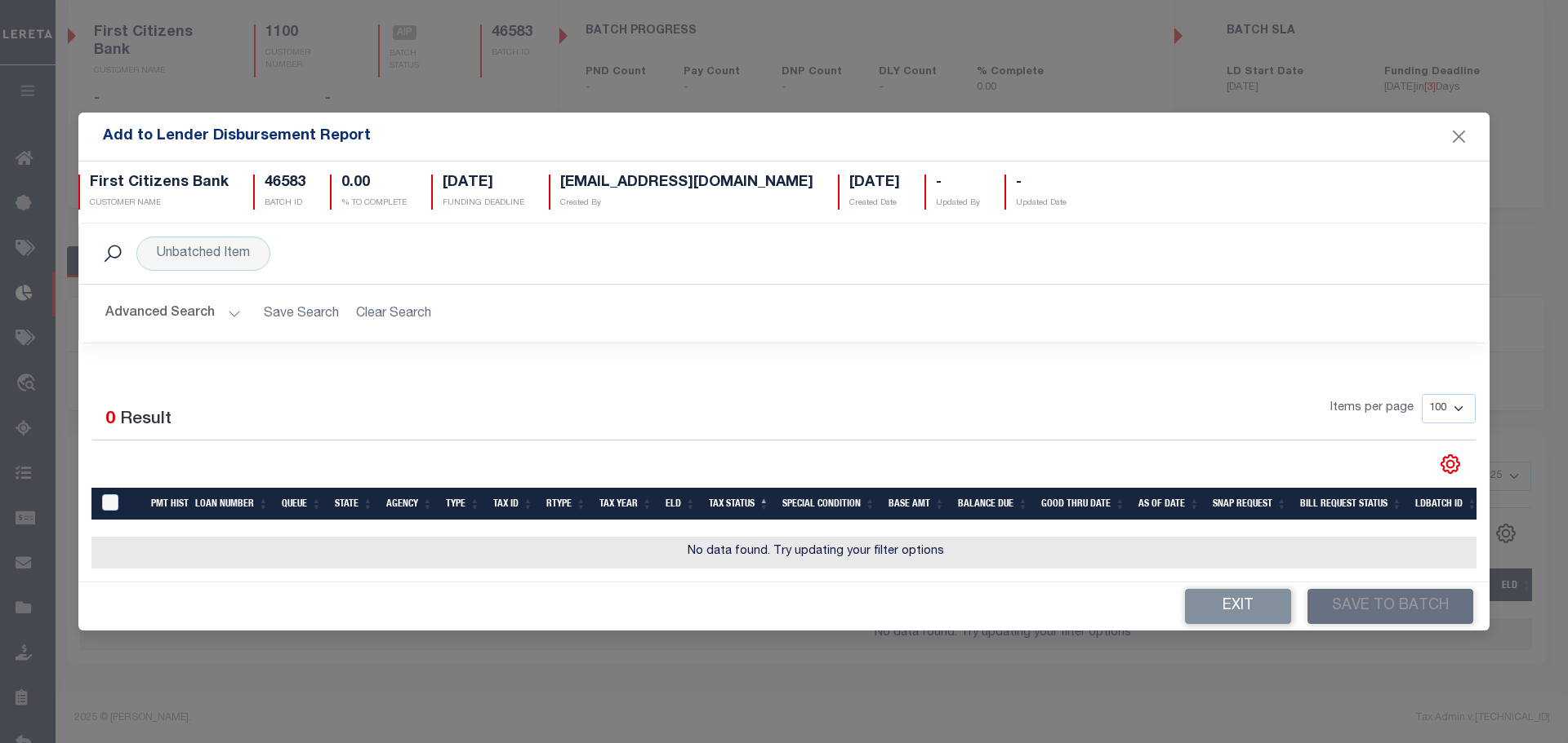
click at [157, 325] on div "Advanced Search Save Search Clear Search AddToLenderDisbursementReportGridWrapp…" at bounding box center [784, 314] width 1410 height 58
click at [179, 306] on button "Advanced Search" at bounding box center [173, 314] width 136 height 32
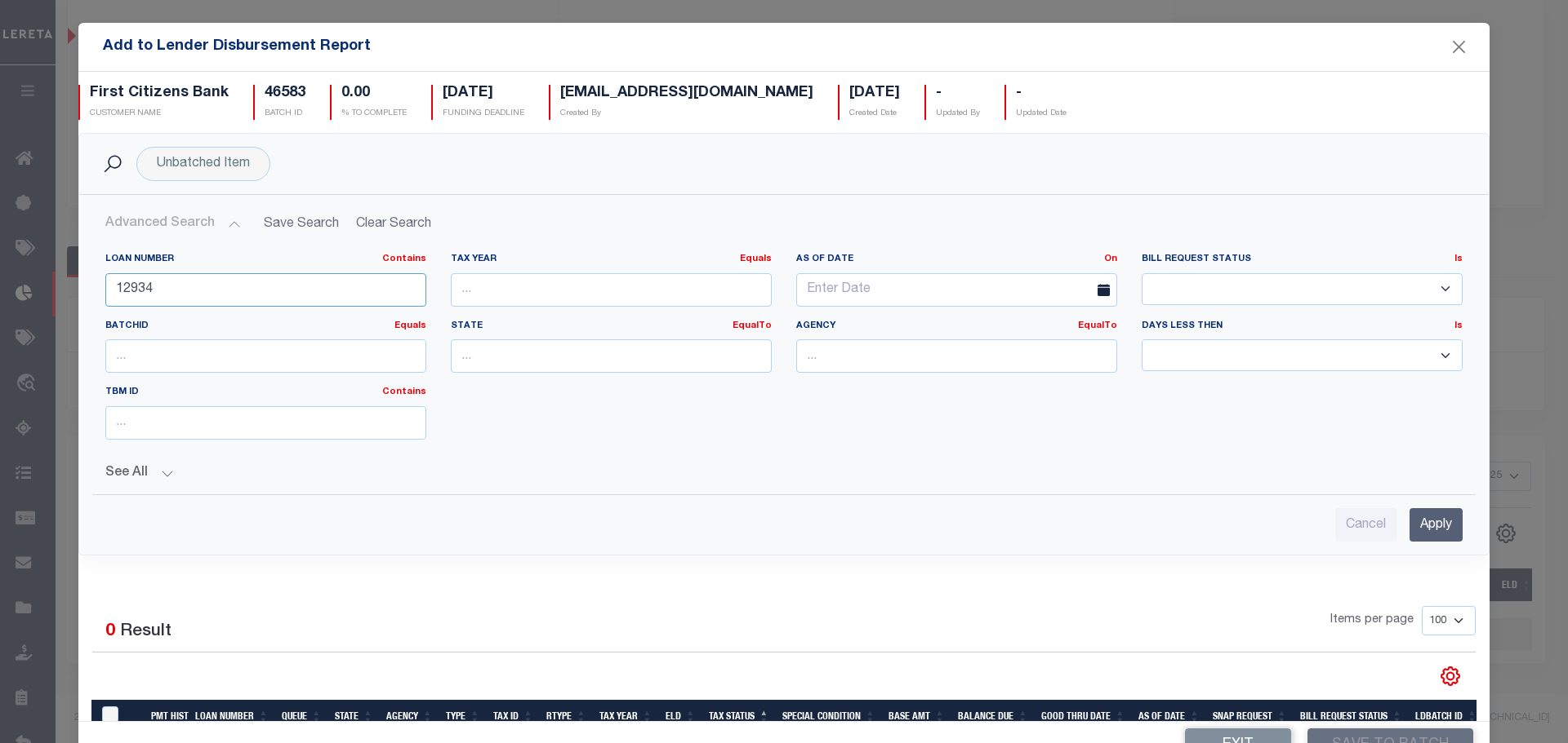
click at [181, 290] on input "12934" at bounding box center [266, 290] width 321 height 34
type input "993235584"
click at [1410, 524] on input "Apply" at bounding box center [1436, 525] width 53 height 34
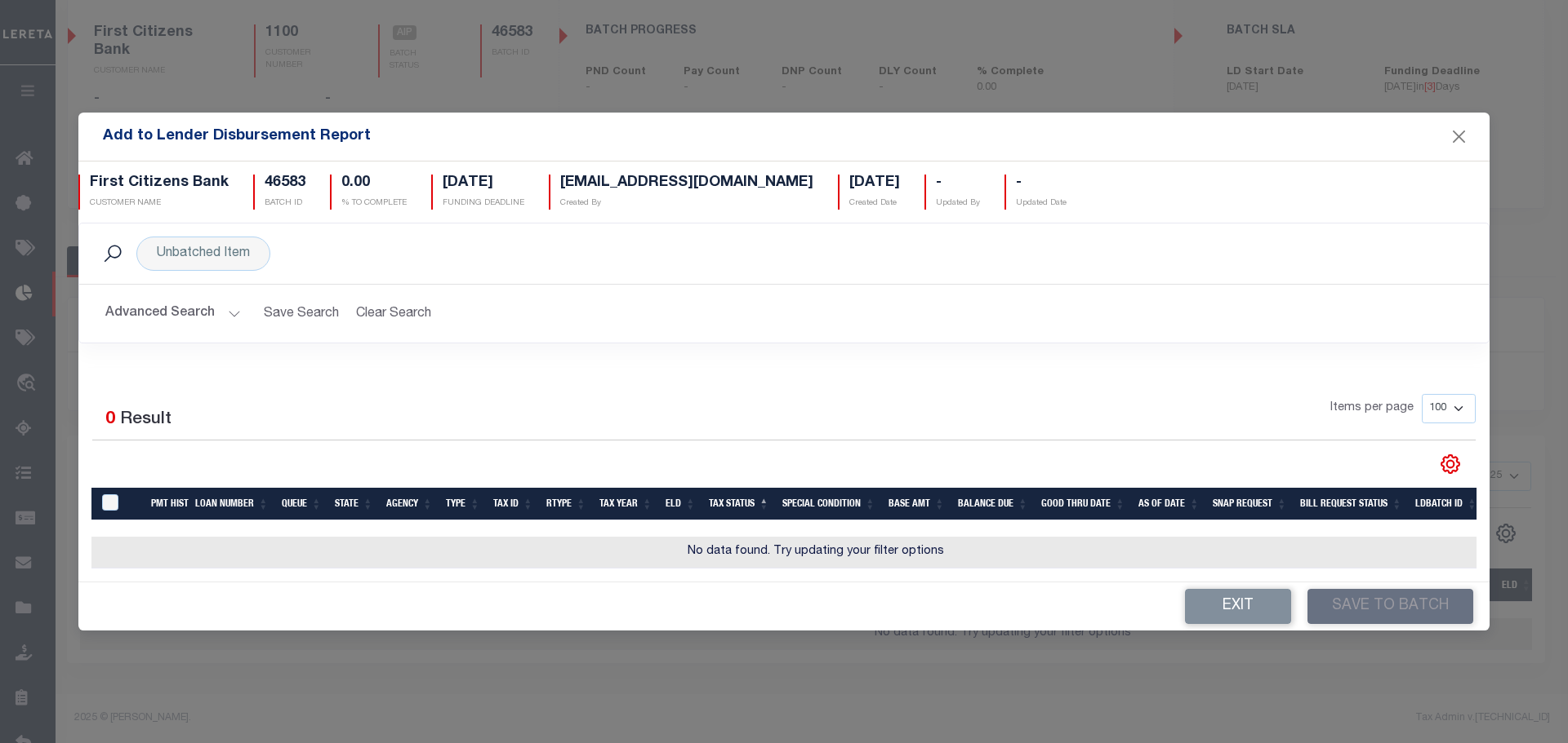
click at [154, 307] on button "Advanced Search" at bounding box center [173, 314] width 136 height 32
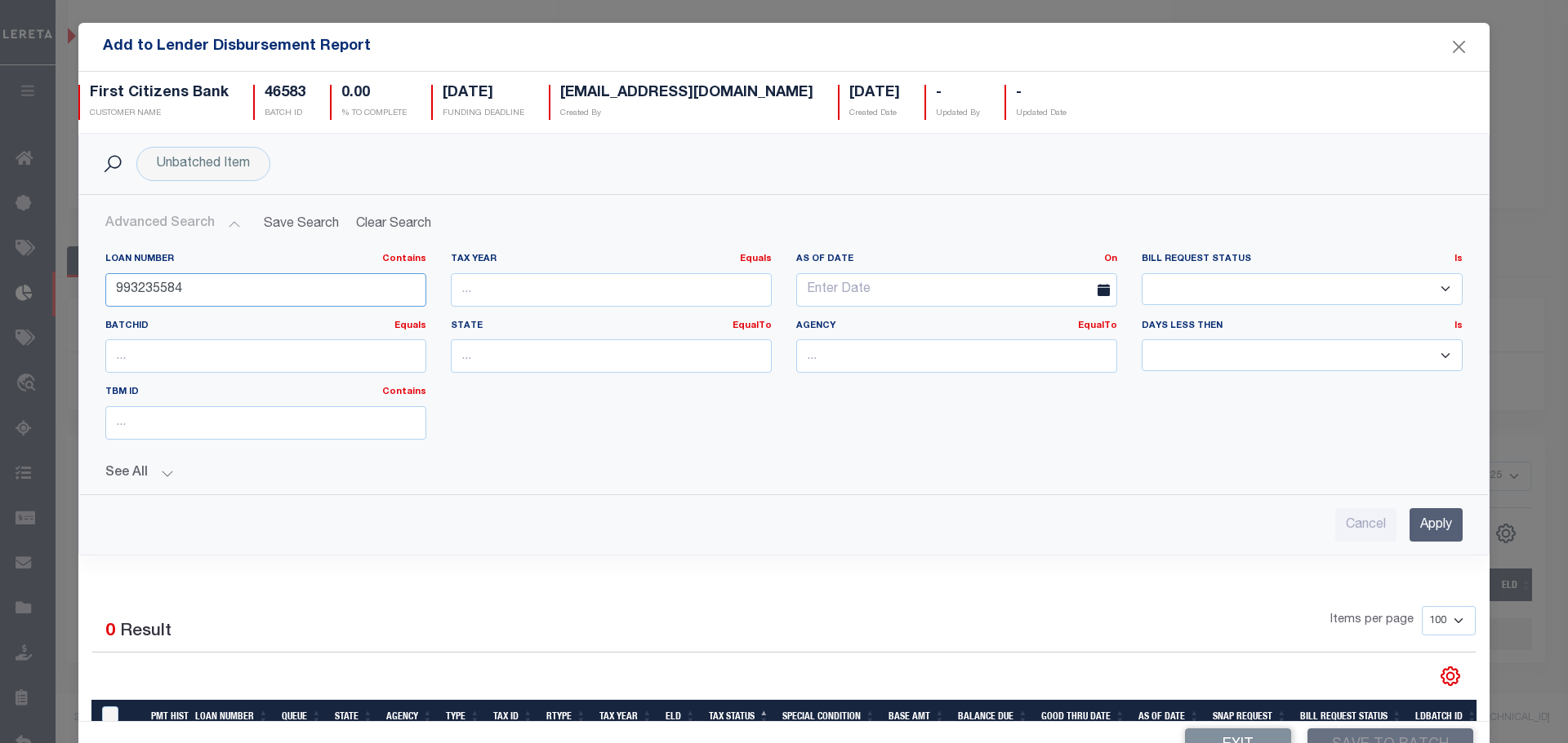
click at [302, 293] on input "993235584" at bounding box center [266, 290] width 321 height 34
click at [511, 427] on div "Loan Number Contains Contains Is 993235584 Tax Year Equals Equals Is Not Equal …" at bounding box center [784, 353] width 1381 height 200
click at [1421, 538] on input "Apply" at bounding box center [1436, 525] width 53 height 34
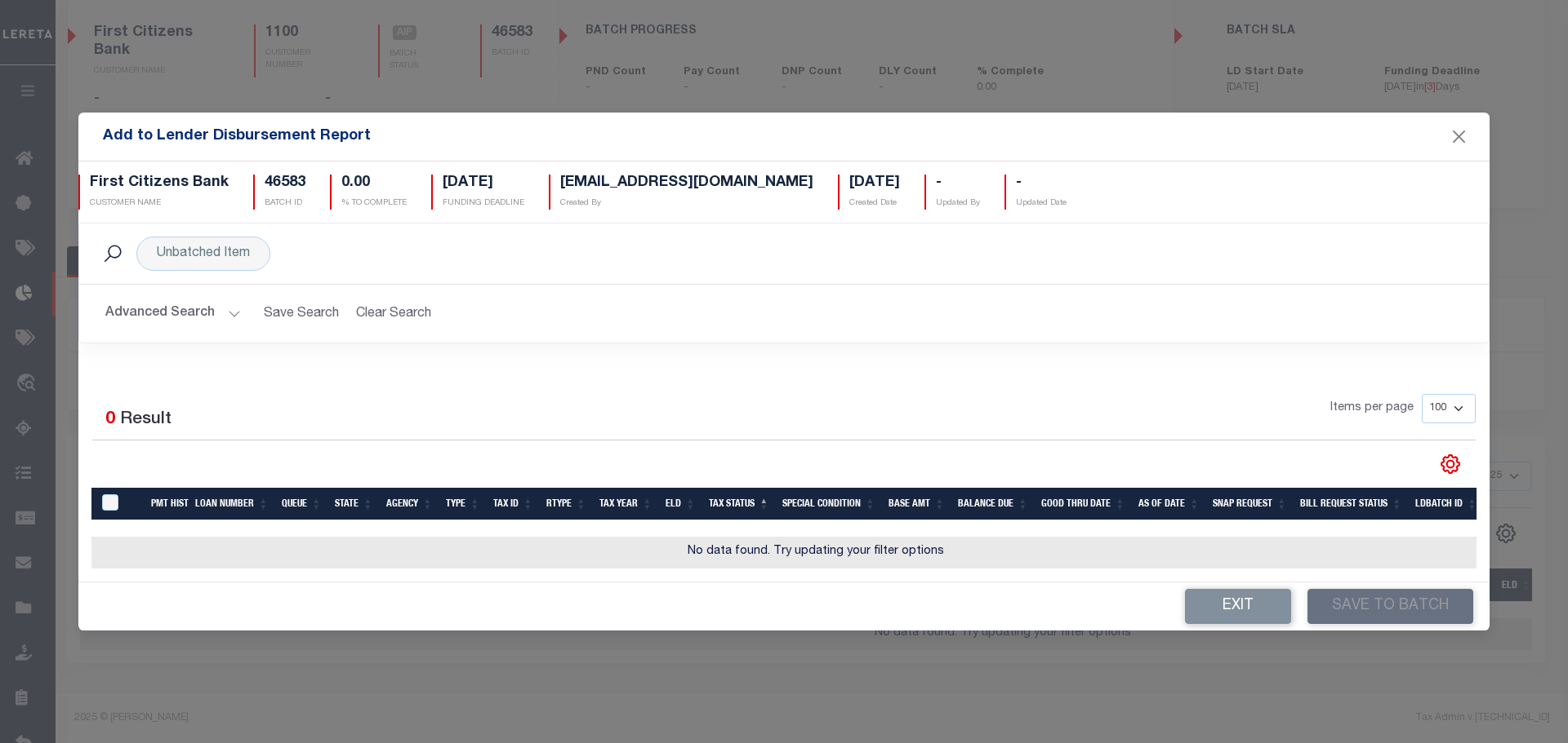
click at [179, 305] on button "Advanced Search" at bounding box center [173, 314] width 136 height 32
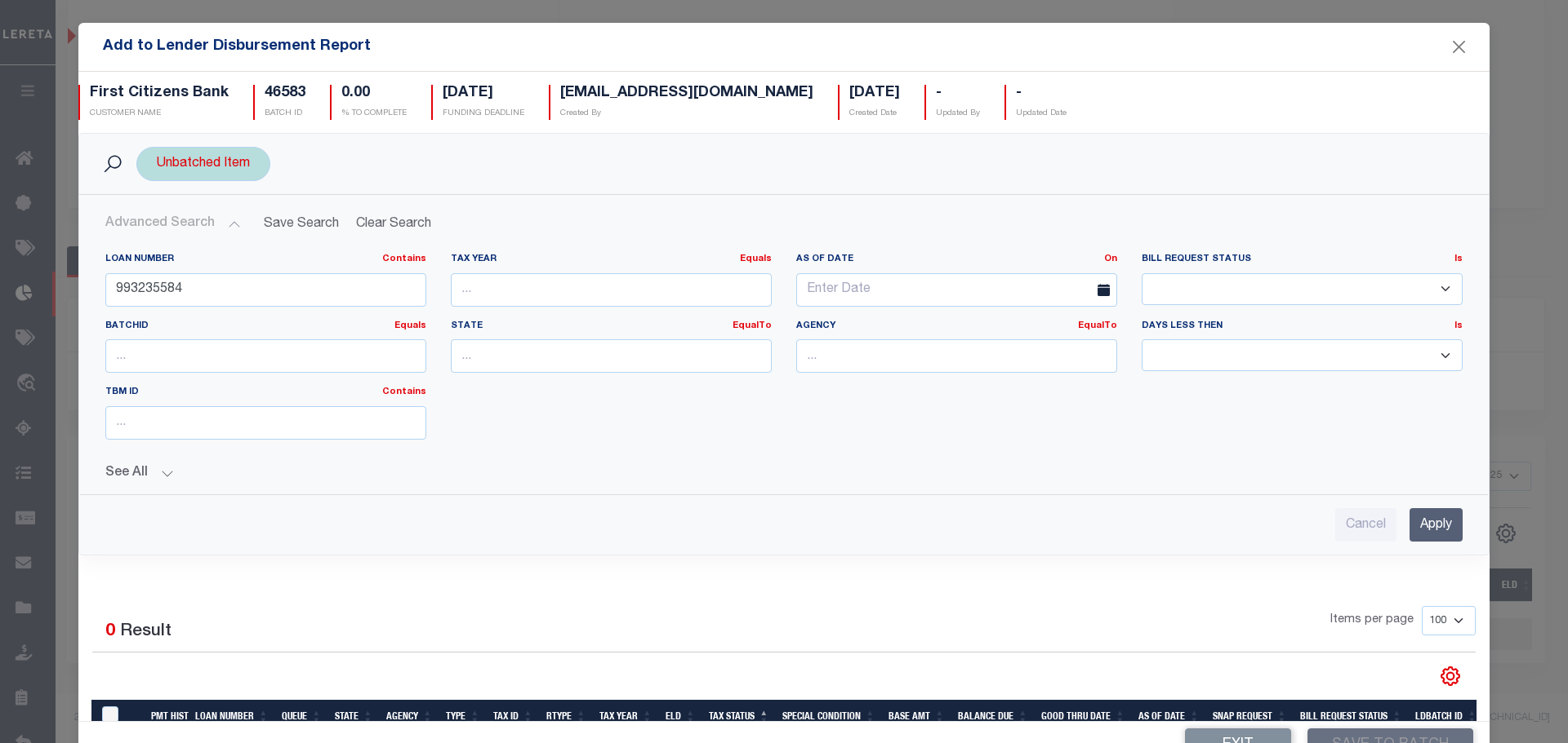
click at [227, 173] on div "Unbatched Item" at bounding box center [204, 164] width 134 height 34
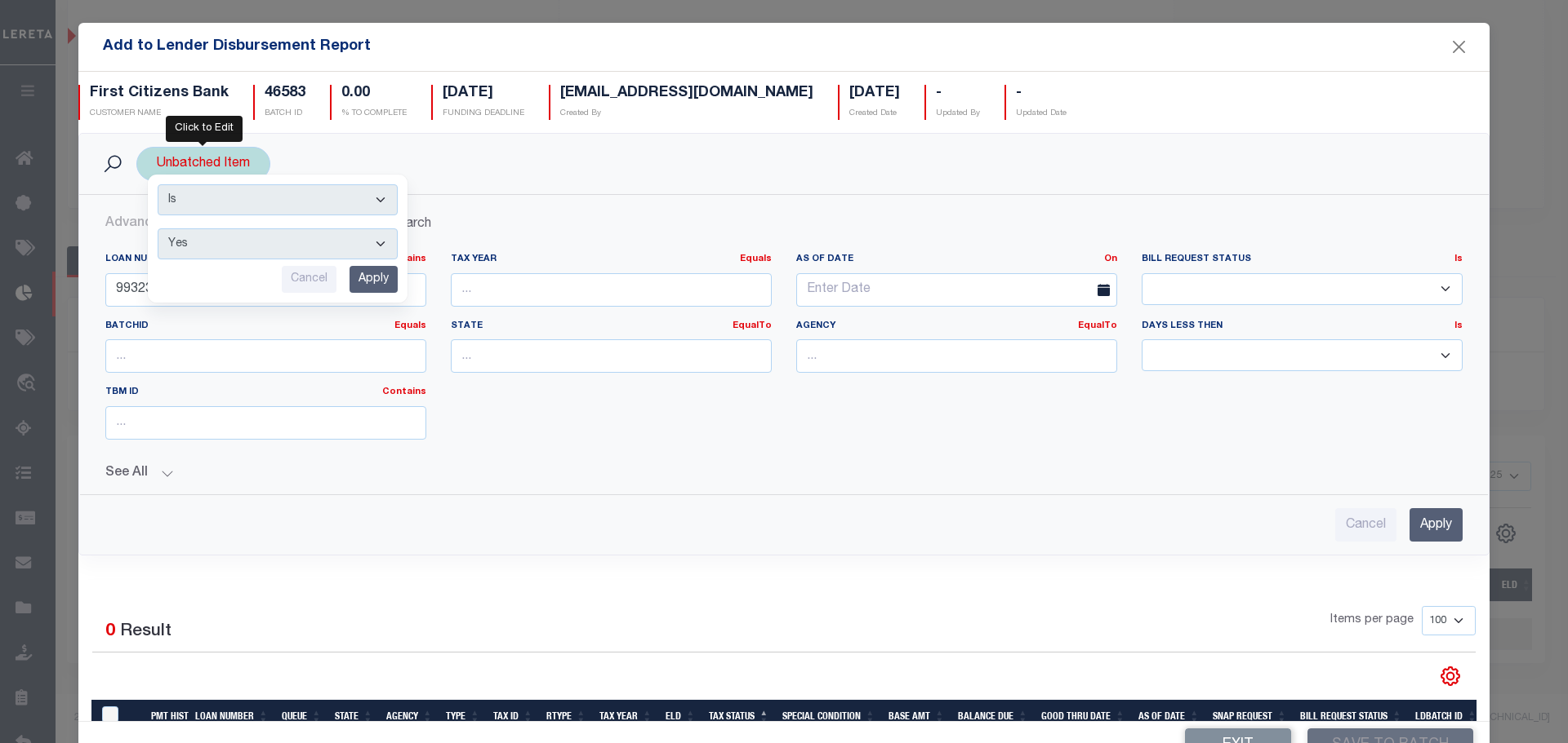
click at [375, 276] on input "Apply" at bounding box center [373, 279] width 48 height 27
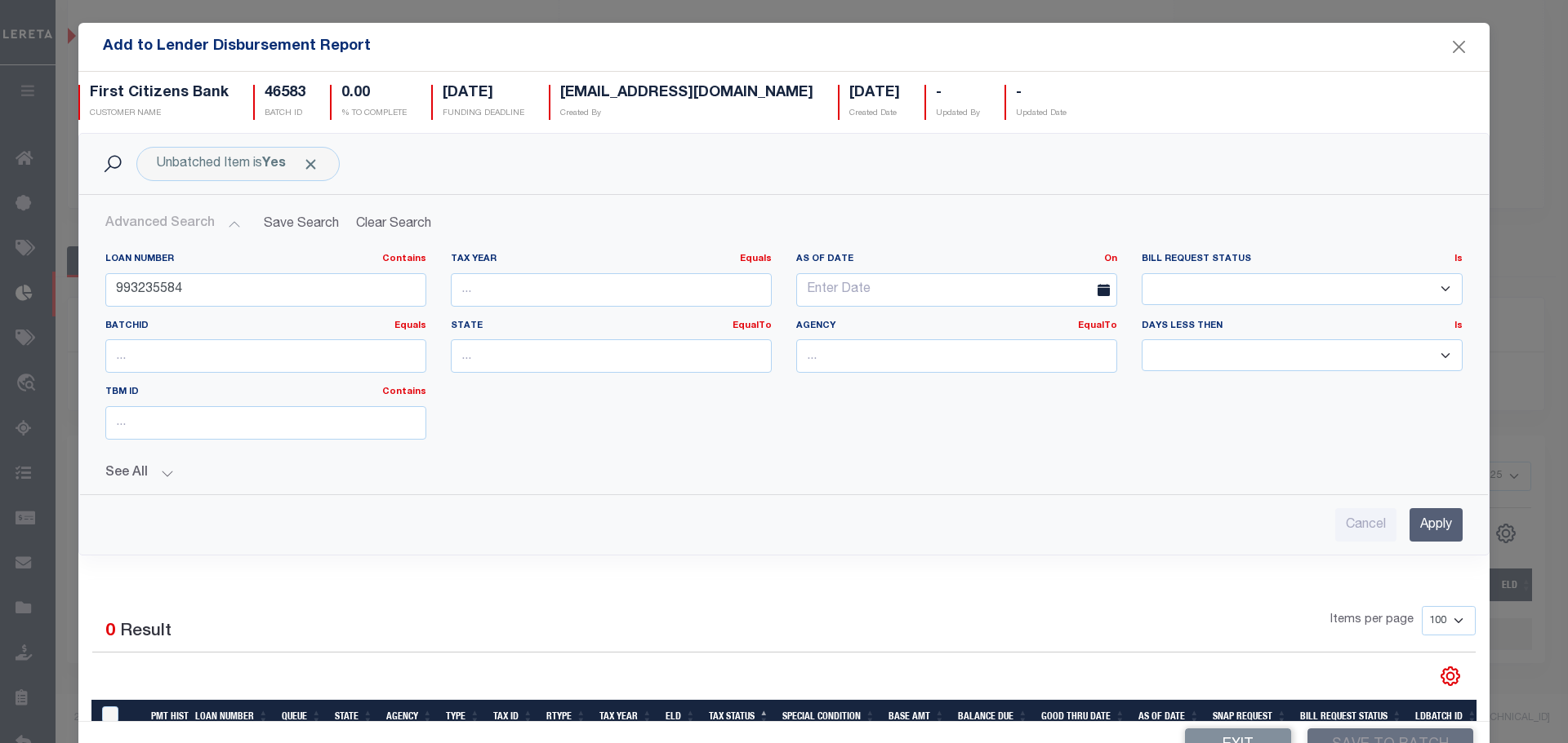
click at [1420, 523] on input "Apply" at bounding box center [1436, 525] width 53 height 34
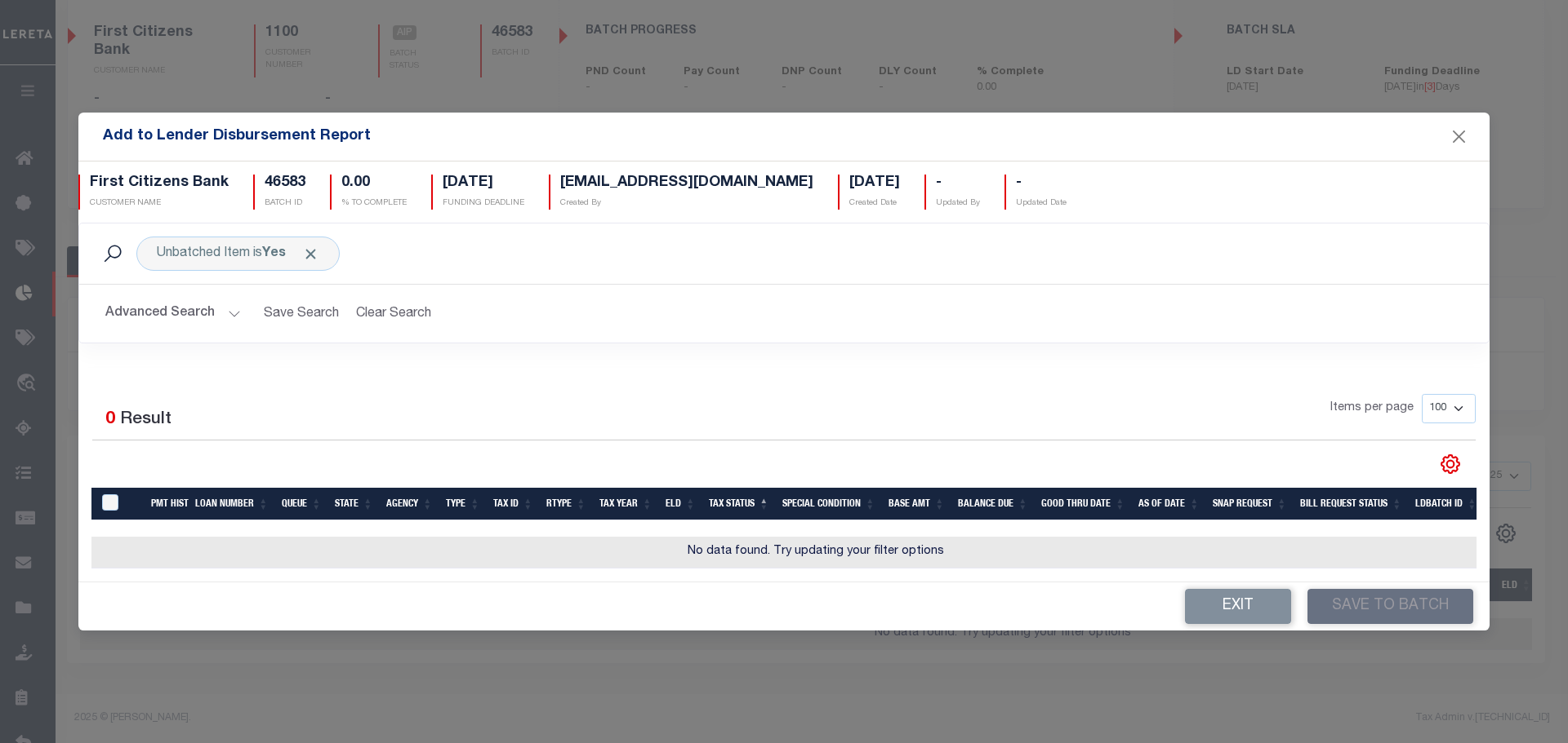
click at [200, 301] on button "Advanced Search" at bounding box center [173, 314] width 136 height 32
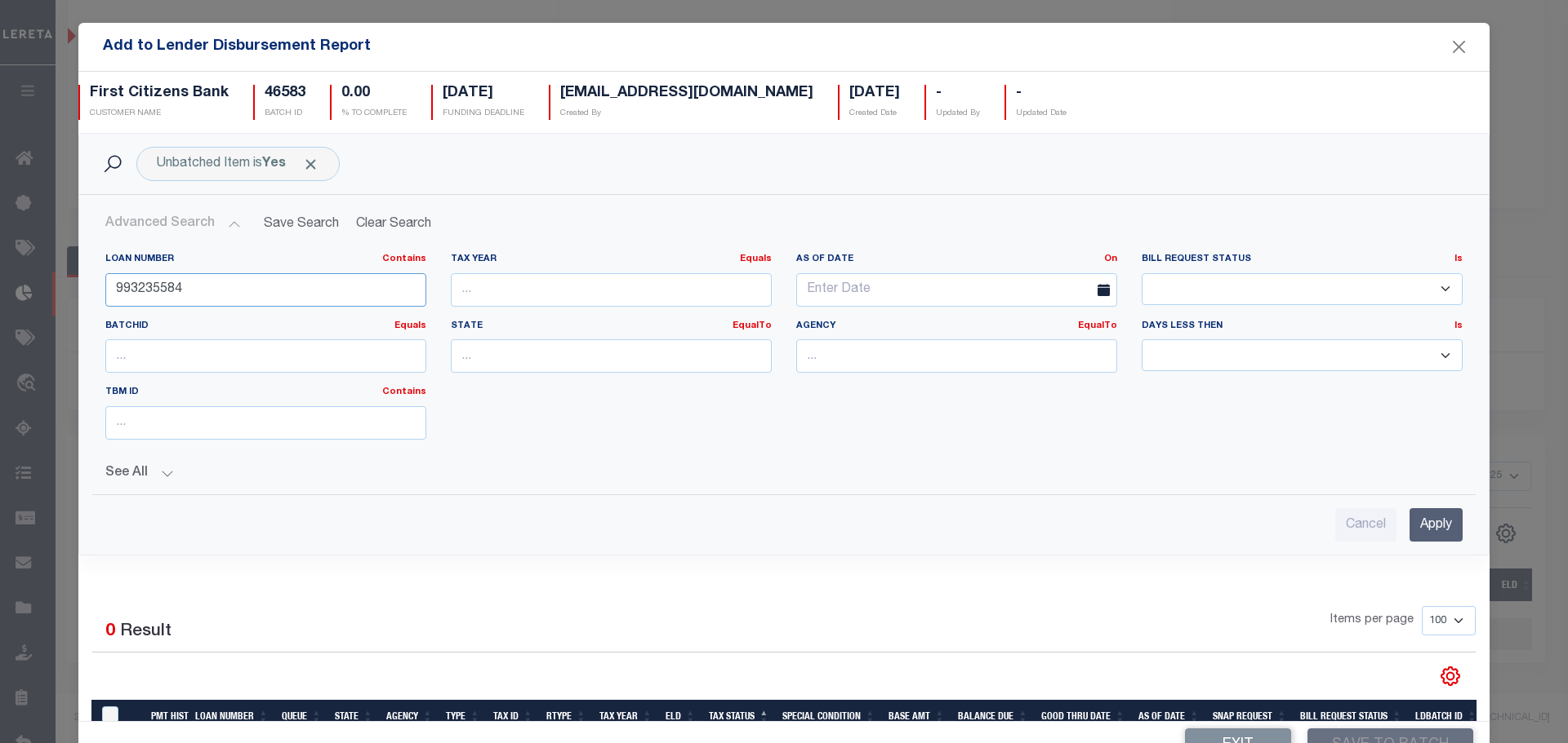
click at [221, 286] on input "993235584" at bounding box center [266, 290] width 321 height 34
click at [220, 285] on input "993235584" at bounding box center [266, 290] width 321 height 34
click at [1232, 282] on select "Bill Received (RCD) Not Received (NCD) Duplicate Bill Printed (DBP) Memo Bill P…" at bounding box center [1301, 289] width 321 height 32
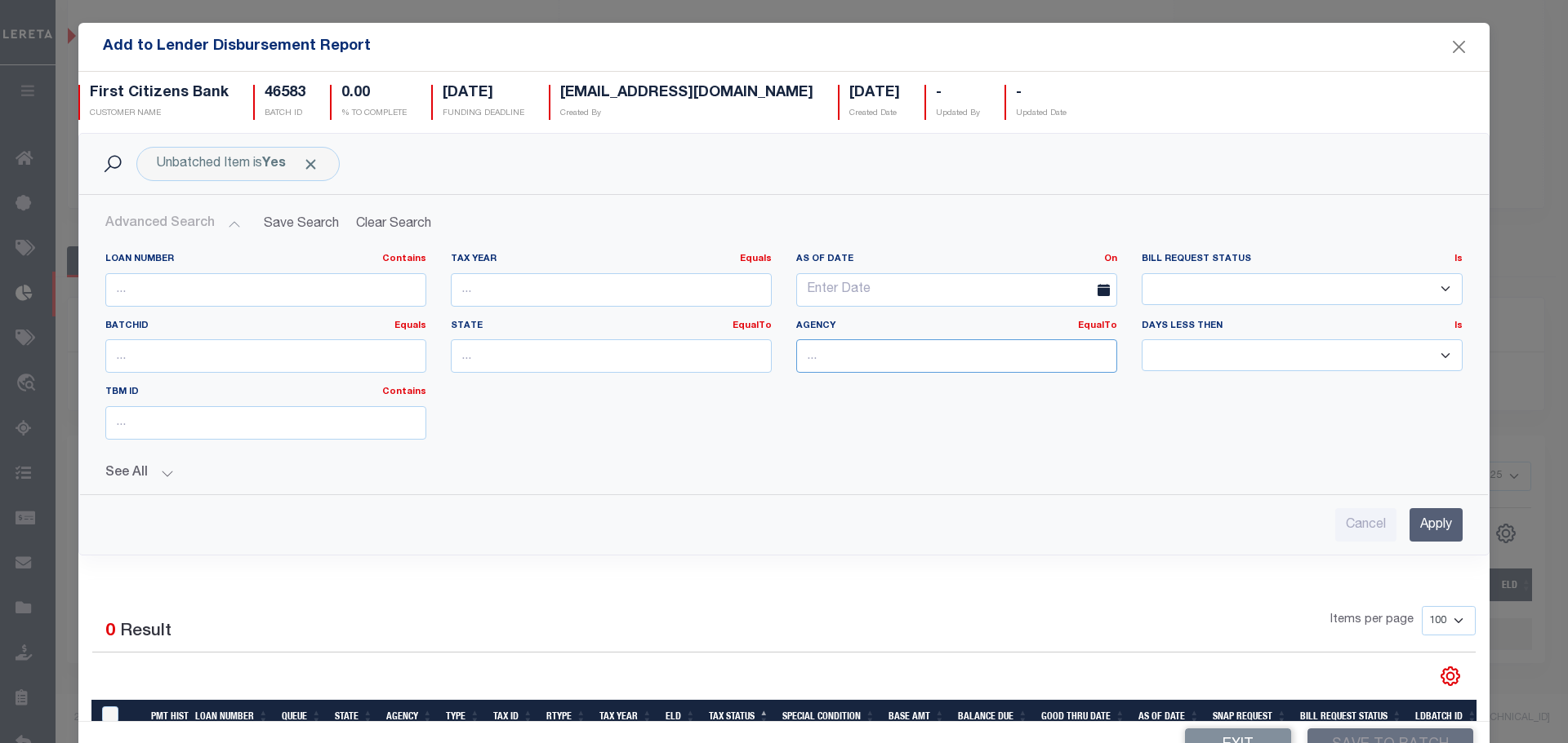
click at [945, 356] on input "text" at bounding box center [956, 356] width 321 height 34
type input "200050101"
click at [960, 444] on div "Loan Number Contains Contains Is Tax Year Equals Equals Is Not Equal To Is Grea…" at bounding box center [784, 353] width 1381 height 200
click at [848, 358] on input "text" at bounding box center [956, 356] width 321 height 34
click at [614, 374] on div "State EqualTo Equals" at bounding box center [611, 353] width 346 height 67
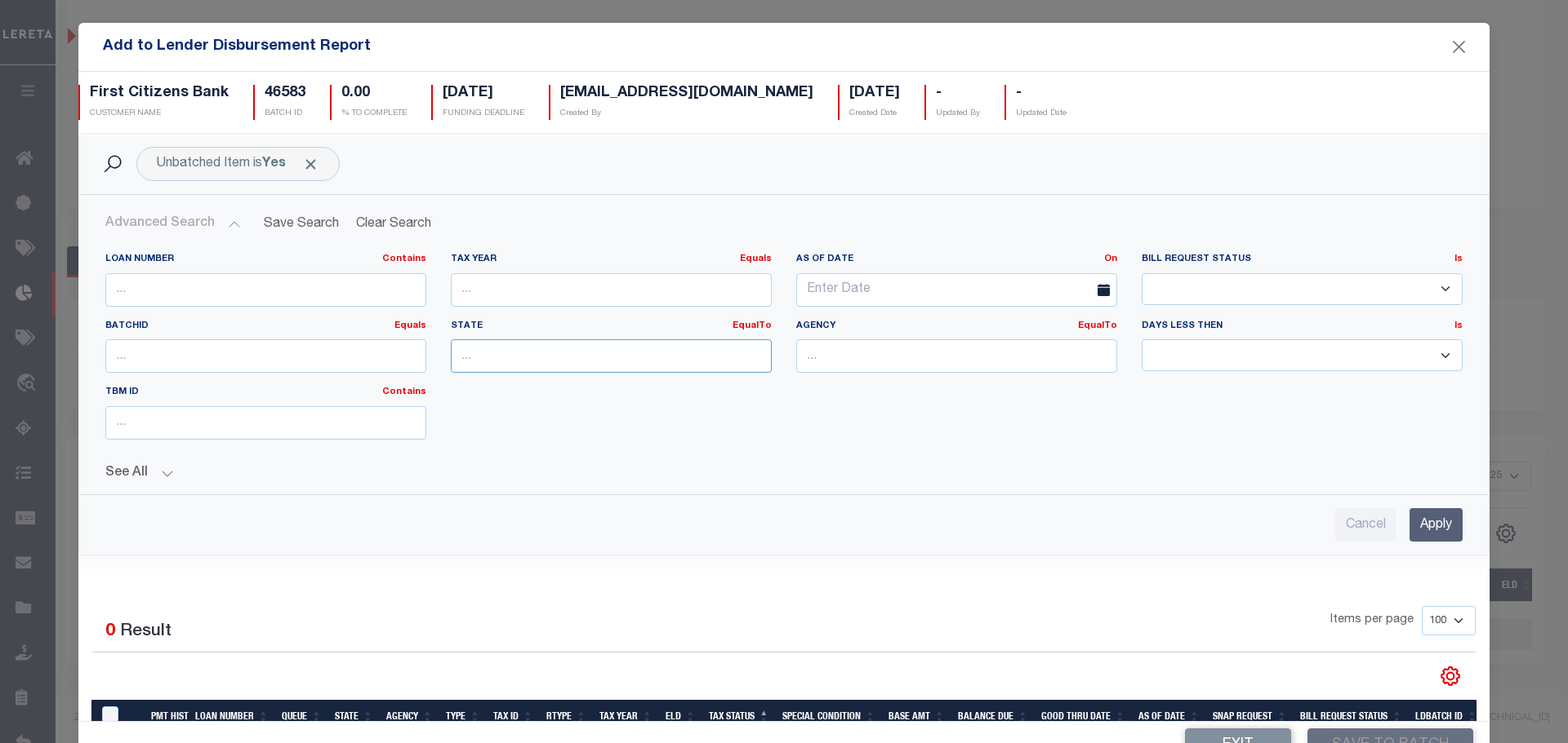
click at [587, 363] on input "text" at bounding box center [611, 356] width 321 height 34
click at [543, 395] on div "MA" at bounding box center [601, 387] width 314 height 26
type input "MA"
click at [827, 359] on input "text" at bounding box center [956, 356] width 321 height 34
click at [835, 395] on div "LYNN CITY" at bounding box center [942, 387] width 314 height 26
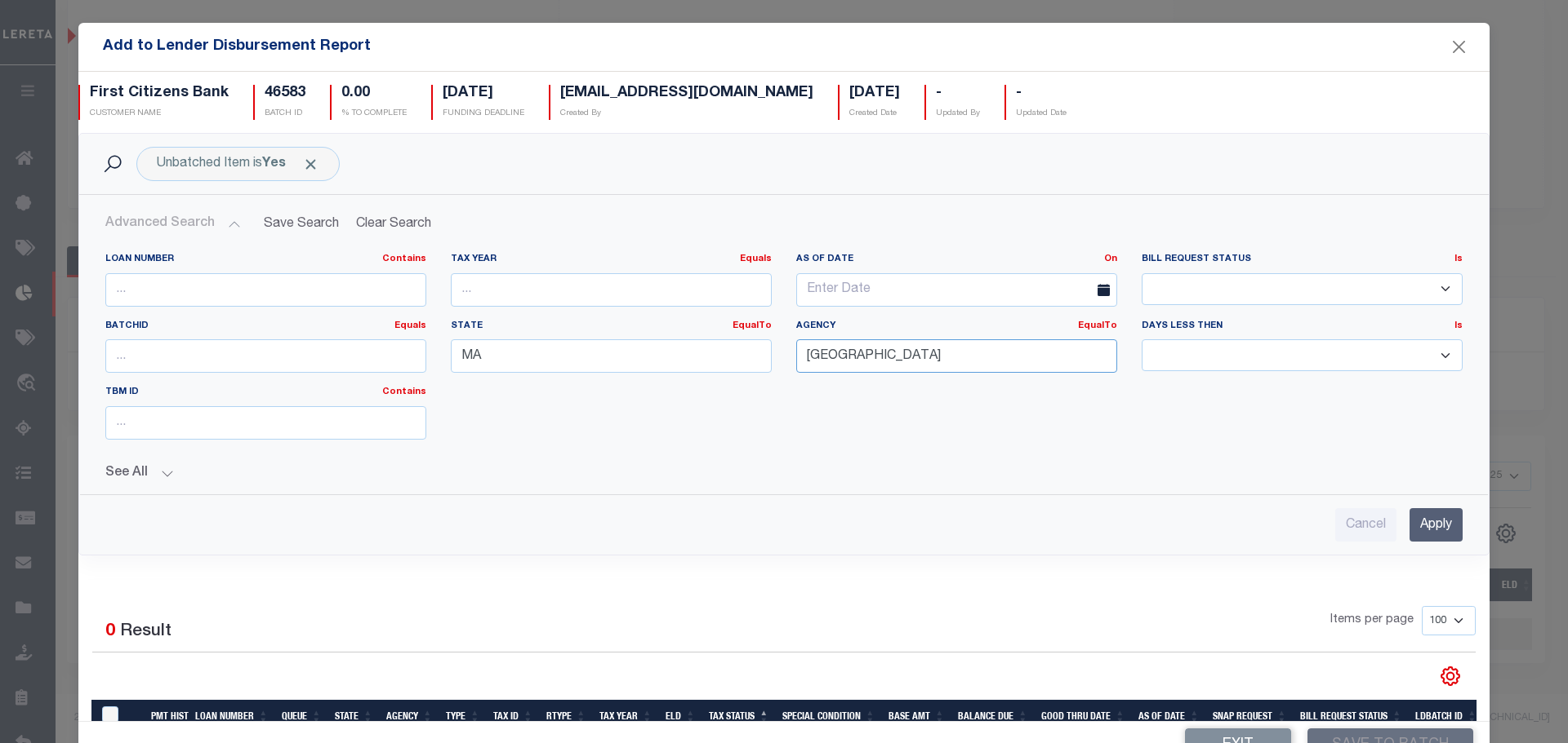
type input "LYNN CITY"
click at [1429, 518] on input "Apply" at bounding box center [1436, 525] width 53 height 34
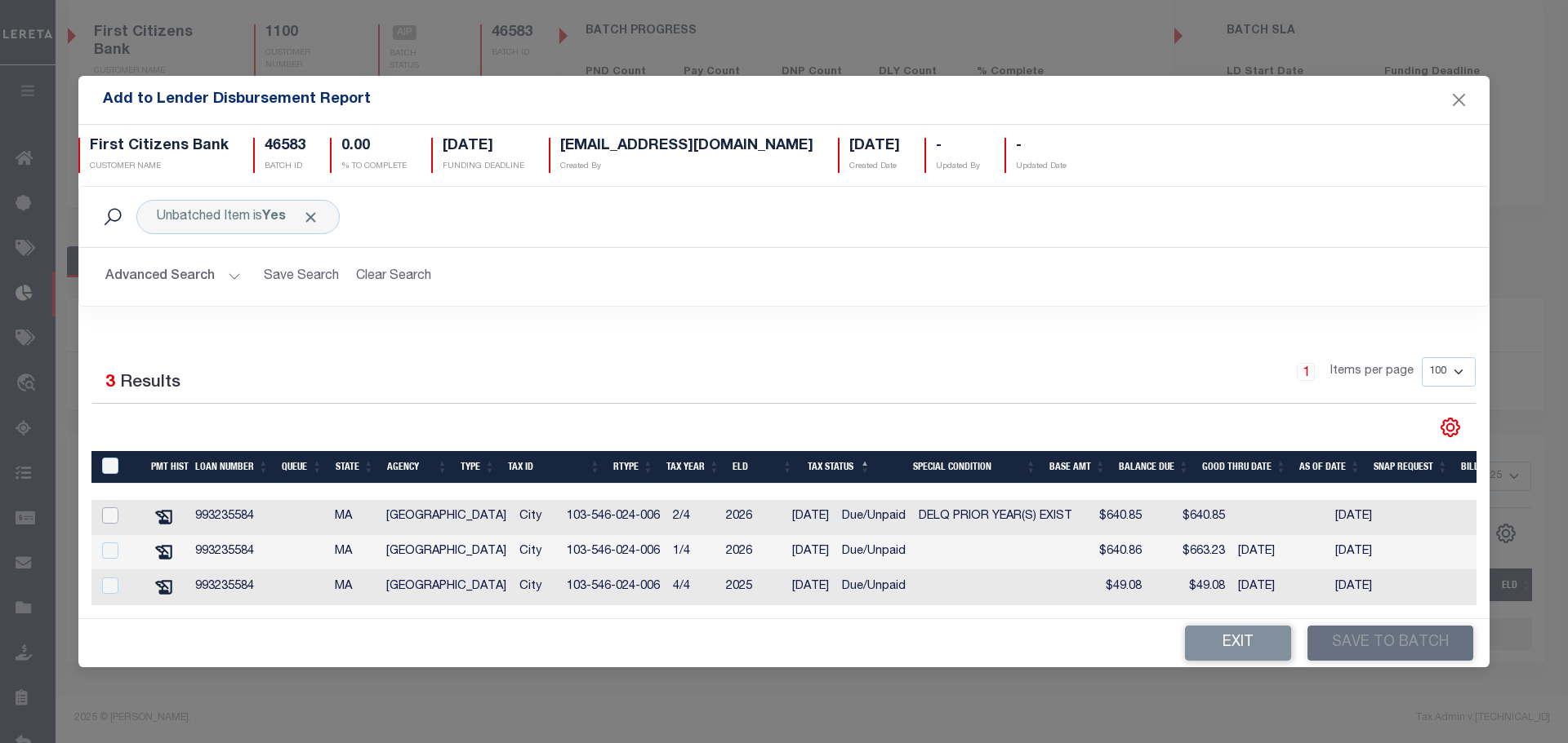
click at [102, 508] on input "checkbox" at bounding box center [109, 515] width 16 height 16
checkbox input "true"
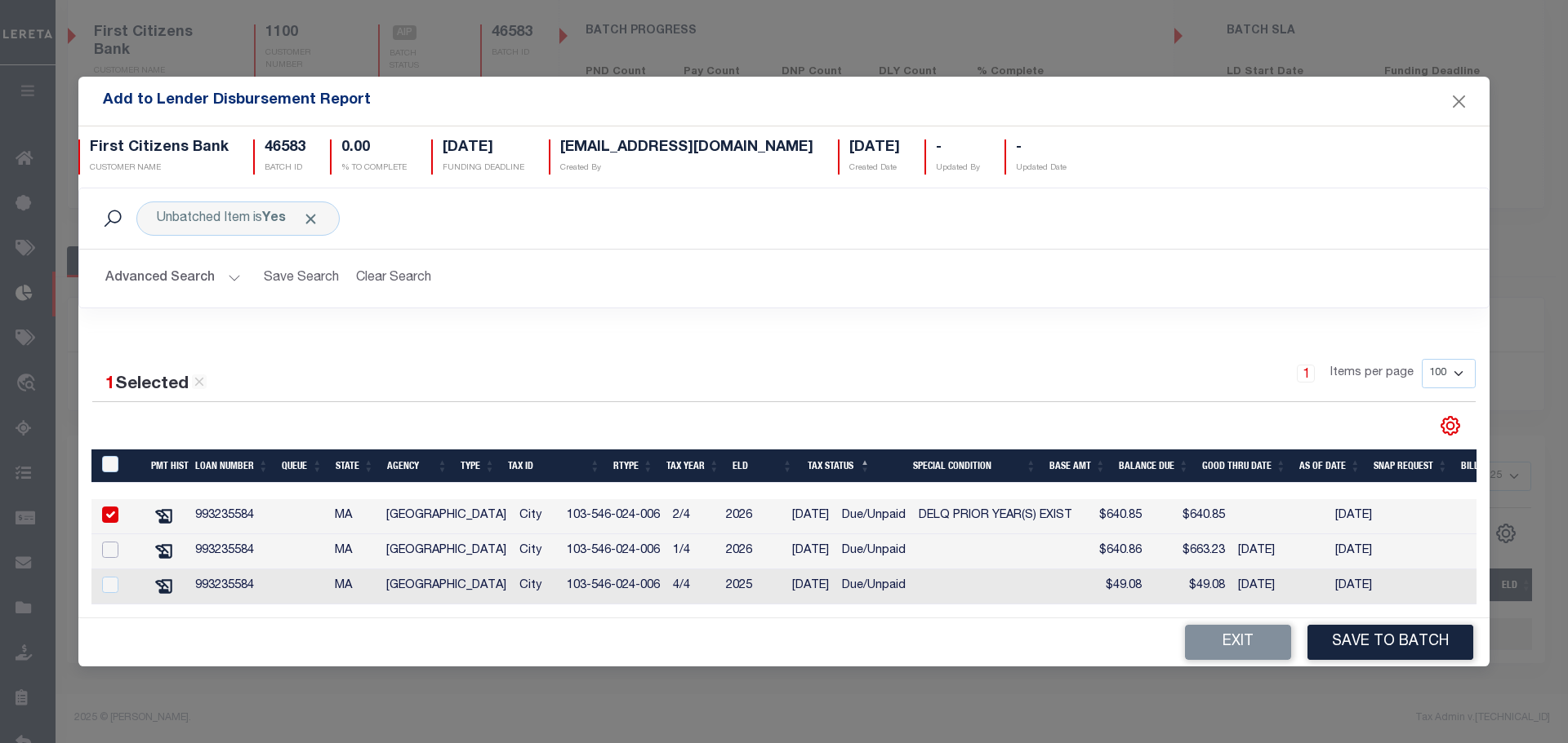
drag, startPoint x: 108, startPoint y: 547, endPoint x: 110, endPoint y: 557, distance: 10.2
click at [107, 547] on input "checkbox" at bounding box center [109, 549] width 16 height 16
checkbox input "true"
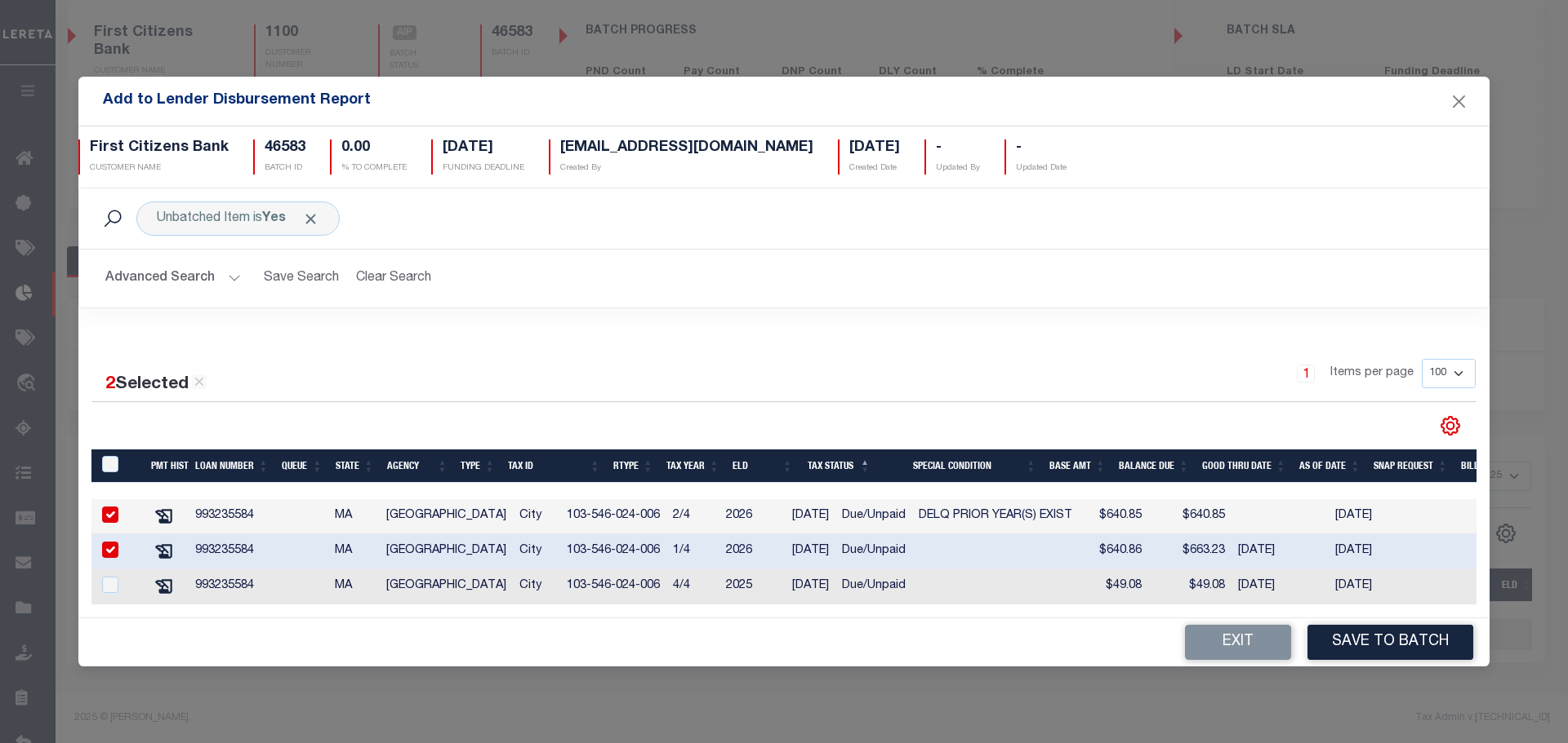
click at [115, 599] on td at bounding box center [118, 587] width 53 height 35
checkbox input "true"
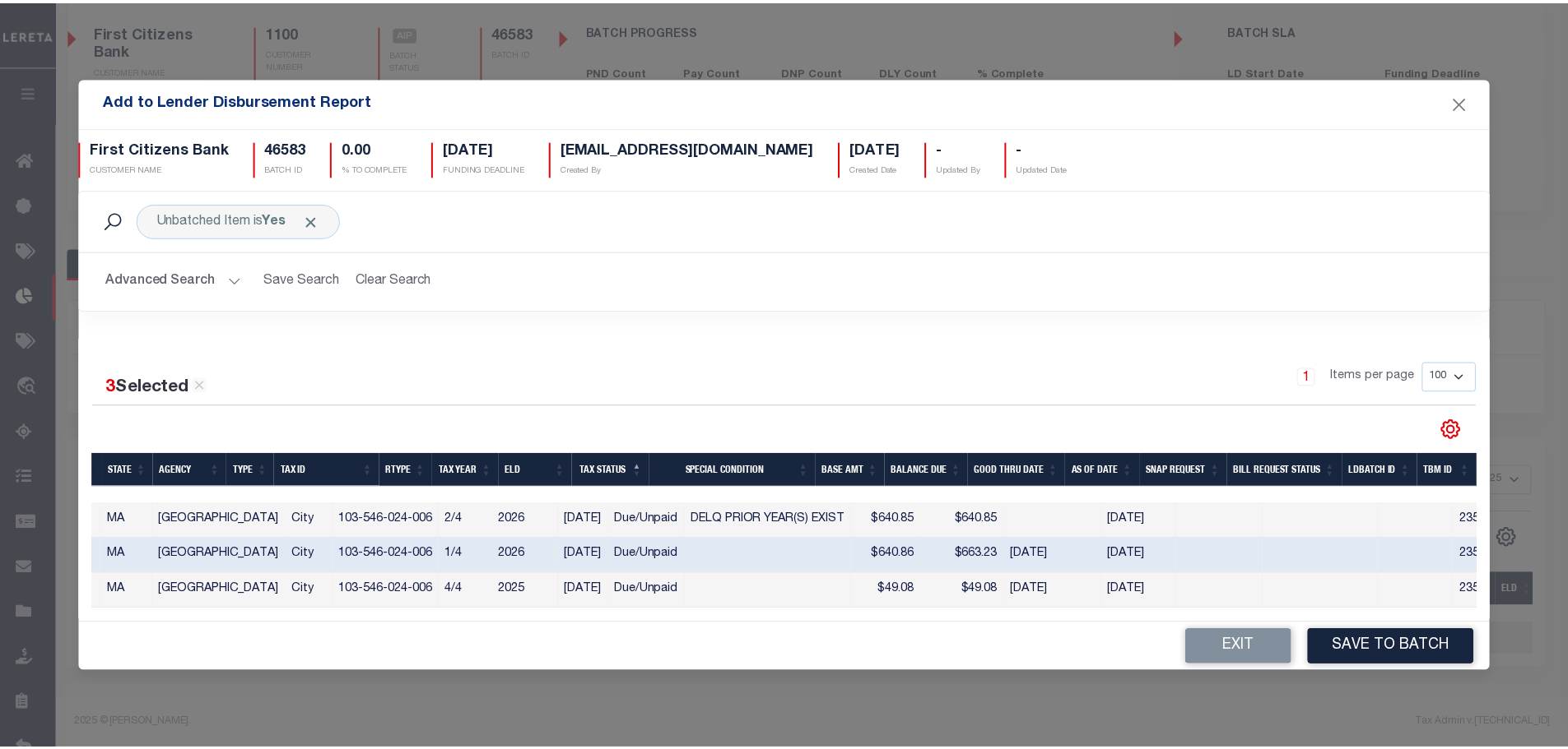
scroll to position [0, 0]
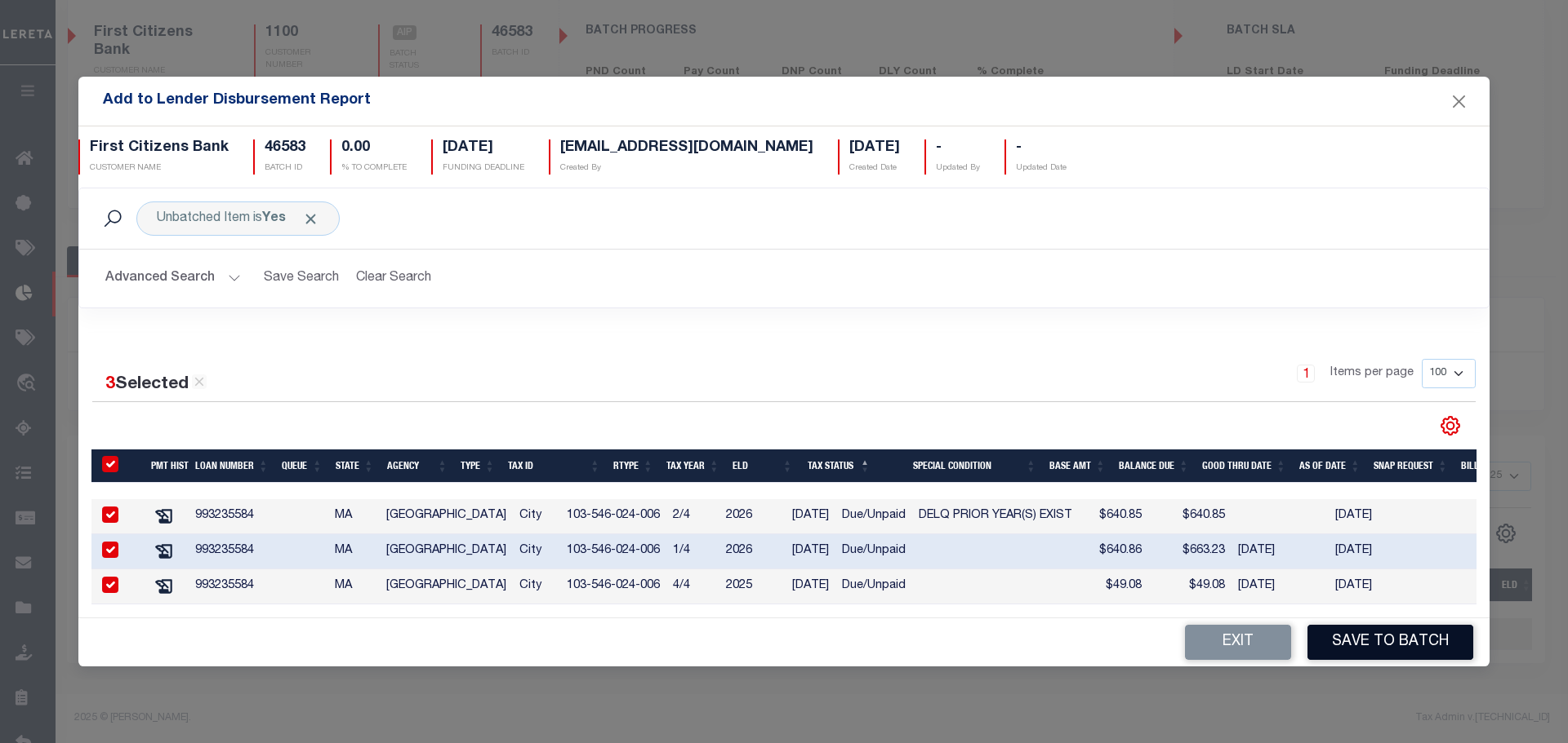
click at [1371, 657] on button "Save to Batch" at bounding box center [1390, 642] width 166 height 35
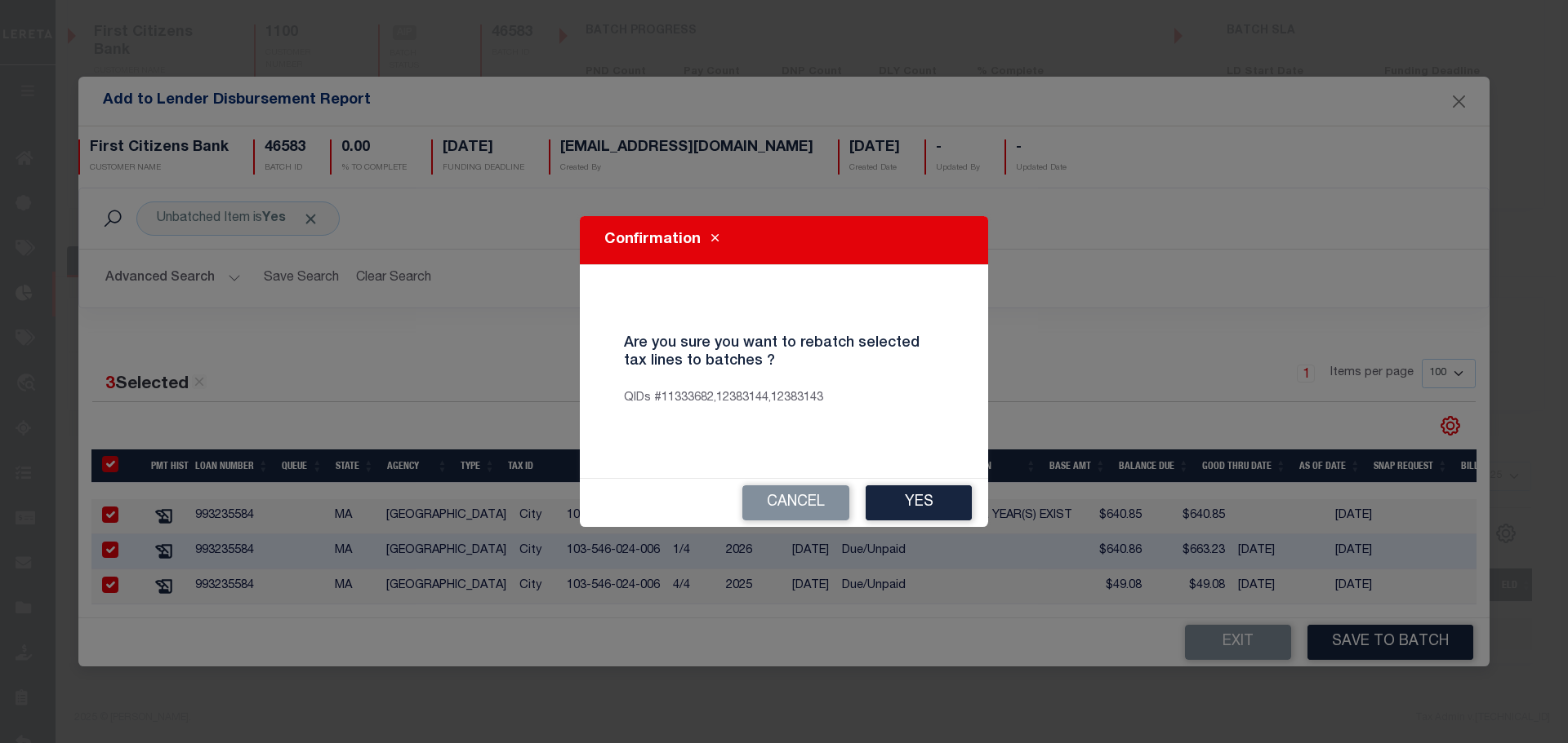
click at [941, 507] on button "Yes" at bounding box center [919, 503] width 106 height 35
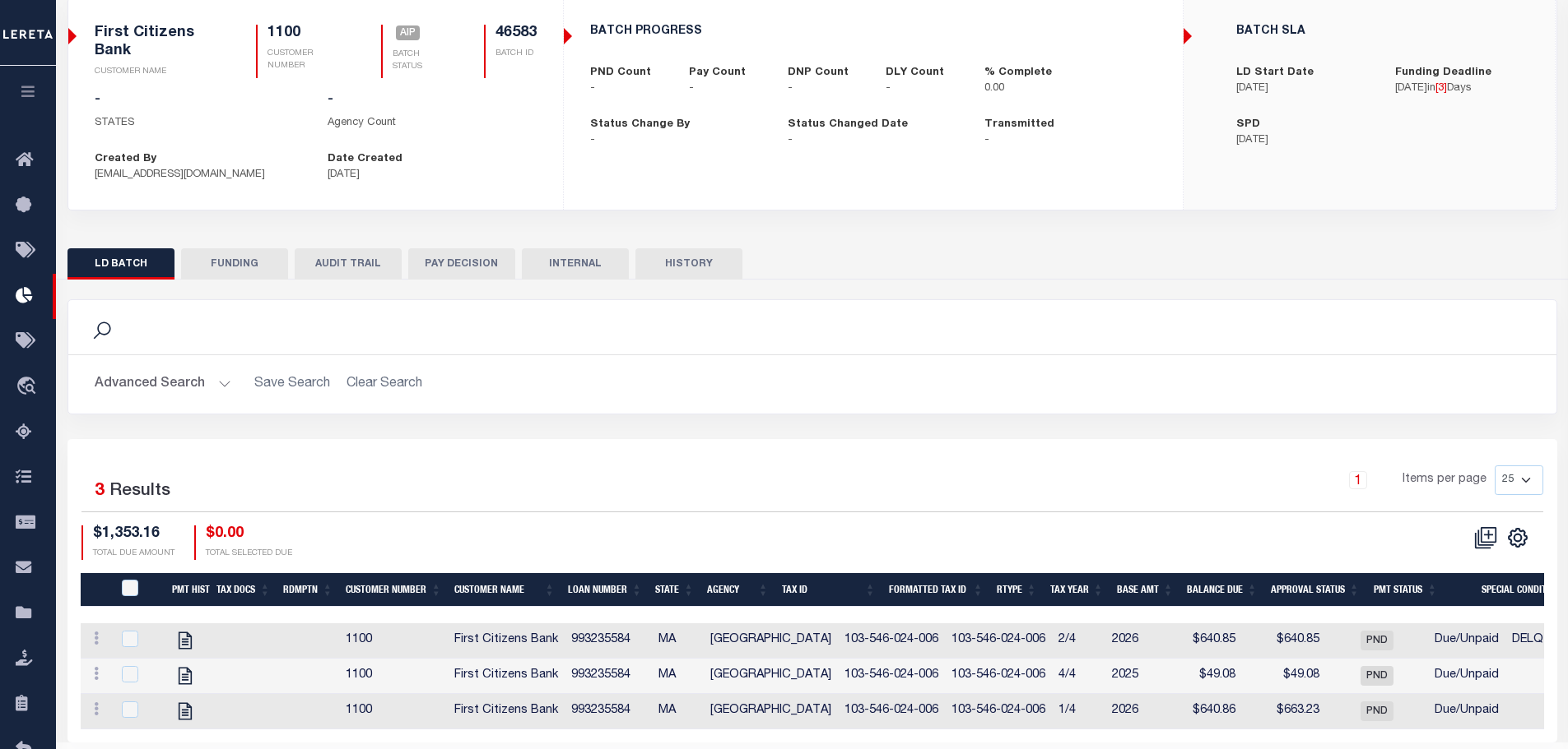
scroll to position [179, 0]
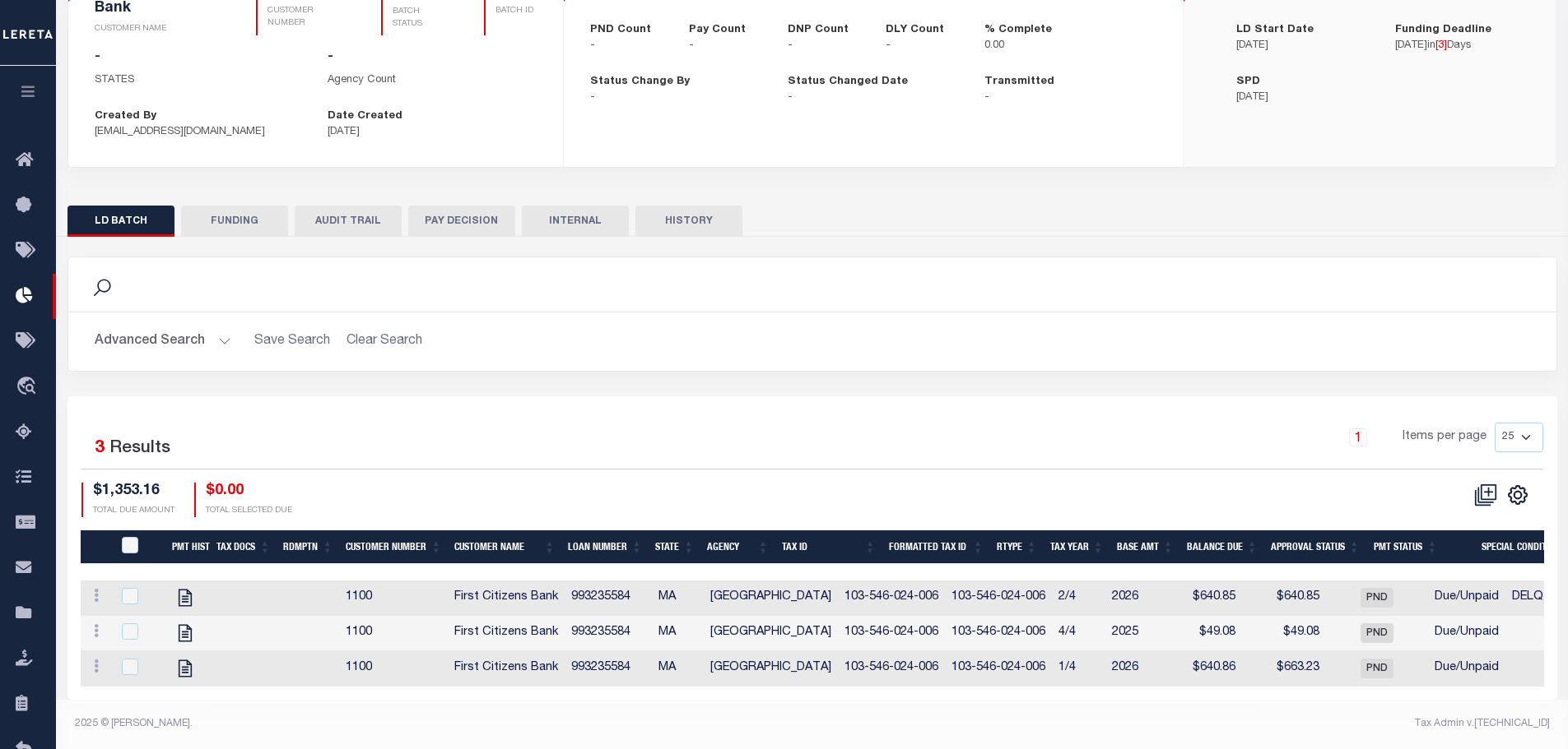
click at [424, 725] on div "2025 © [PERSON_NAME]." at bounding box center [437, 724] width 749 height 15
click at [712, 690] on div "Selected 3 Results 1 Items per page 25 50 100 200 $1,353.16 $0.00" at bounding box center [812, 549] width 1489 height 304
click at [179, 326] on button "Advanced Search" at bounding box center [163, 342] width 137 height 32
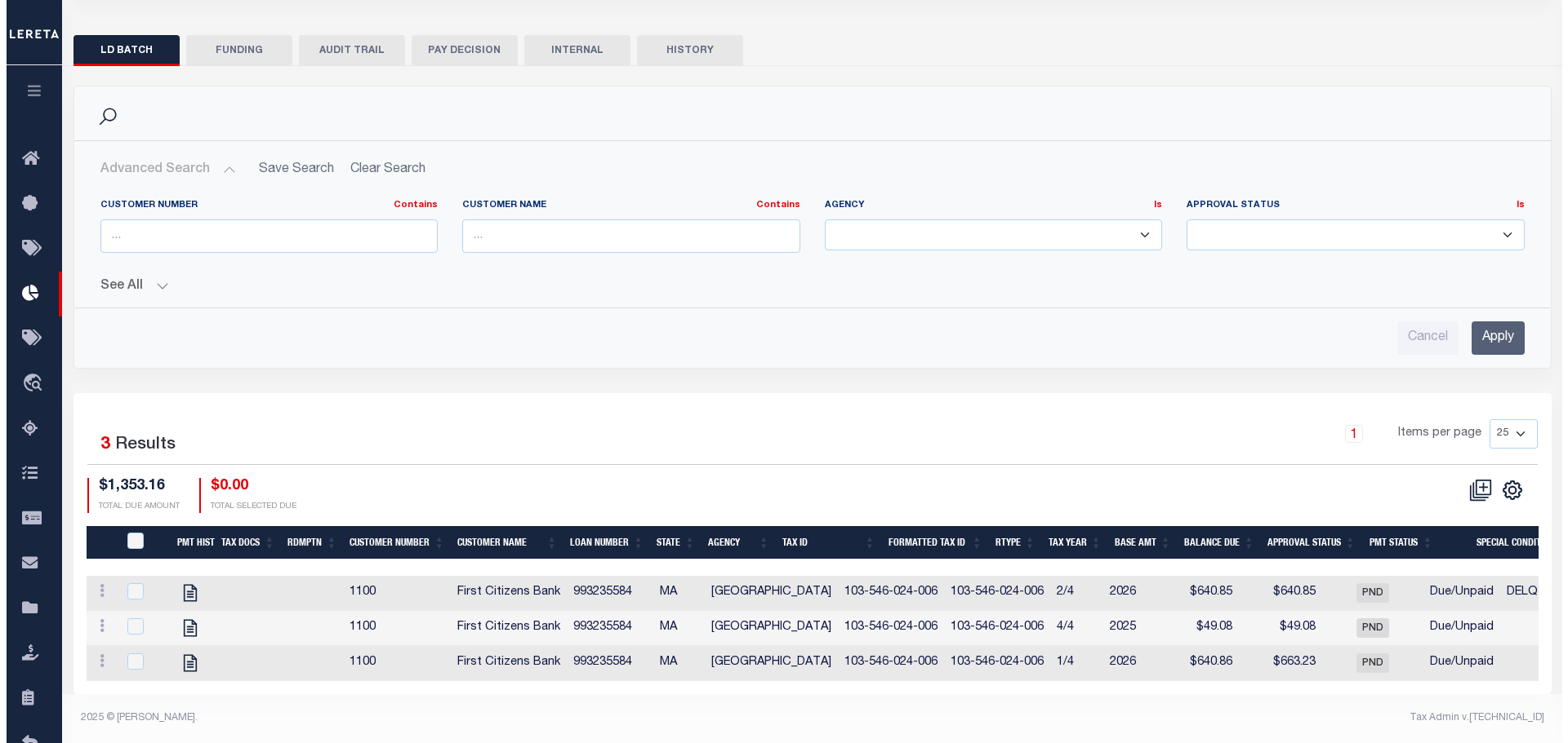
scroll to position [339, 0]
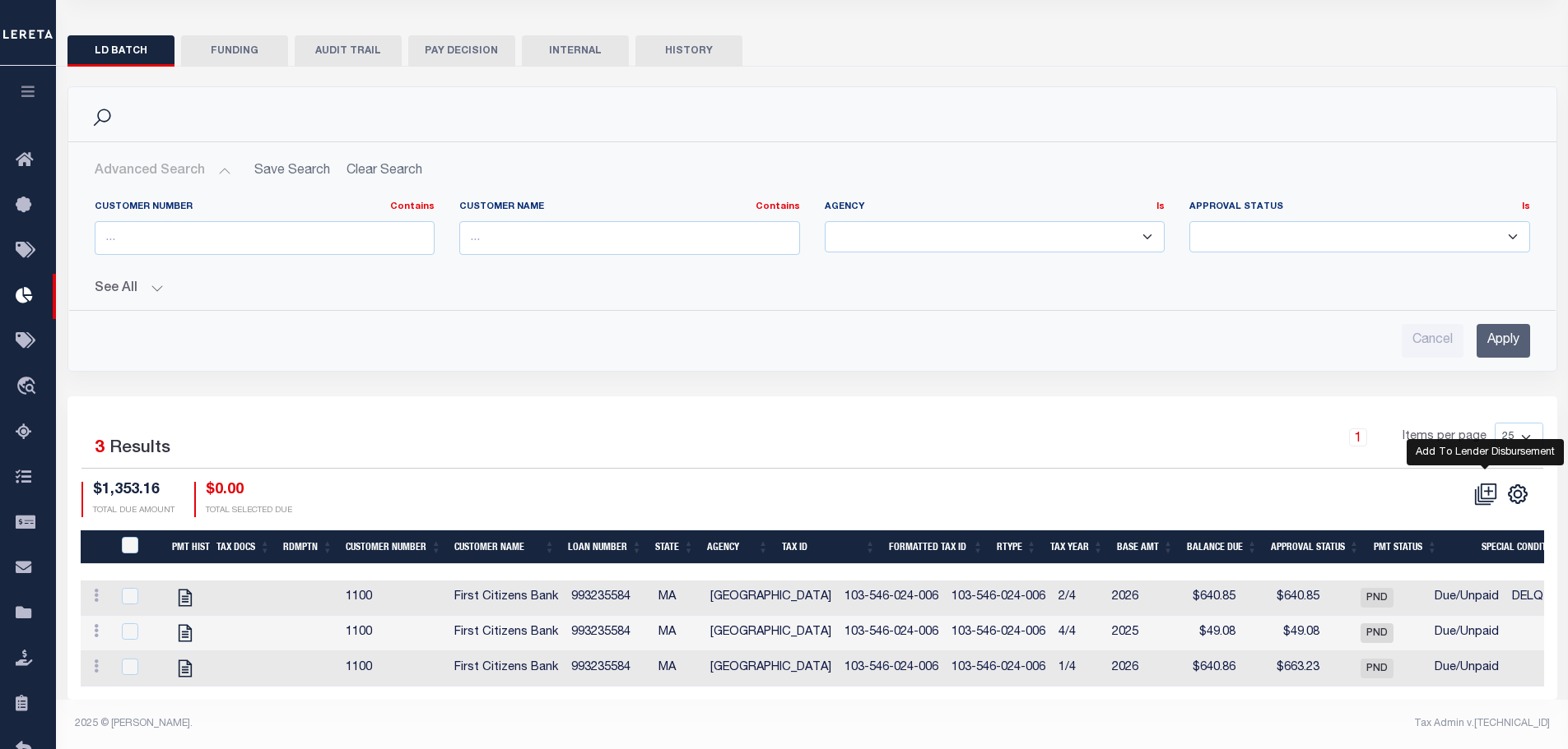
click at [1491, 490] on icon at bounding box center [1485, 495] width 23 height 23
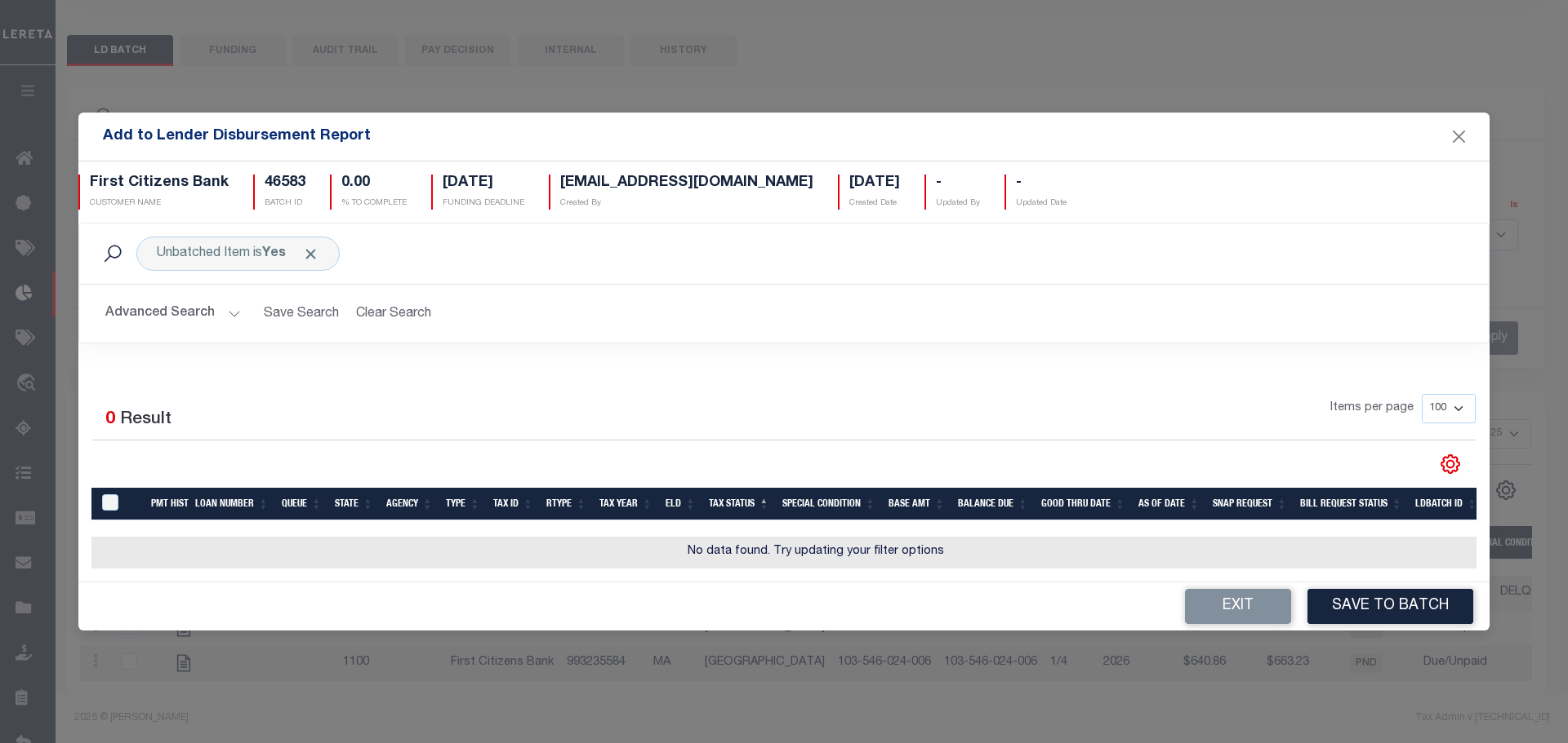
click at [208, 302] on button "Advanced Search" at bounding box center [173, 314] width 136 height 32
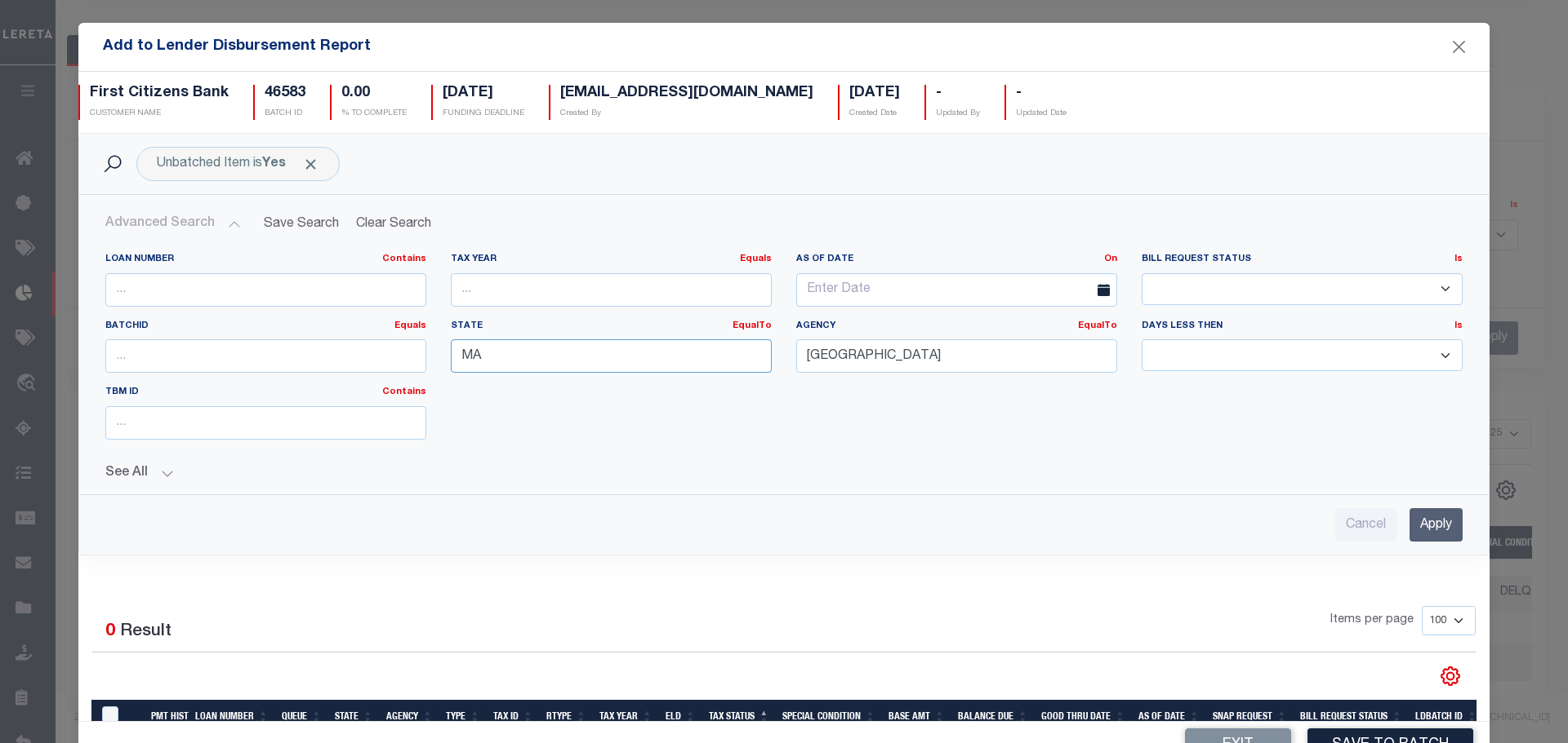
click at [565, 359] on input "MA" at bounding box center [611, 356] width 321 height 34
click at [946, 366] on input "LYNN CITY" at bounding box center [956, 356] width 321 height 34
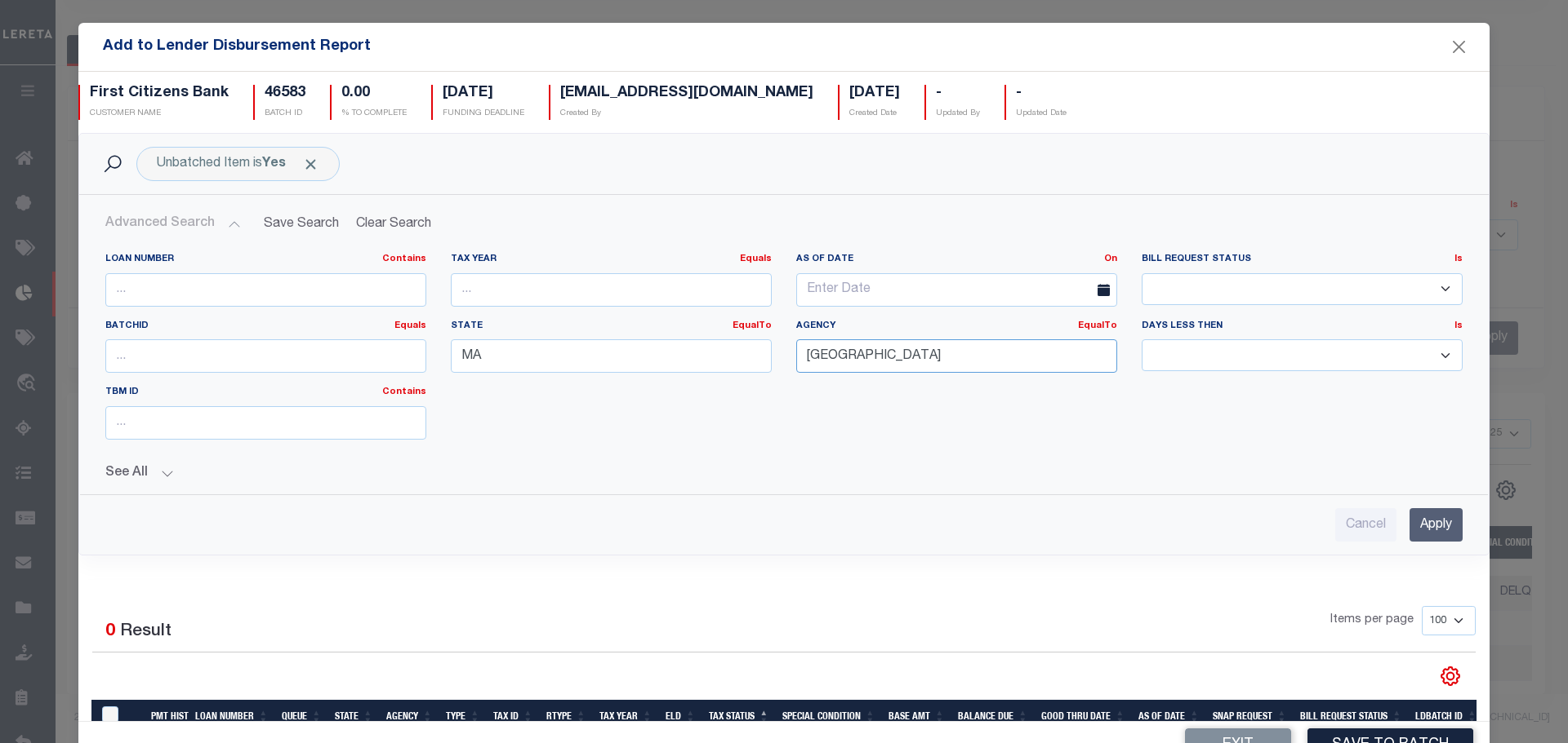
click at [943, 366] on input "LYNN CITY" at bounding box center [956, 356] width 321 height 34
click at [906, 426] on div "LEXINGTON TOWN" at bounding box center [949, 439] width 327 height 26
type input "LEXINGTON TOWN"
drag, startPoint x: 1412, startPoint y: 523, endPoint x: 1290, endPoint y: 579, distance: 134.2
click at [1411, 523] on input "Apply" at bounding box center [1436, 525] width 53 height 34
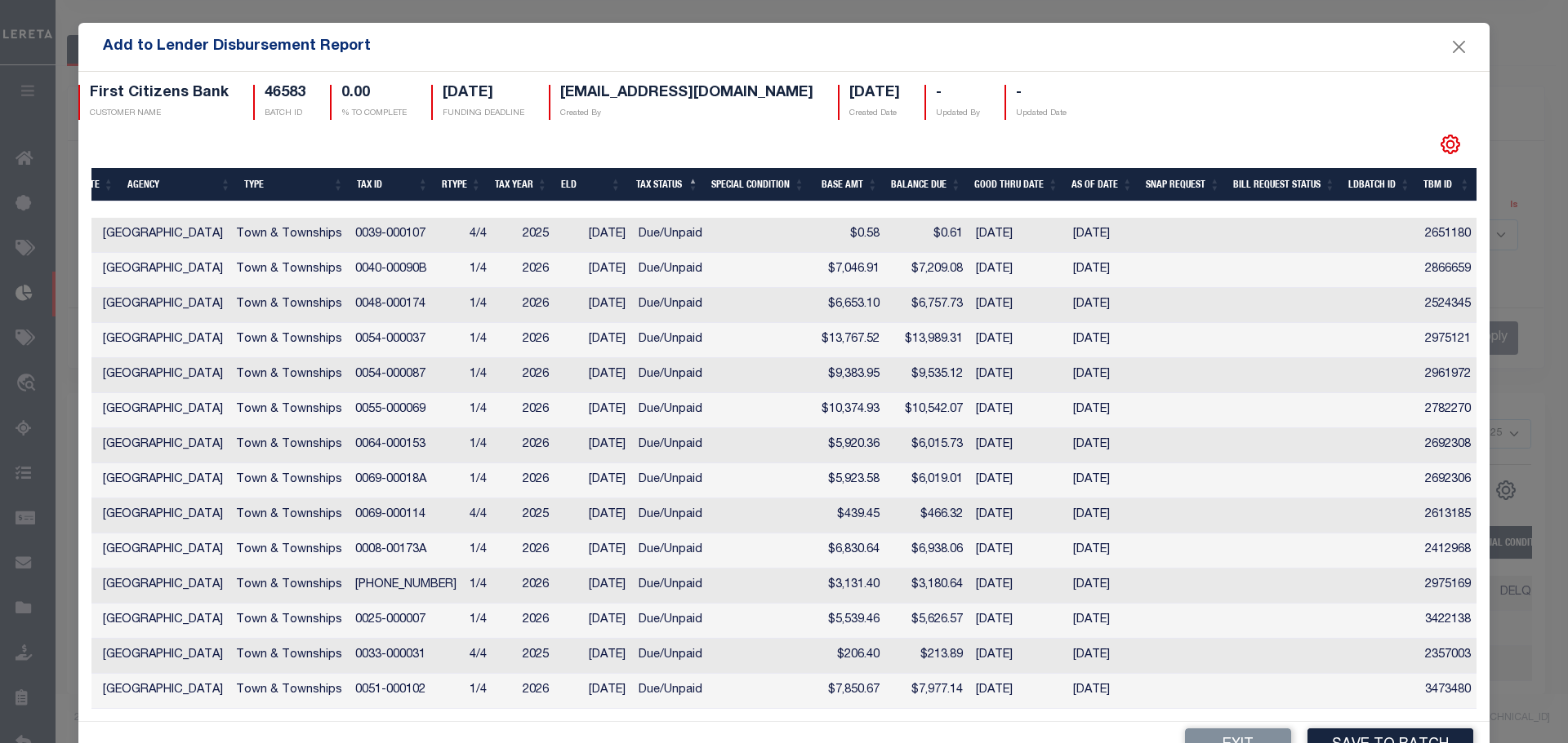
scroll to position [0, 0]
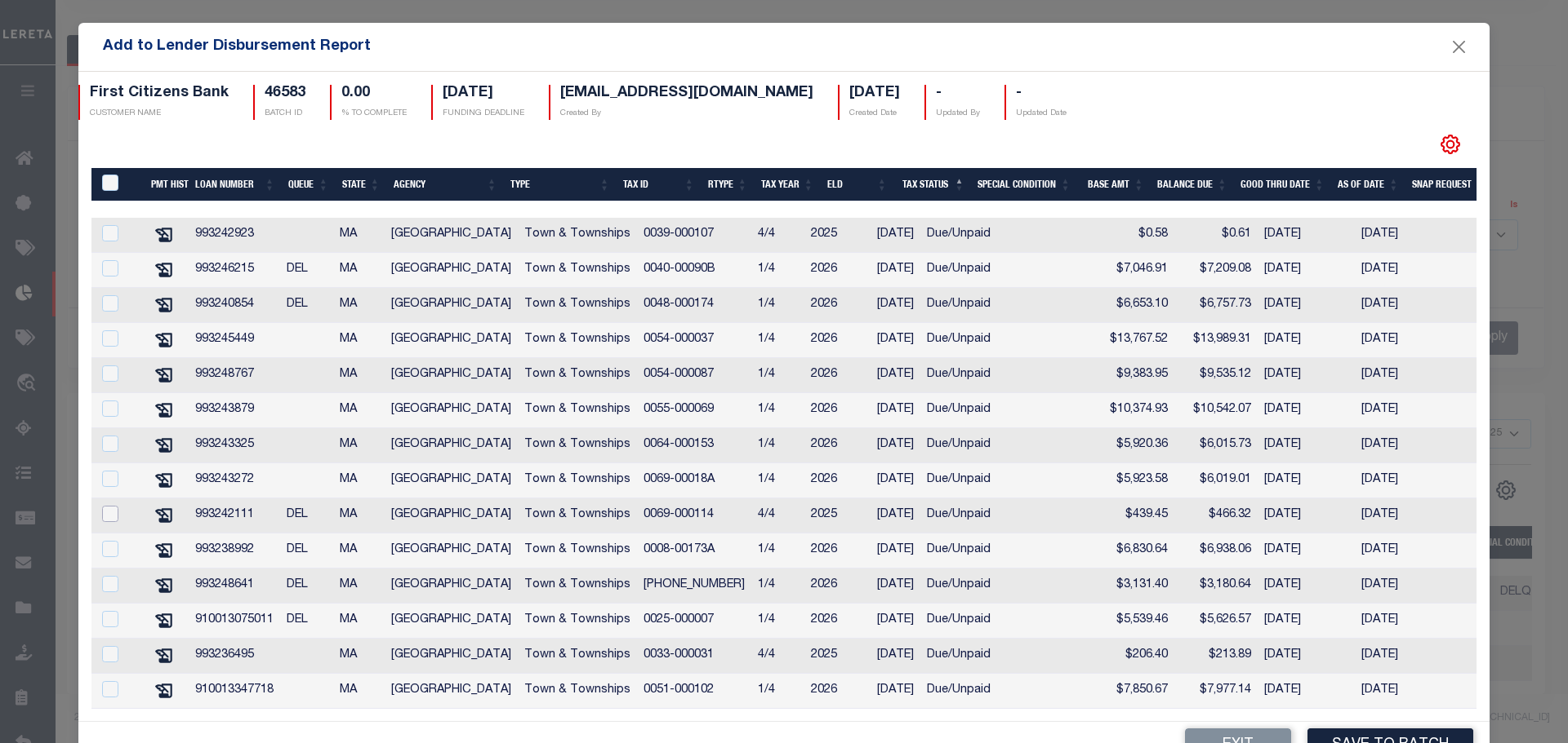
click at [111, 506] on input "checkbox" at bounding box center [109, 513] width 16 height 16
checkbox input "true"
checkbox input "false"
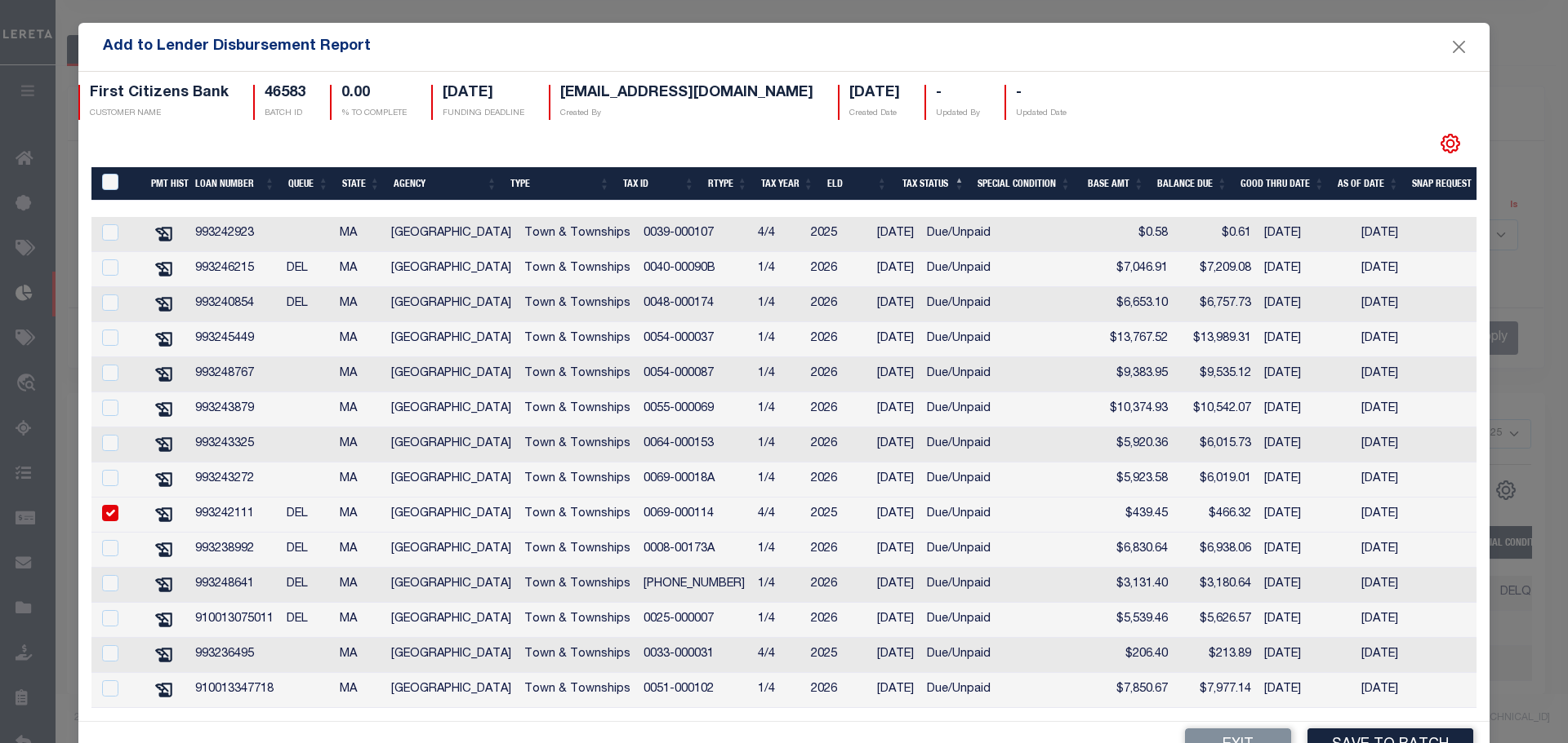
click at [111, 505] on input "checkbox" at bounding box center [109, 512] width 16 height 16
checkbox input "false"
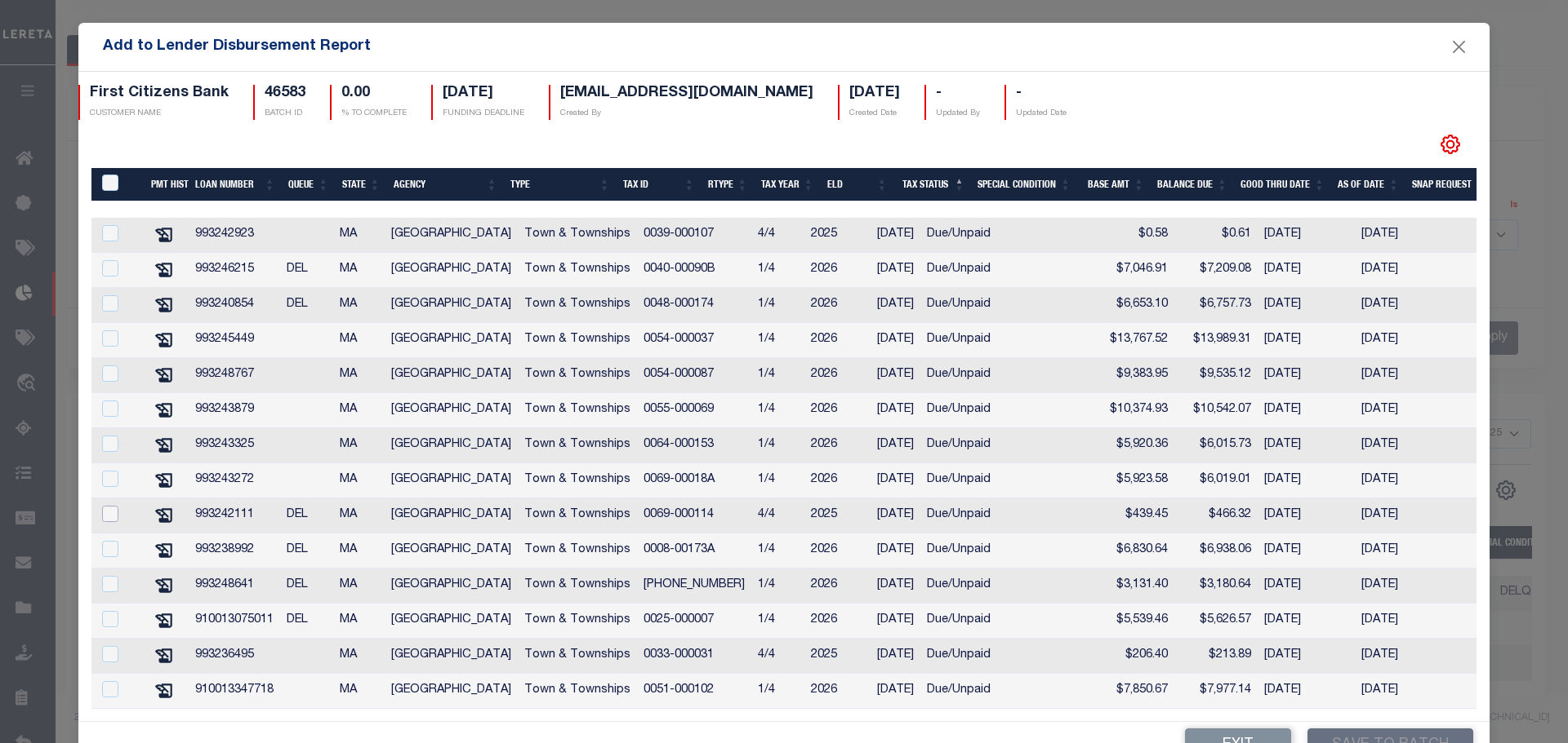
scroll to position [0, 0]
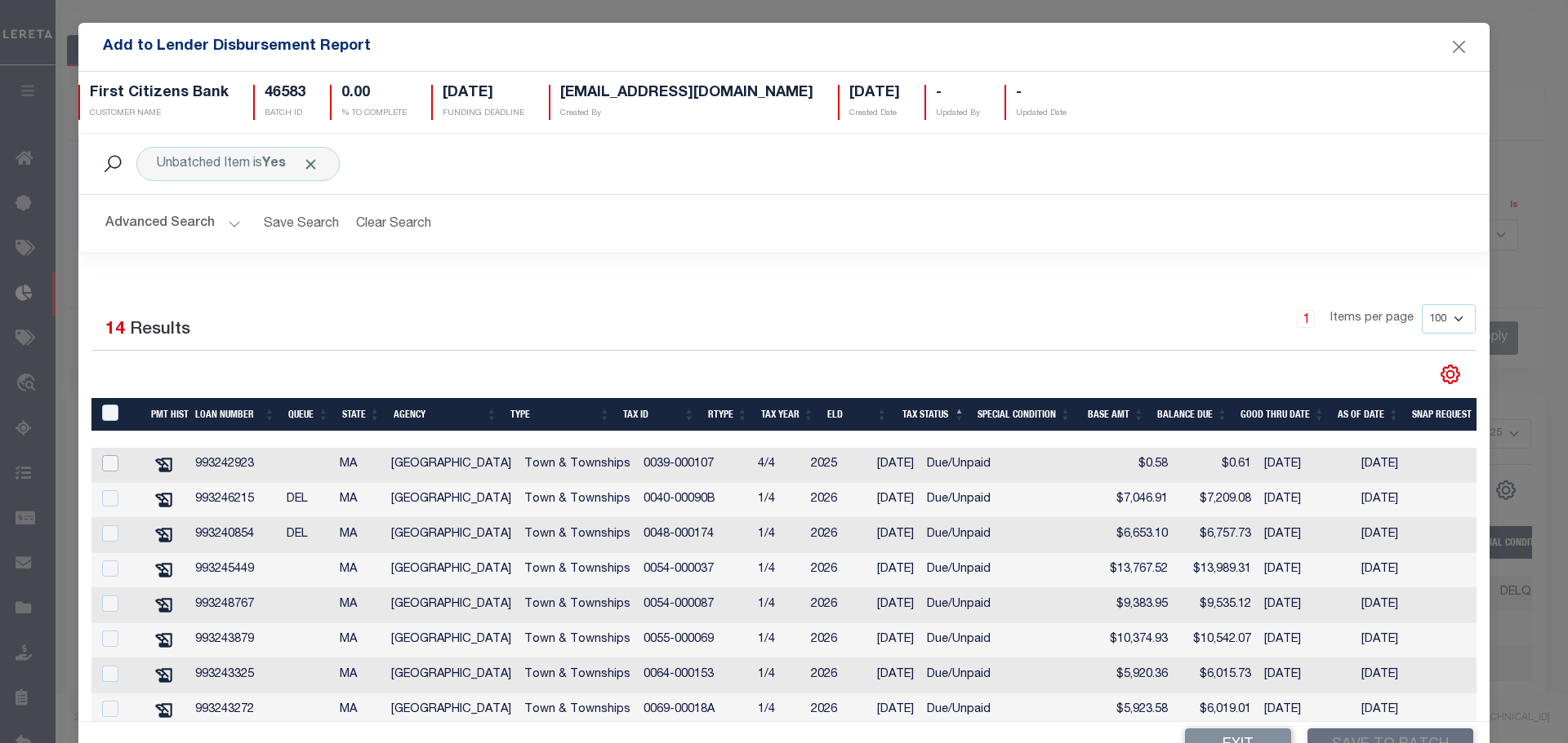
click at [107, 464] on input "checkbox" at bounding box center [109, 463] width 16 height 16
checkbox input "true"
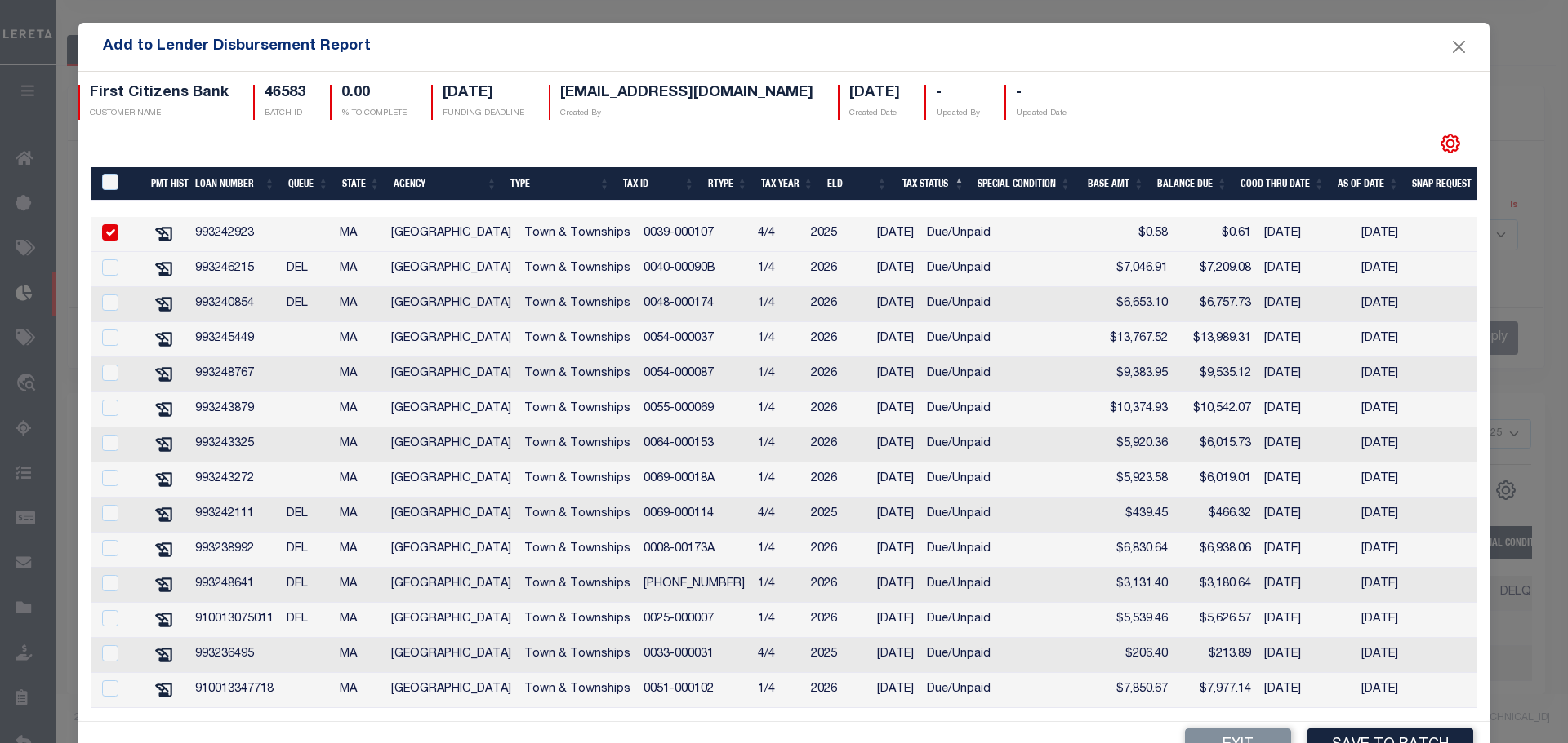
scroll to position [252, 0]
click at [107, 505] on input "checkbox" at bounding box center [109, 512] width 16 height 16
checkbox input "true"
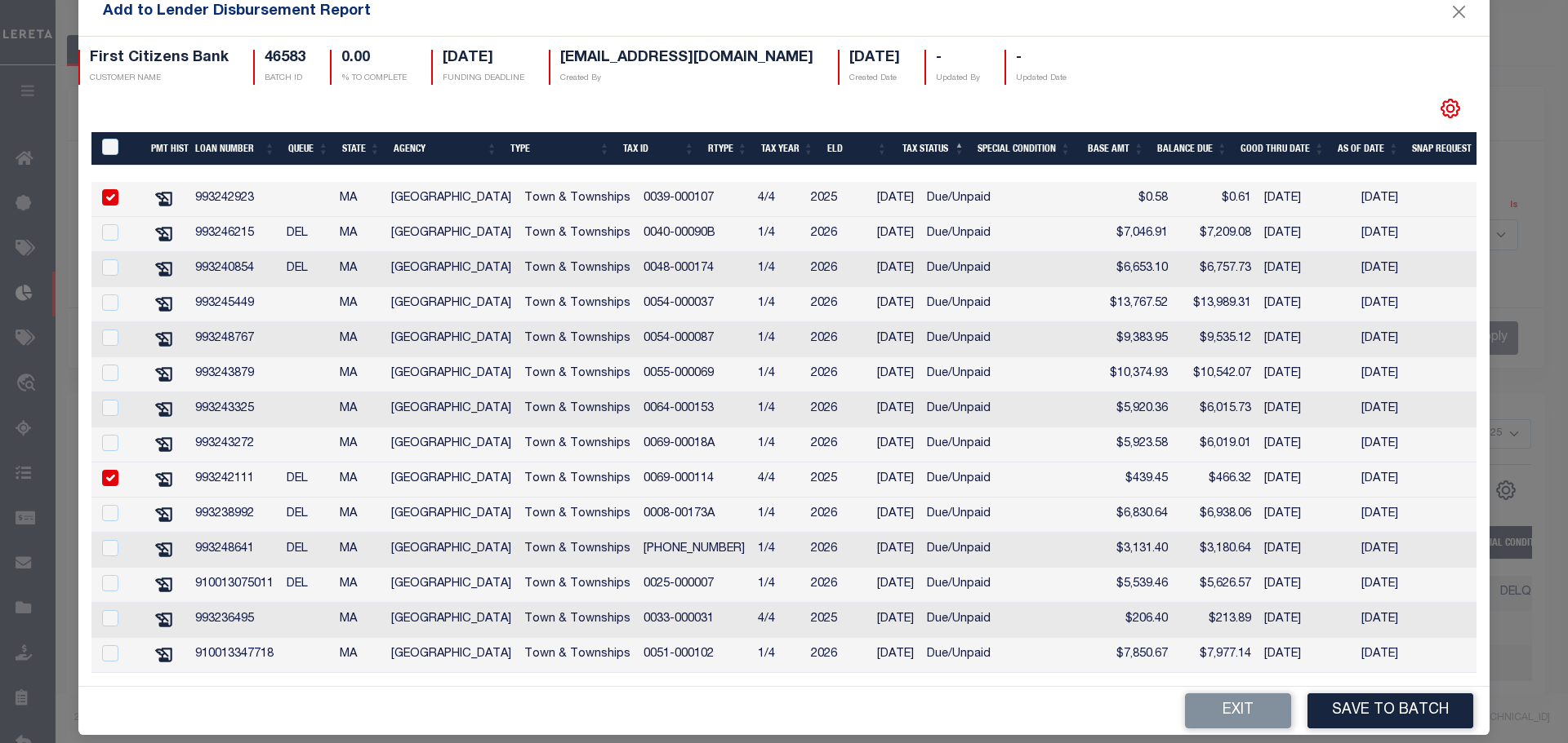
scroll to position [50, 0]
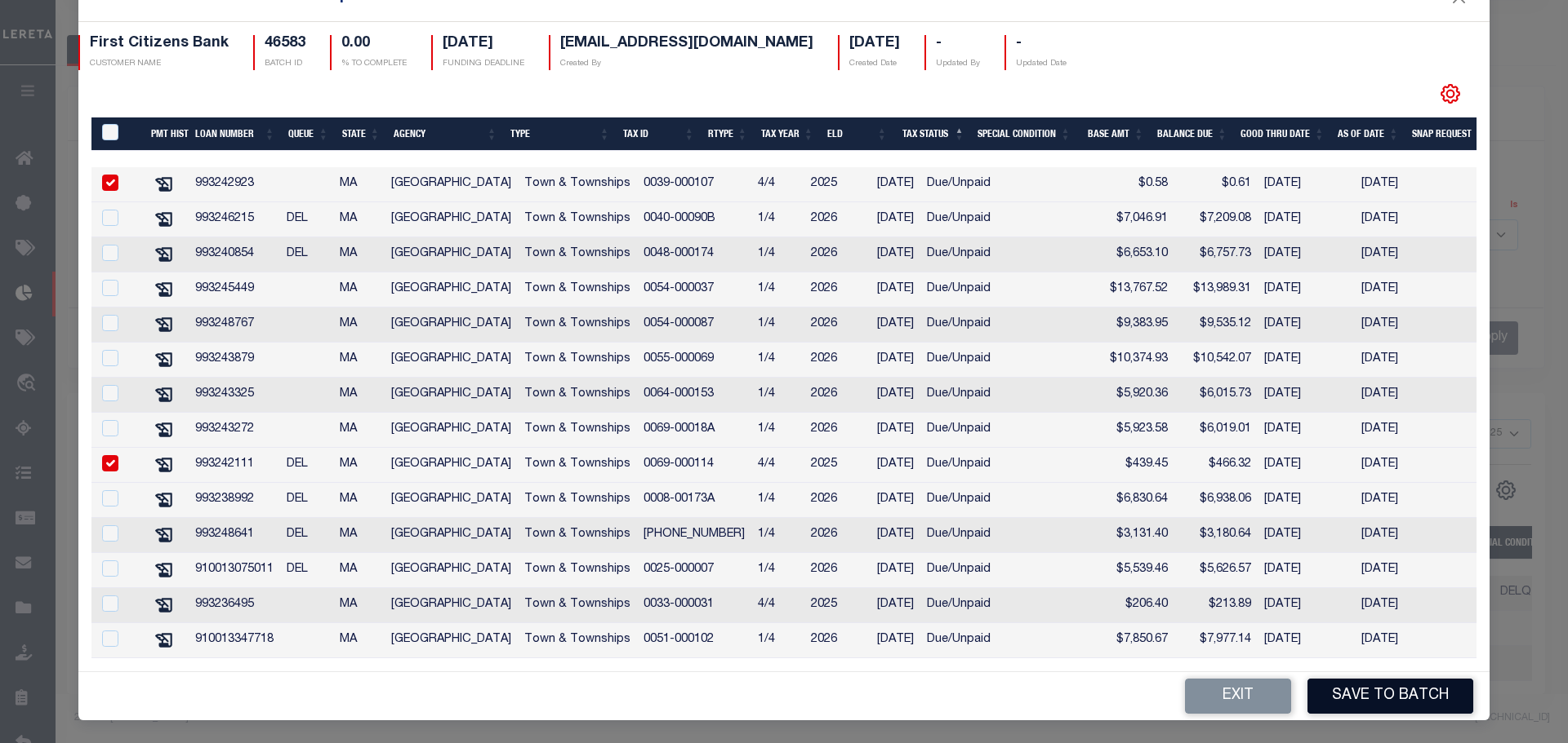
click at [1355, 698] on button "Save to Batch" at bounding box center [1390, 696] width 166 height 35
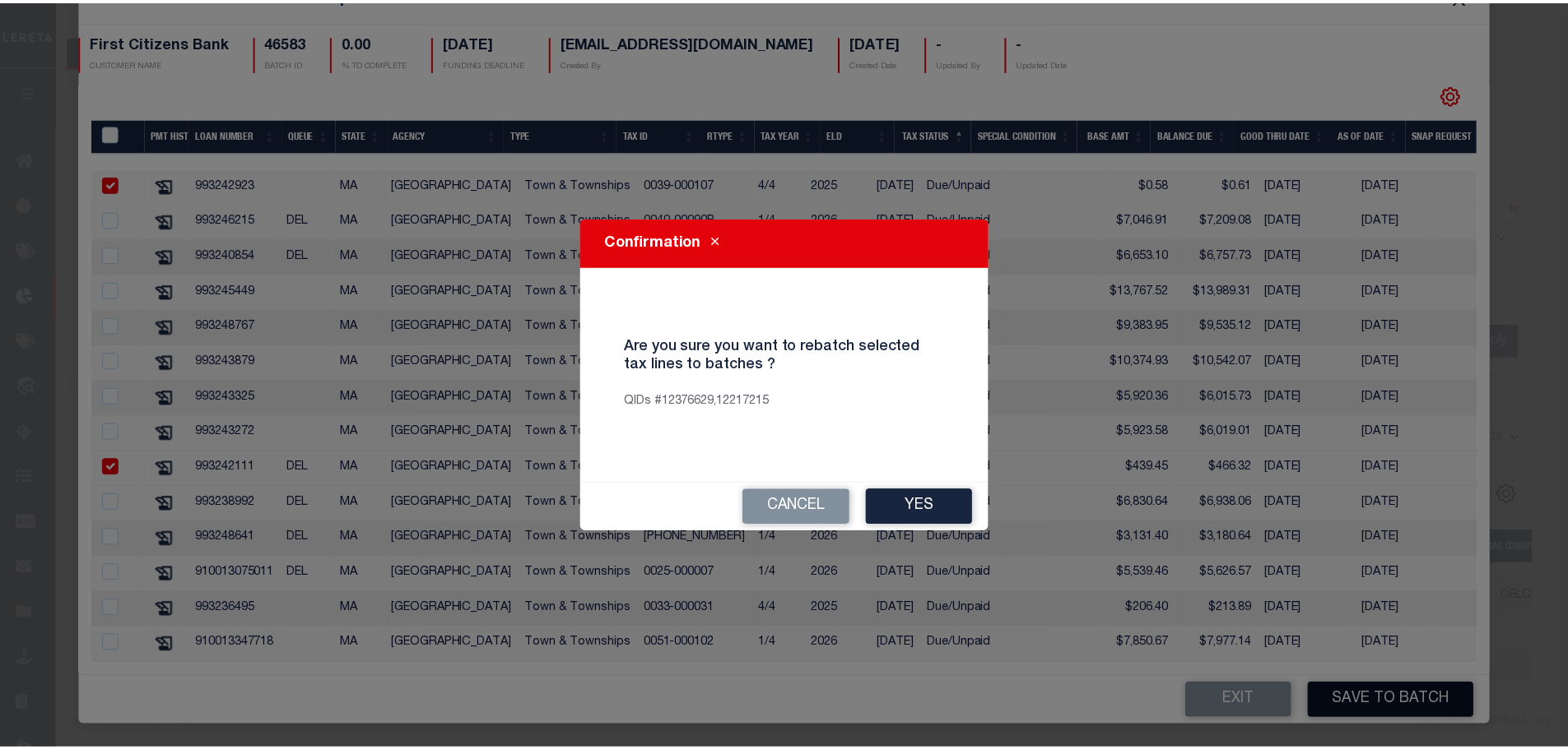
scroll to position [37, 0]
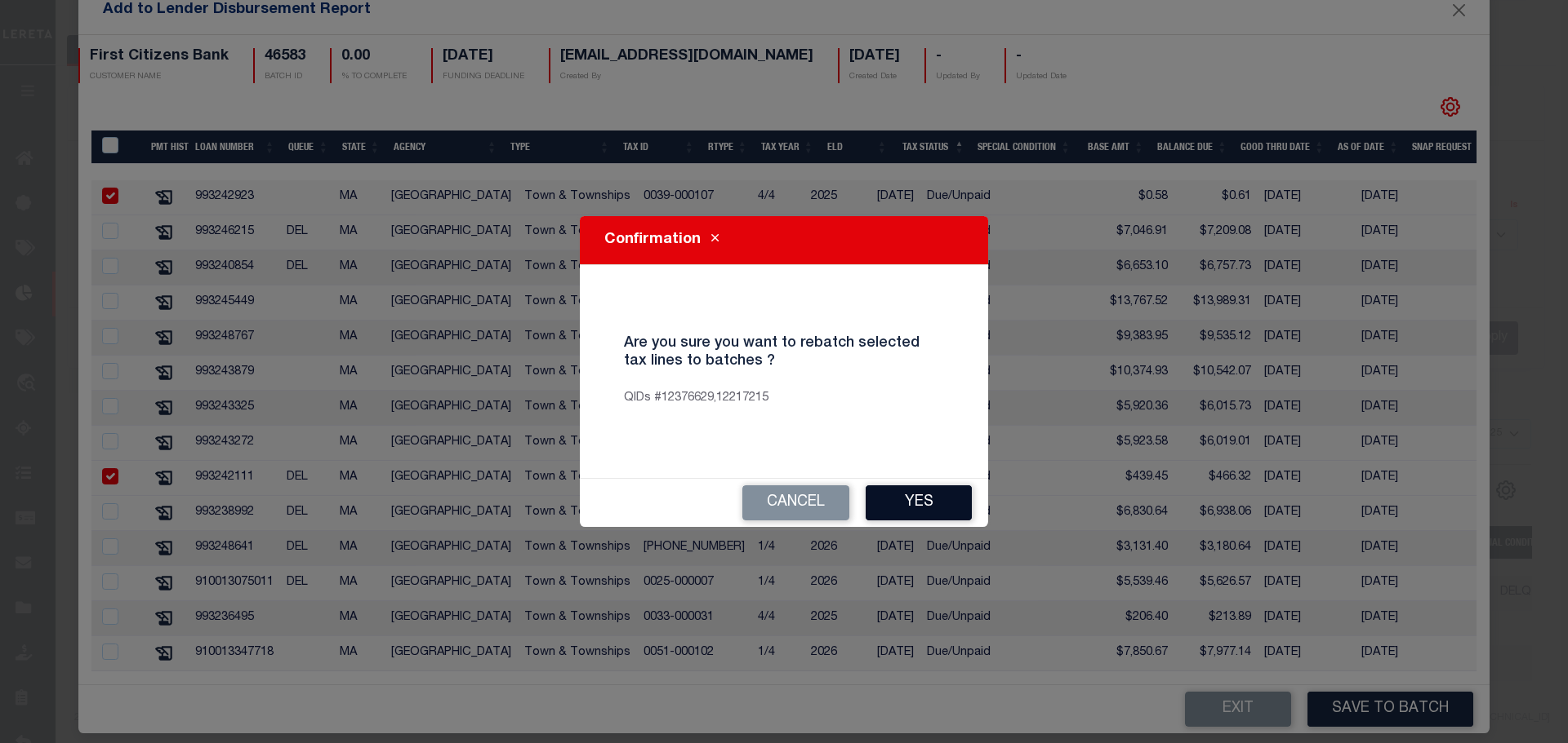
click at [906, 507] on button "Yes" at bounding box center [919, 503] width 106 height 35
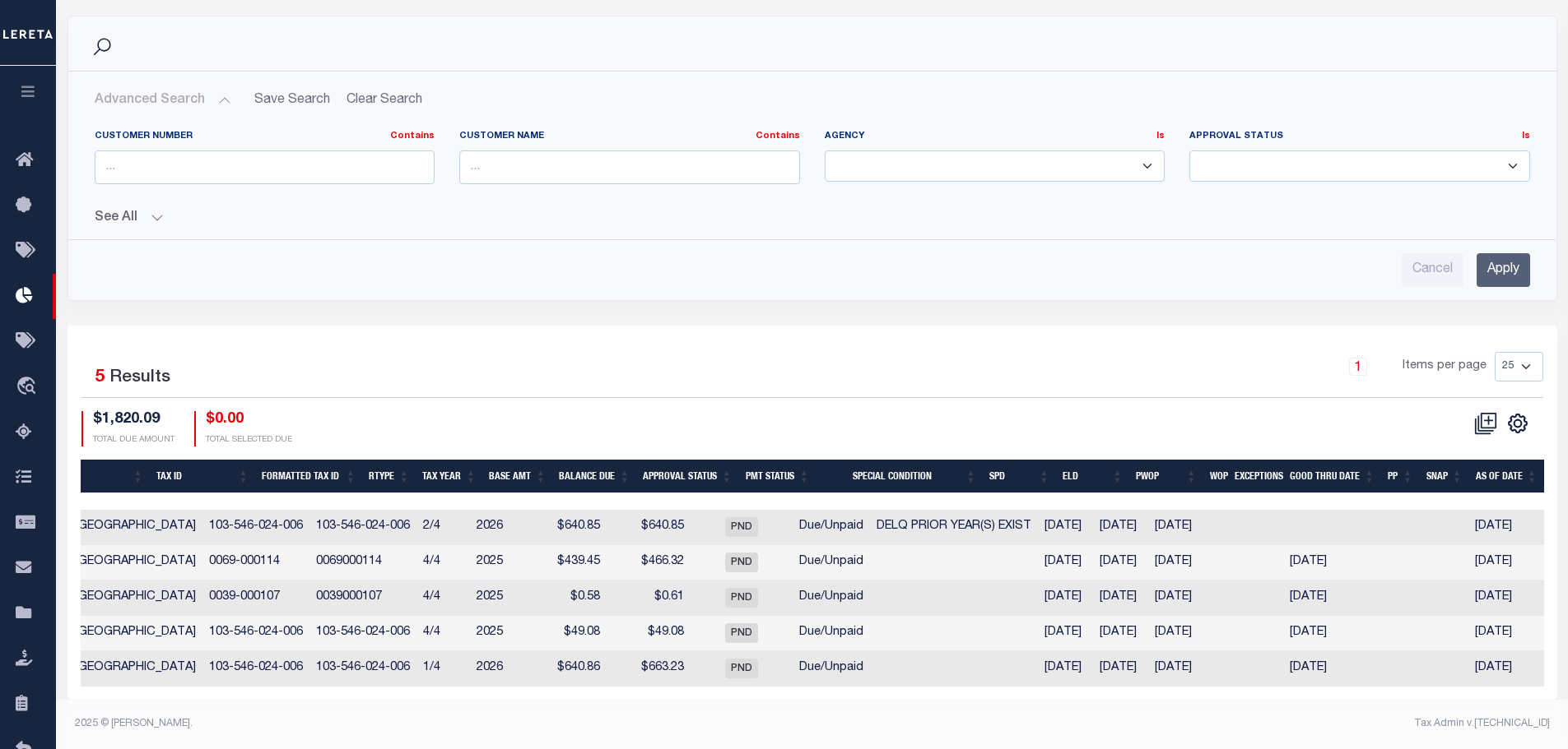
scroll to position [0, 610]
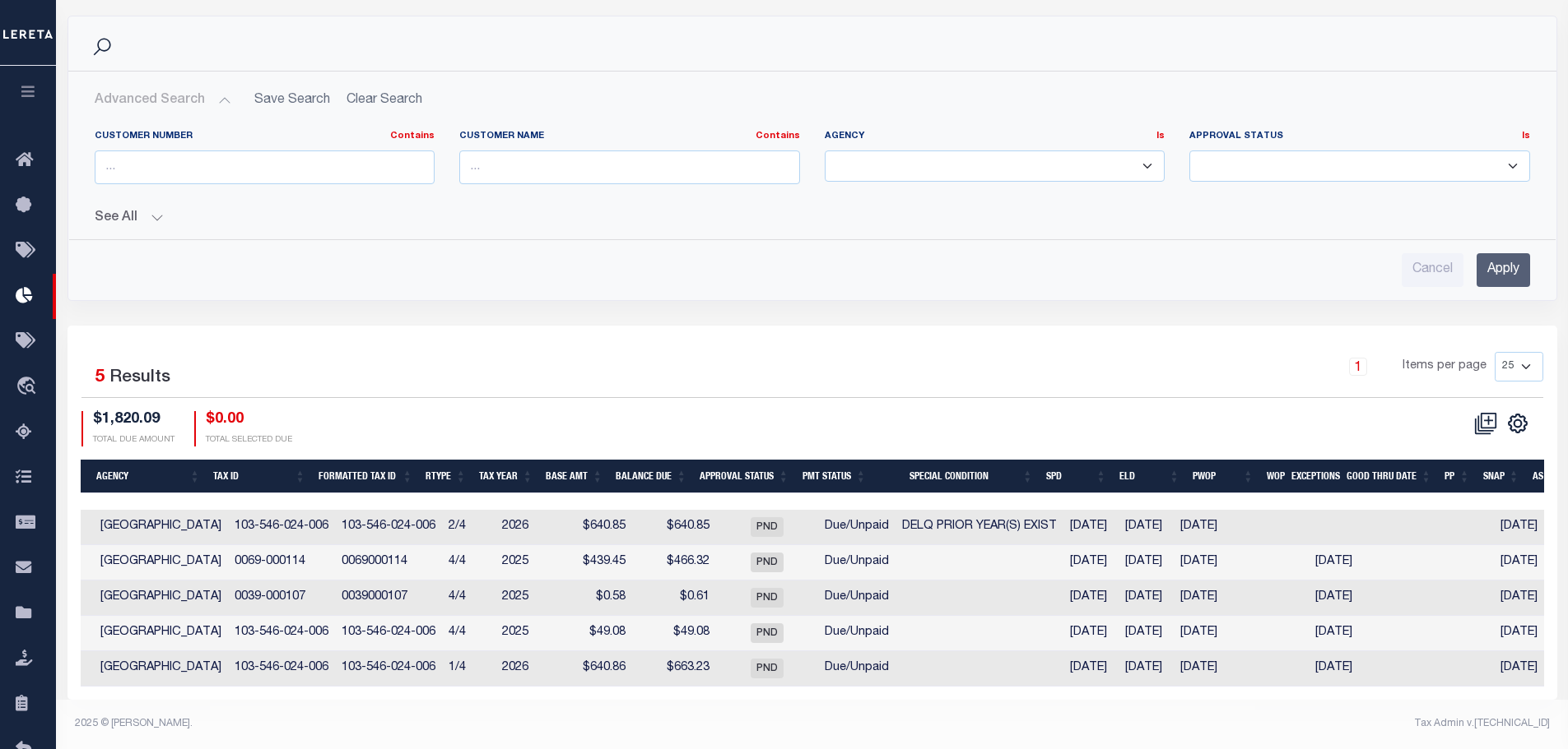
click at [950, 707] on footer "2025 © LERETA. Tax Admin v.1.0.0.1" at bounding box center [812, 724] width 1512 height 49
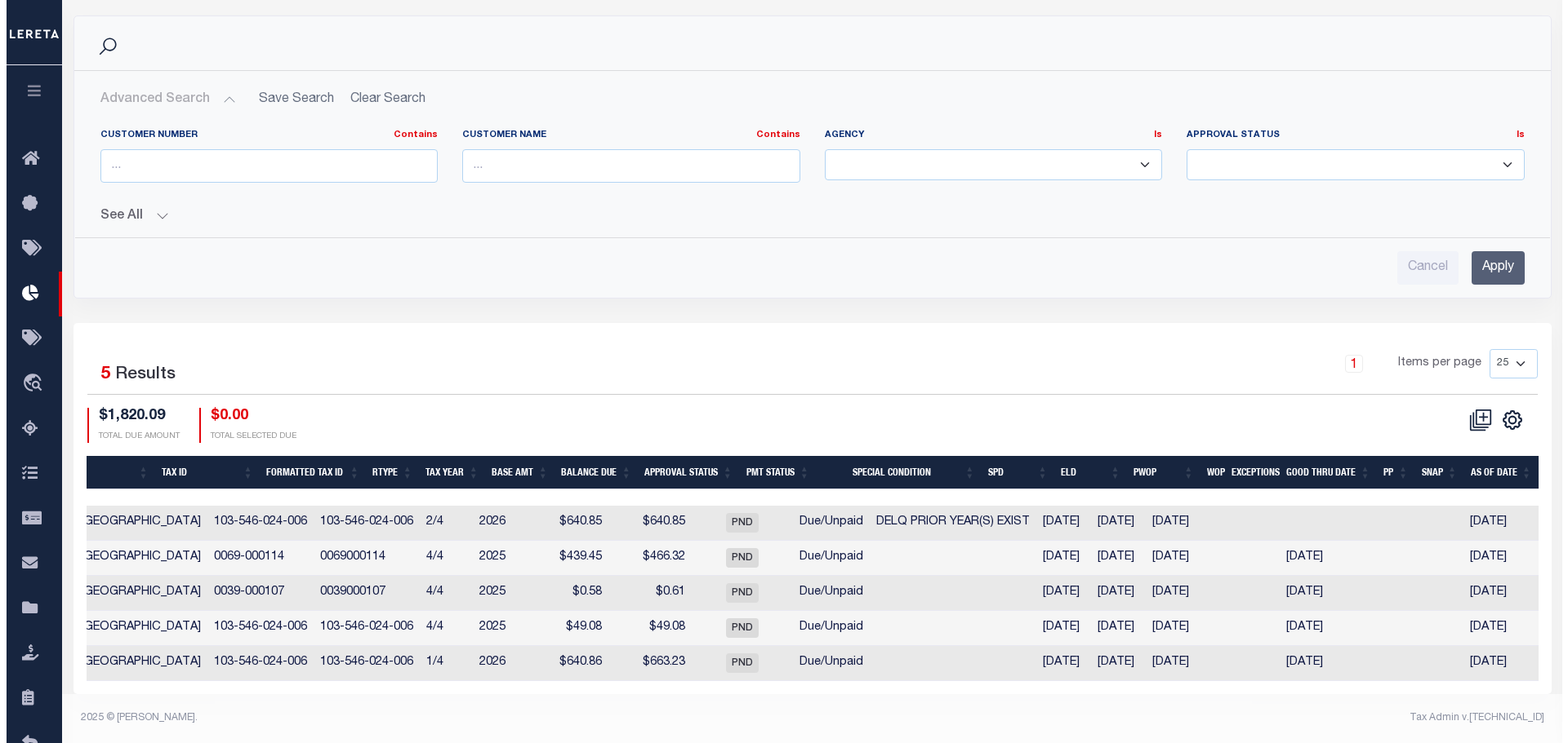
scroll to position [0, 0]
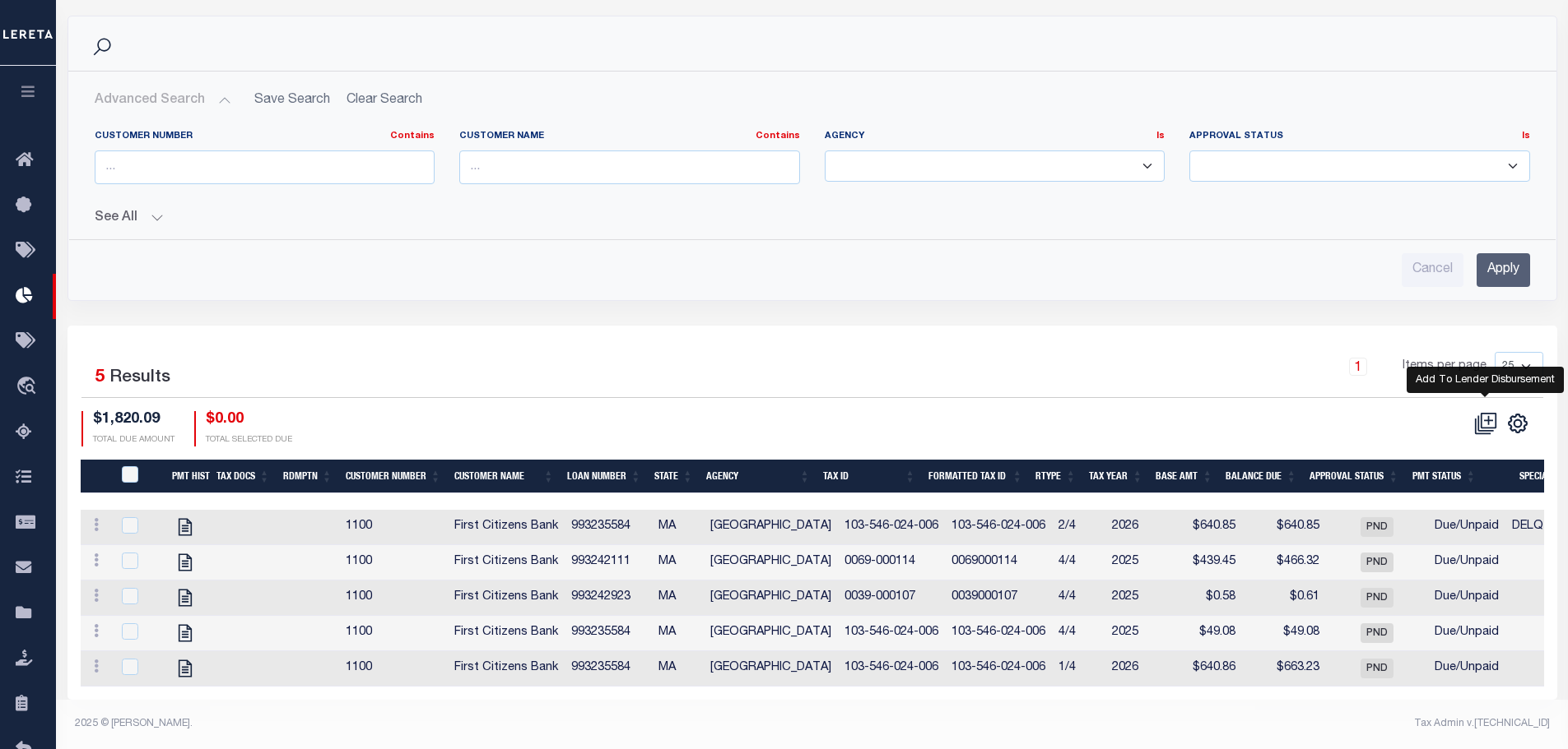
click at [1488, 413] on icon at bounding box center [1487, 421] width 15 height 15
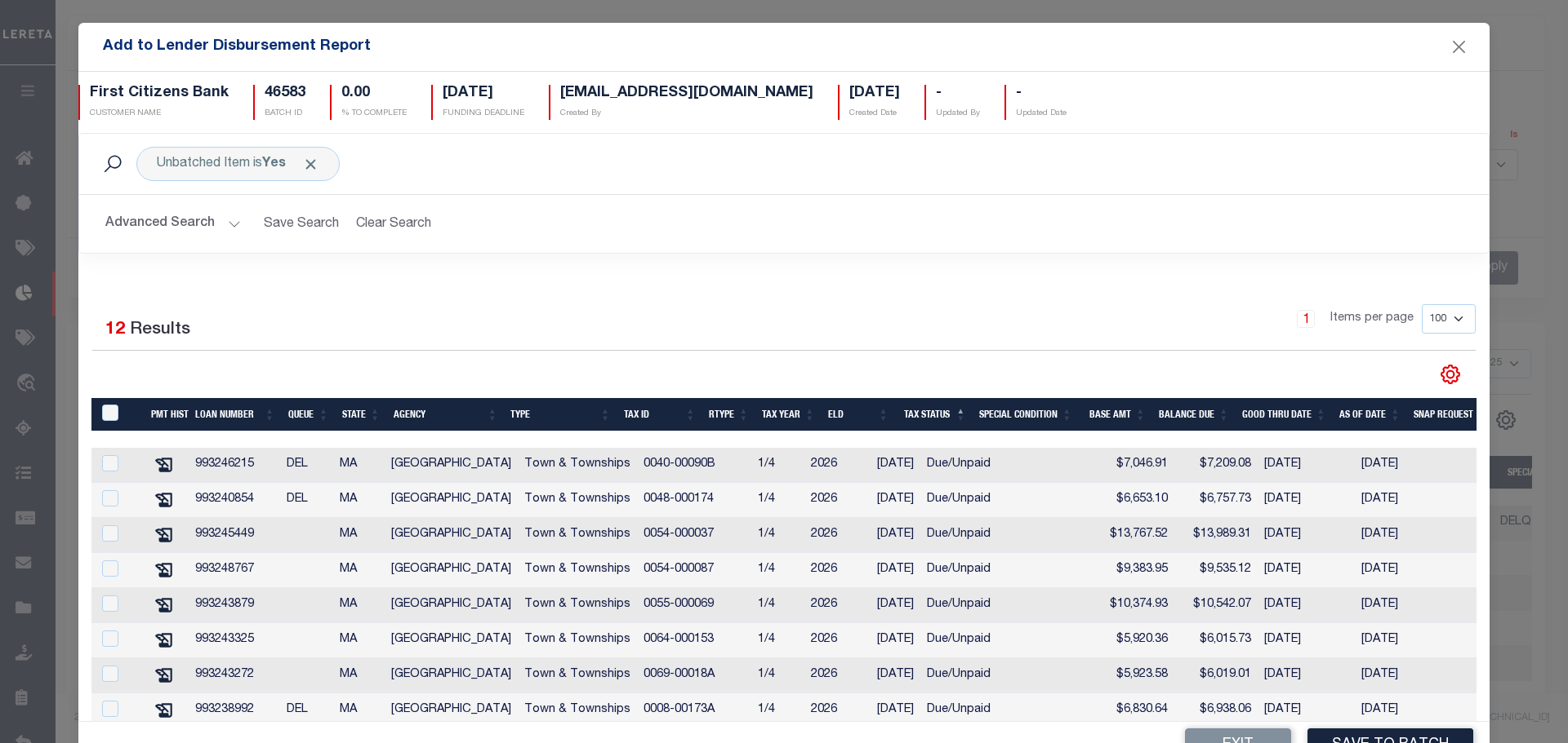
click at [223, 213] on button "Advanced Search" at bounding box center [173, 224] width 136 height 32
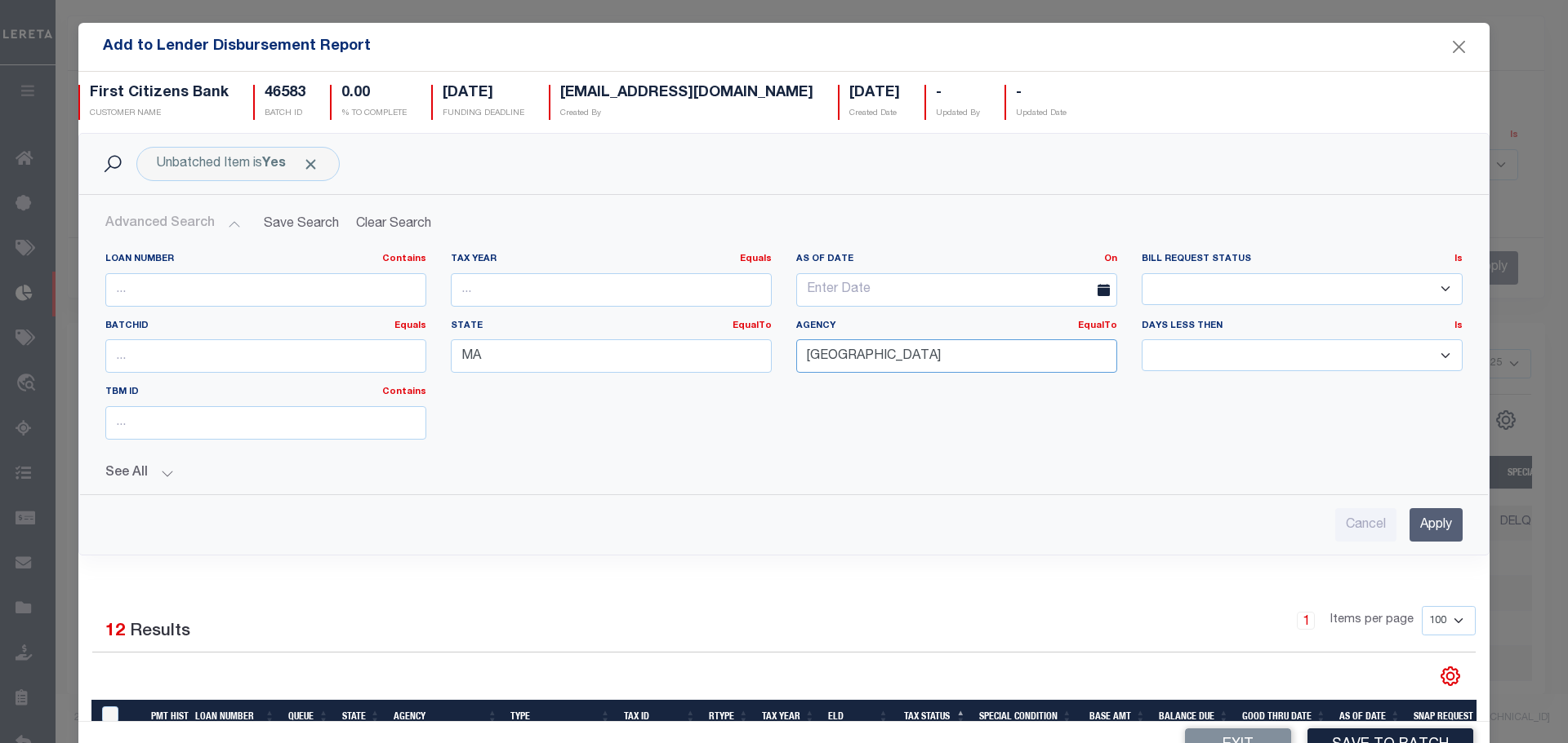
click at [979, 345] on input "LEXINGTON TOWN" at bounding box center [956, 356] width 321 height 34
click at [975, 354] on input "LEXINGTON TOWN" at bounding box center [956, 356] width 321 height 34
drag, startPoint x: 975, startPoint y: 354, endPoint x: 965, endPoint y: 358, distance: 10.8
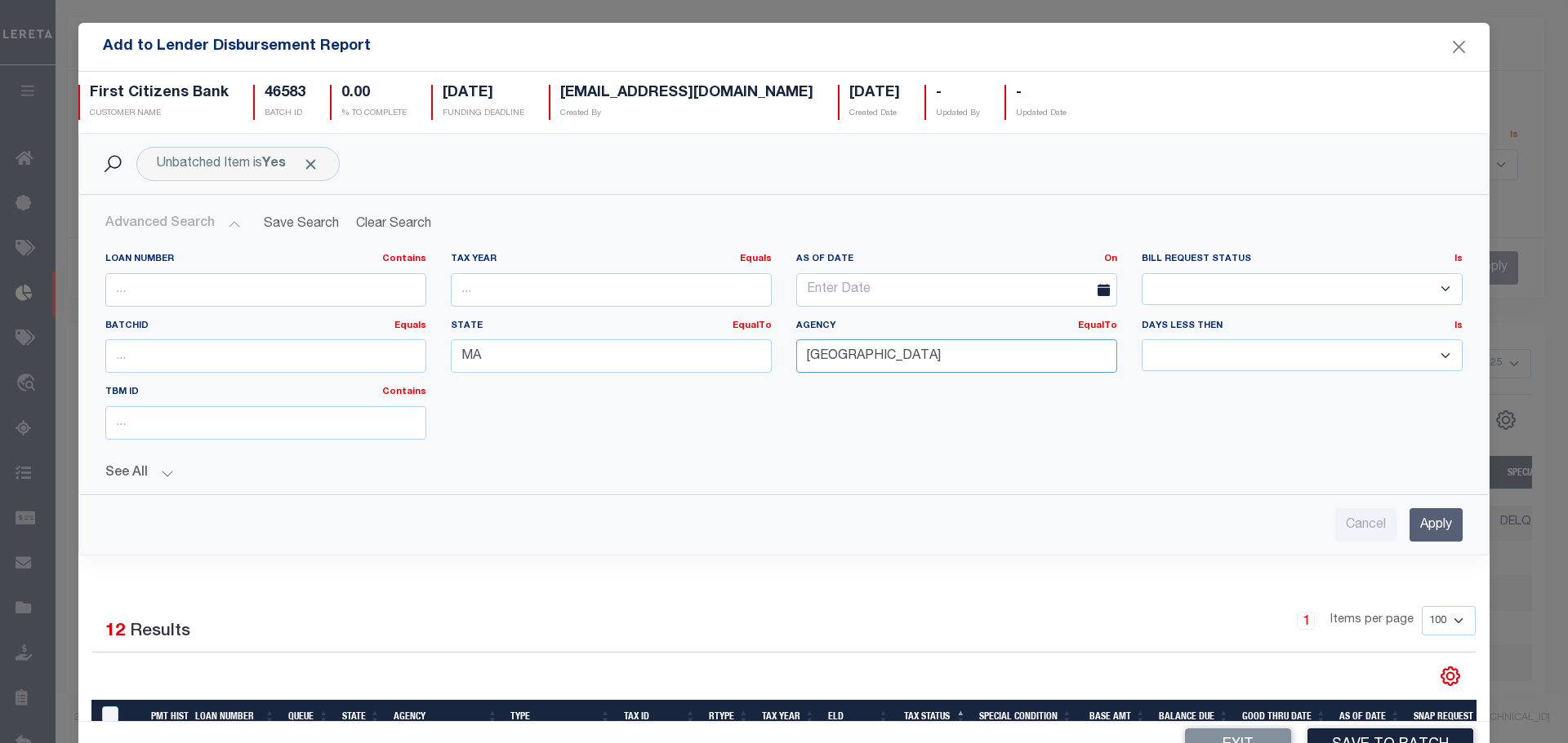
click at [965, 357] on input "LEXINGTON TOWN" at bounding box center [956, 356] width 321 height 34
click at [908, 391] on div "[GEOGRAPHIC_DATA]" at bounding box center [942, 402] width 314 height 26
type input "[GEOGRAPHIC_DATA]"
click at [1427, 519] on input "Apply" at bounding box center [1436, 525] width 53 height 34
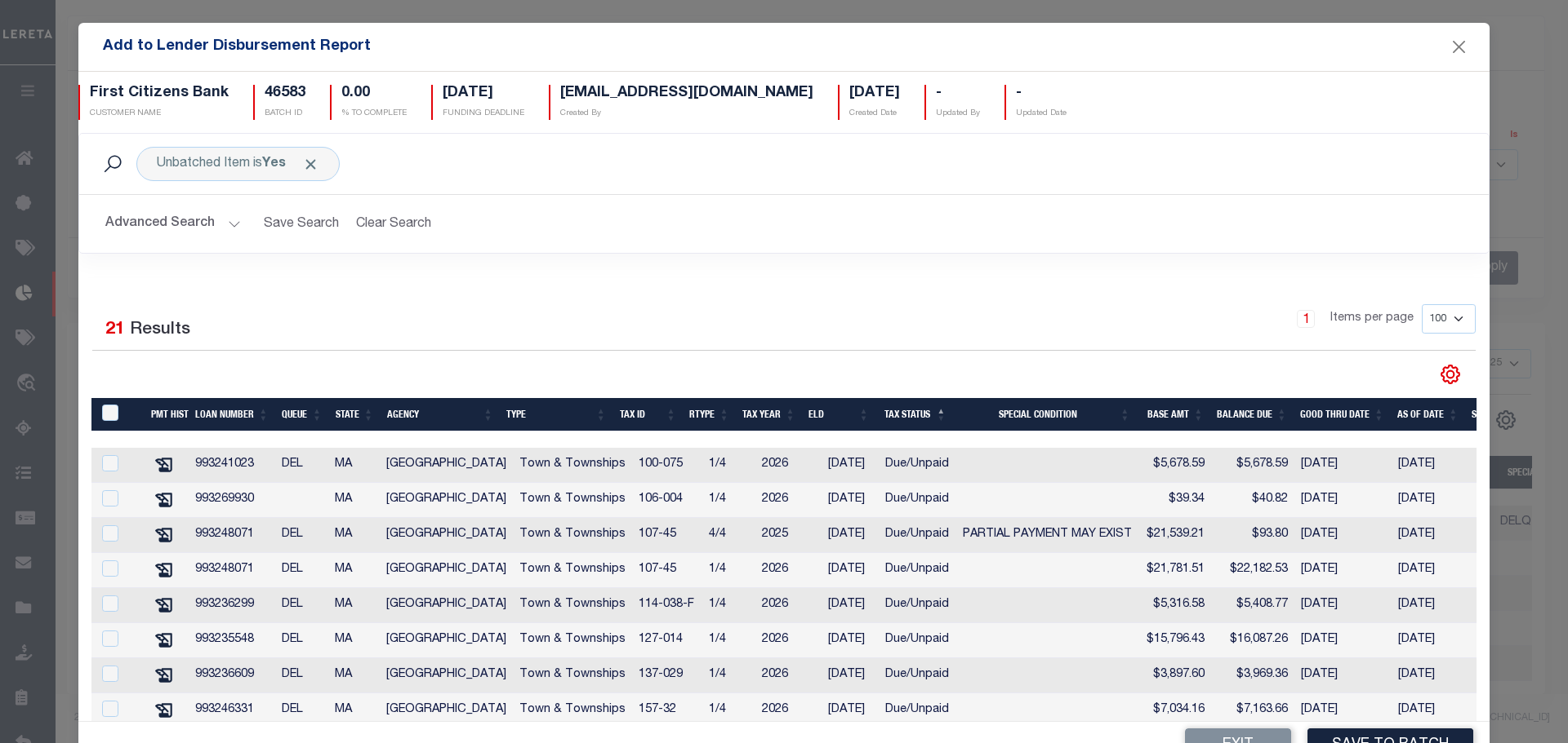
click at [178, 230] on button "Advanced Search" at bounding box center [173, 224] width 136 height 32
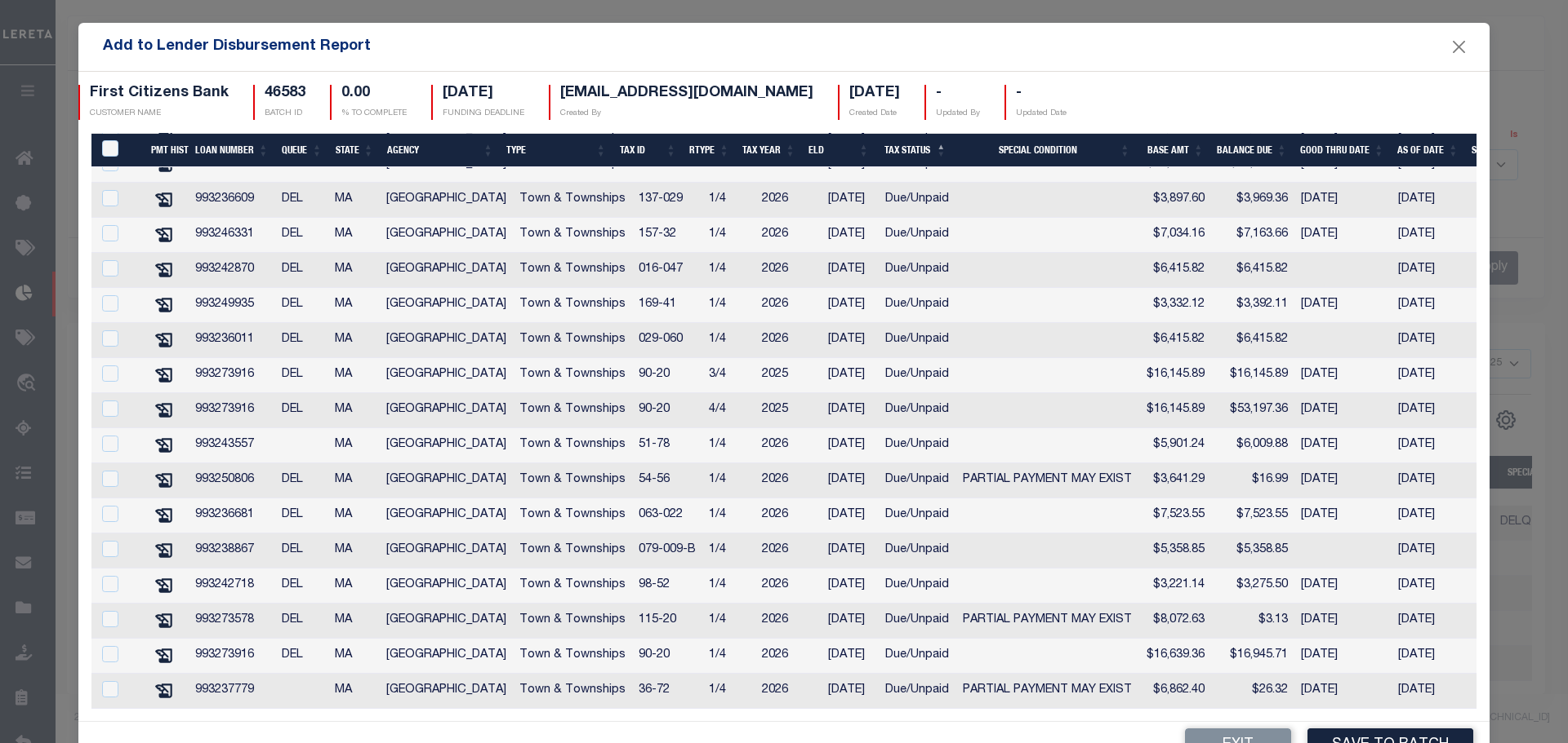
scroll to position [810, 0]
click at [229, 156] on th "Loan Number" at bounding box center [232, 150] width 87 height 34
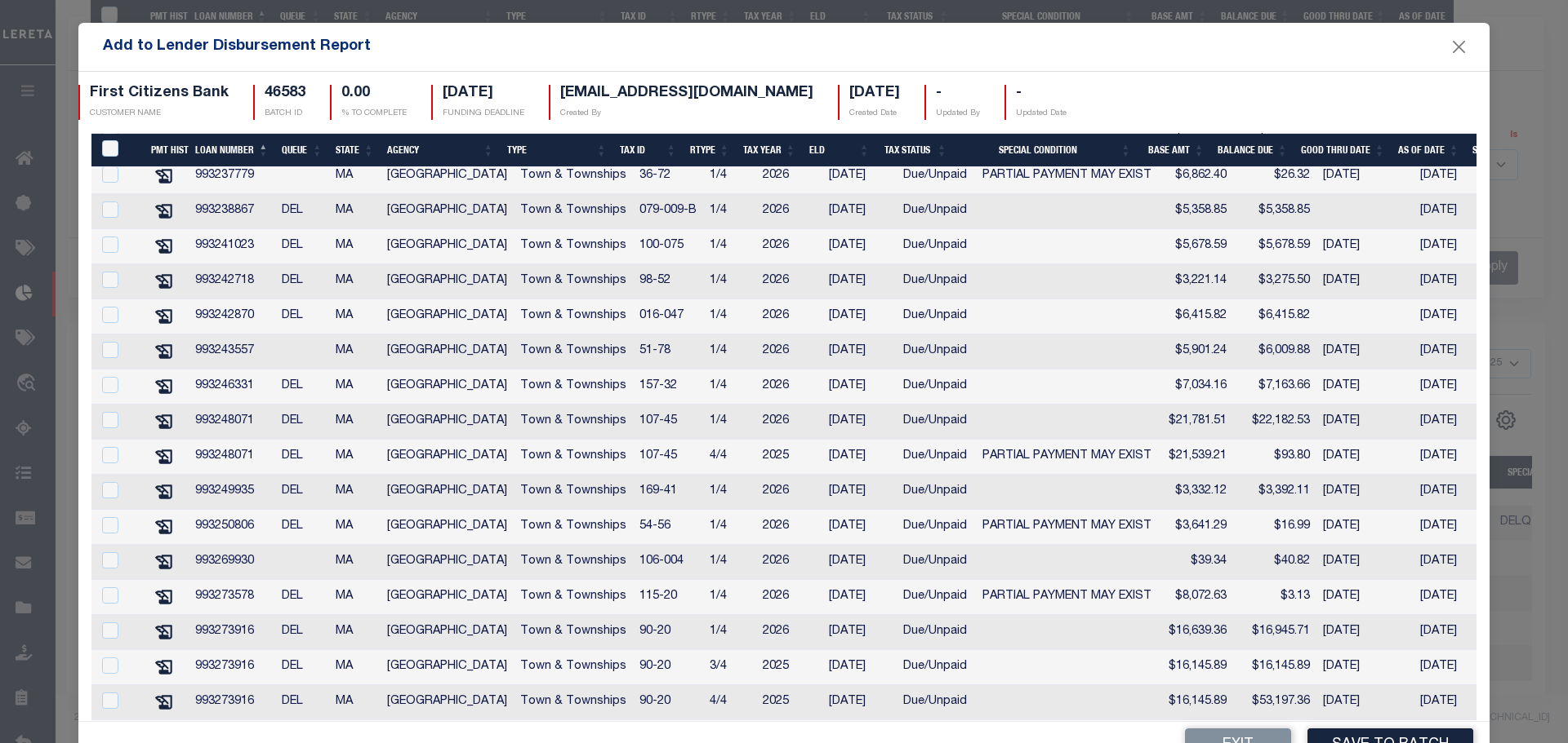
scroll to position [277, 0]
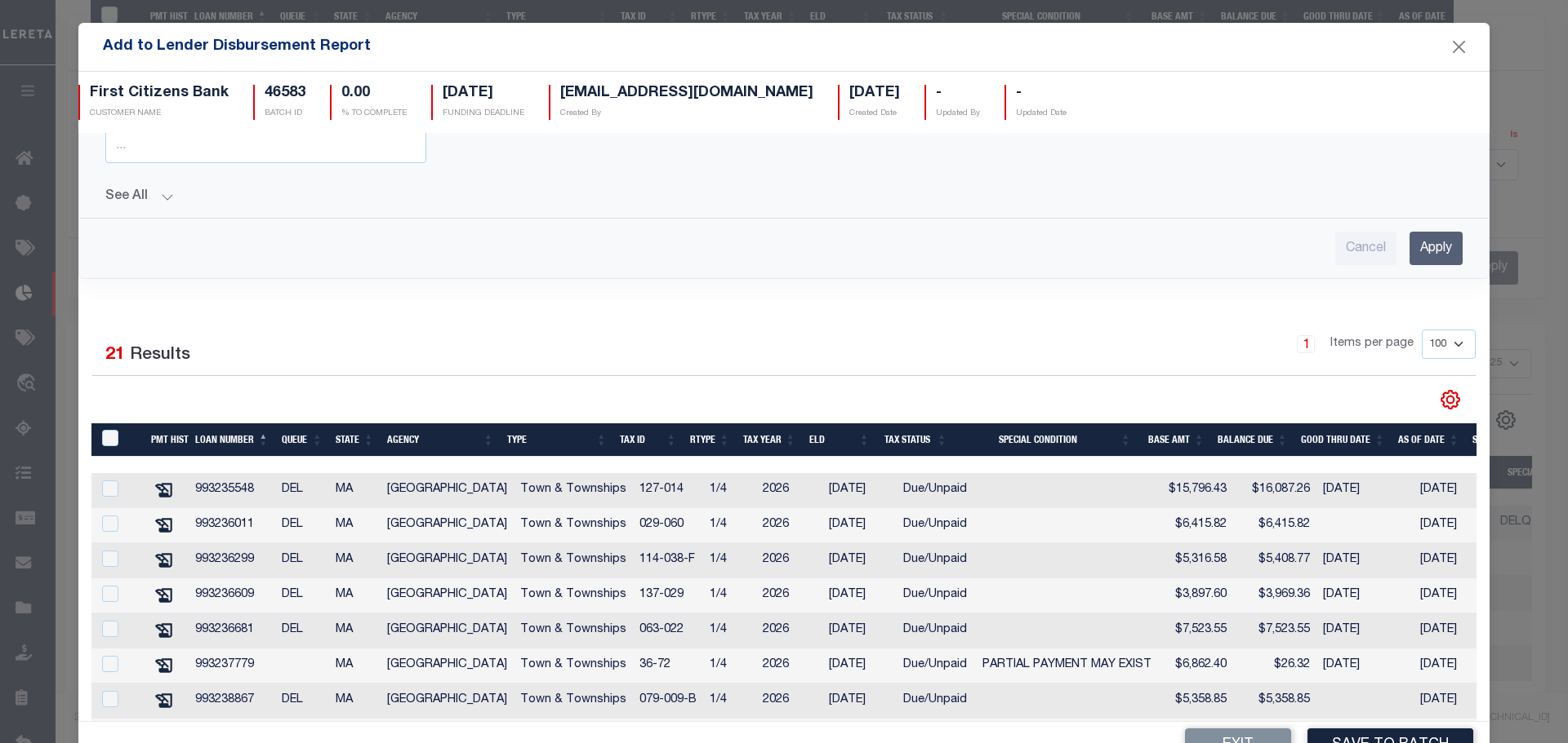
click at [219, 437] on th "Loan Number" at bounding box center [232, 441] width 87 height 34
click at [220, 437] on th "Loan Number" at bounding box center [232, 441] width 87 height 34
click at [239, 441] on th "Loan Number" at bounding box center [232, 441] width 87 height 34
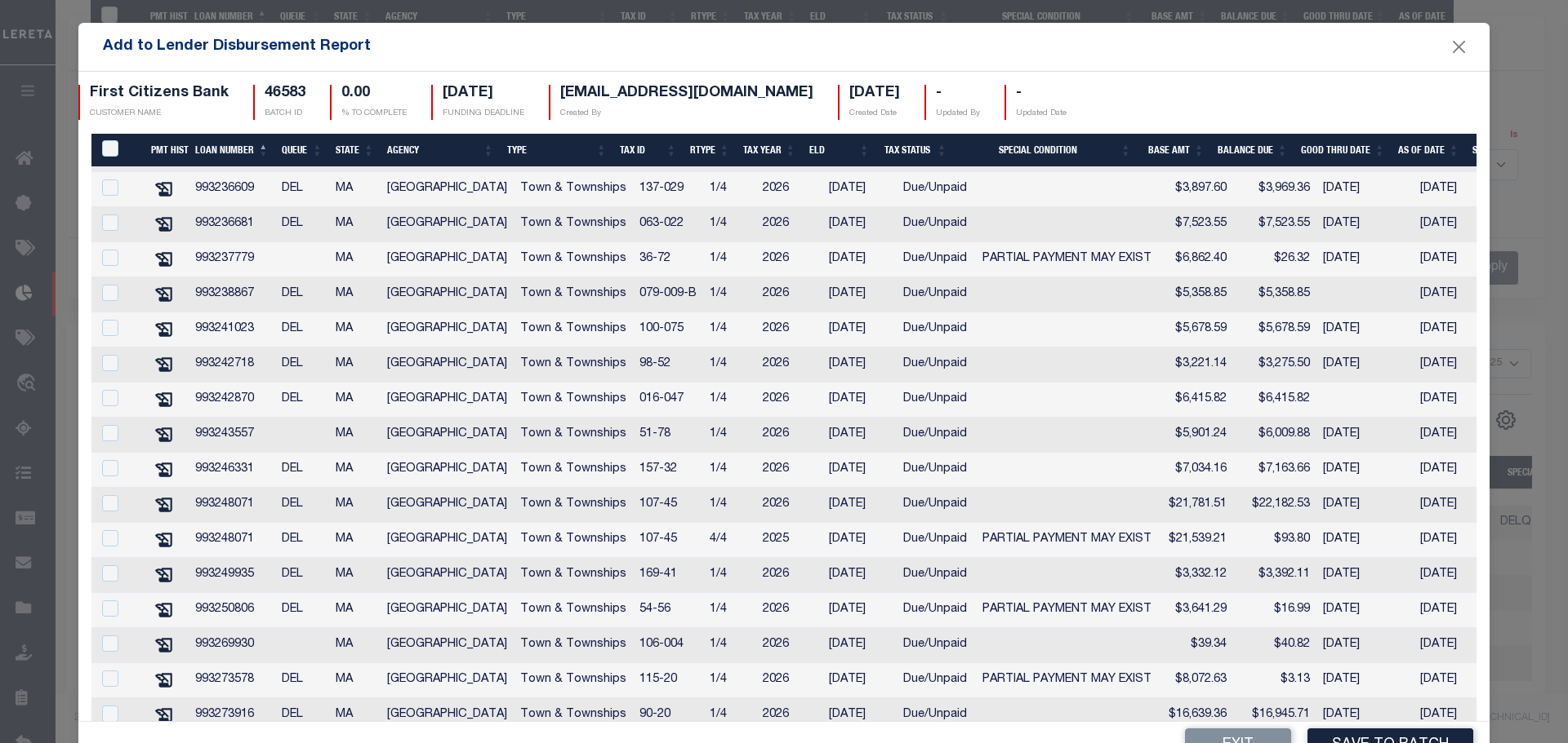
scroll to position [810, 0]
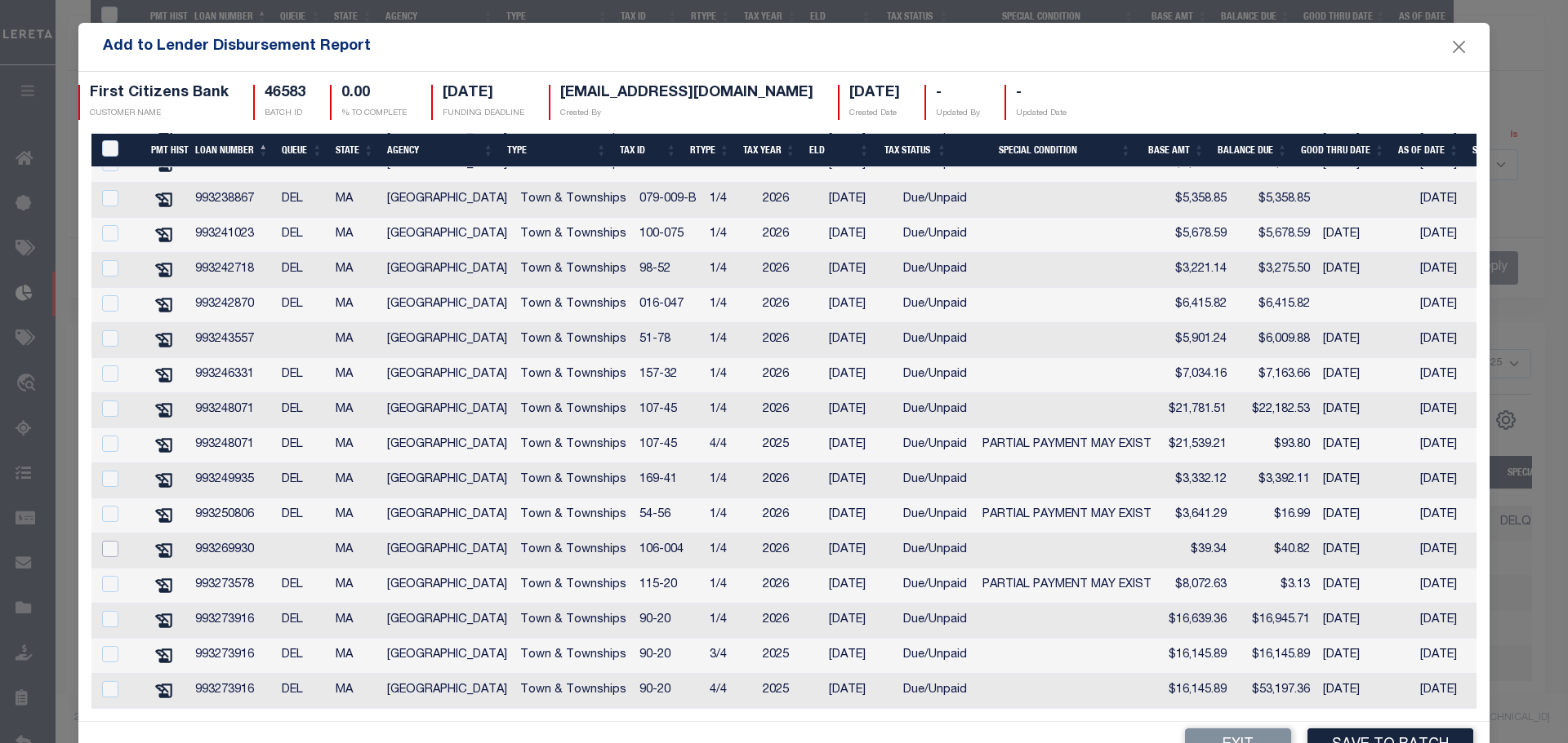
click at [107, 541] on input "checkbox" at bounding box center [109, 548] width 16 height 16
checkbox input "true"
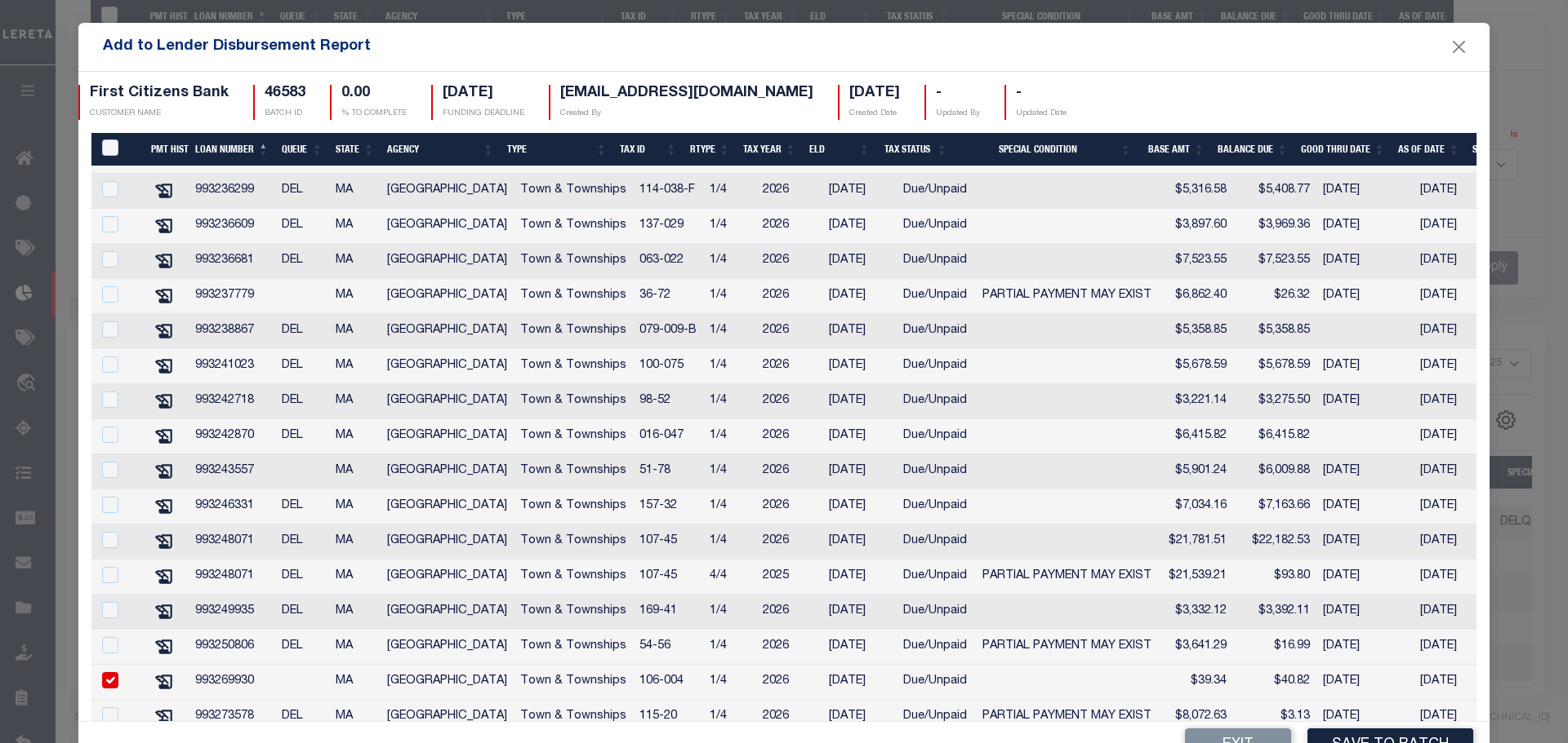
scroll to position [561, 0]
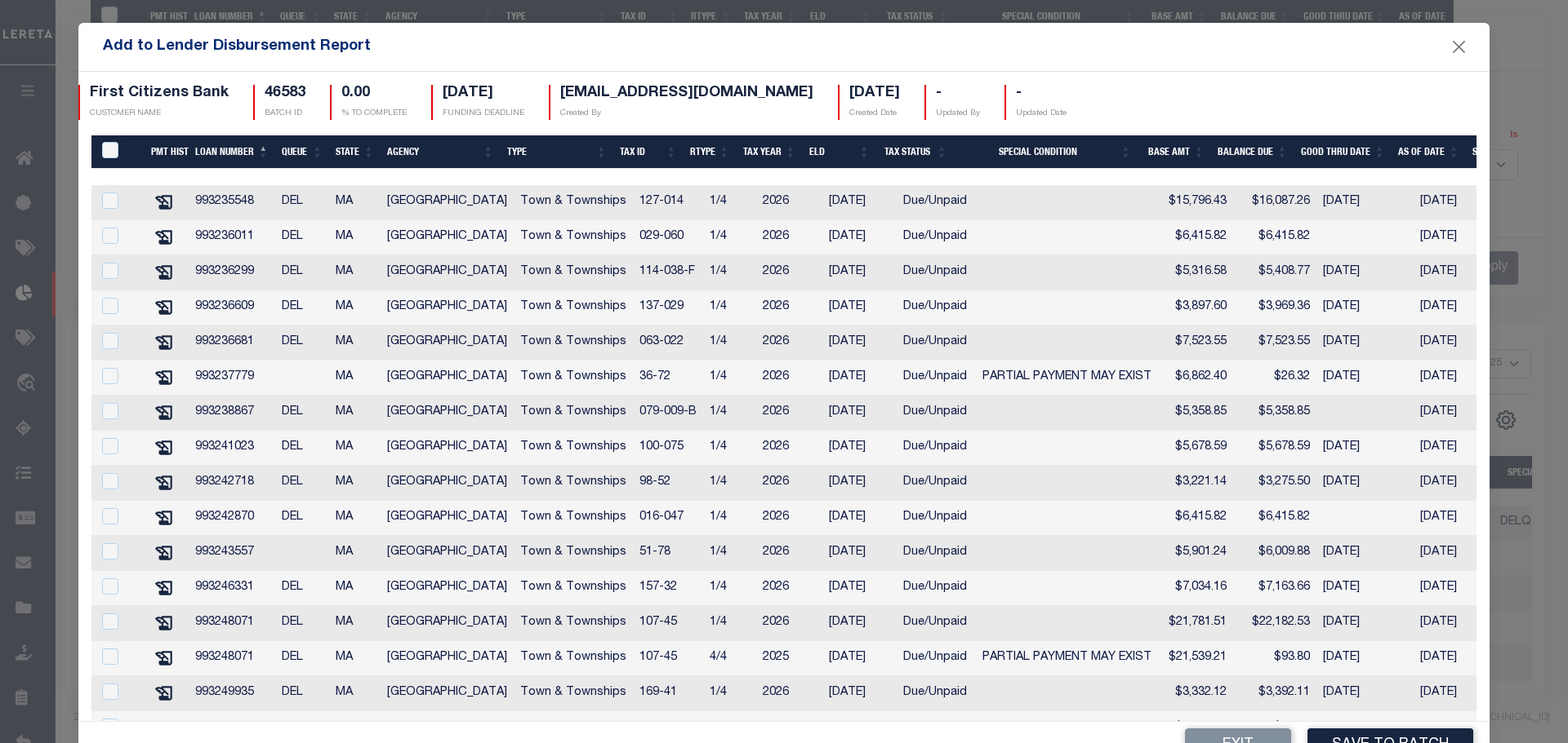
click at [1298, 107] on div "First Citizens Bank CUSTOMER NAME 46583 BATCH ID 0.00 % TO COMPLETE 10/17/2025 …" at bounding box center [783, 102] width 1435 height 61
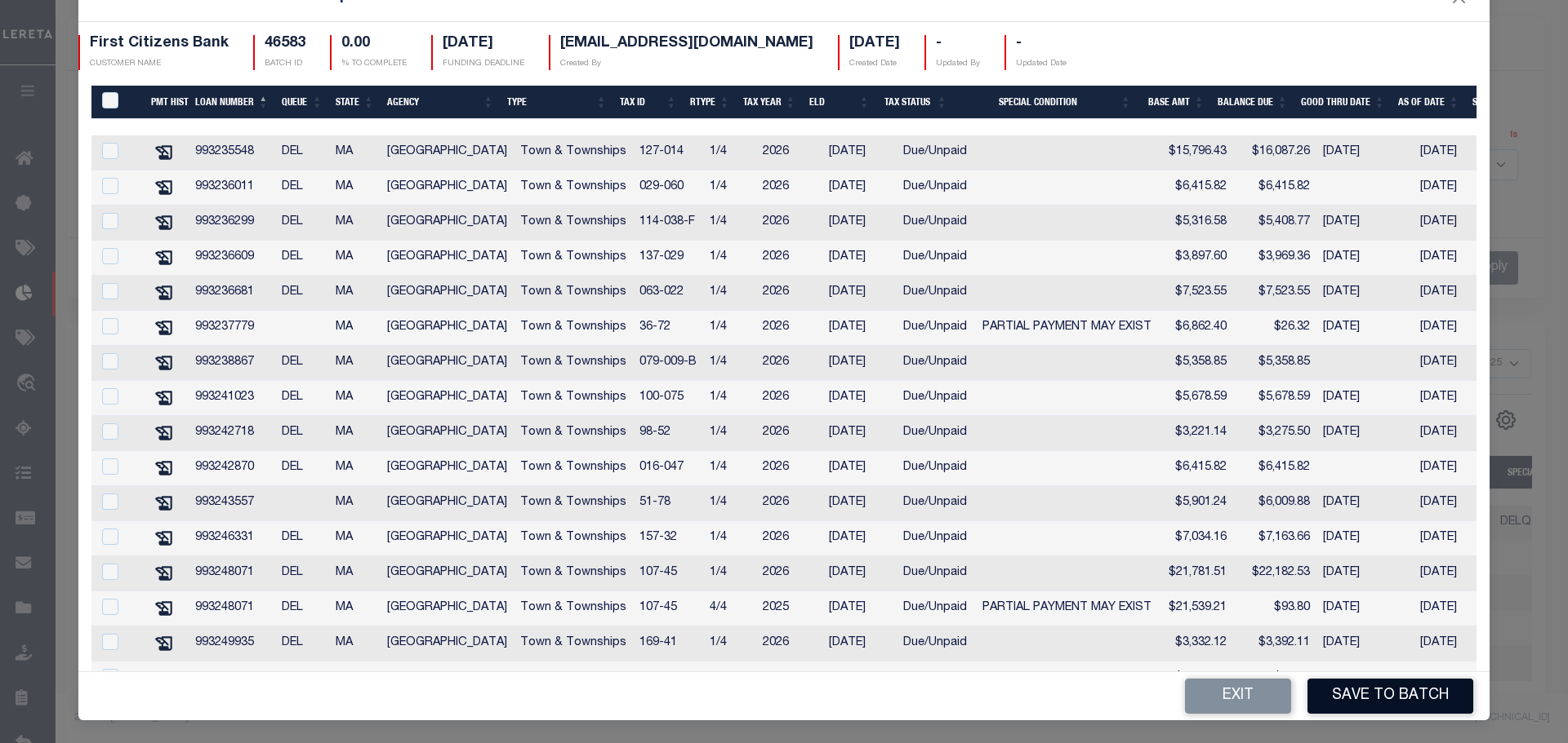
click at [1429, 686] on button "Save to Batch" at bounding box center [1390, 696] width 166 height 35
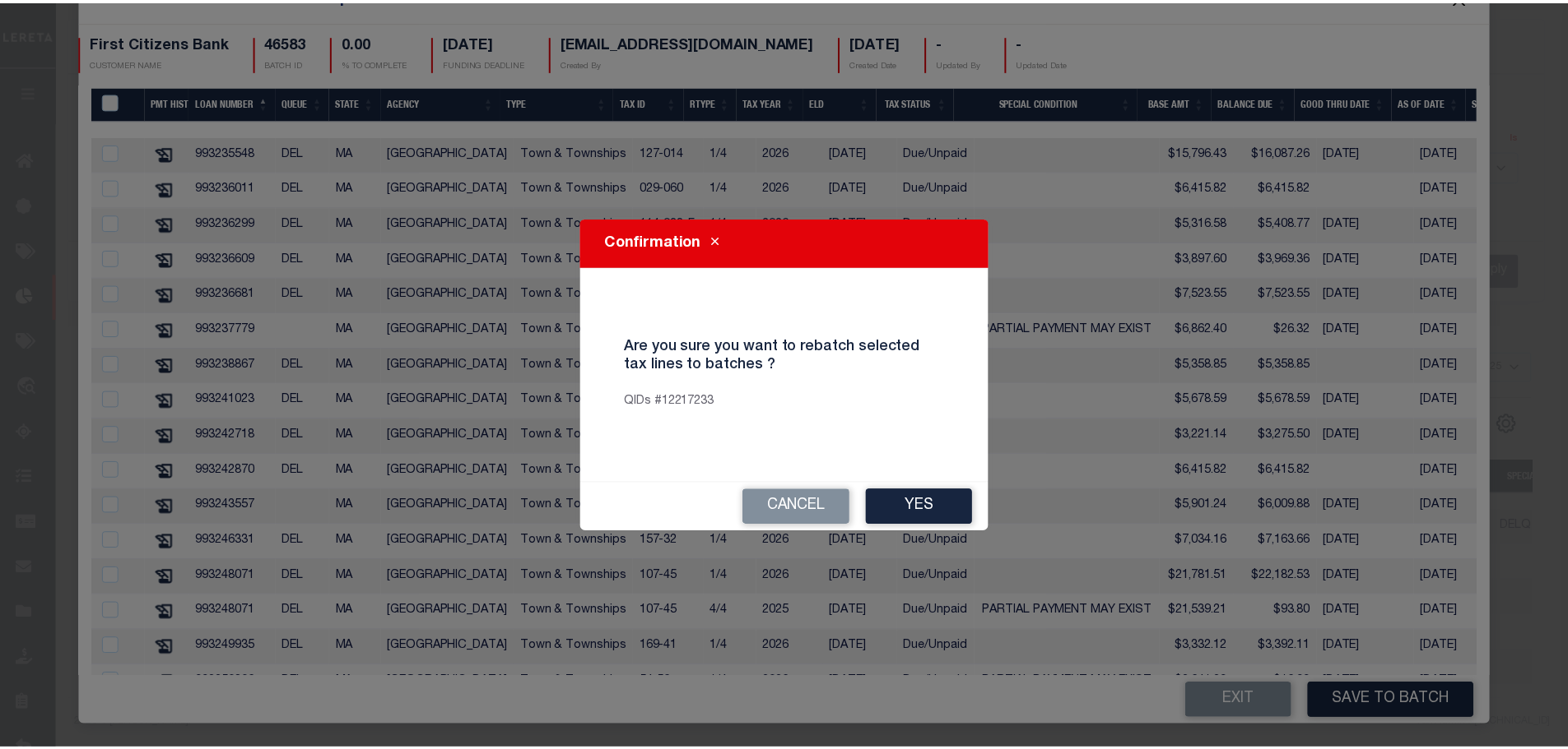
scroll to position [37, 0]
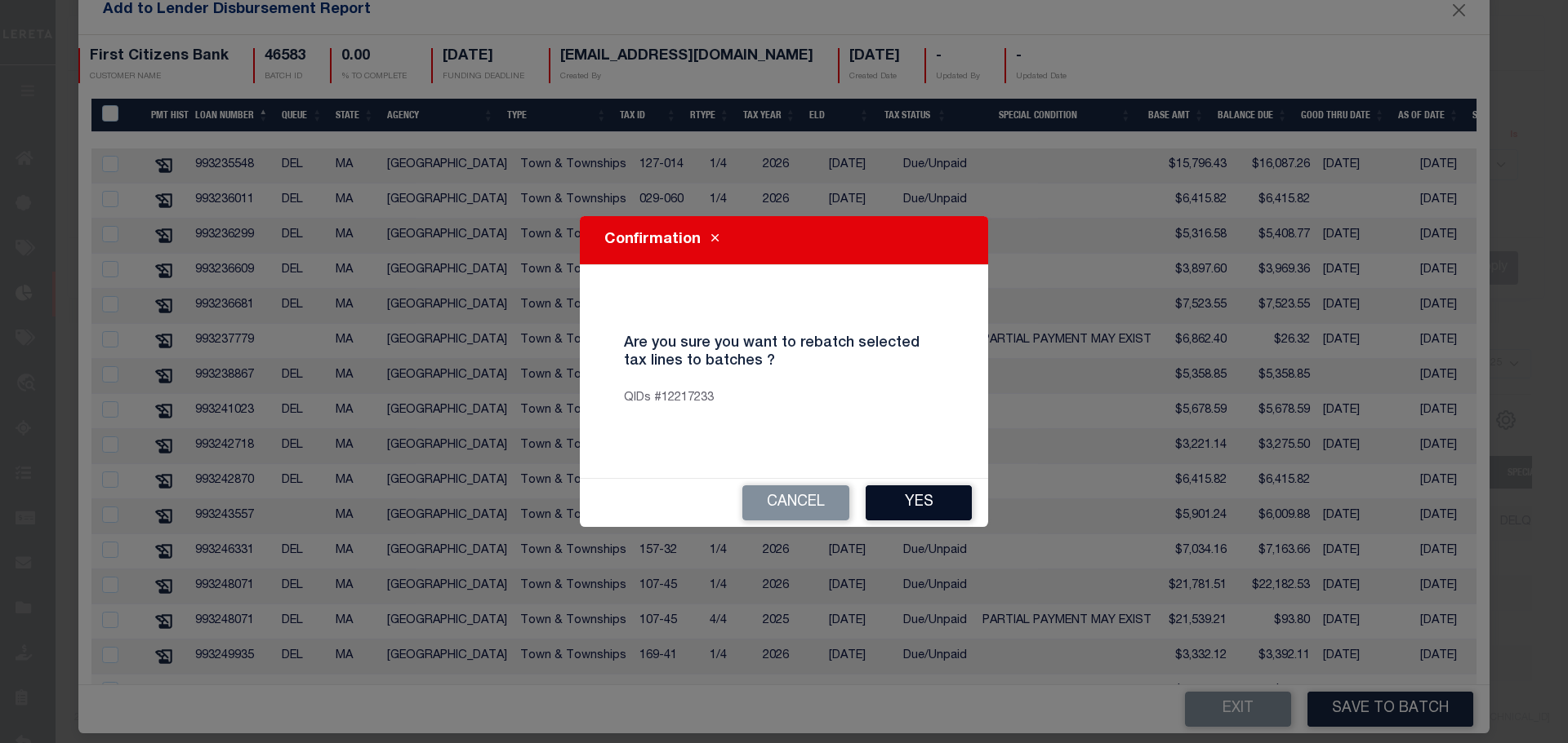
click at [937, 500] on button "Yes" at bounding box center [919, 503] width 106 height 35
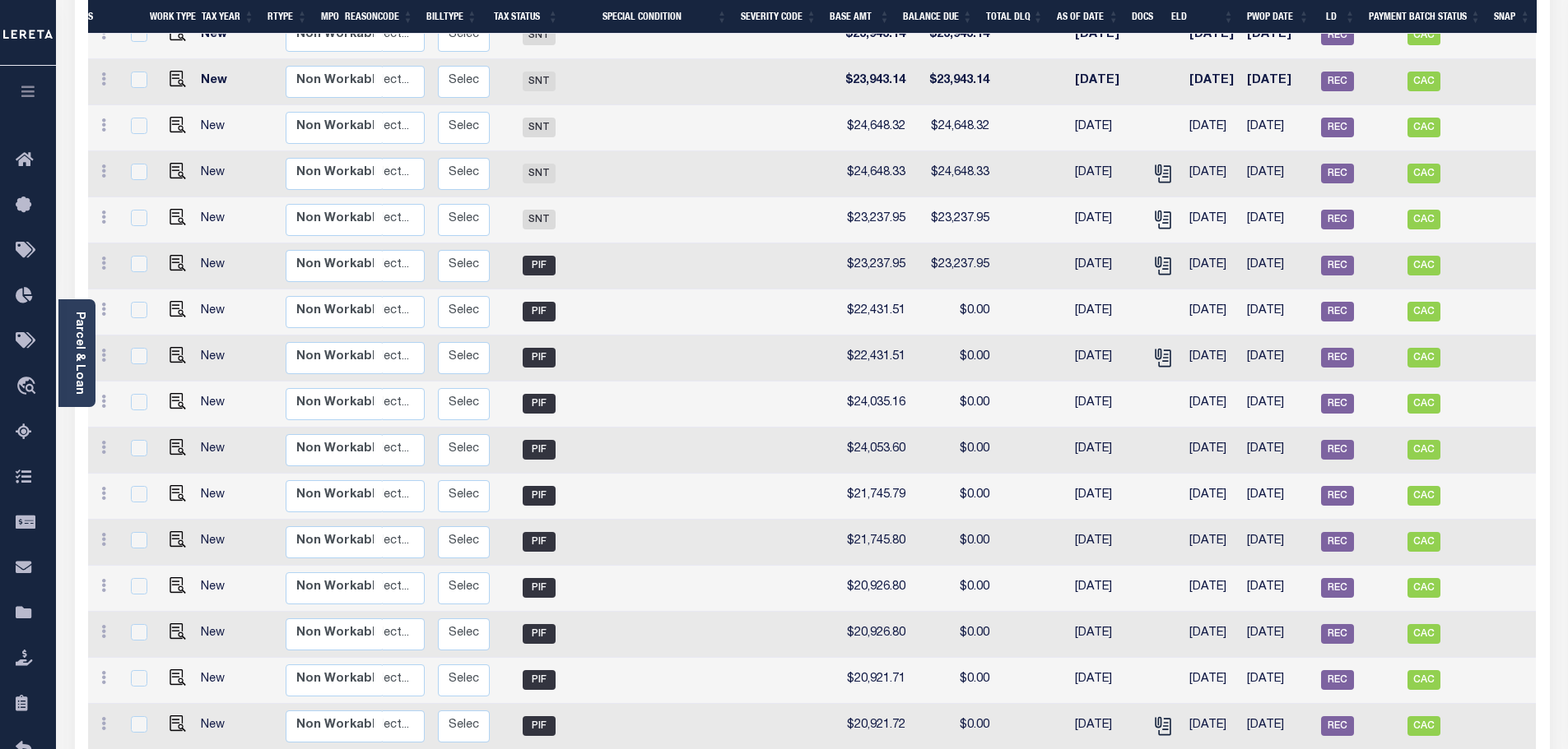
scroll to position [247, 0]
